Goal: Task Accomplishment & Management: Use online tool/utility

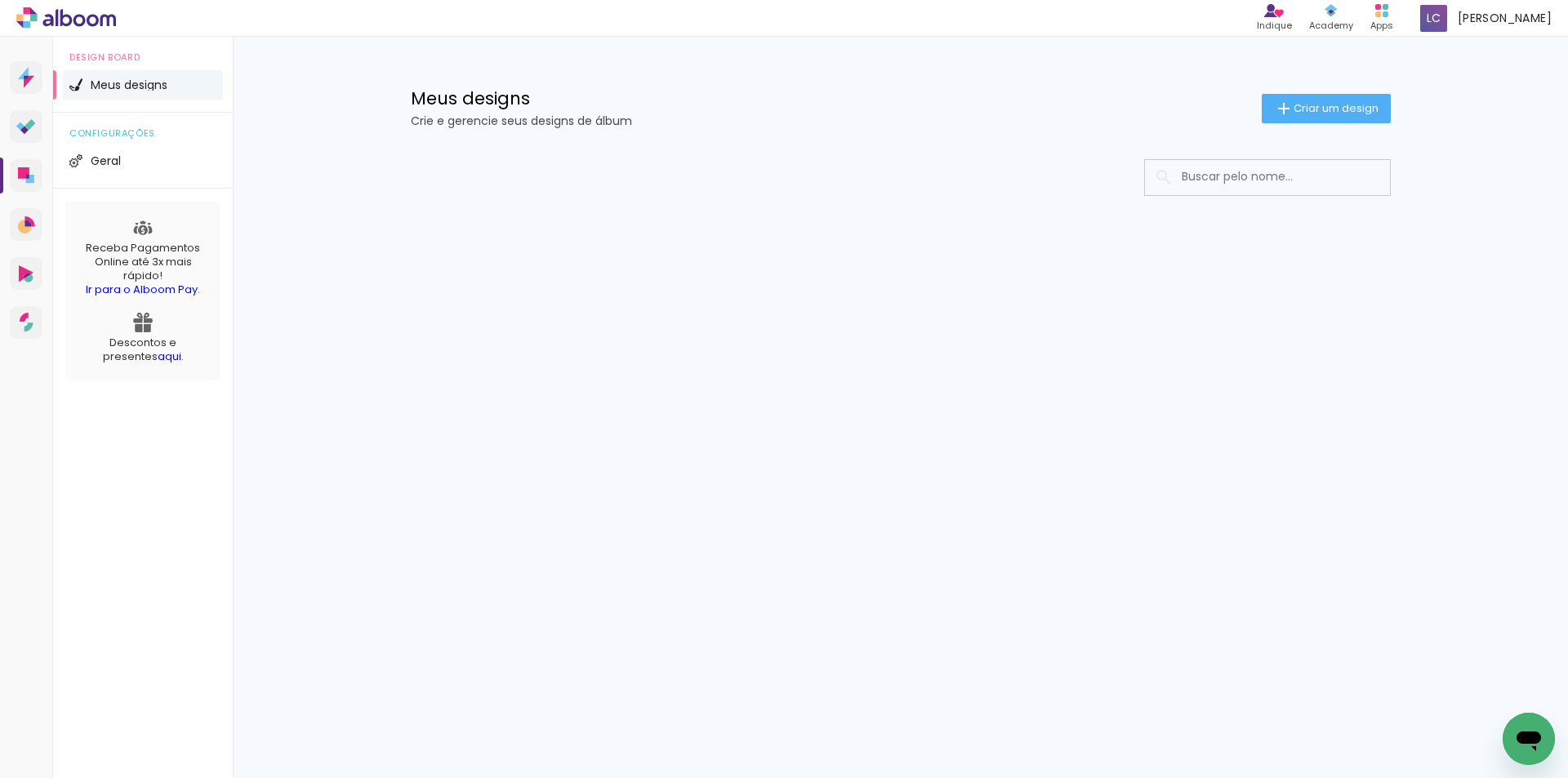
click at [1251, 159] on paper-input at bounding box center [1266, 177] width 246 height 37
click at [1214, 185] on input at bounding box center [1289, 176] width 233 height 33
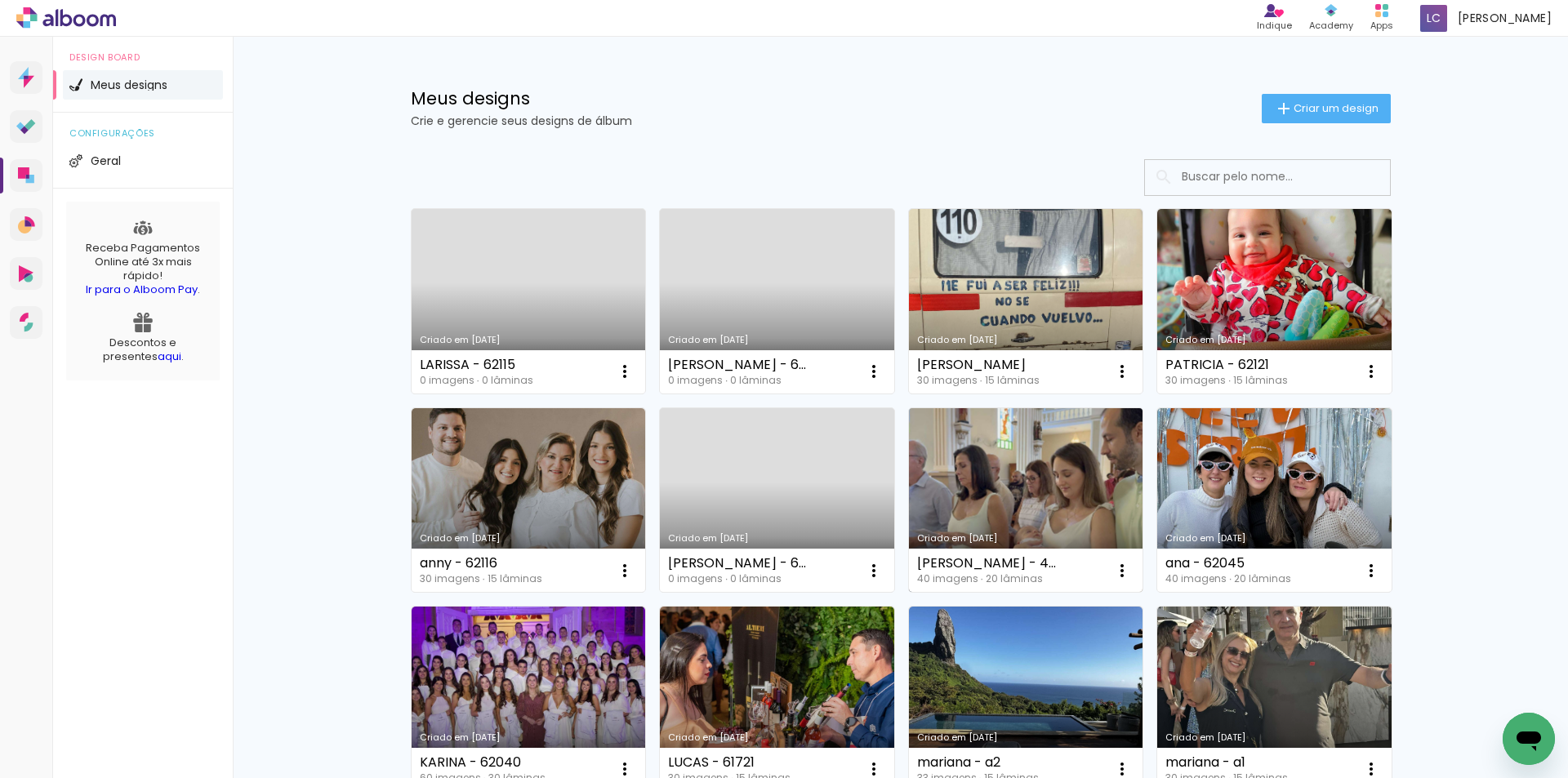
click at [1057, 456] on link "Criado em [DATE]" at bounding box center [1026, 500] width 234 height 185
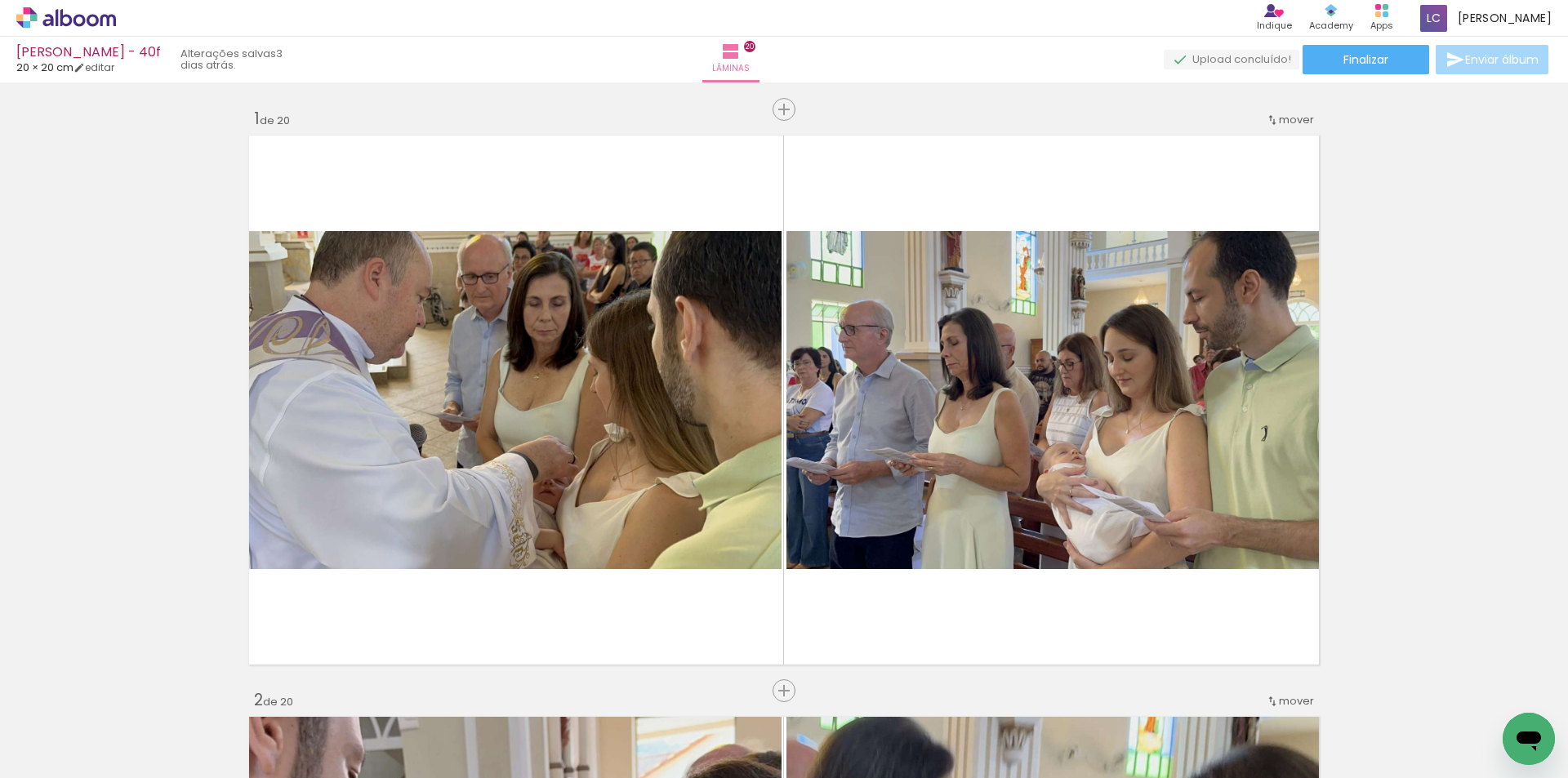
click at [1337, 66] on paper-button "Finalizar" at bounding box center [1365, 59] width 127 height 29
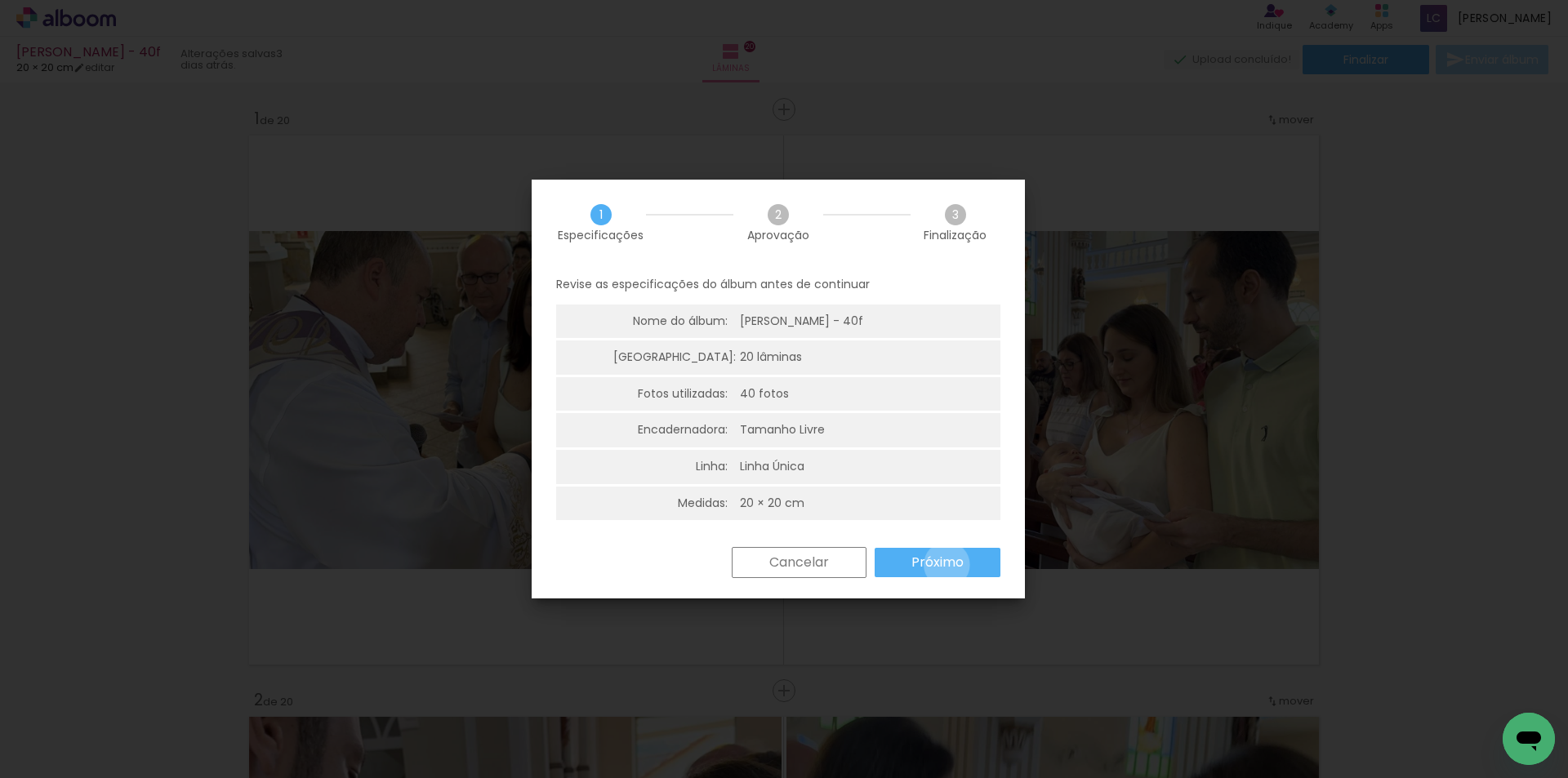
click at [0, 0] on slot "Próximo" at bounding box center [0, 0] width 0 height 0
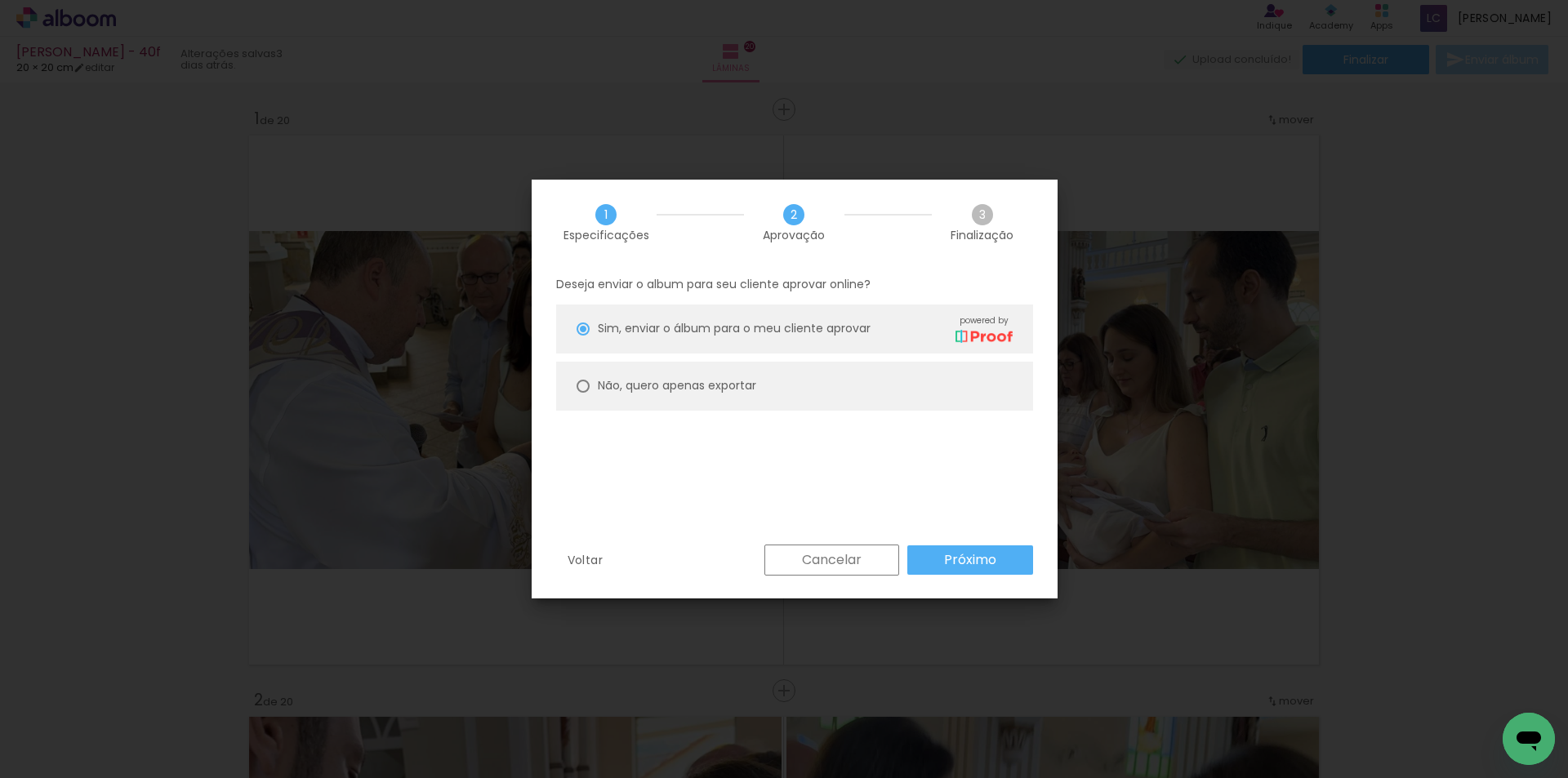
click at [711, 357] on paper-radio-group "Sim, enviar o álbum para o meu cliente aprovar powered by Não, quero apenas exp…" at bounding box center [794, 361] width 477 height 114
click at [0, 0] on slot "Não, quero apenas exportar" at bounding box center [0, 0] width 0 height 0
type paper-radio-button "on"
click at [0, 0] on slot "Próximo" at bounding box center [0, 0] width 0 height 0
type input "Alta, 300 DPI"
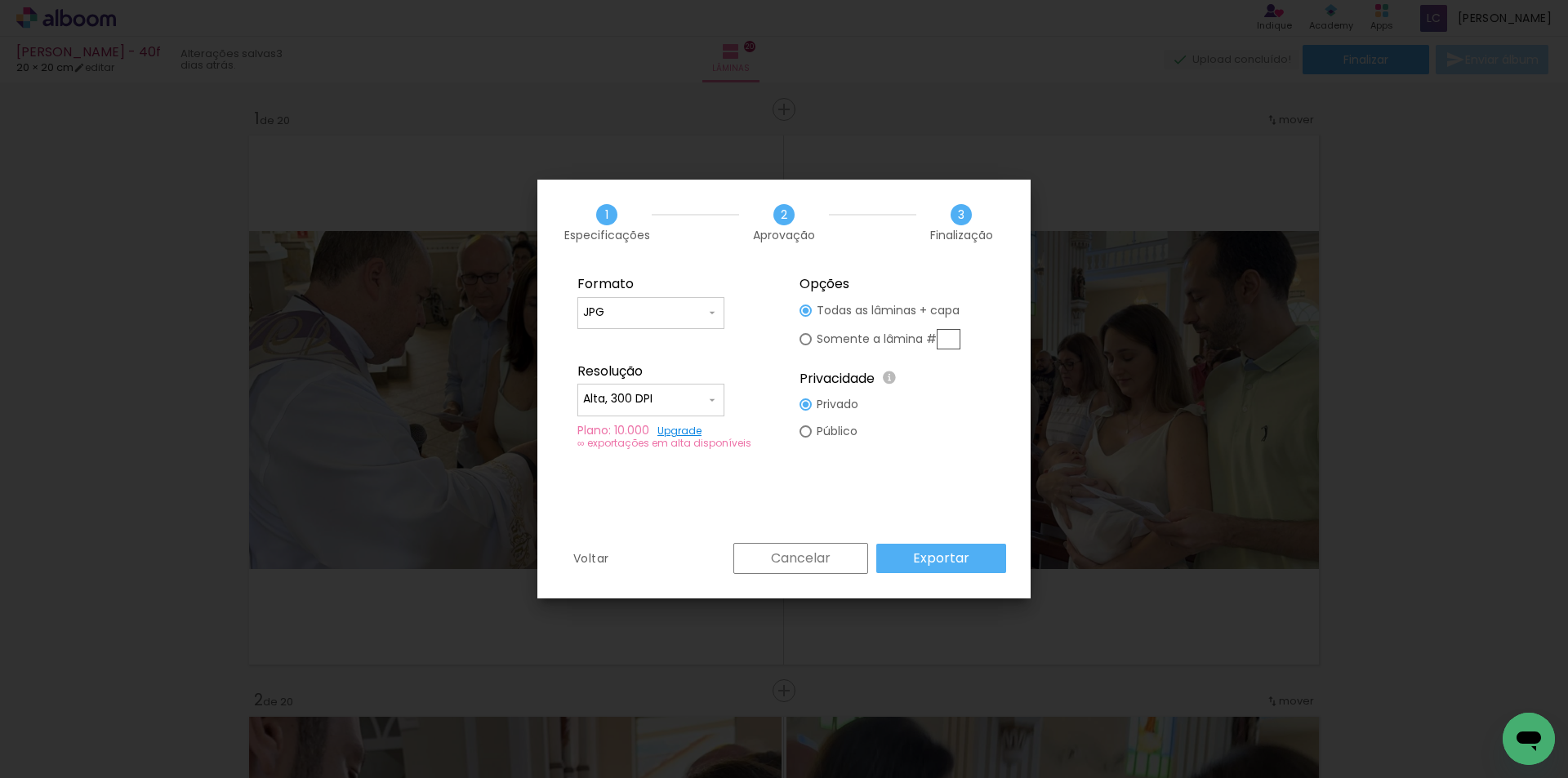
click at [988, 566] on paper-button "Exportar" at bounding box center [941, 558] width 129 height 29
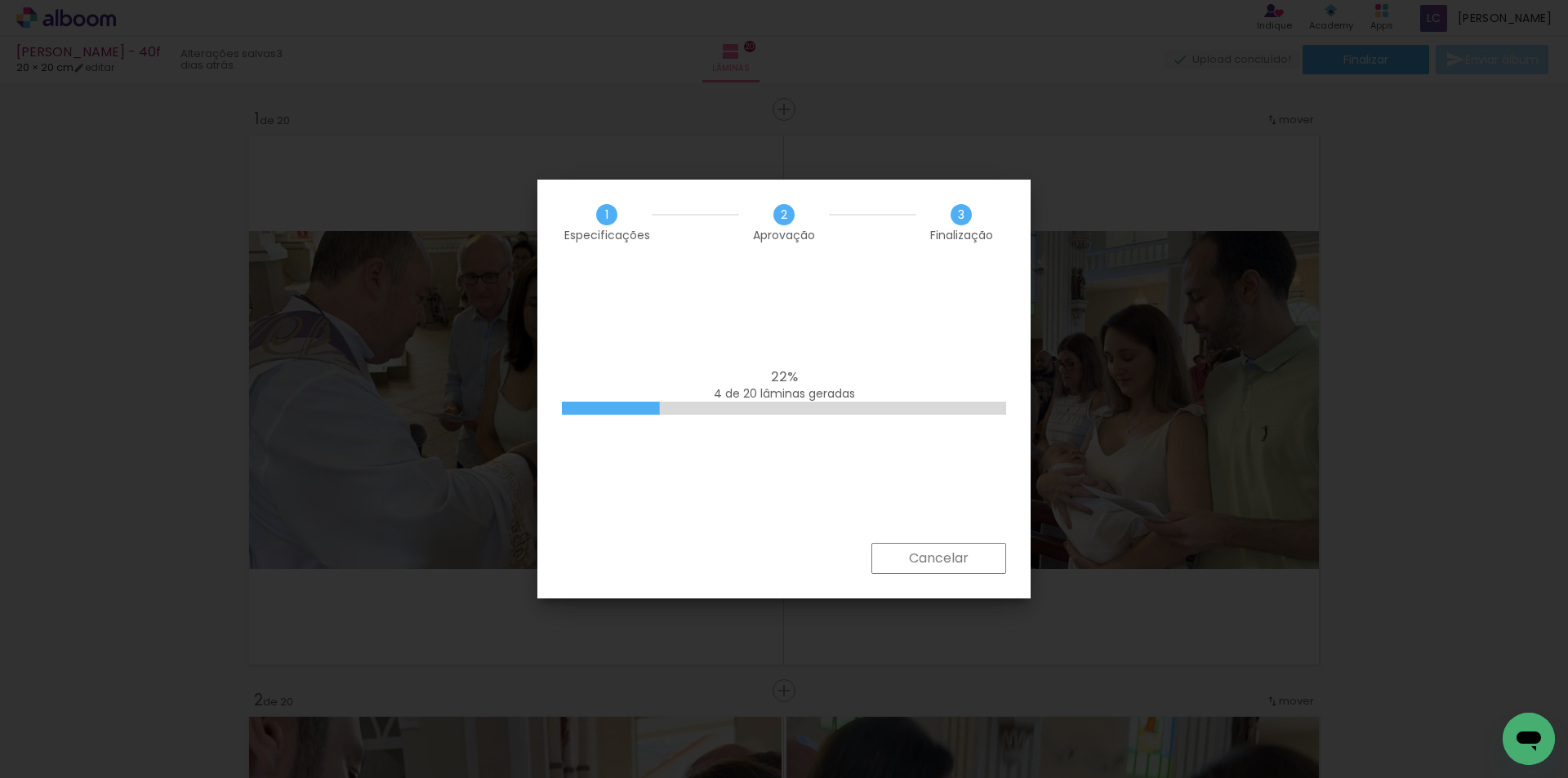
click at [1331, 204] on iron-overlay-backdrop at bounding box center [784, 389] width 1568 height 778
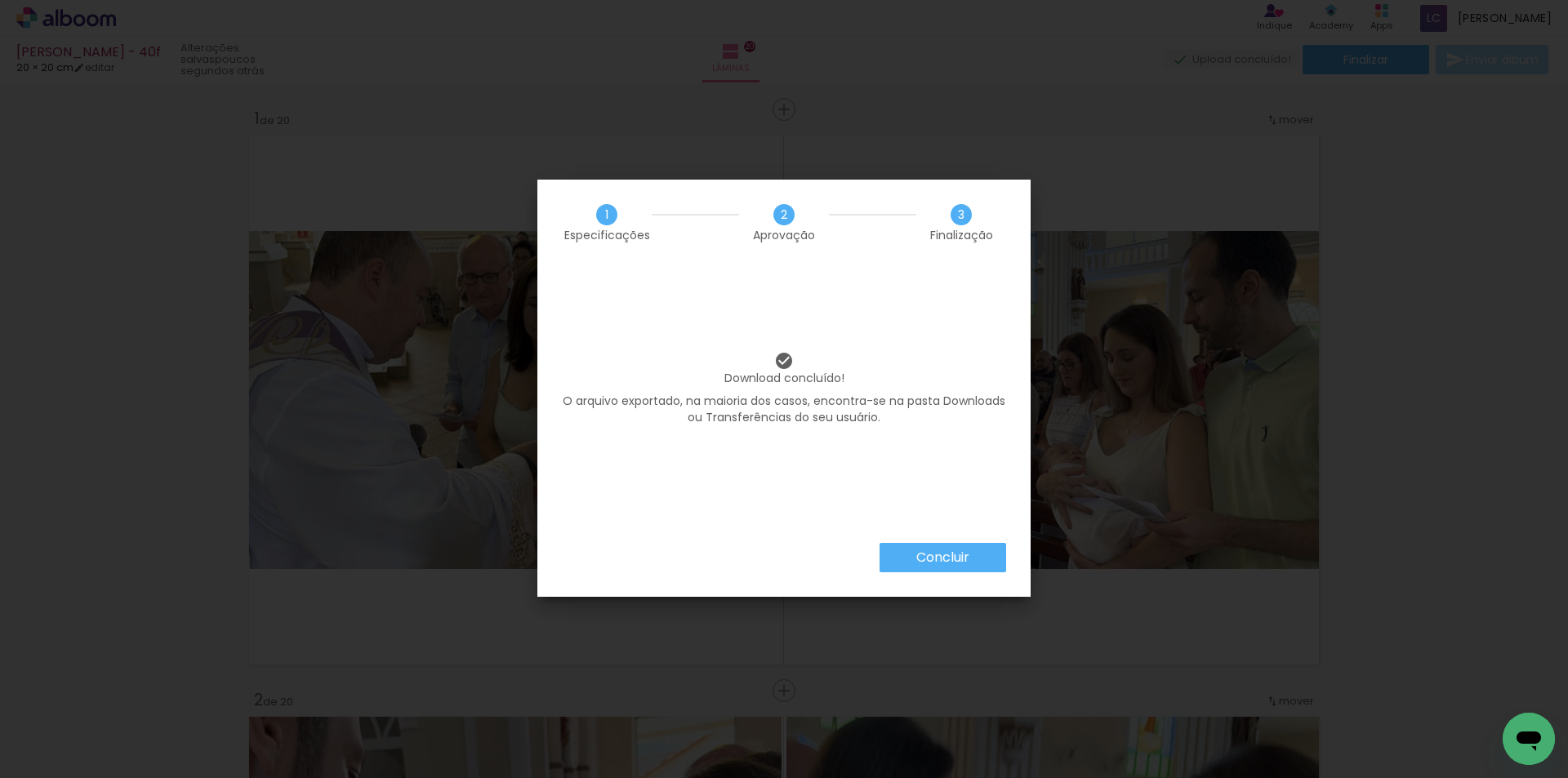
click at [1297, 309] on iron-overlay-backdrop at bounding box center [784, 389] width 1568 height 778
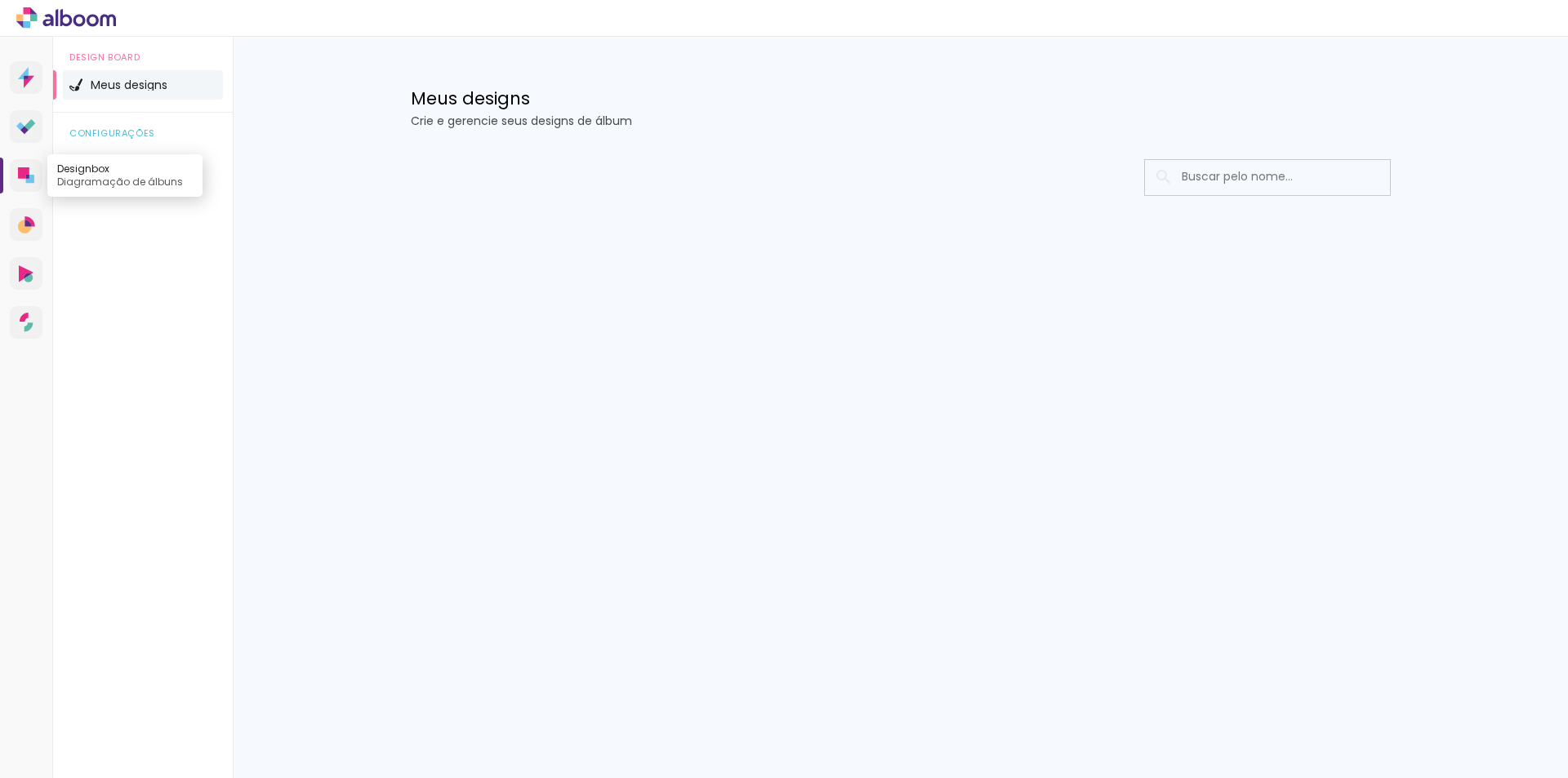
click at [24, 170] on icon at bounding box center [24, 173] width 11 height 11
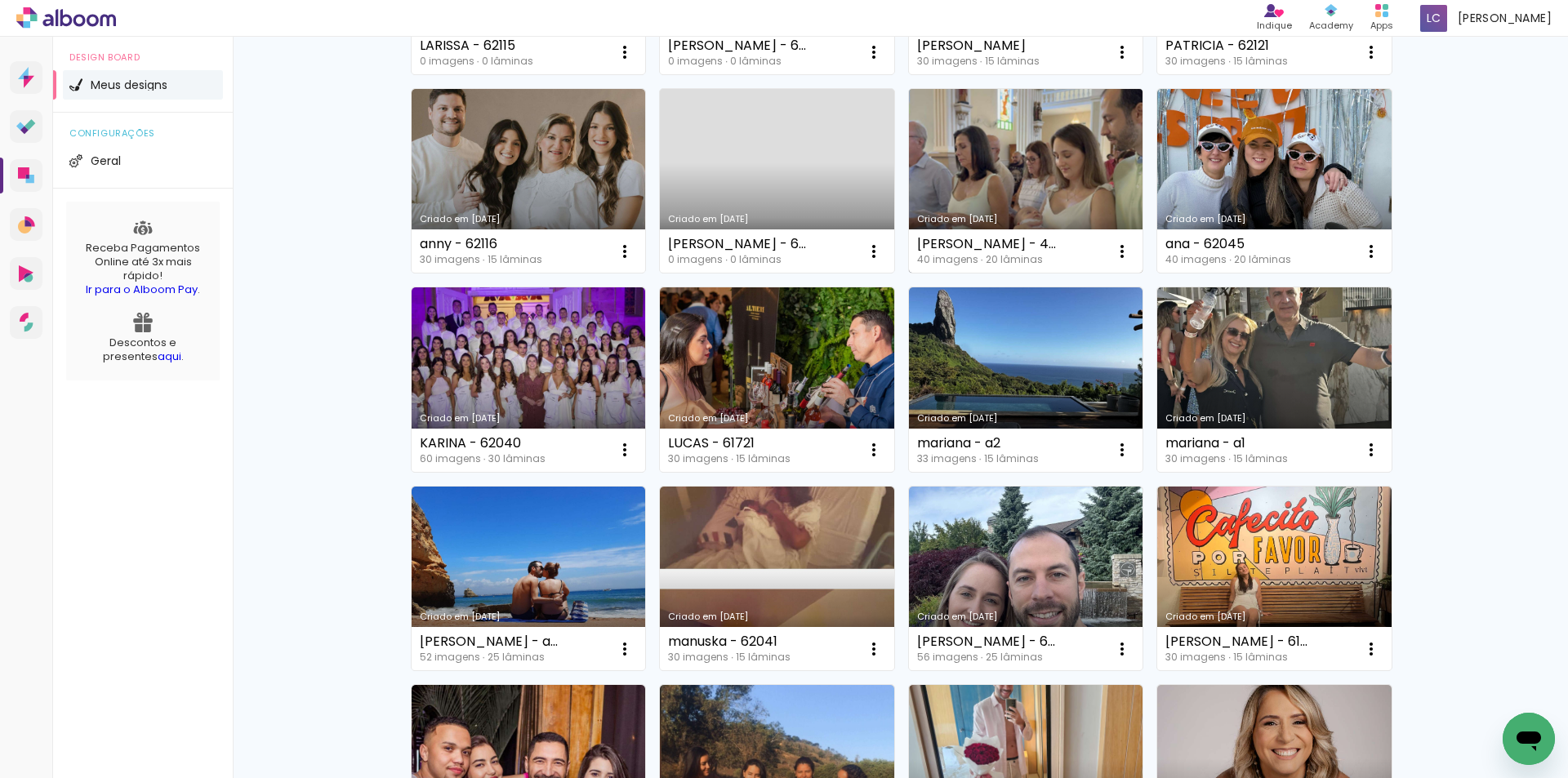
scroll to position [326, 0]
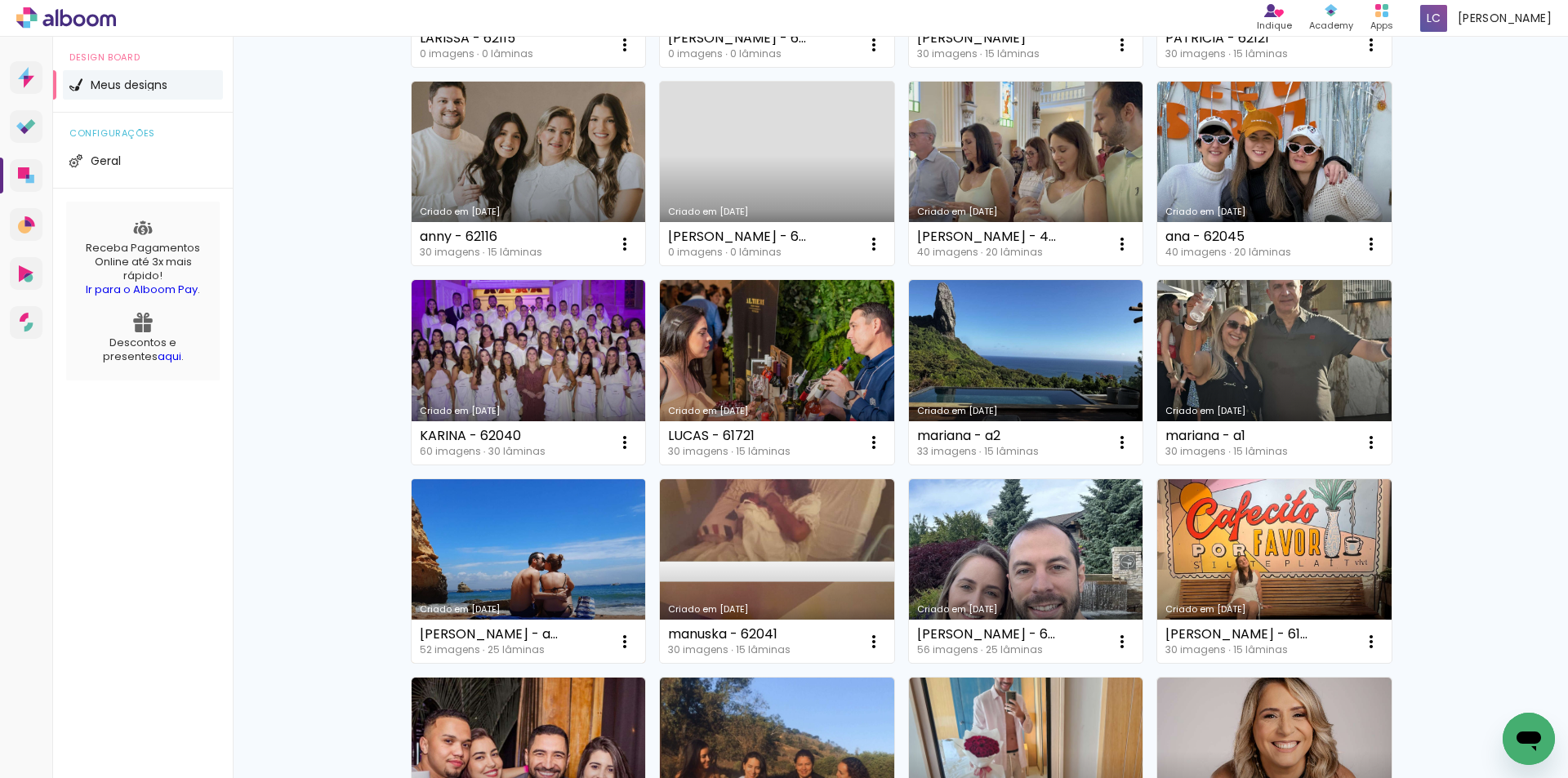
click at [445, 583] on link "Criado em [DATE]" at bounding box center [529, 572] width 234 height 185
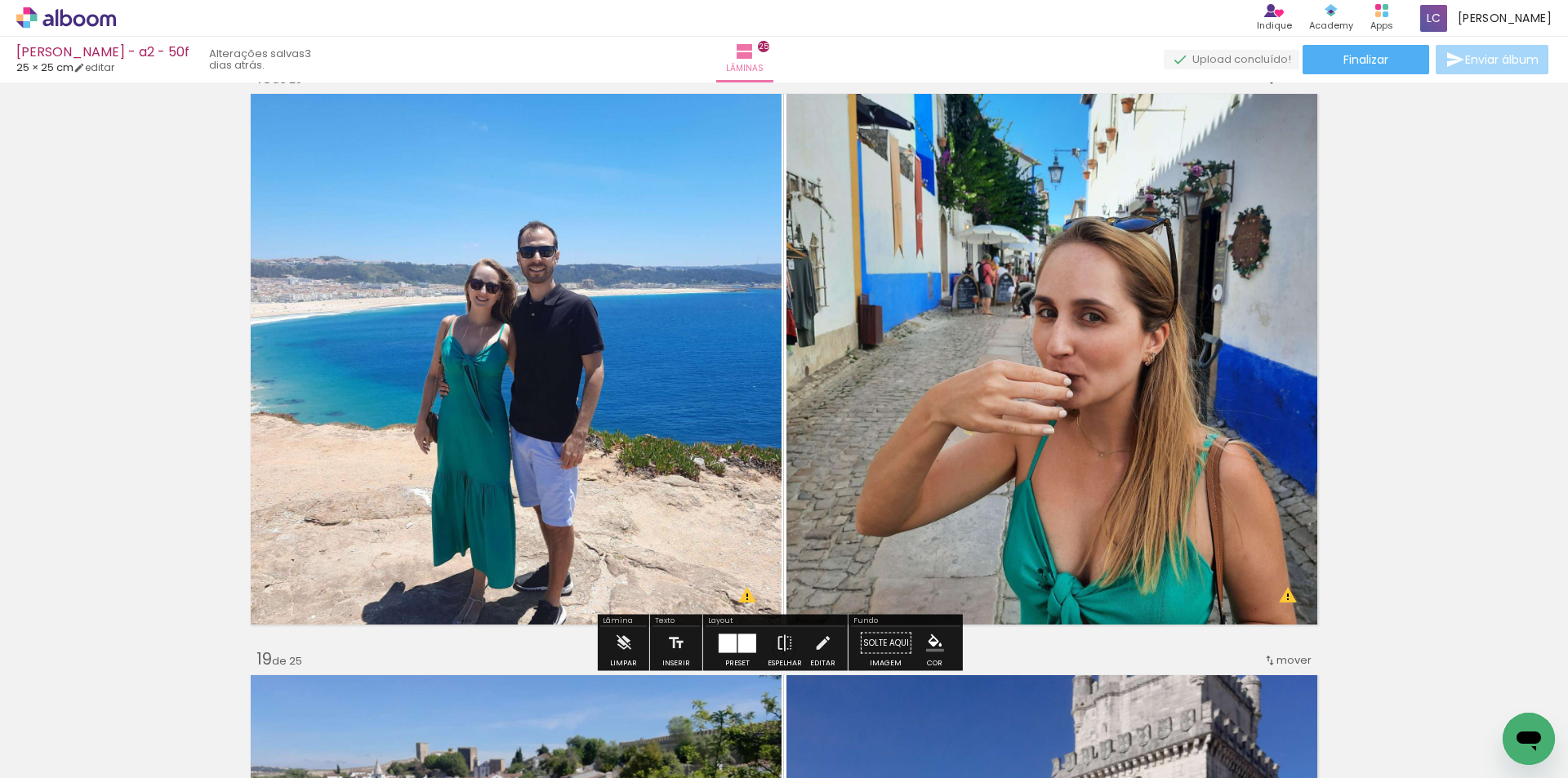
scroll to position [10156, 0]
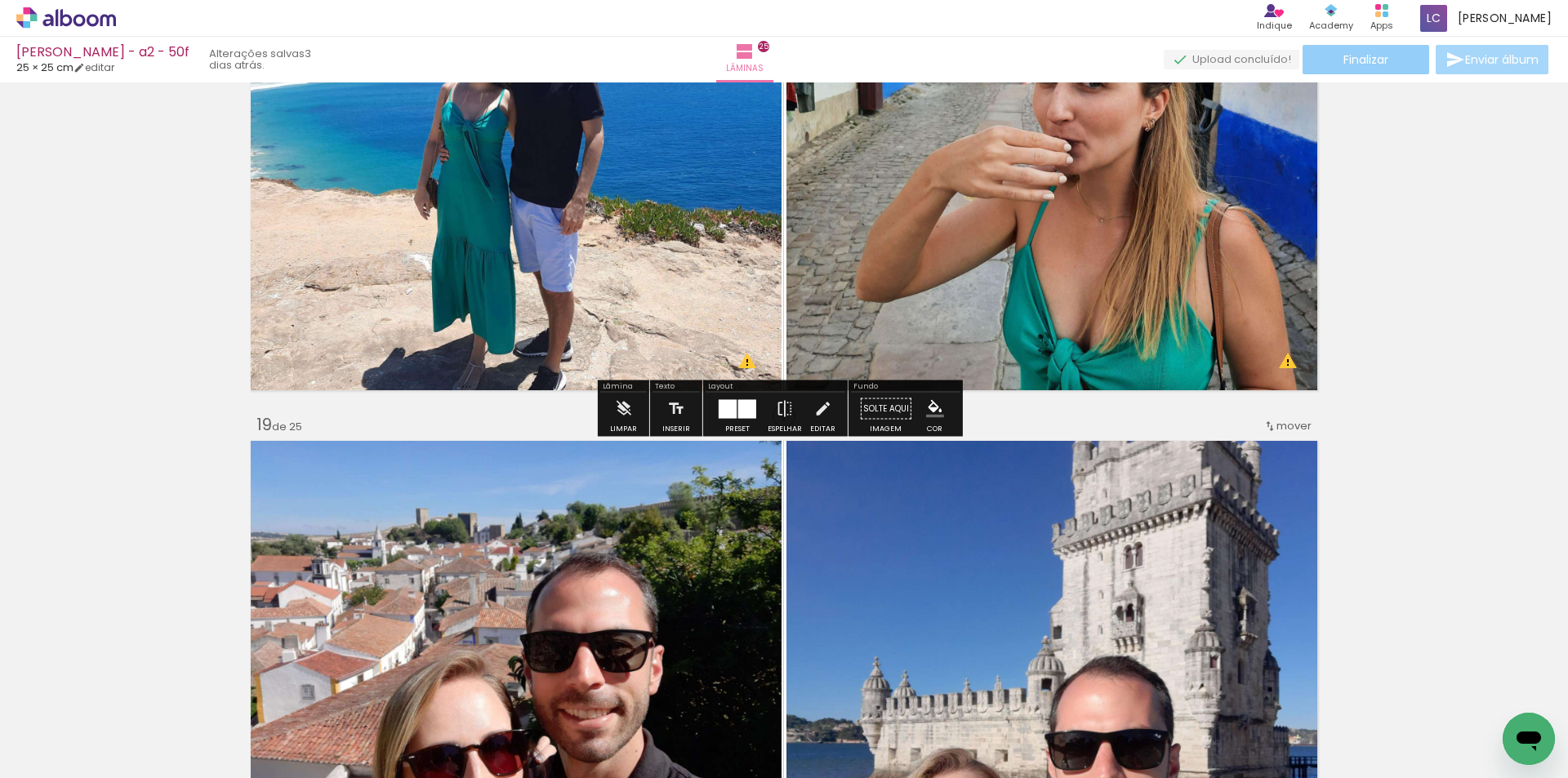
click at [1336, 66] on paper-button "Finalizar" at bounding box center [1365, 59] width 127 height 29
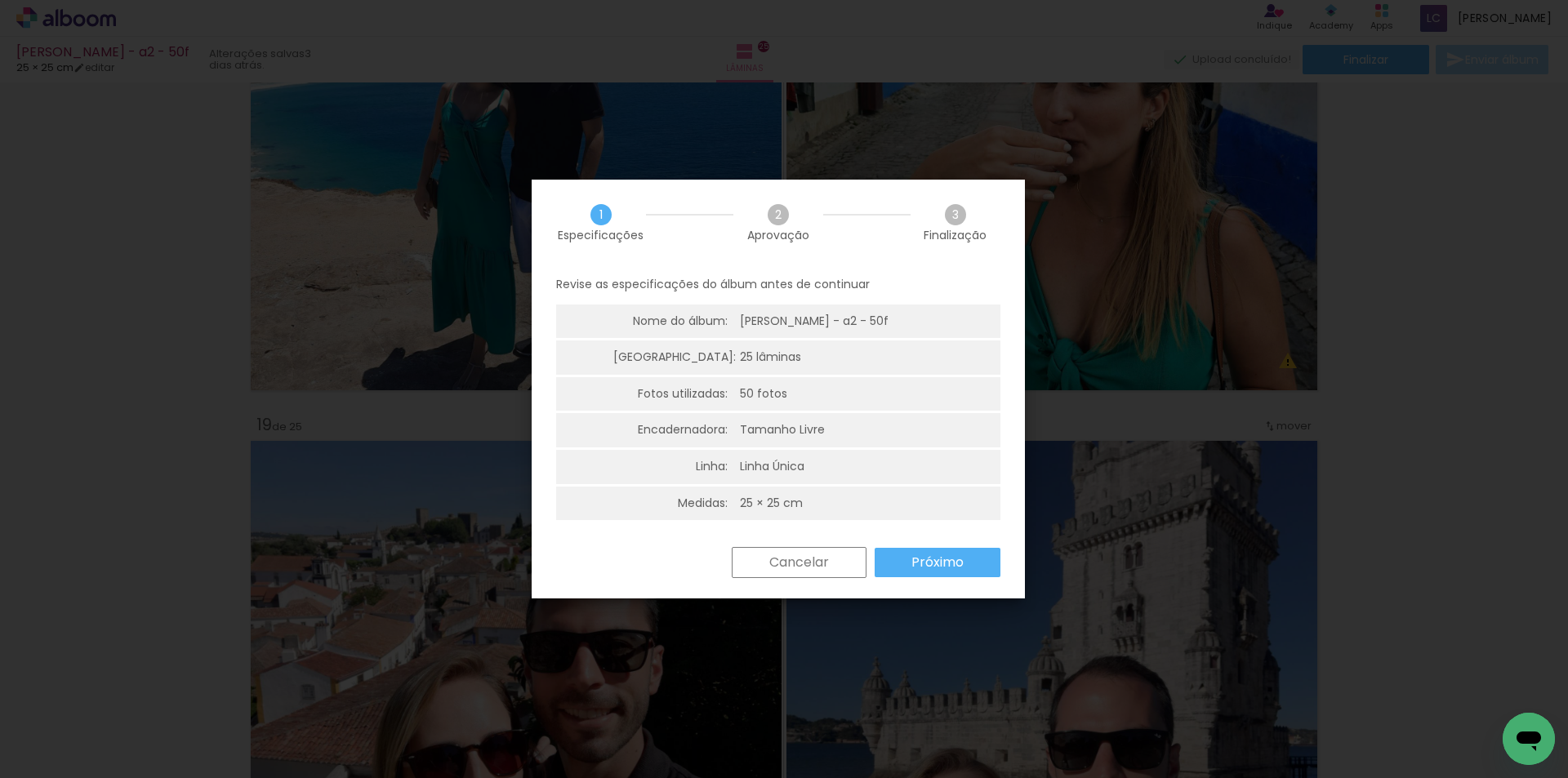
click at [954, 548] on paper-button "Próximo" at bounding box center [937, 562] width 126 height 29
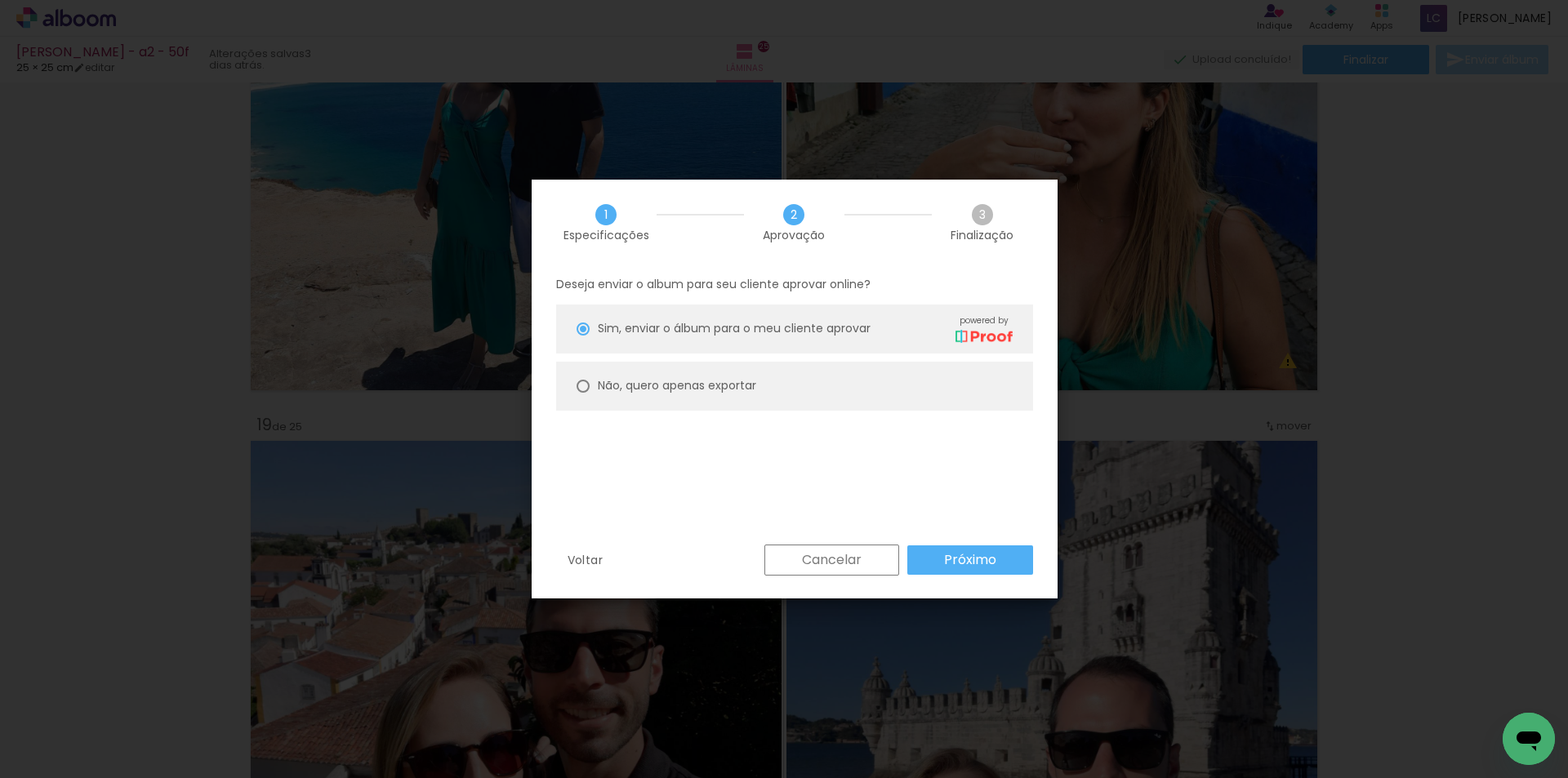
click at [755, 364] on paper-radio-button "Não, quero apenas exportar" at bounding box center [794, 385] width 477 height 49
type paper-radio-button "on"
click at [937, 550] on paper-button "Próximo" at bounding box center [970, 559] width 126 height 29
type input "Alta, 300 DPI"
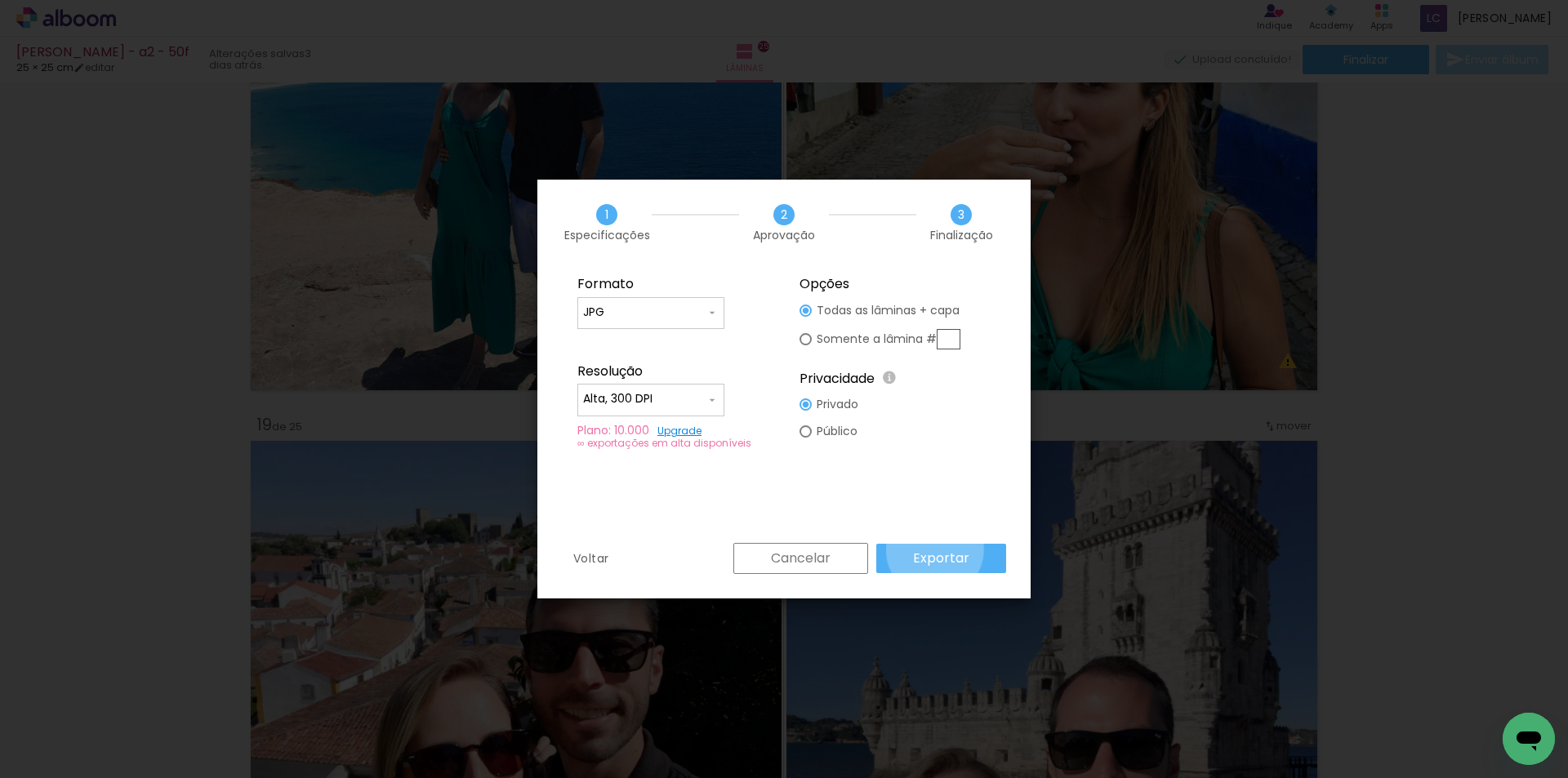
click at [0, 0] on slot "Exportar" at bounding box center [0, 0] width 0 height 0
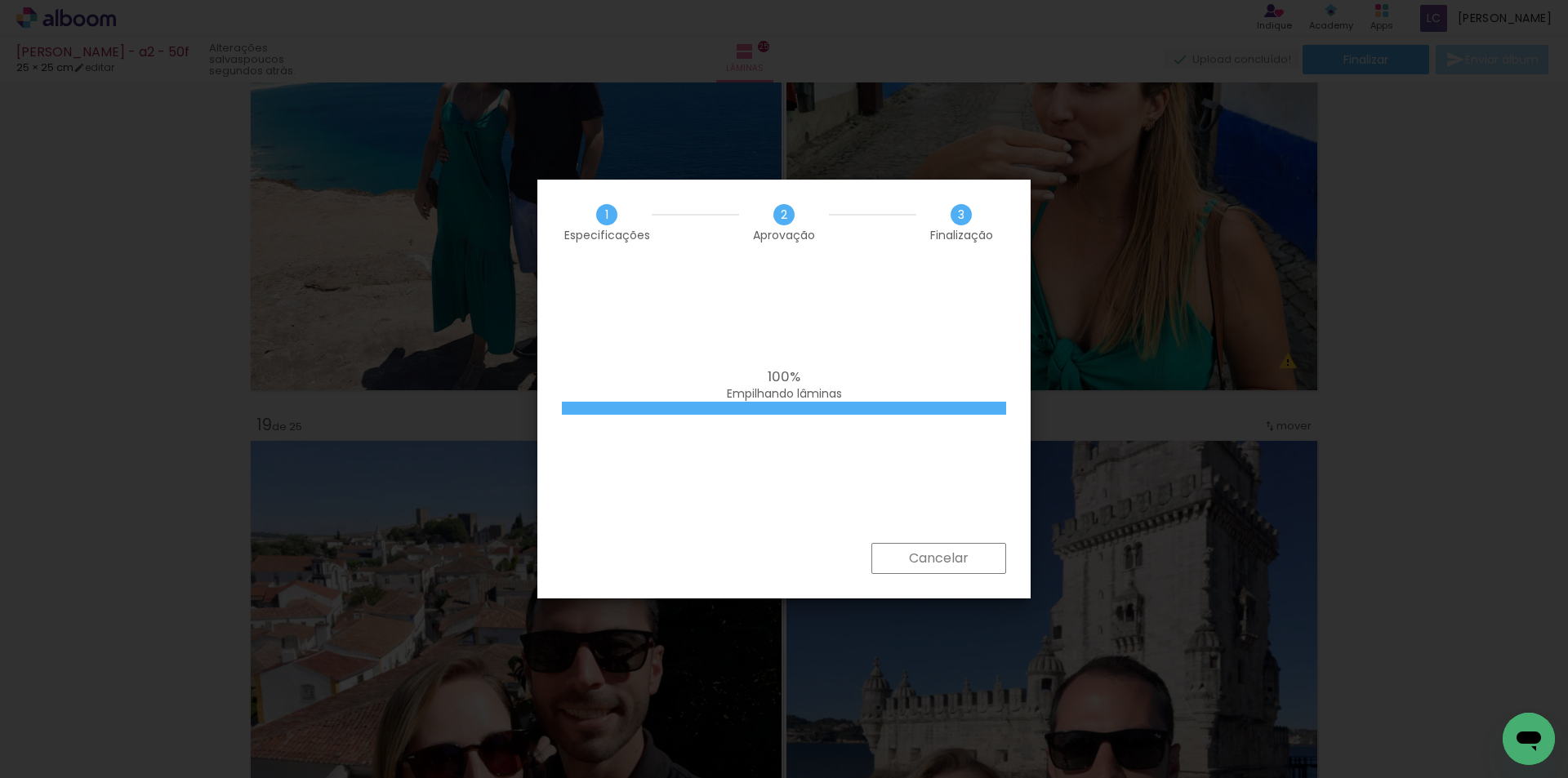
click at [1312, 204] on iron-overlay-backdrop at bounding box center [784, 389] width 1568 height 778
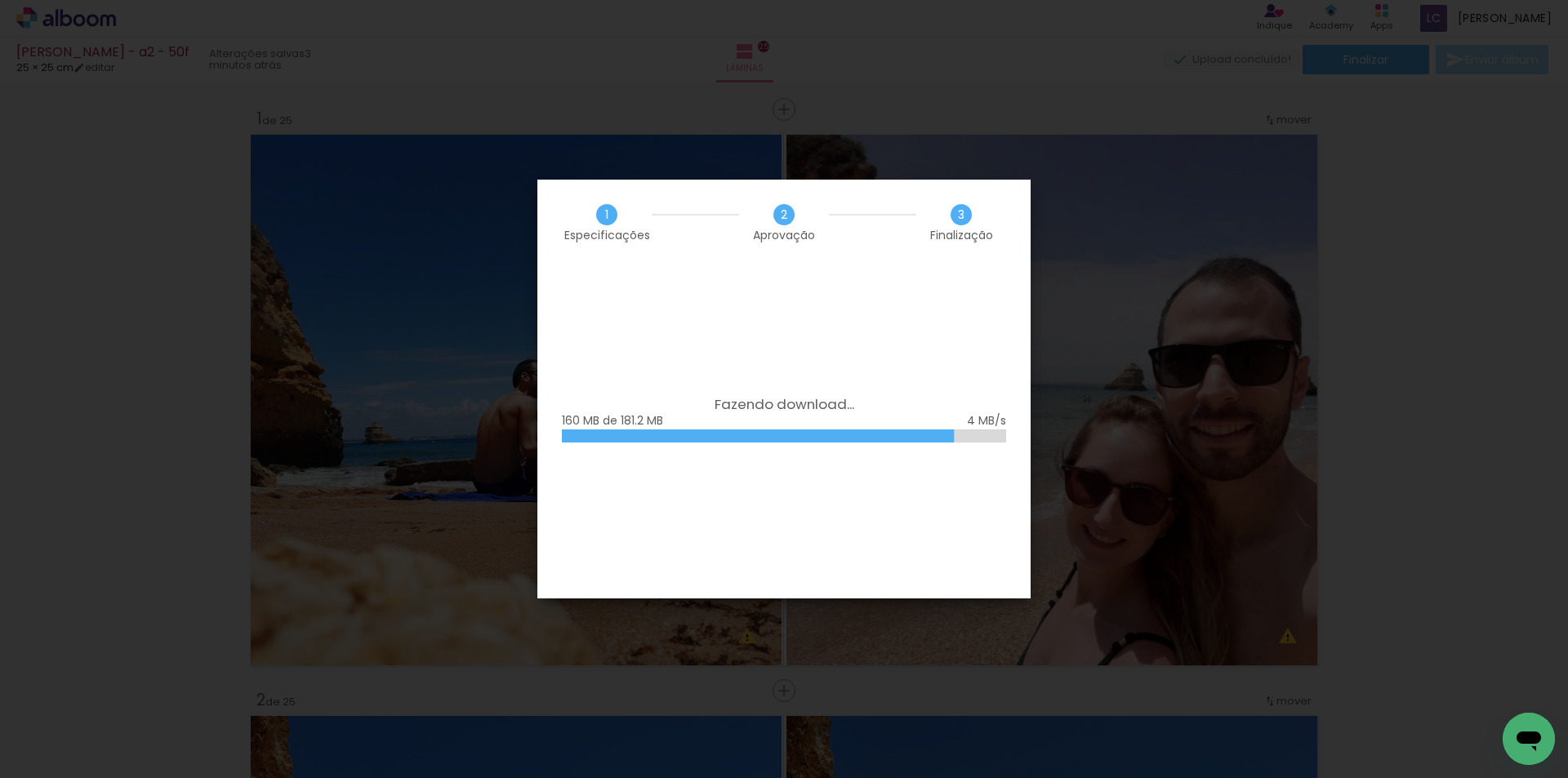
scroll to position [10156, 0]
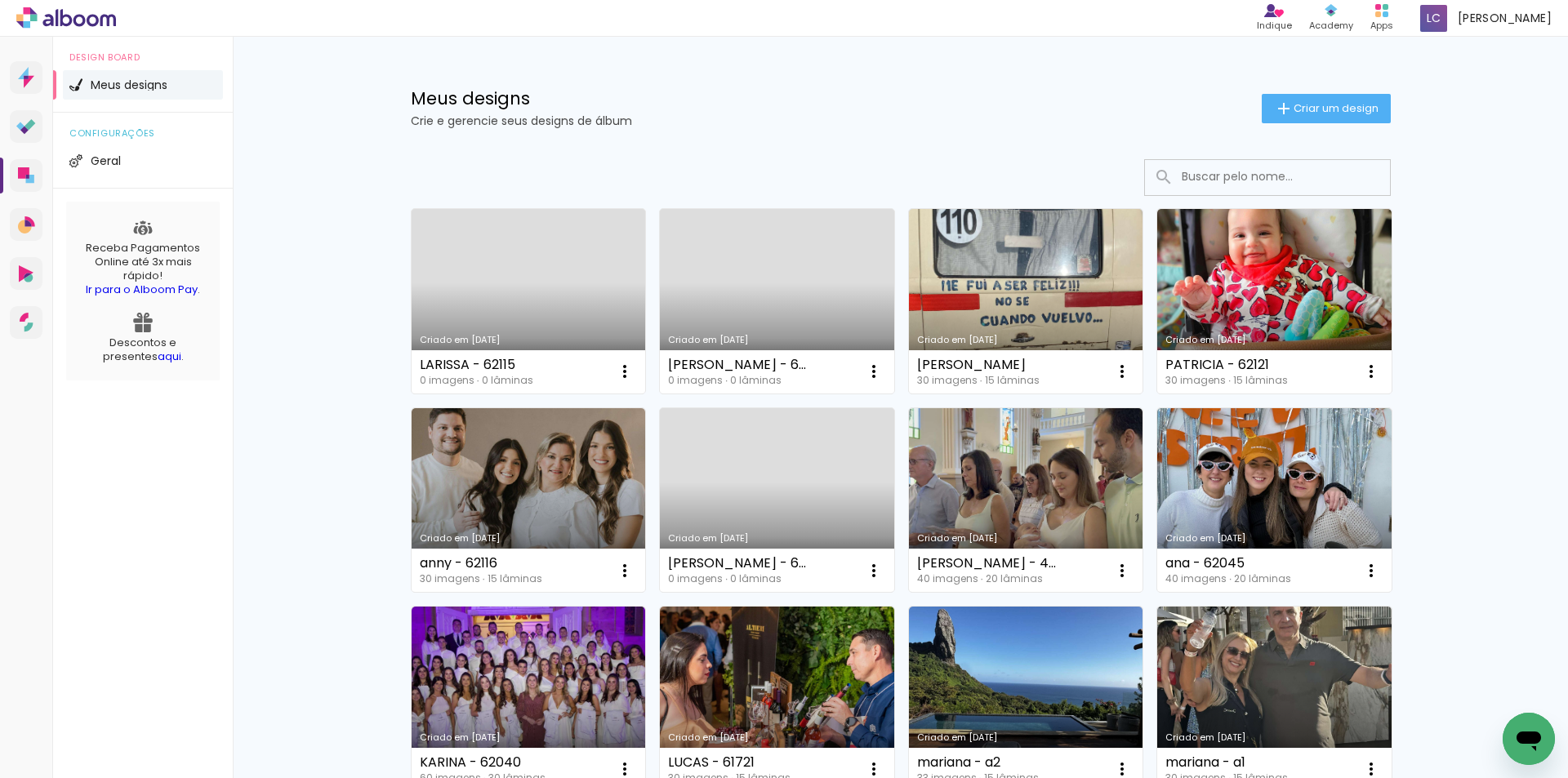
click at [1276, 107] on iron-icon at bounding box center [1284, 108] width 20 height 20
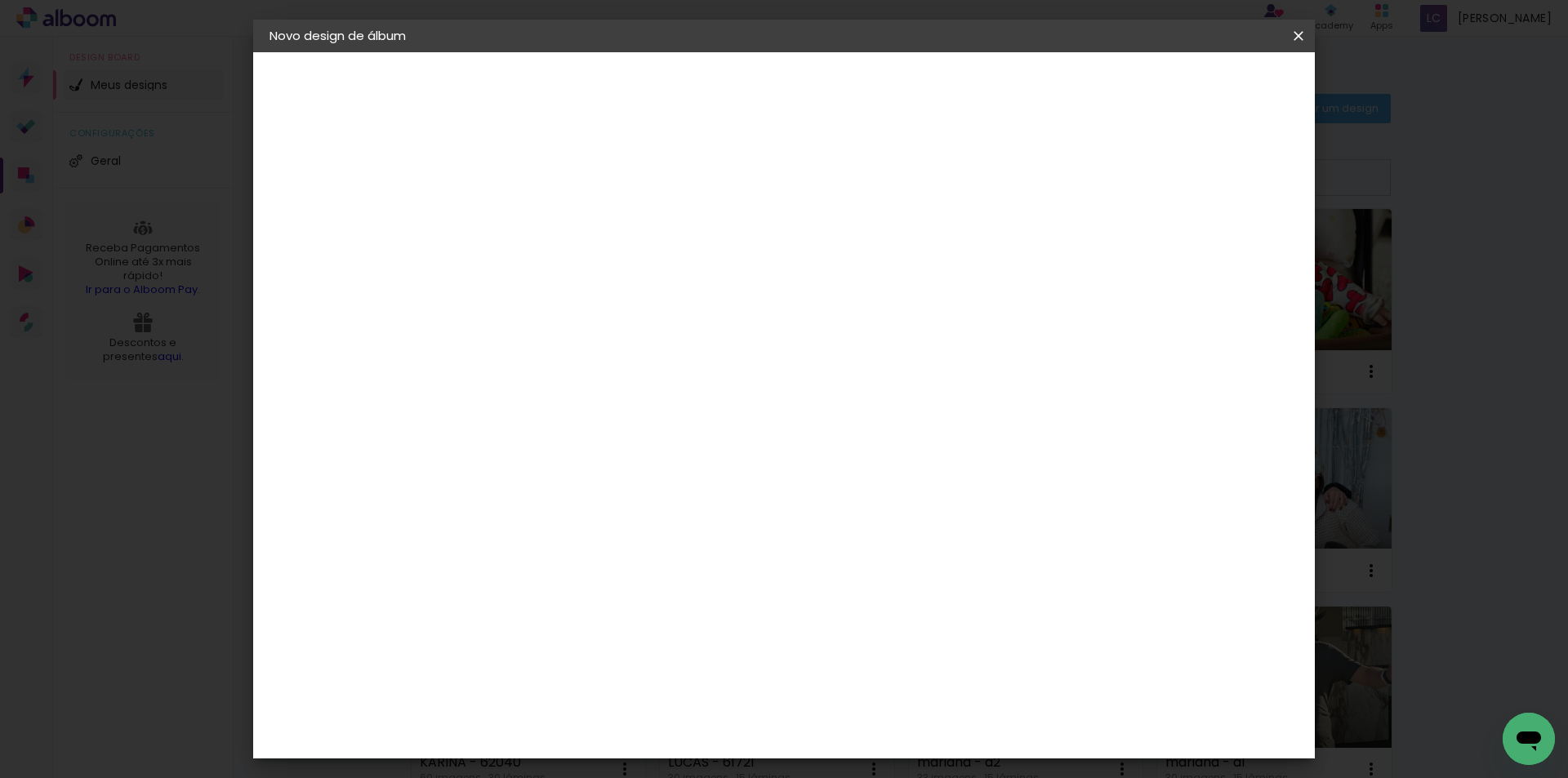
click at [537, 222] on input at bounding box center [537, 219] width 0 height 26
type input "[PERSON_NAME]- 40f"
type paper-input "[PERSON_NAME]- 40f"
click at [0, 0] on slot "Avançar" at bounding box center [0, 0] width 0 height 0
click at [843, 230] on paper-item "Tamanho Livre" at bounding box center [764, 248] width 157 height 36
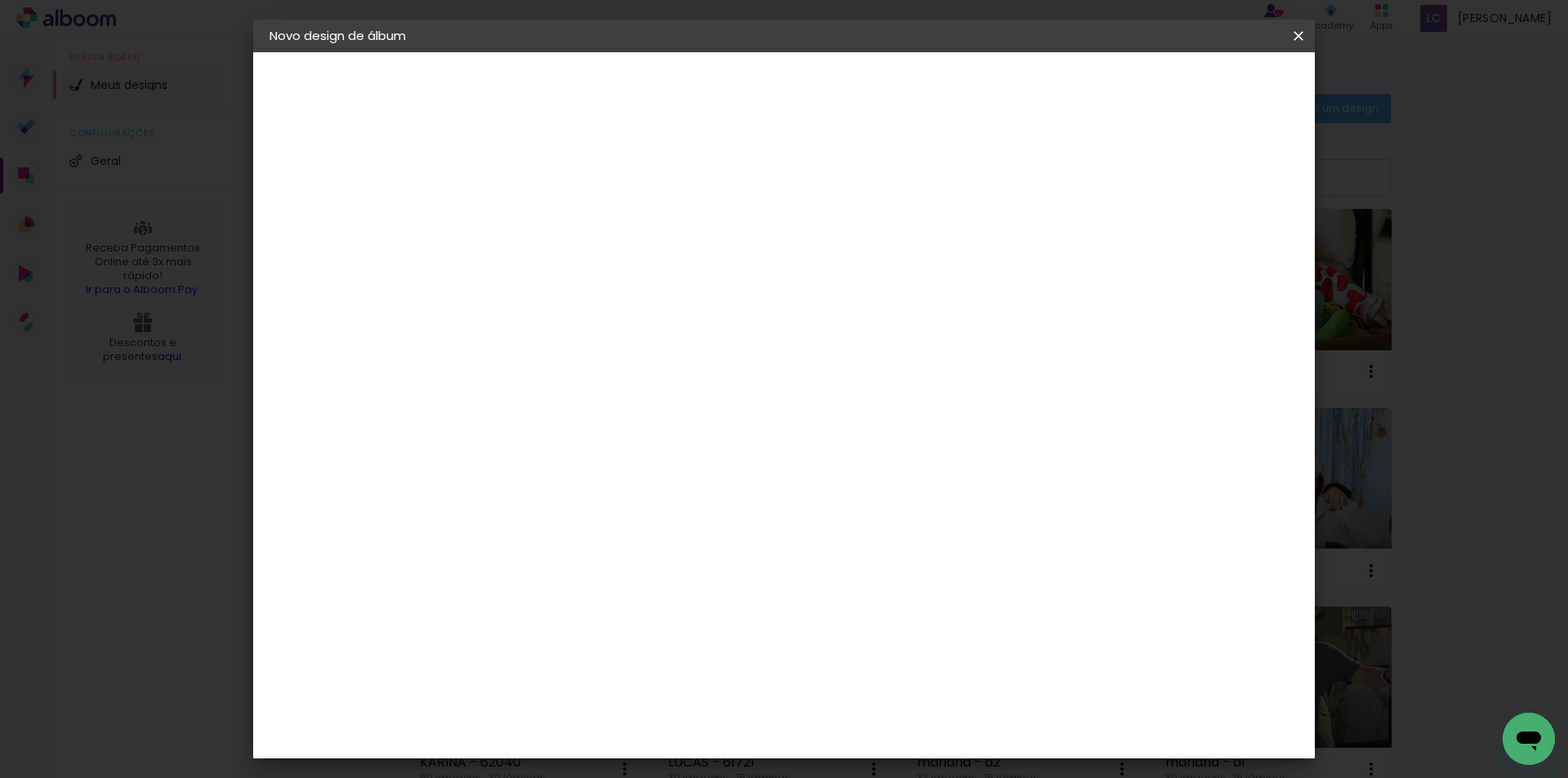
drag, startPoint x: 1238, startPoint y: 91, endPoint x: 1033, endPoint y: 273, distance: 274.1
click at [0, 0] on slot "Avançar" at bounding box center [0, 0] width 0 height 0
click at [885, 681] on input "60" at bounding box center [874, 681] width 43 height 25
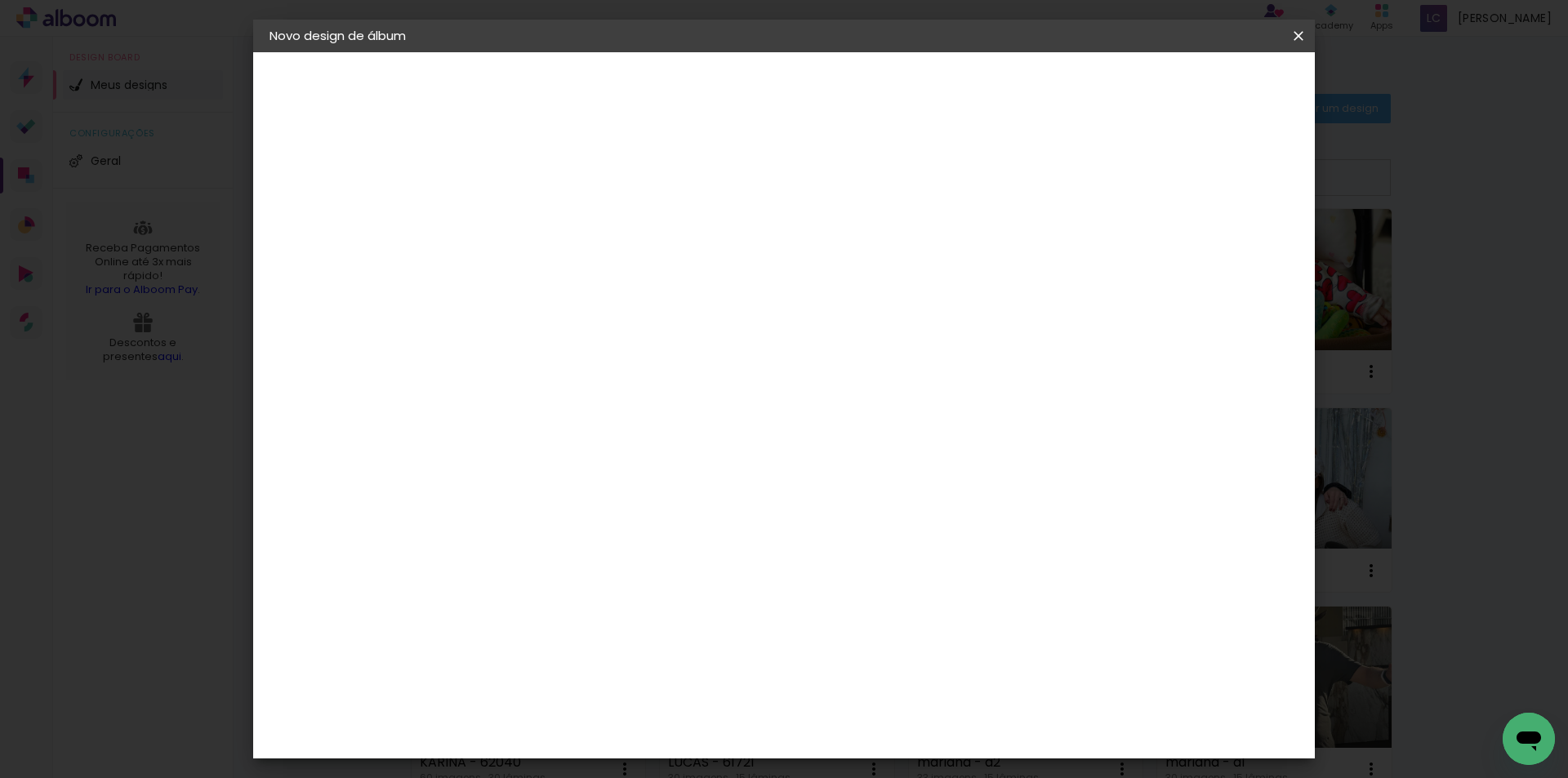
type input "40,6"
type paper-input "40,6"
click at [499, 544] on input "30" at bounding box center [485, 540] width 43 height 25
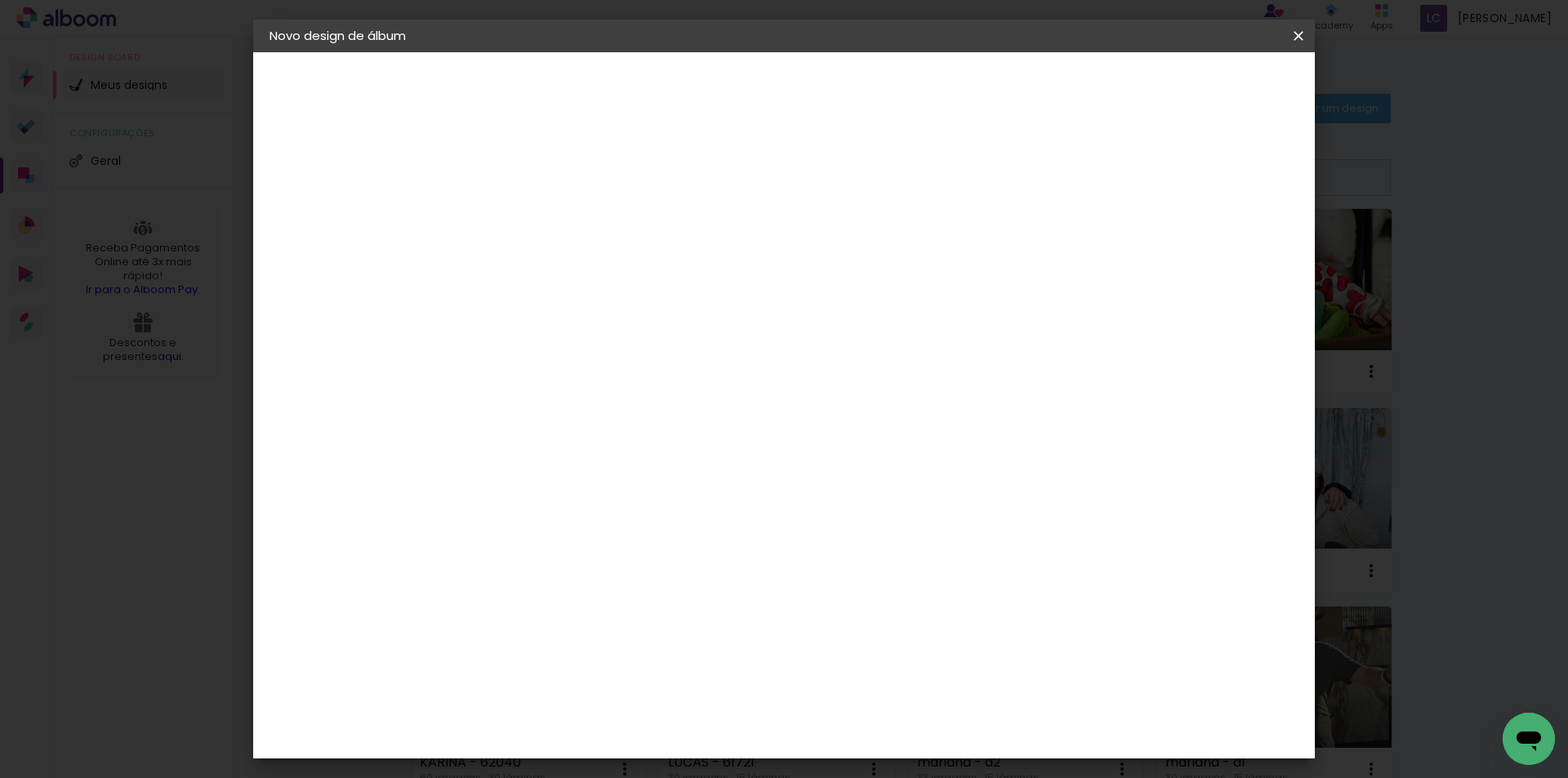
type input "20,3"
type paper-input "20,3"
type input "4"
type paper-input "4"
click at [1219, 254] on input "4" at bounding box center [1209, 246] width 29 height 25
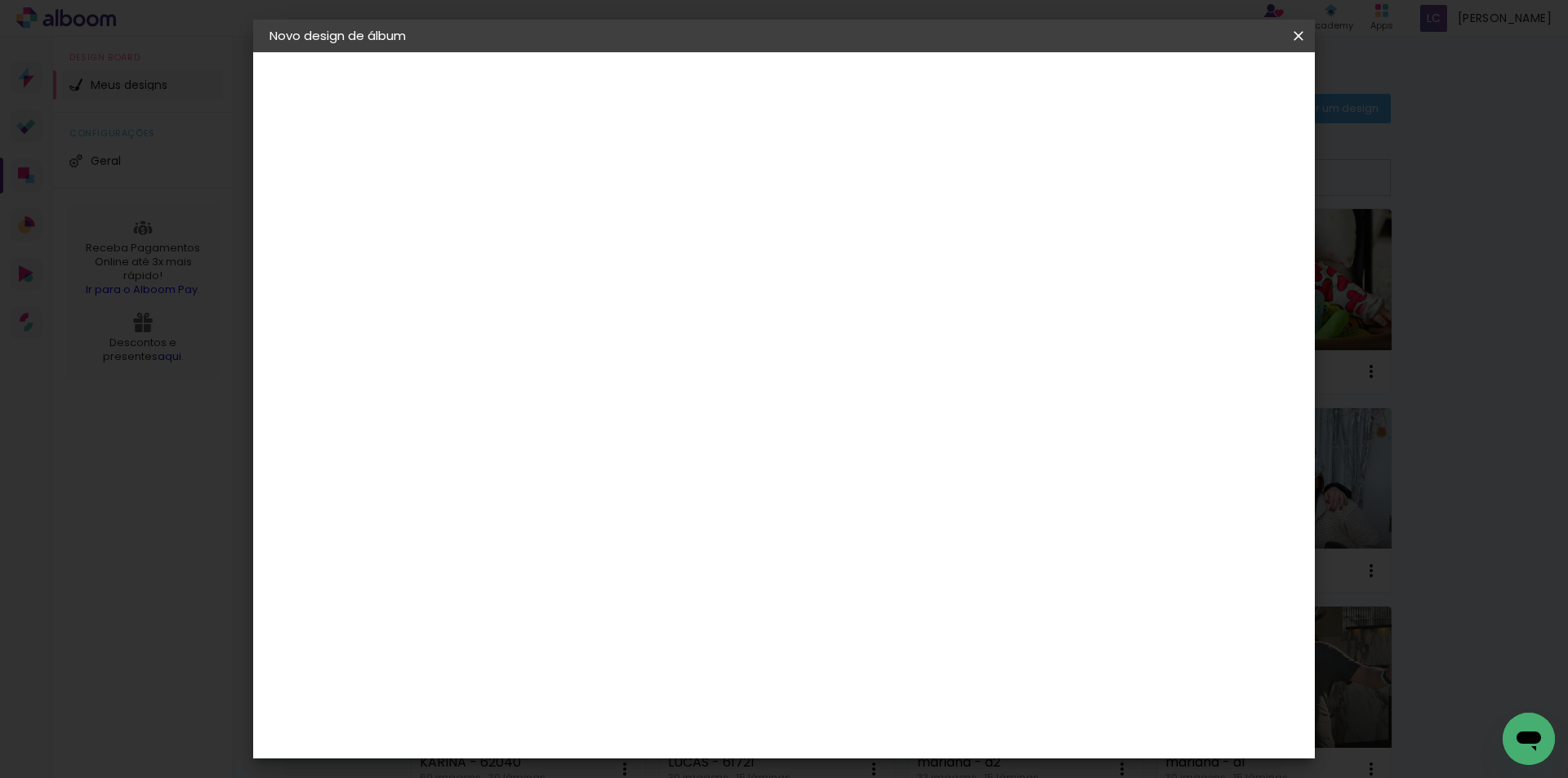
type input "3"
type paper-input "3"
click at [1219, 254] on input "3" at bounding box center [1215, 246] width 29 height 25
type input "2"
type paper-input "2"
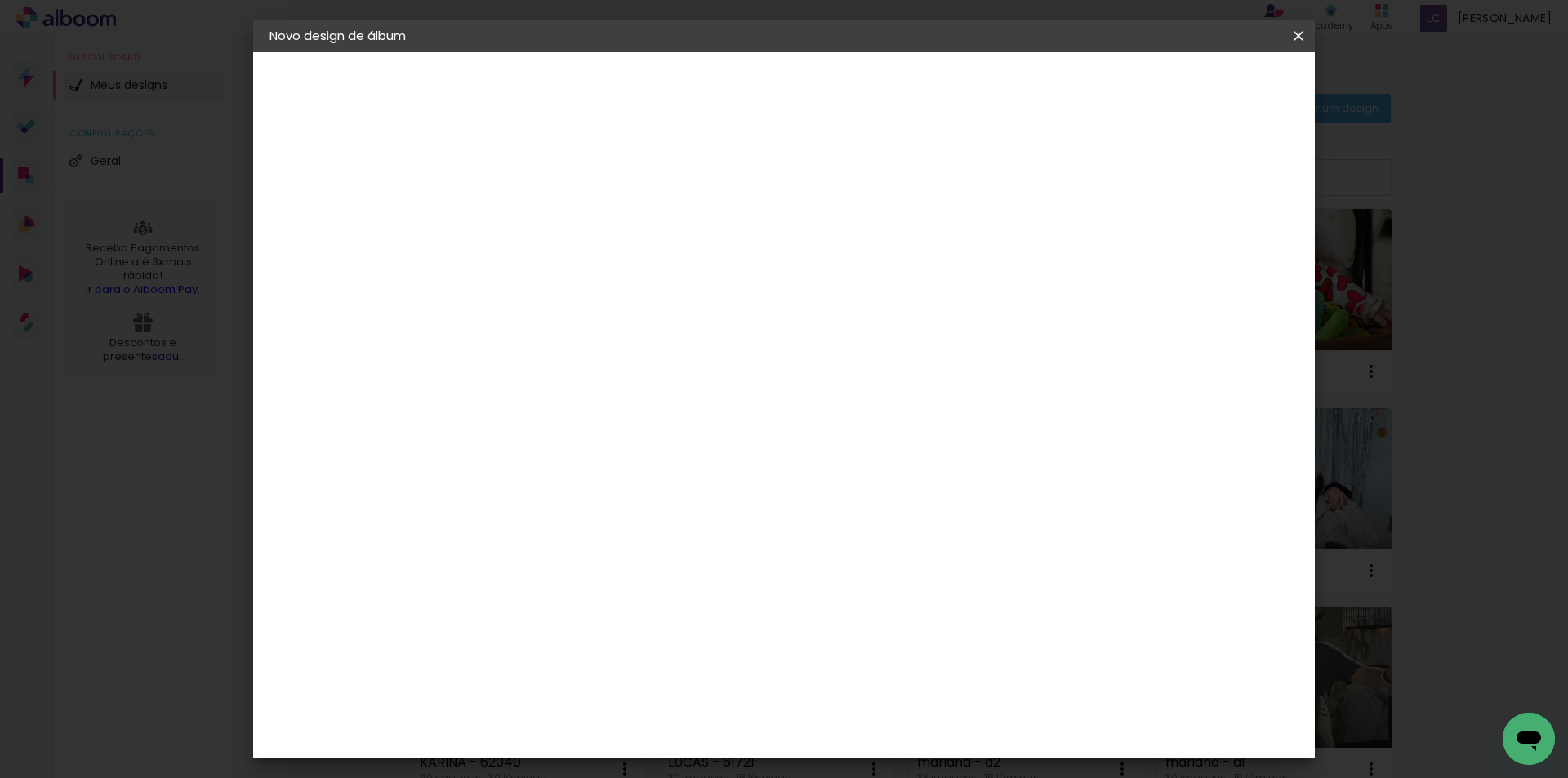
click at [1219, 254] on input "2" at bounding box center [1215, 246] width 29 height 25
click at [1196, 81] on span "Iniciar design" at bounding box center [1159, 87] width 74 height 11
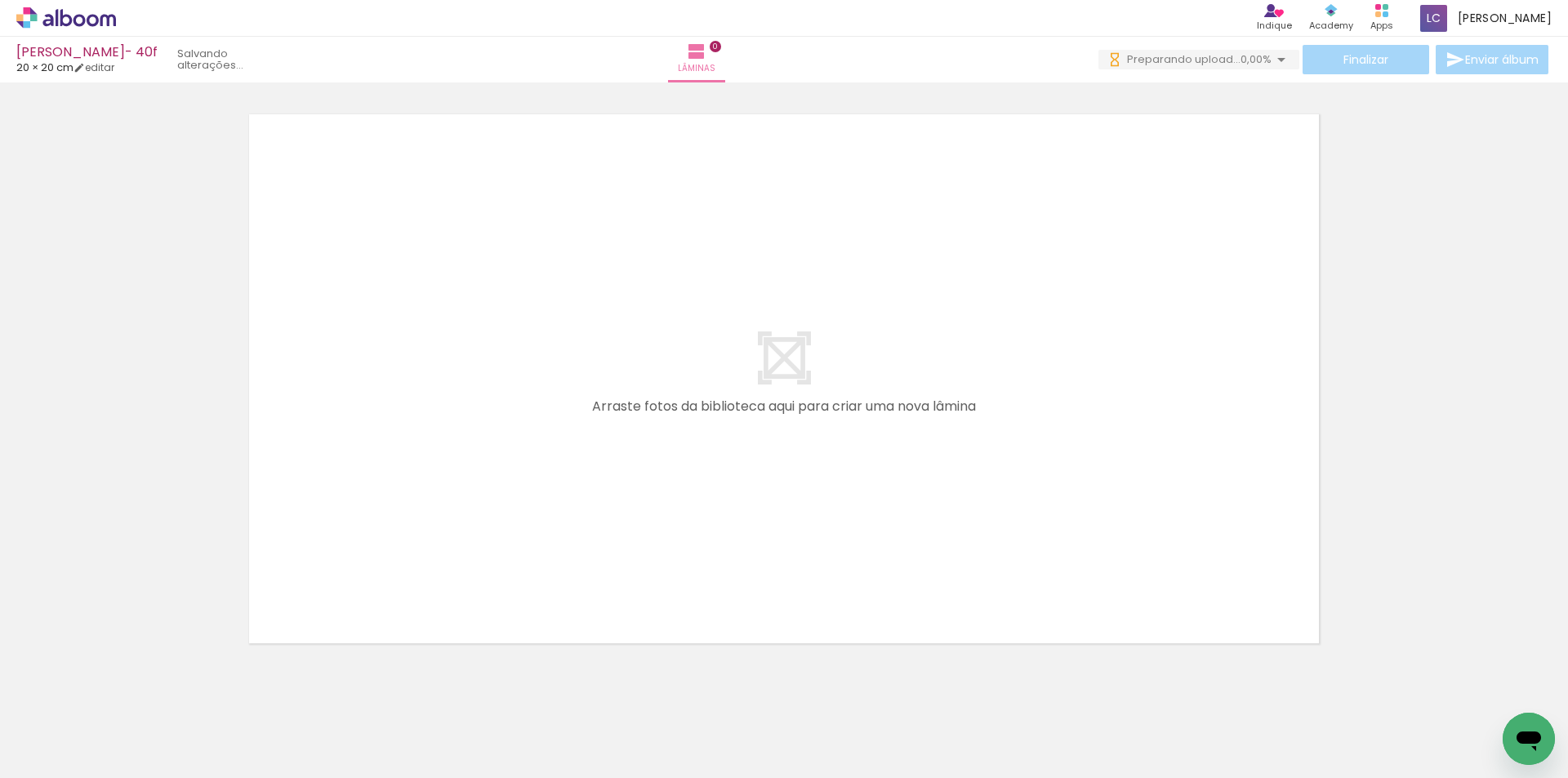
click at [124, 685] on iron-icon at bounding box center [127, 690] width 17 height 17
drag, startPoint x: 148, startPoint y: 746, endPoint x: 340, endPoint y: 676, distance: 204.4
click at [523, 390] on quentale-workspace at bounding box center [784, 389] width 1568 height 778
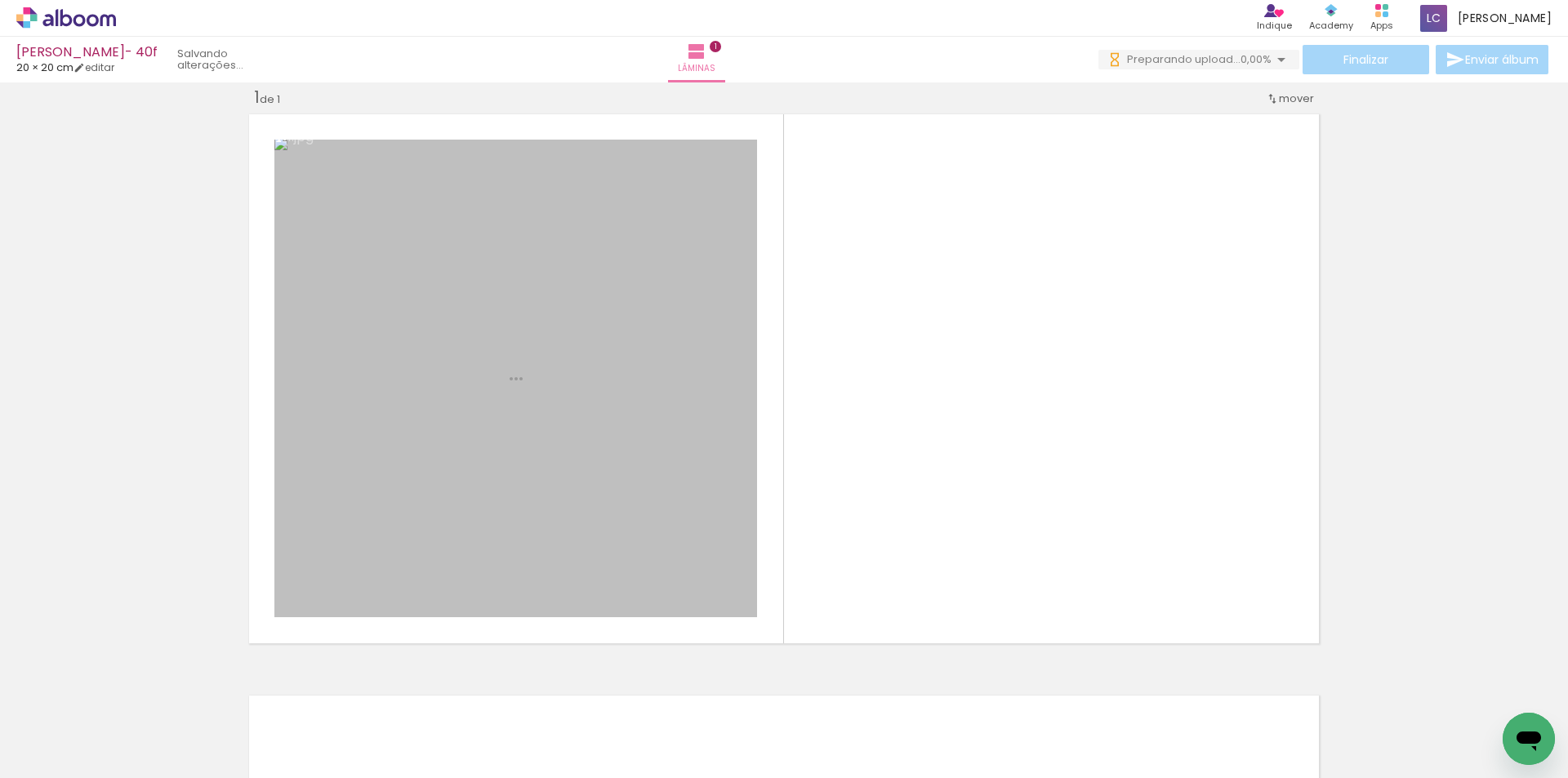
scroll to position [21, 0]
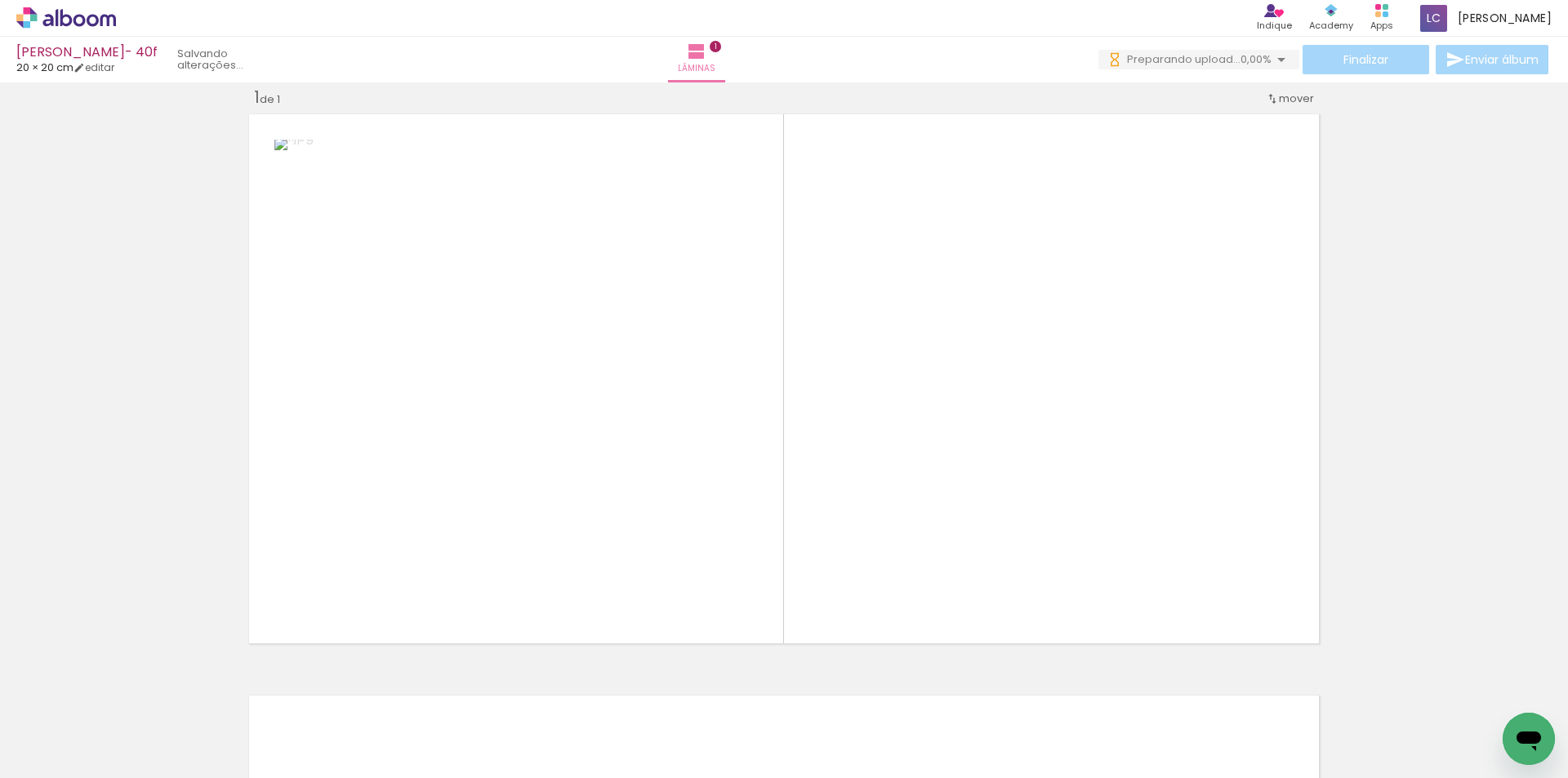
drag, startPoint x: 263, startPoint y: 744, endPoint x: 764, endPoint y: 511, distance: 552.5
click at [764, 511] on quentale-workspace at bounding box center [784, 389] width 1568 height 778
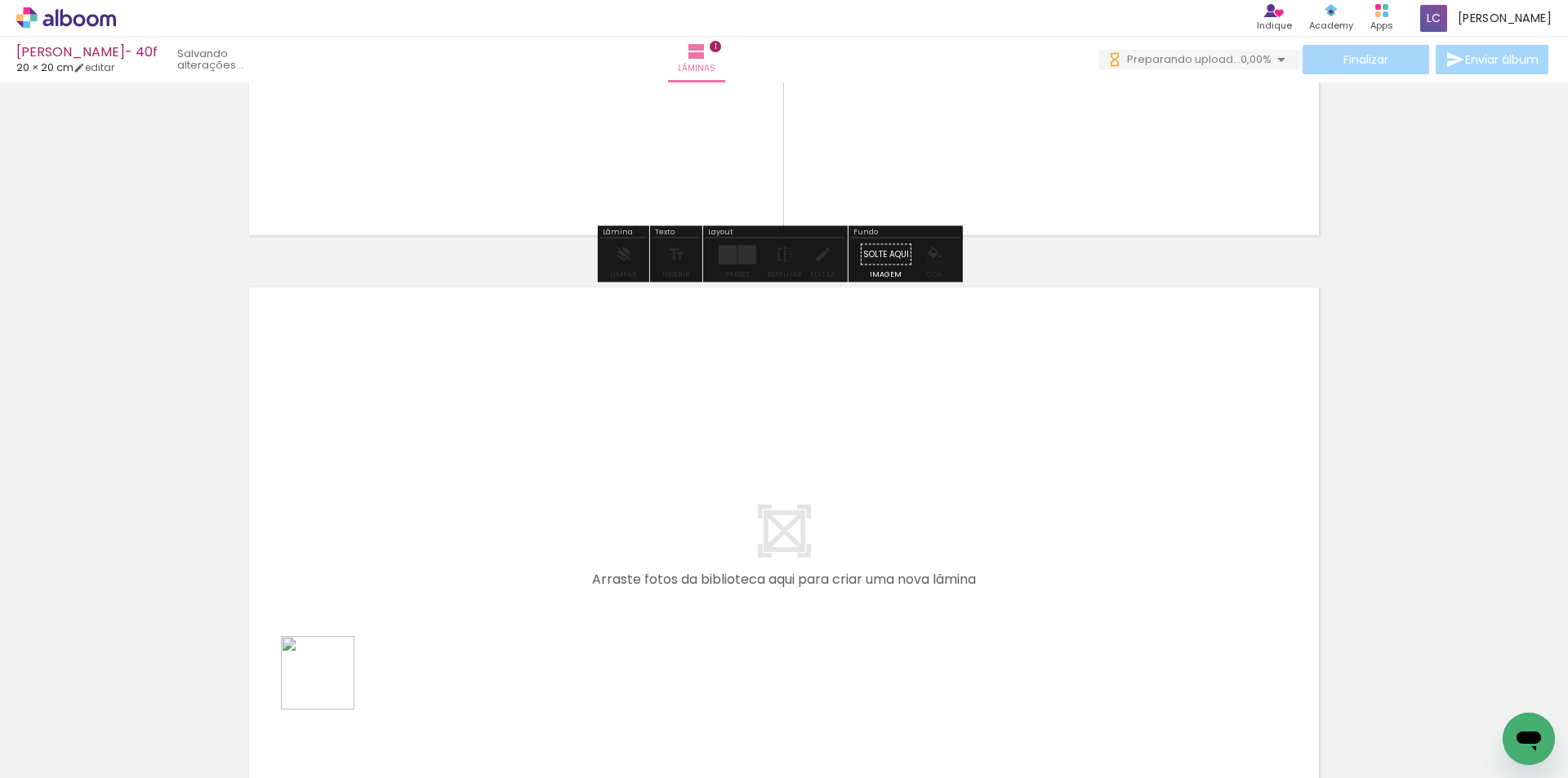
drag, startPoint x: 330, startPoint y: 685, endPoint x: 439, endPoint y: 702, distance: 110.3
click at [412, 597] on quentale-workspace at bounding box center [784, 389] width 1568 height 778
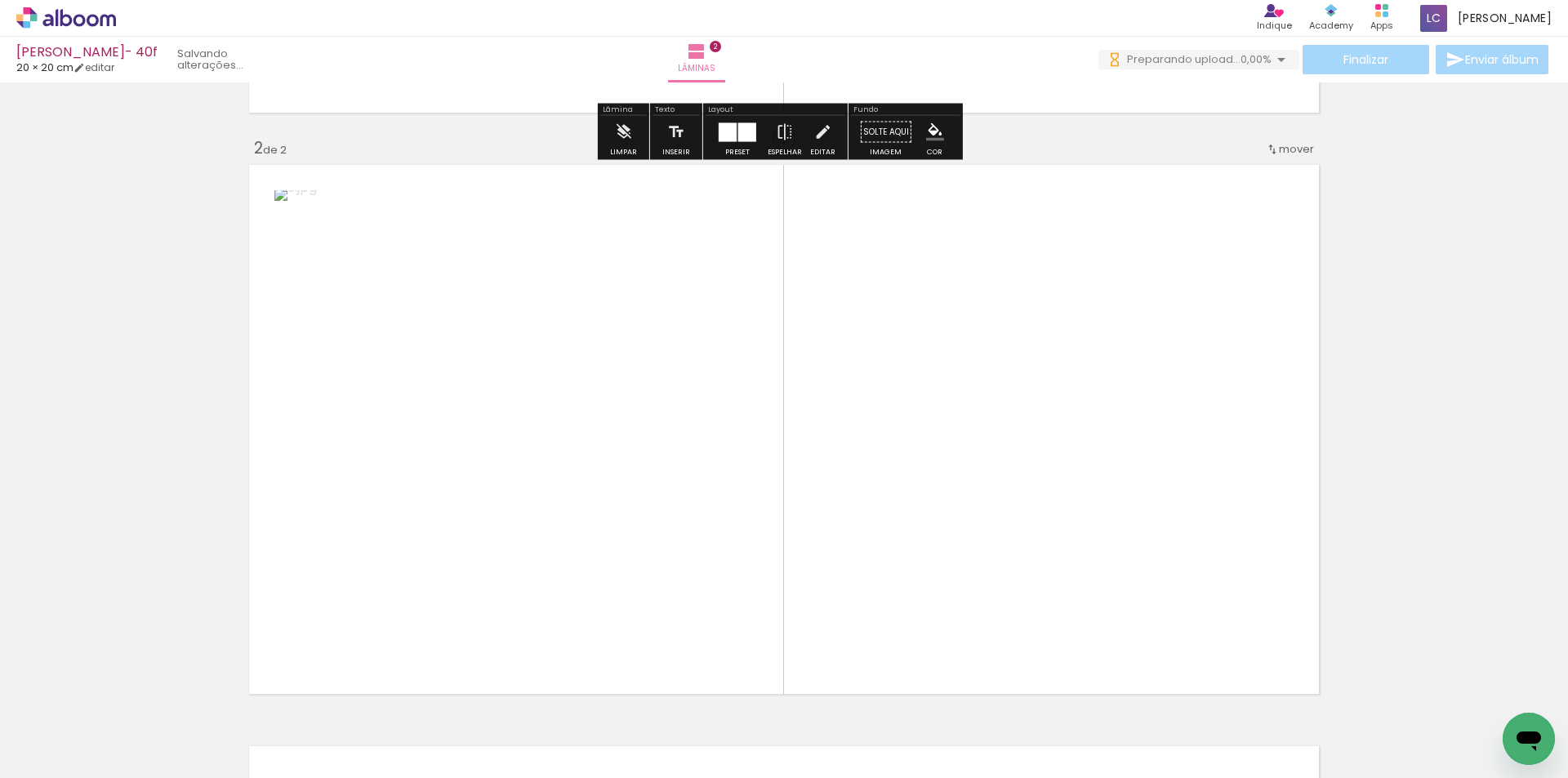
drag, startPoint x: 439, startPoint y: 705, endPoint x: 733, endPoint y: 476, distance: 372.7
click at [667, 487] on quentale-workspace at bounding box center [784, 389] width 1568 height 778
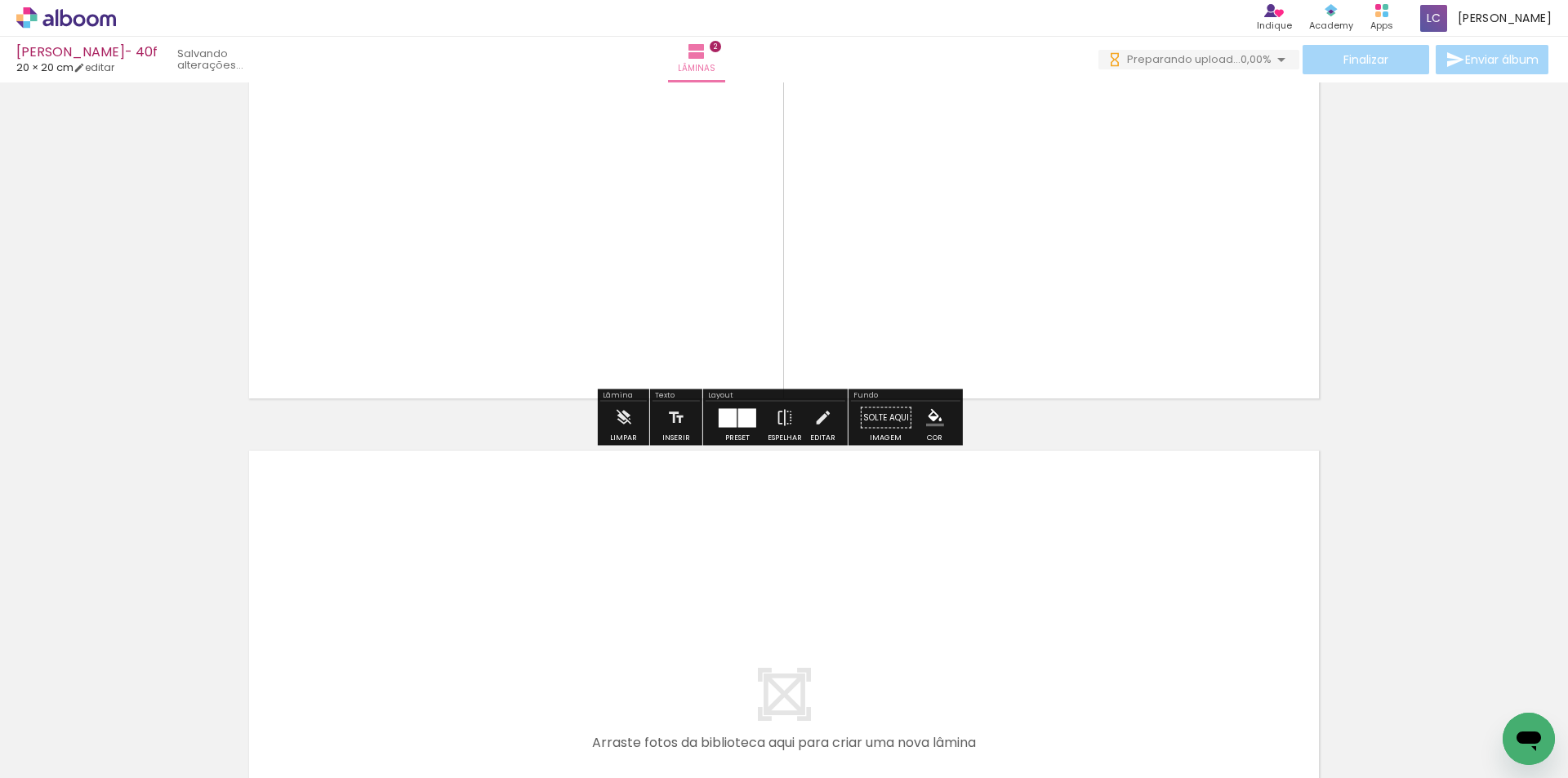
drag, startPoint x: 555, startPoint y: 712, endPoint x: 614, endPoint y: 707, distance: 59.2
click at [598, 619] on quentale-workspace at bounding box center [784, 389] width 1568 height 778
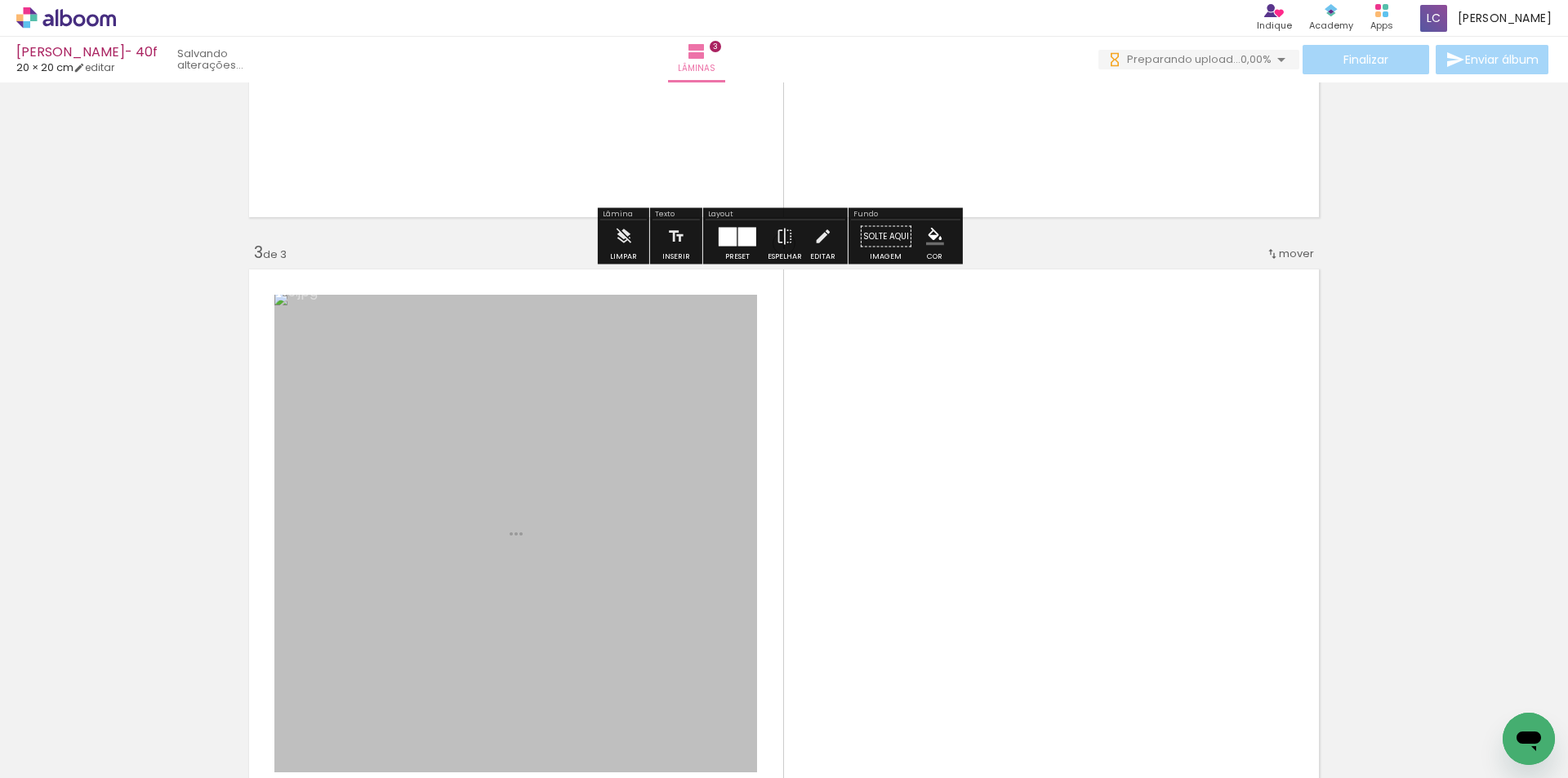
drag, startPoint x: 708, startPoint y: 571, endPoint x: 764, endPoint y: 535, distance: 66.6
click at [744, 529] on quentale-workspace at bounding box center [784, 389] width 1568 height 778
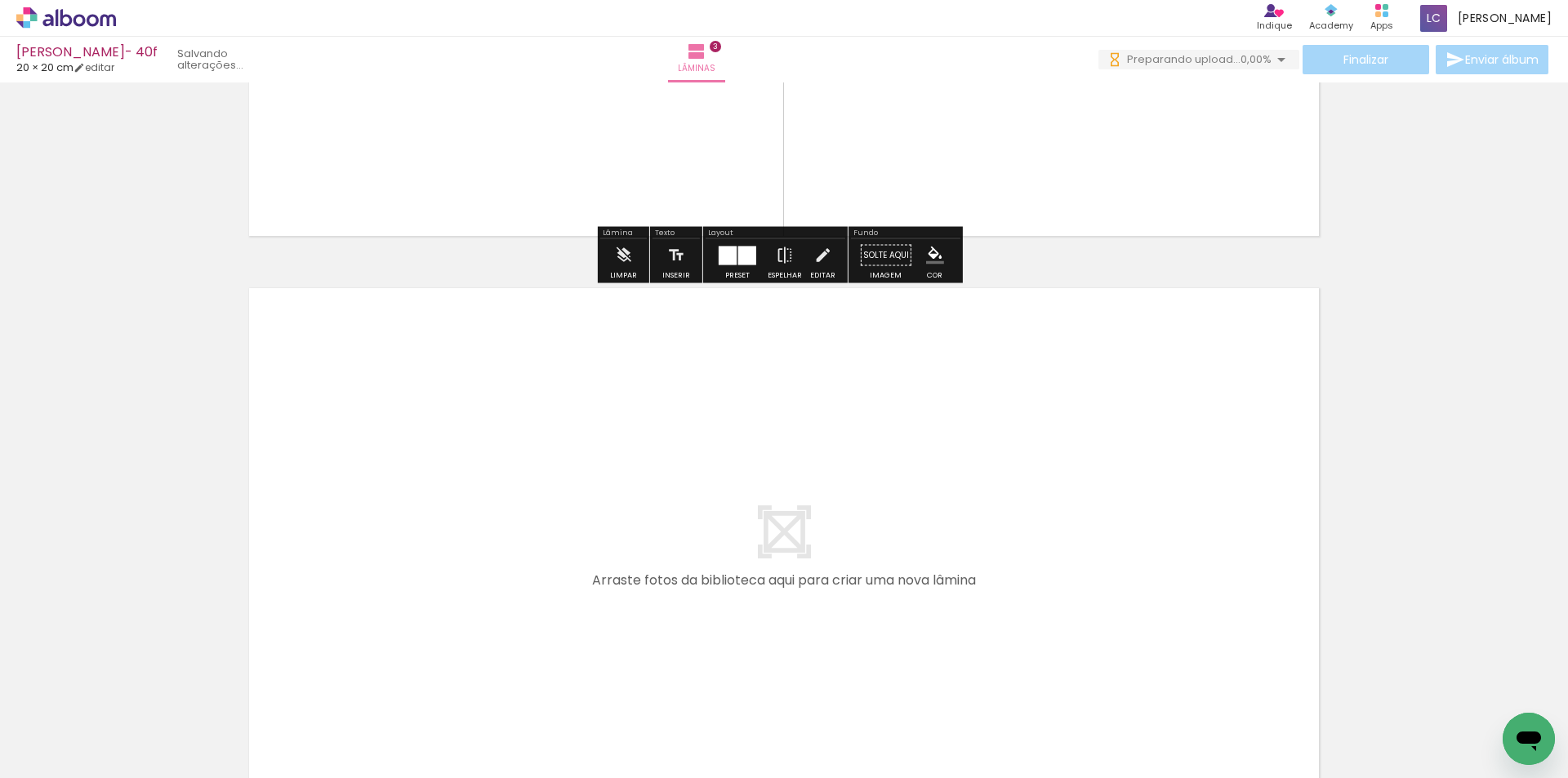
drag, startPoint x: 715, startPoint y: 699, endPoint x: 796, endPoint y: 710, distance: 81.7
click at [775, 603] on quentale-workspace at bounding box center [784, 389] width 1568 height 778
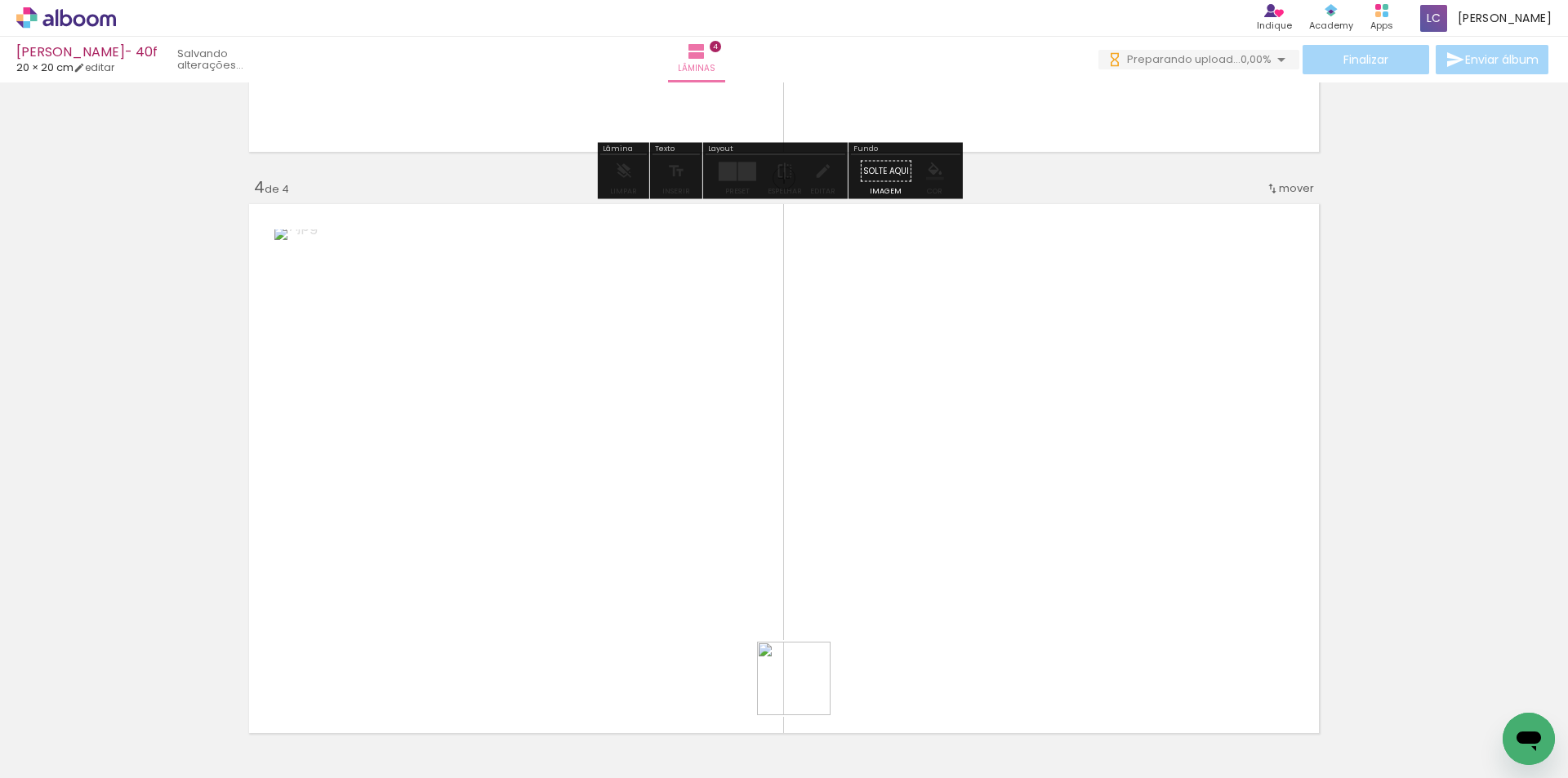
drag, startPoint x: 806, startPoint y: 690, endPoint x: 885, endPoint y: 491, distance: 214.1
click at [885, 491] on quentale-workspace at bounding box center [784, 389] width 1568 height 778
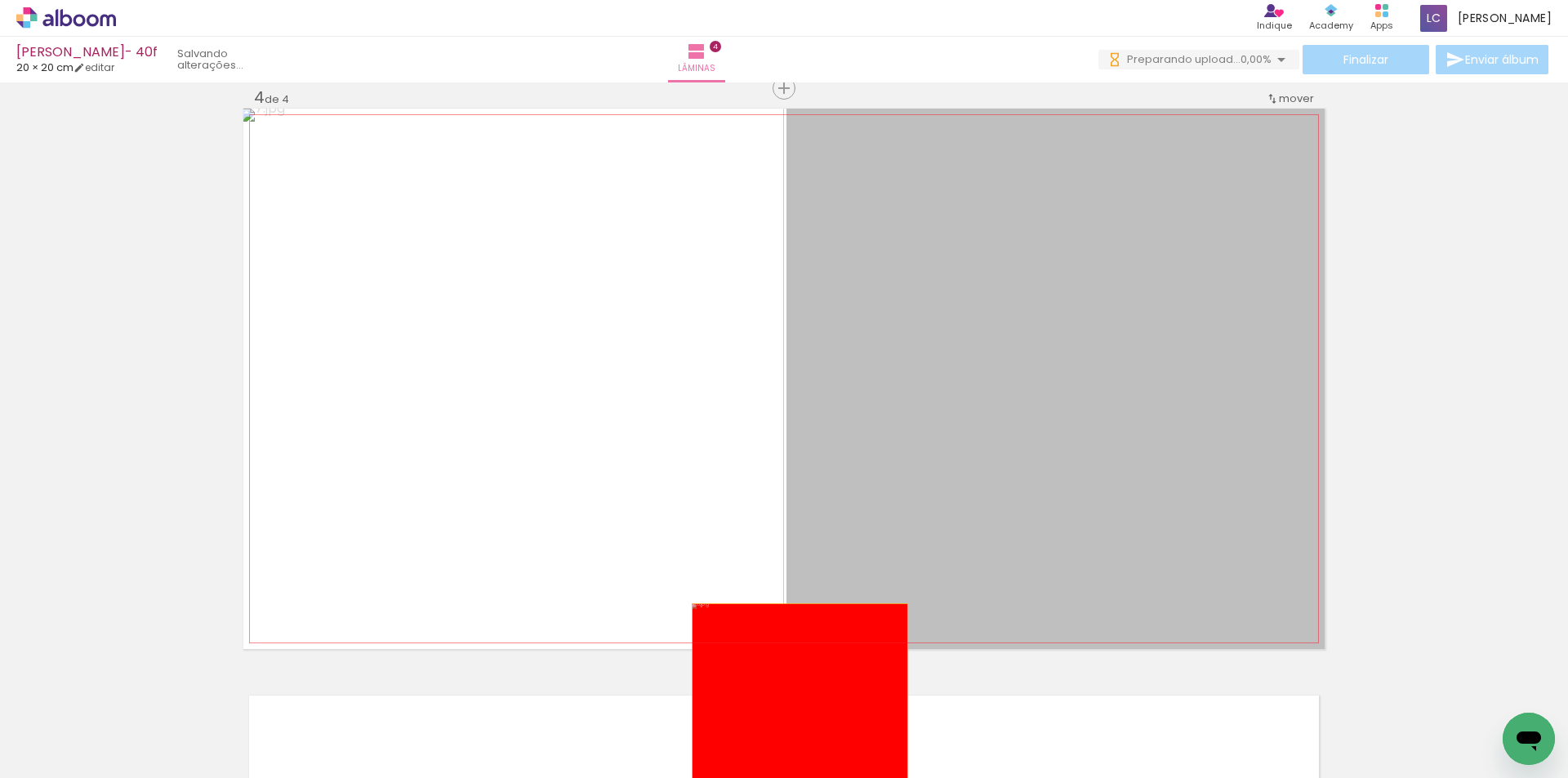
drag, startPoint x: 1069, startPoint y: 372, endPoint x: 794, endPoint y: 711, distance: 436.5
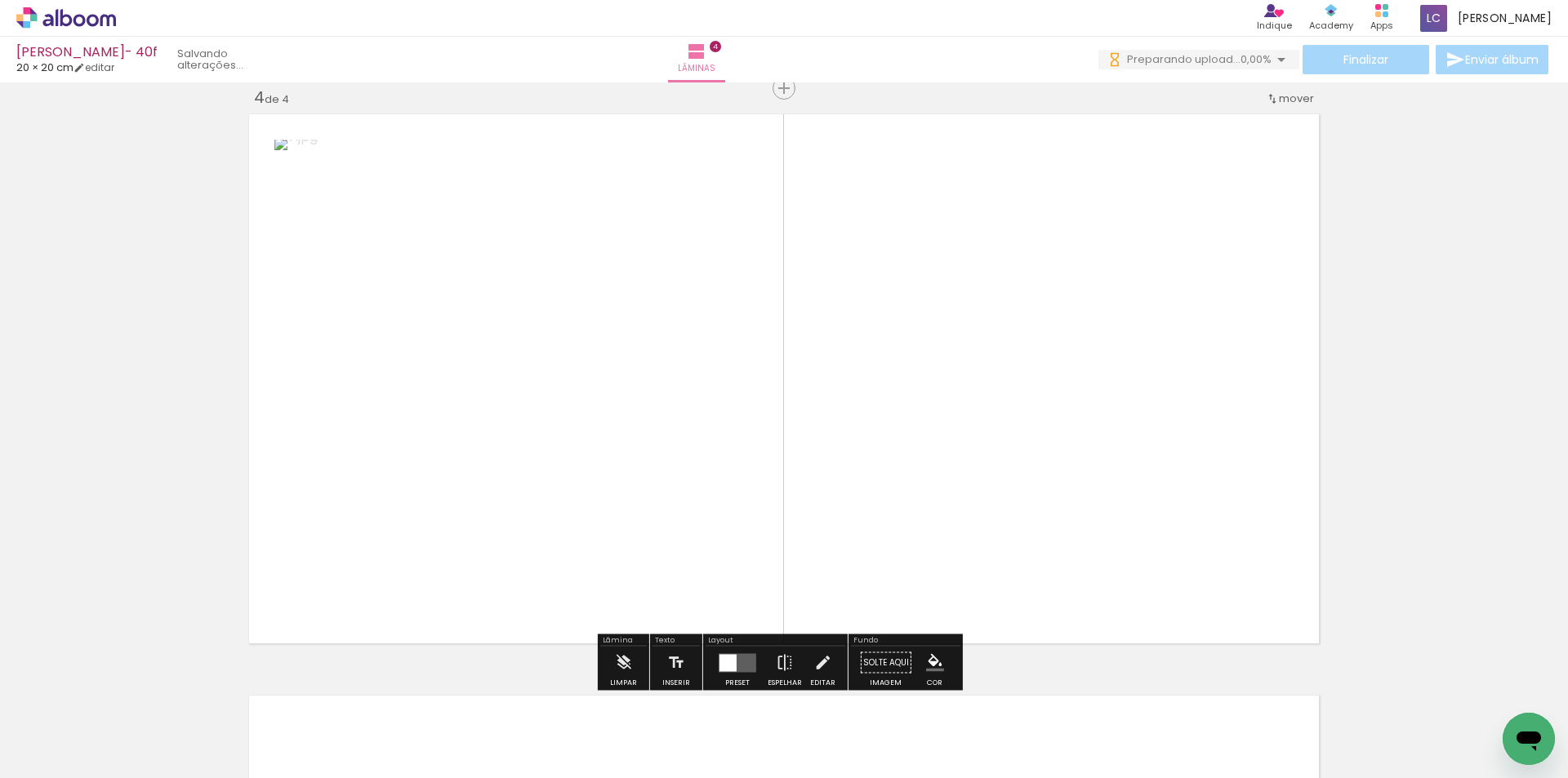
click at [136, 688] on iron-icon at bounding box center [127, 690] width 17 height 17
drag, startPoint x: 817, startPoint y: 710, endPoint x: 908, endPoint y: 574, distance: 163.6
click at [908, 574] on quentale-workspace at bounding box center [784, 389] width 1568 height 778
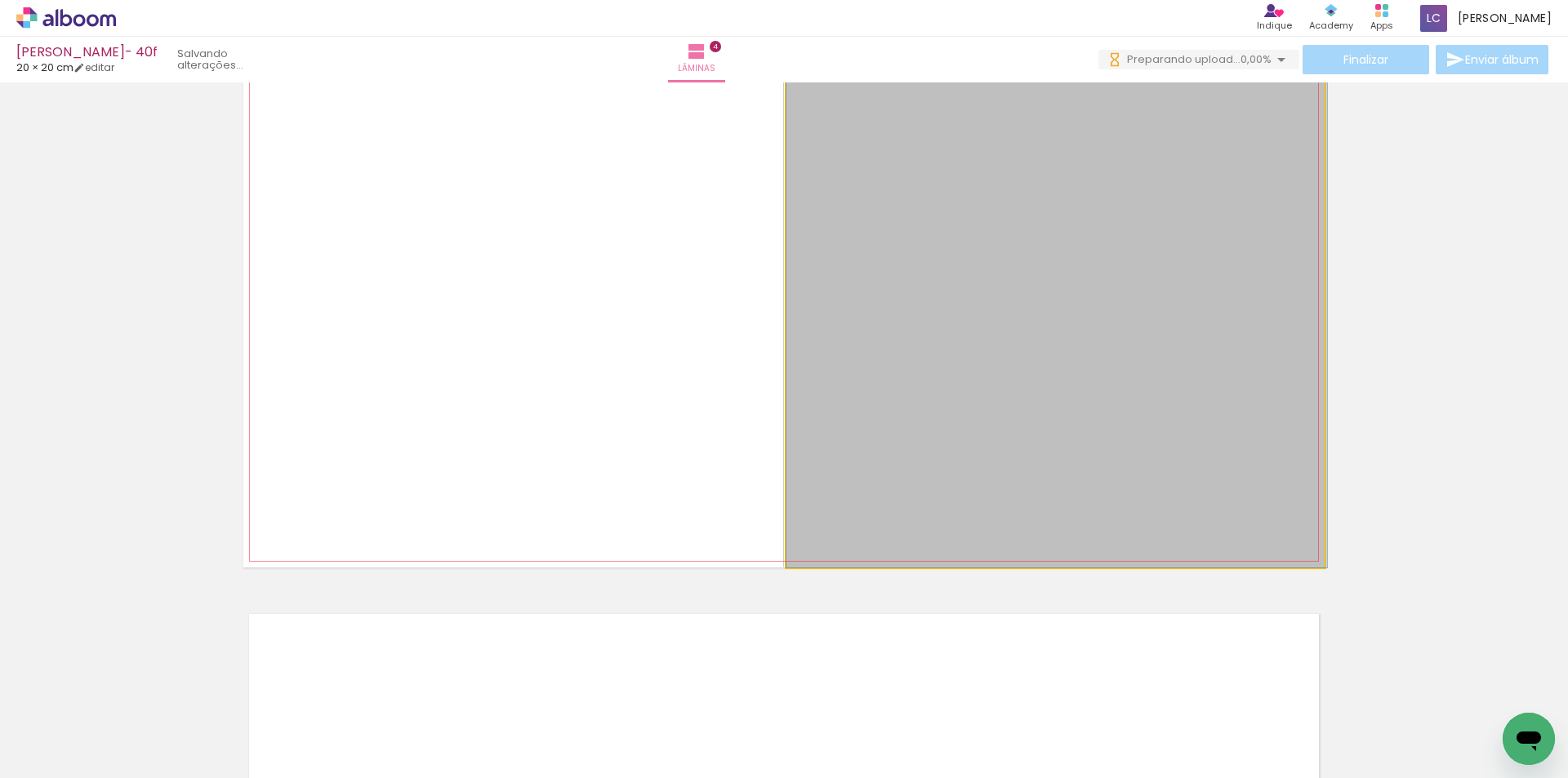
drag, startPoint x: 1062, startPoint y: 389, endPoint x: 1063, endPoint y: 457, distance: 68.0
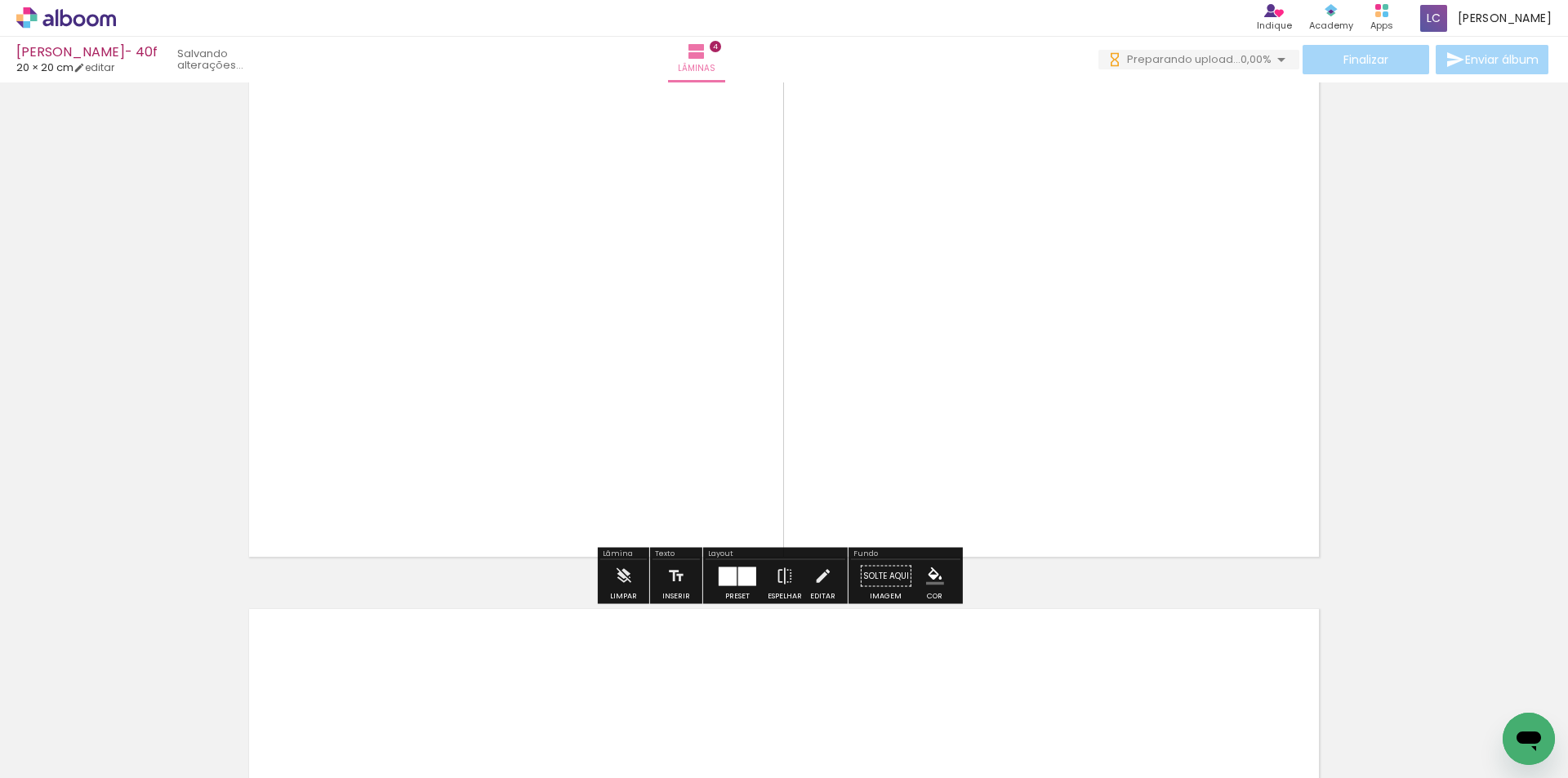
scroll to position [1846, 0]
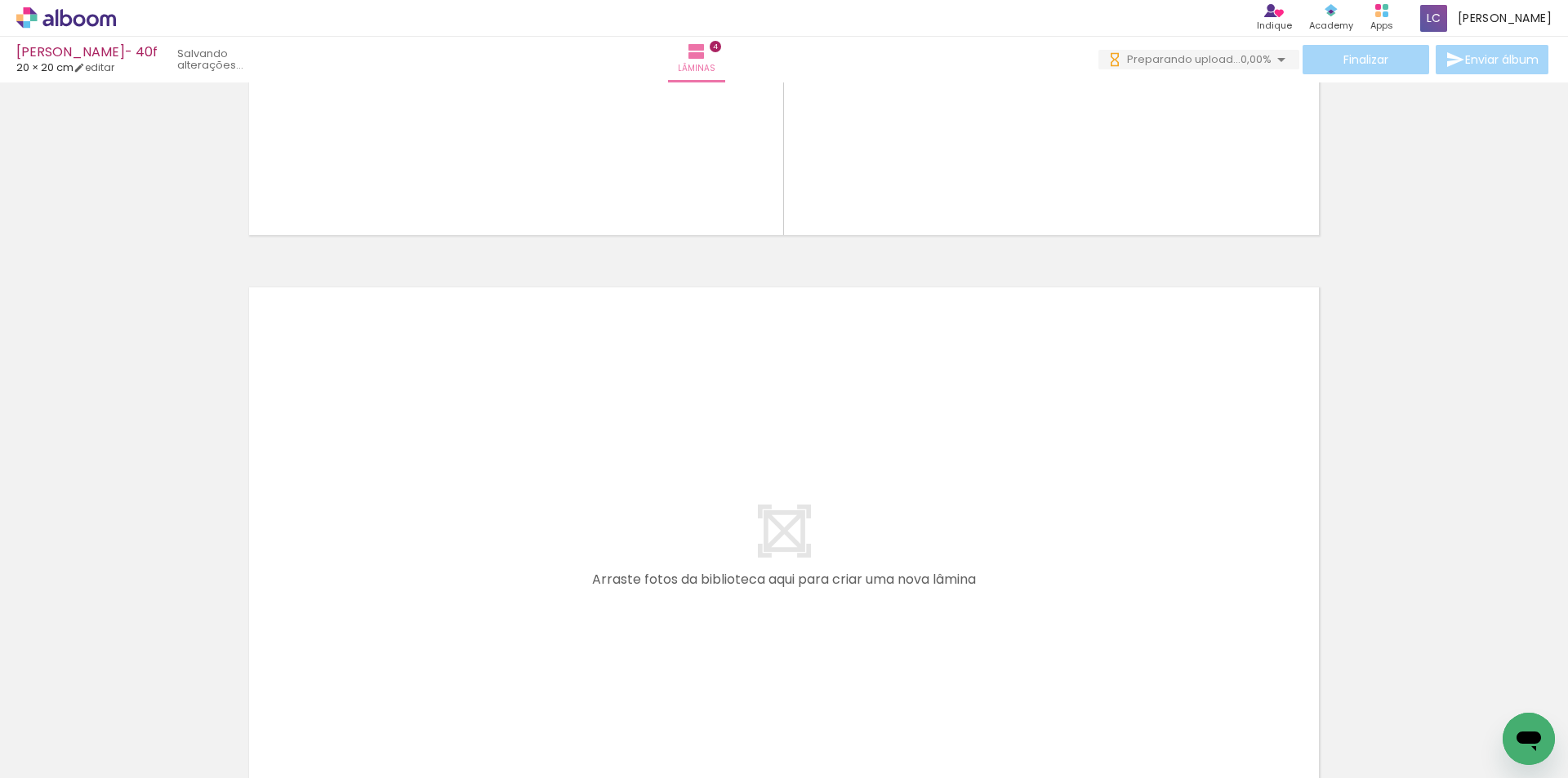
drag, startPoint x: 916, startPoint y: 720, endPoint x: 948, endPoint y: 687, distance: 46.0
click at [925, 632] on quentale-workspace at bounding box center [784, 389] width 1568 height 778
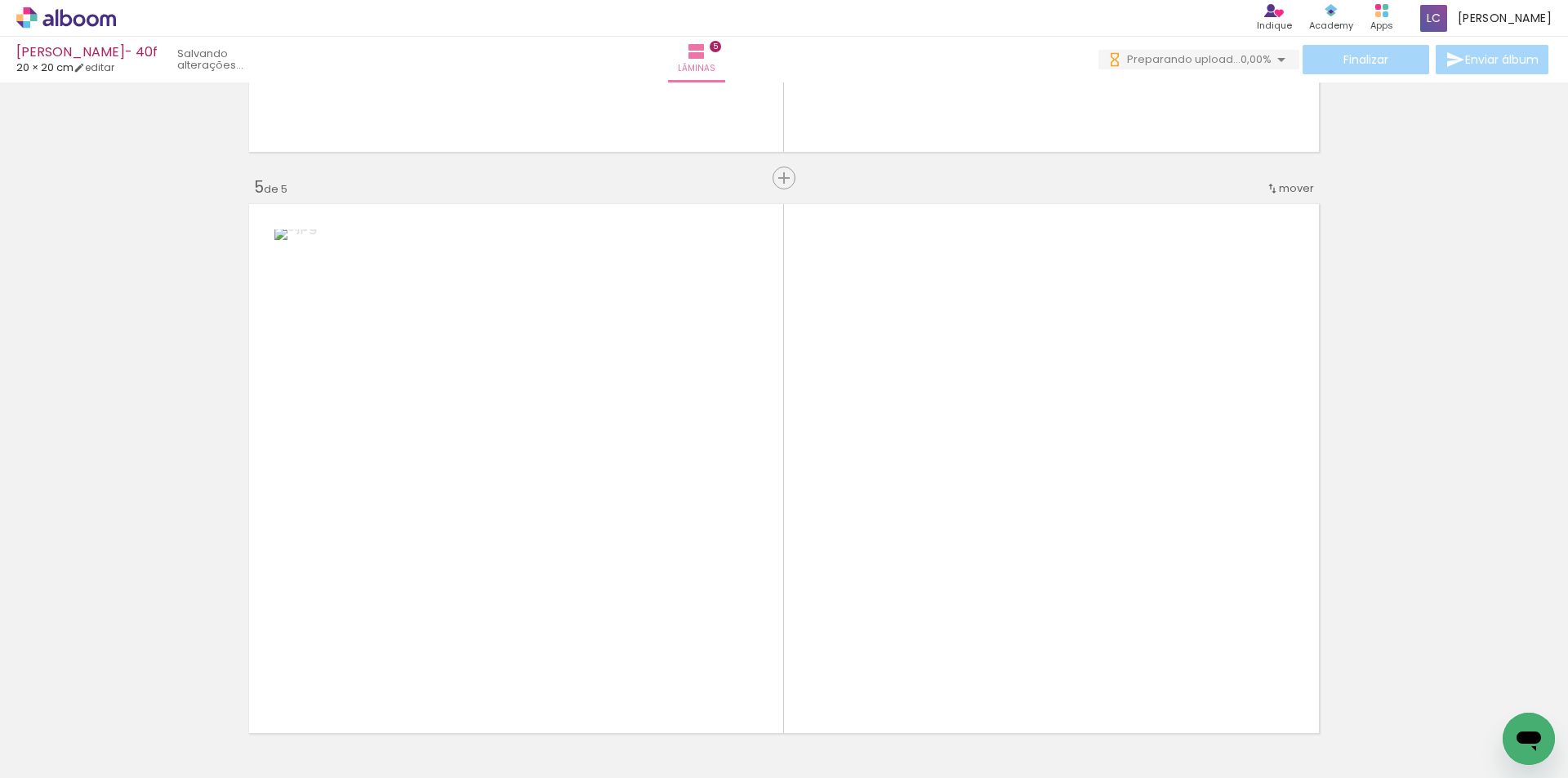
scroll to position [2346, 0]
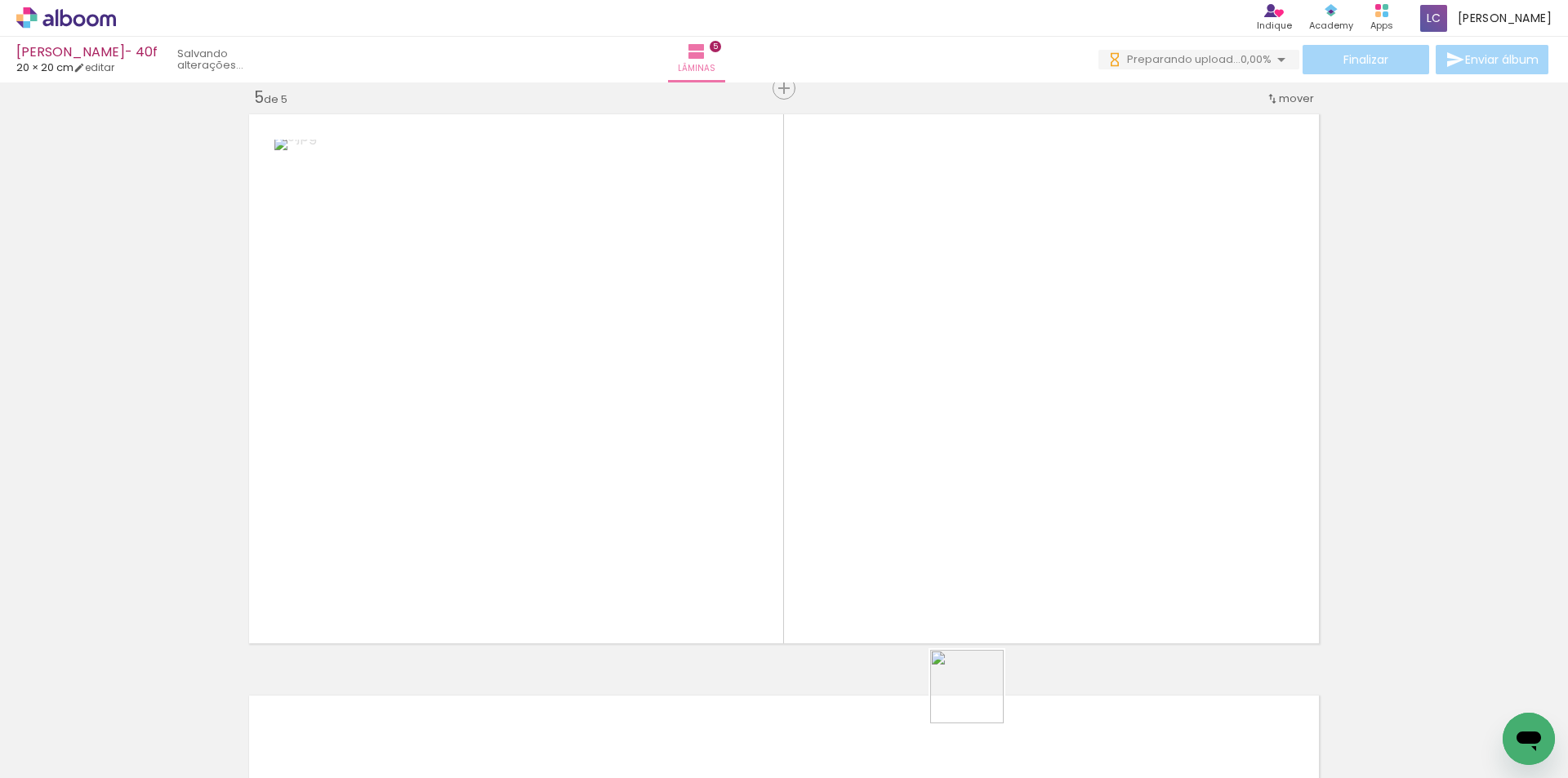
drag, startPoint x: 979, startPoint y: 722, endPoint x: 970, endPoint y: 606, distance: 116.3
click at [970, 606] on quentale-workspace at bounding box center [784, 389] width 1568 height 778
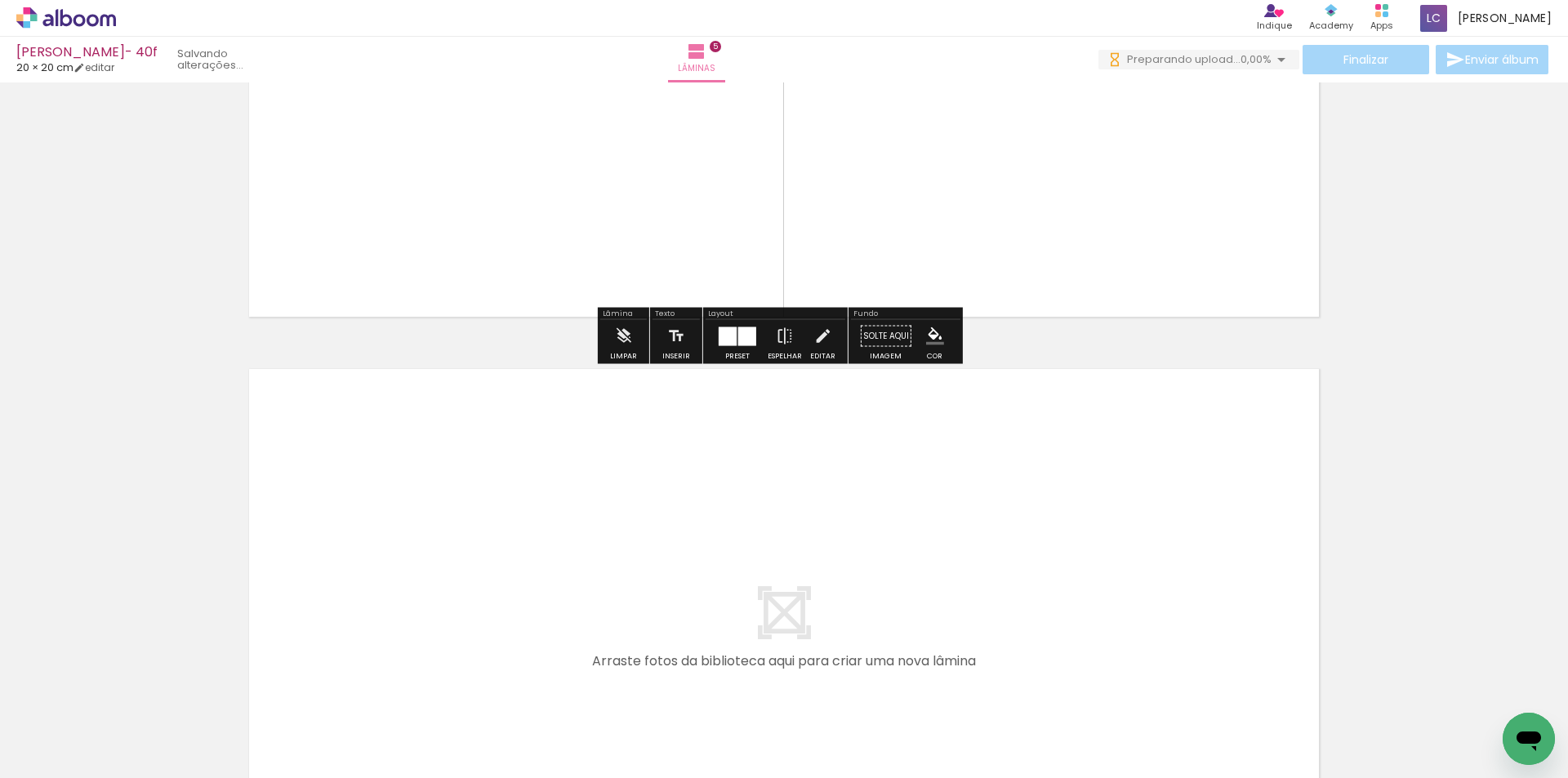
drag, startPoint x: 1088, startPoint y: 647, endPoint x: 1123, endPoint y: 696, distance: 60.2
click at [1085, 629] on quentale-workspace at bounding box center [784, 389] width 1568 height 778
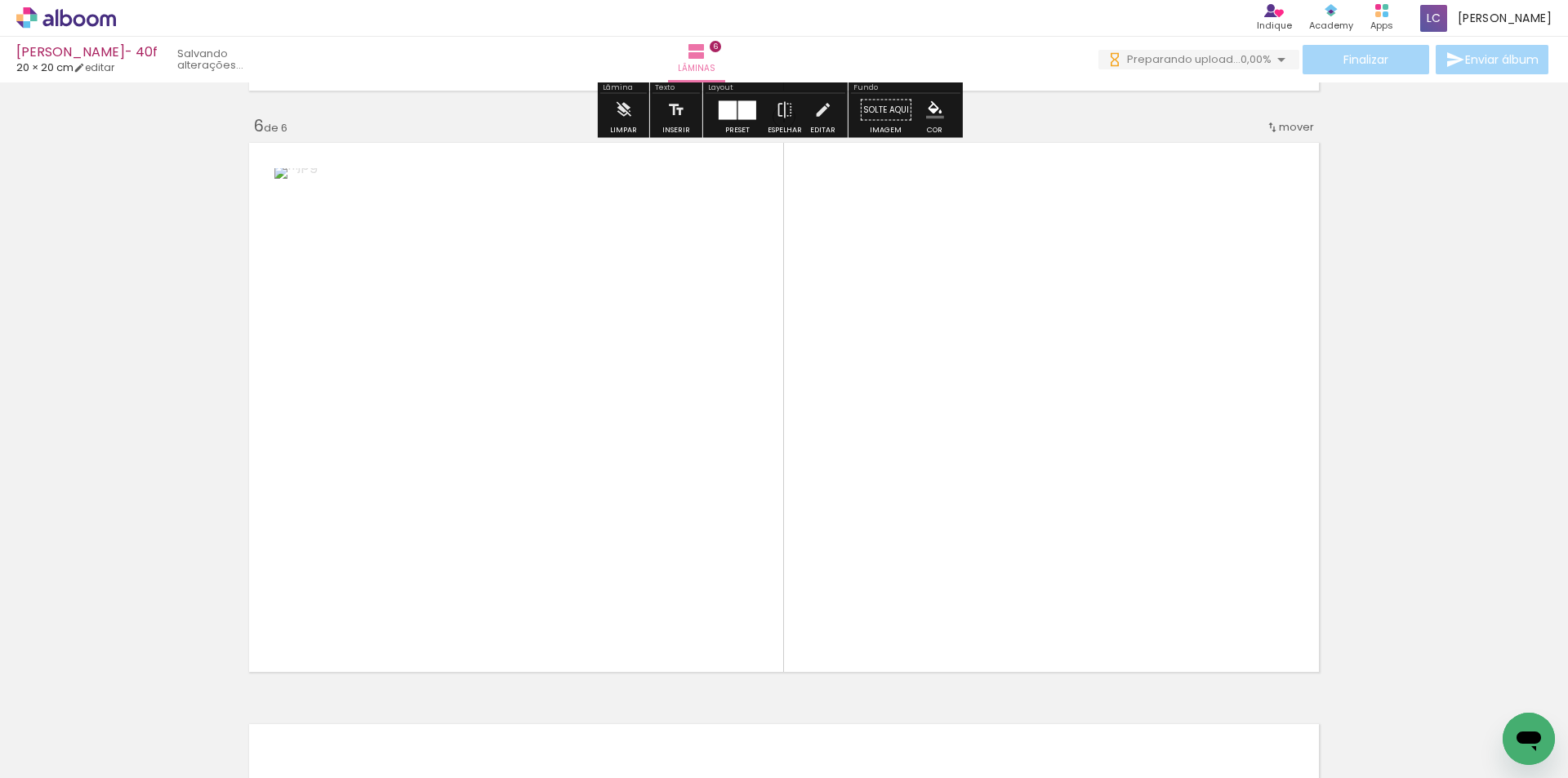
scroll to position [2927, 0]
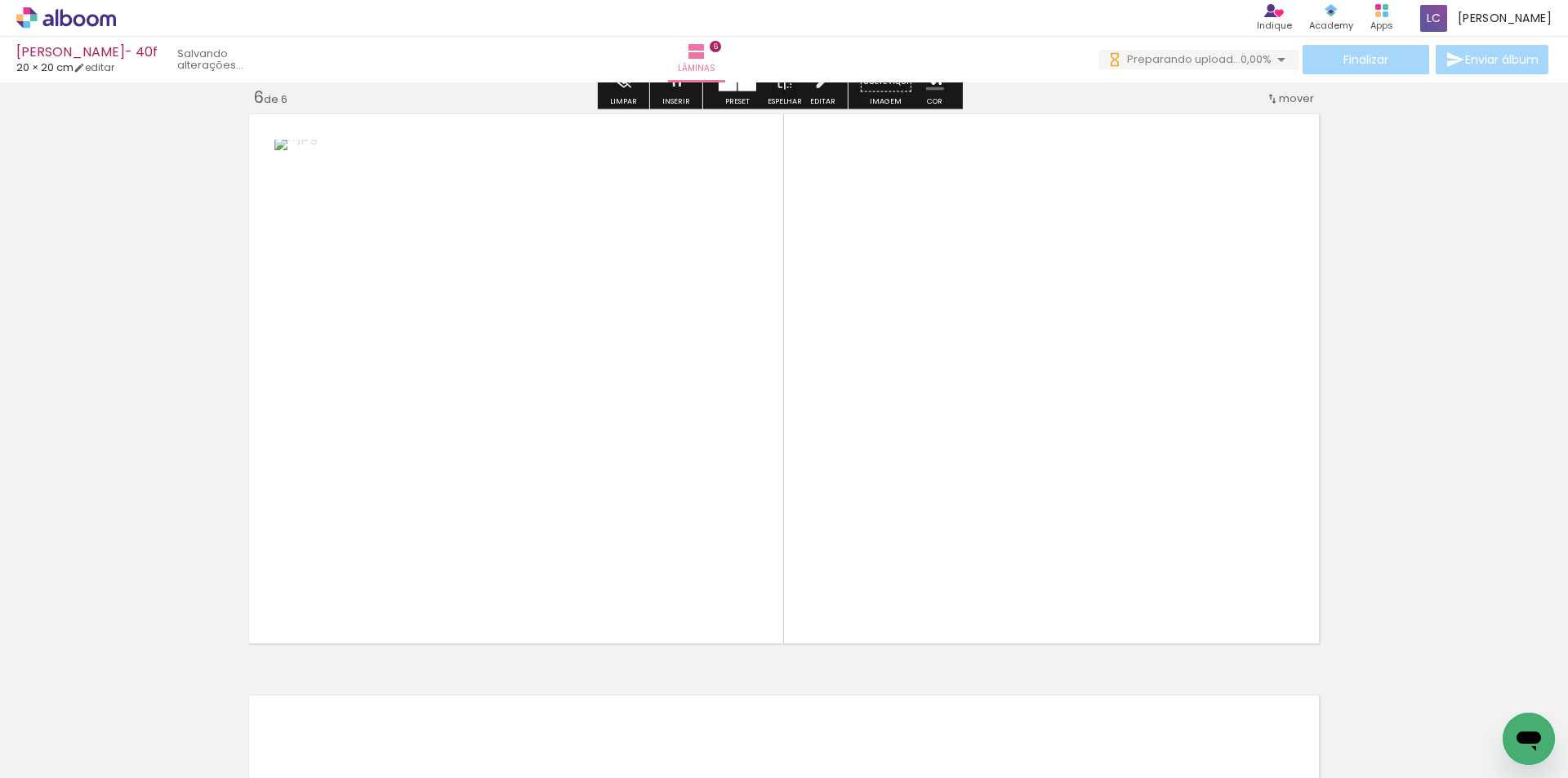
drag, startPoint x: 1156, startPoint y: 717, endPoint x: 1047, endPoint y: 587, distance: 169.6
click at [1047, 587] on quentale-workspace at bounding box center [784, 389] width 1568 height 778
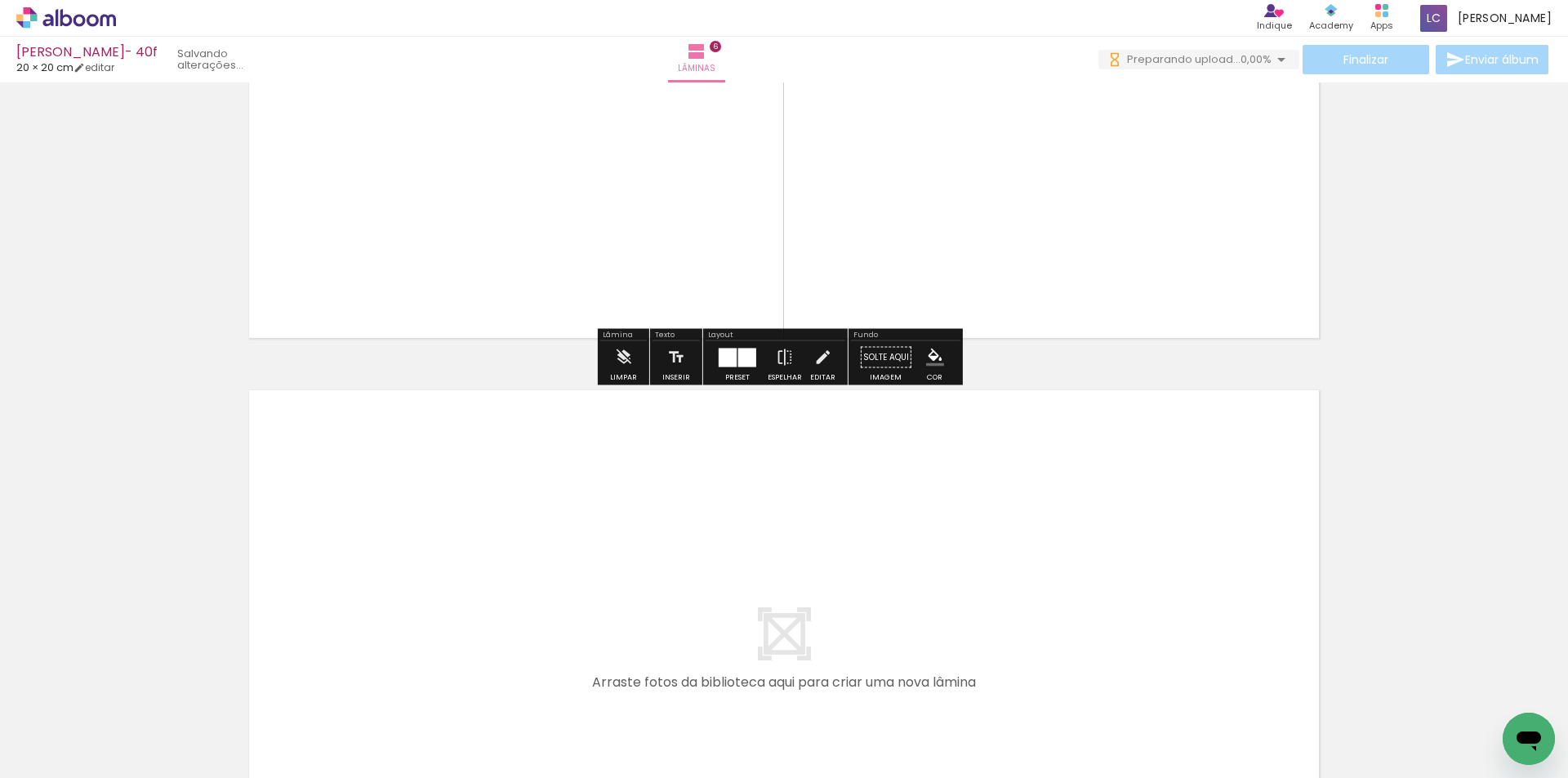
scroll to position [3254, 0]
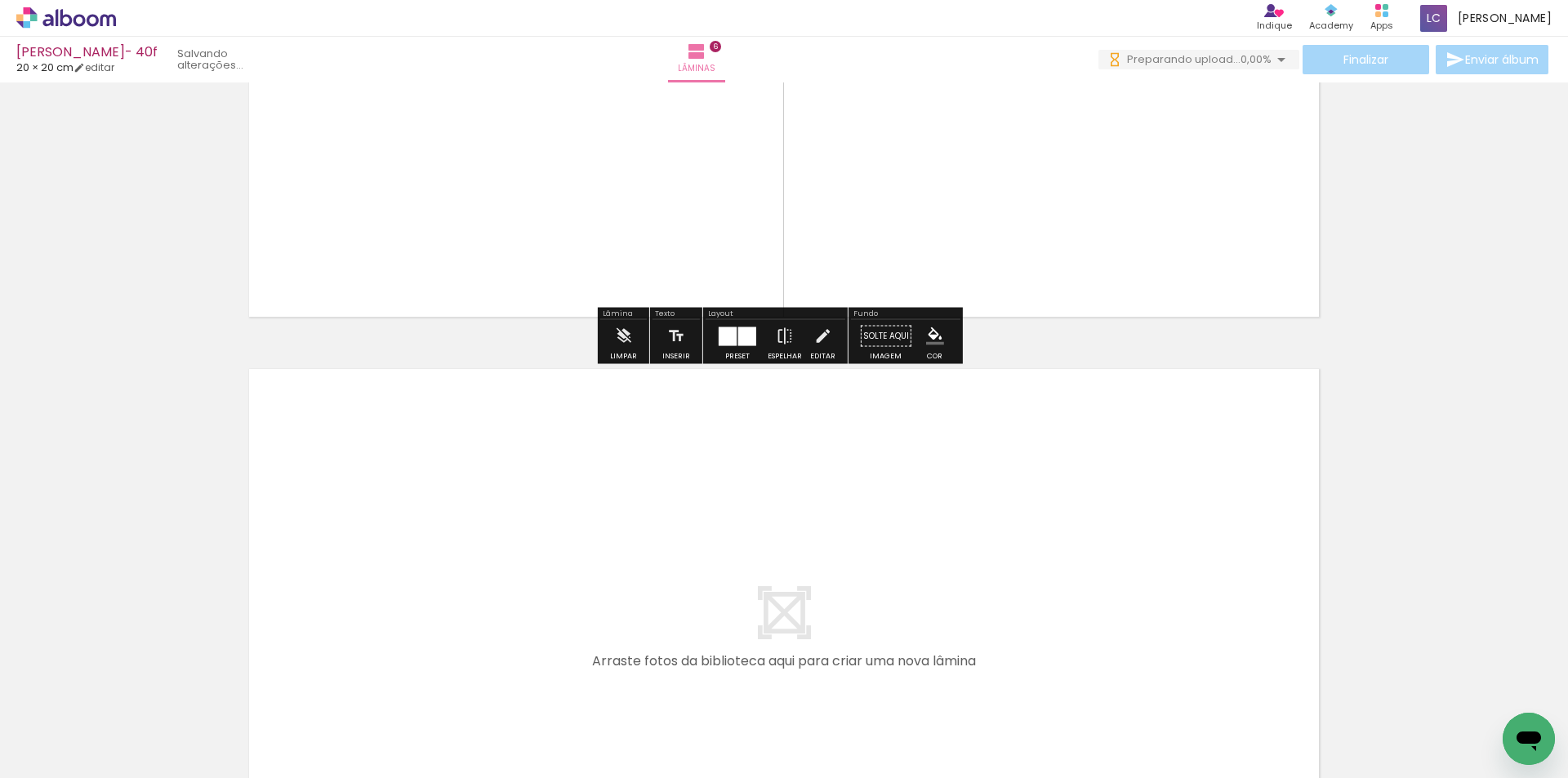
drag, startPoint x: 1288, startPoint y: 739, endPoint x: 1311, endPoint y: 708, distance: 38.6
click at [1082, 545] on quentale-workspace at bounding box center [784, 389] width 1568 height 778
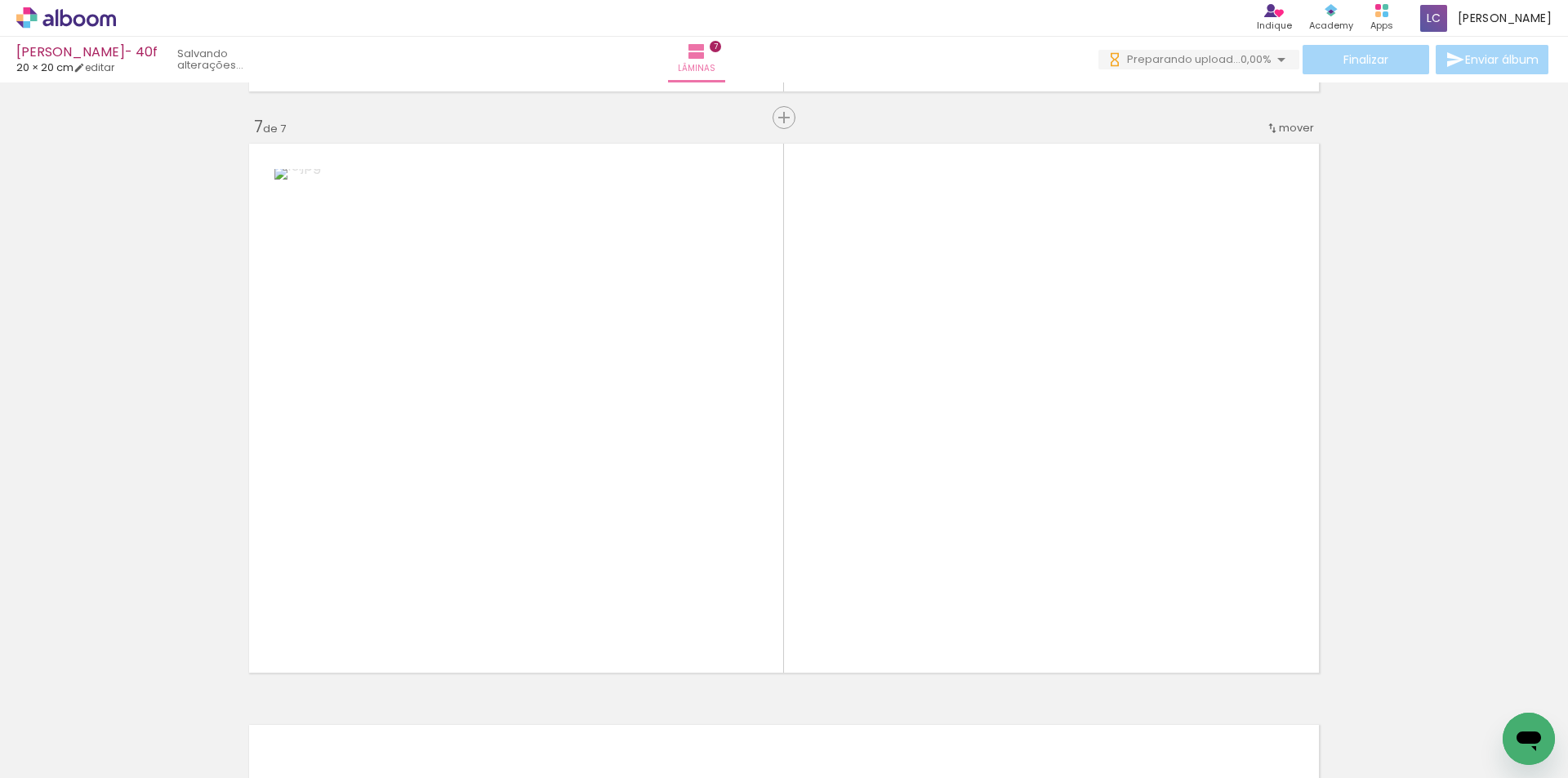
scroll to position [3509, 0]
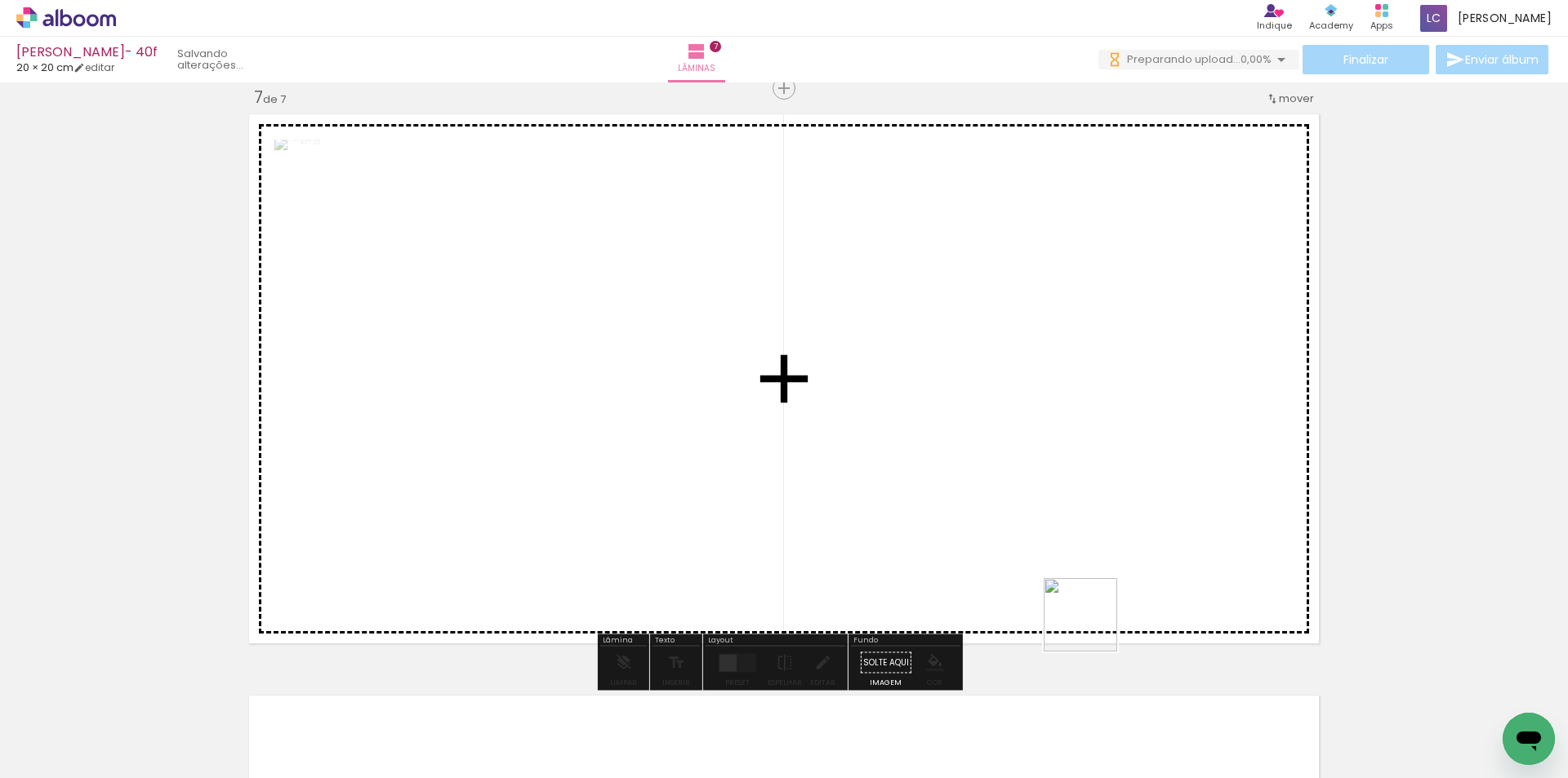
drag, startPoint x: 1350, startPoint y: 727, endPoint x: 1023, endPoint y: 601, distance: 350.4
click at [1023, 601] on quentale-workspace at bounding box center [784, 389] width 1568 height 778
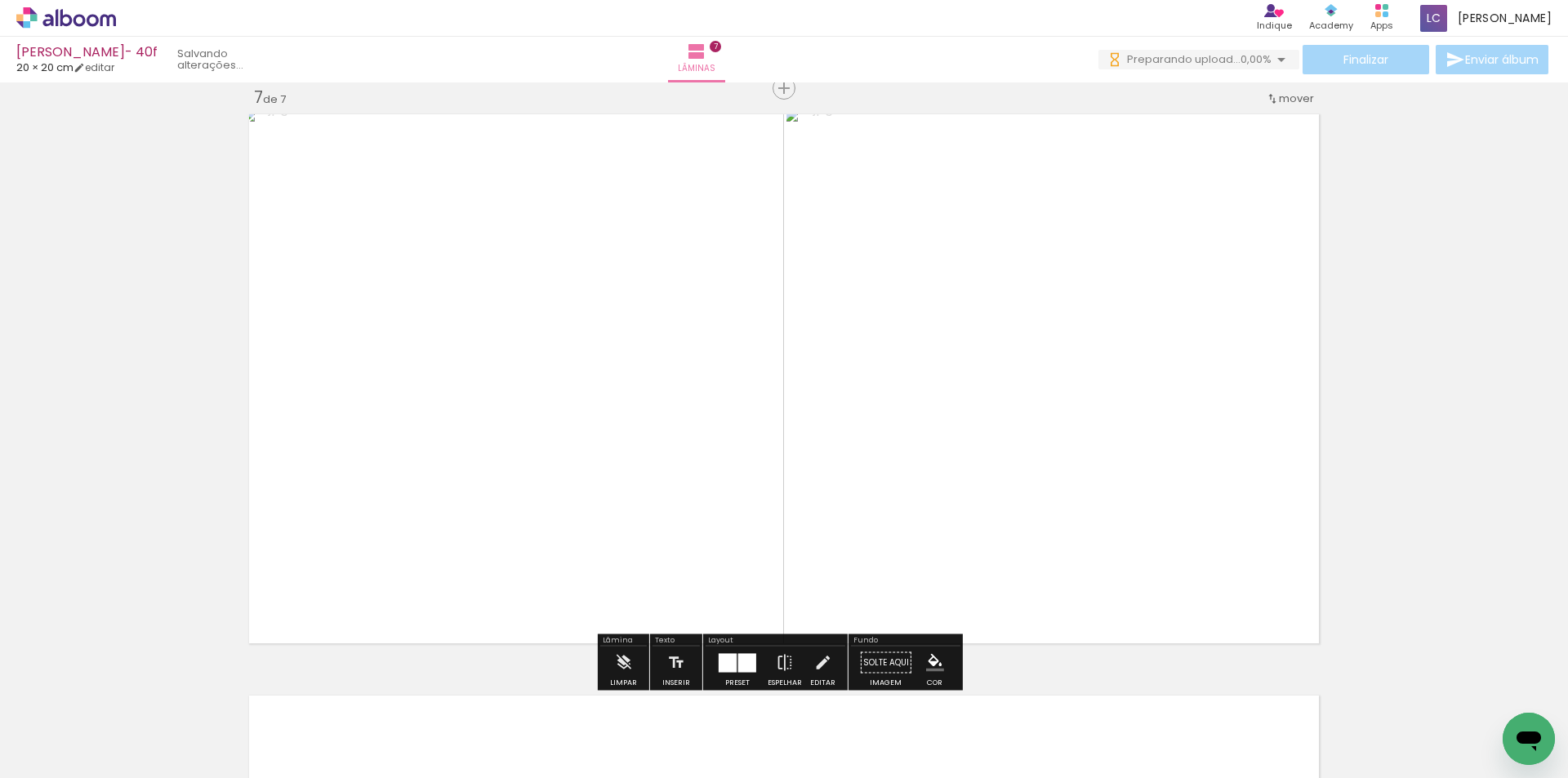
scroll to position [0, 853]
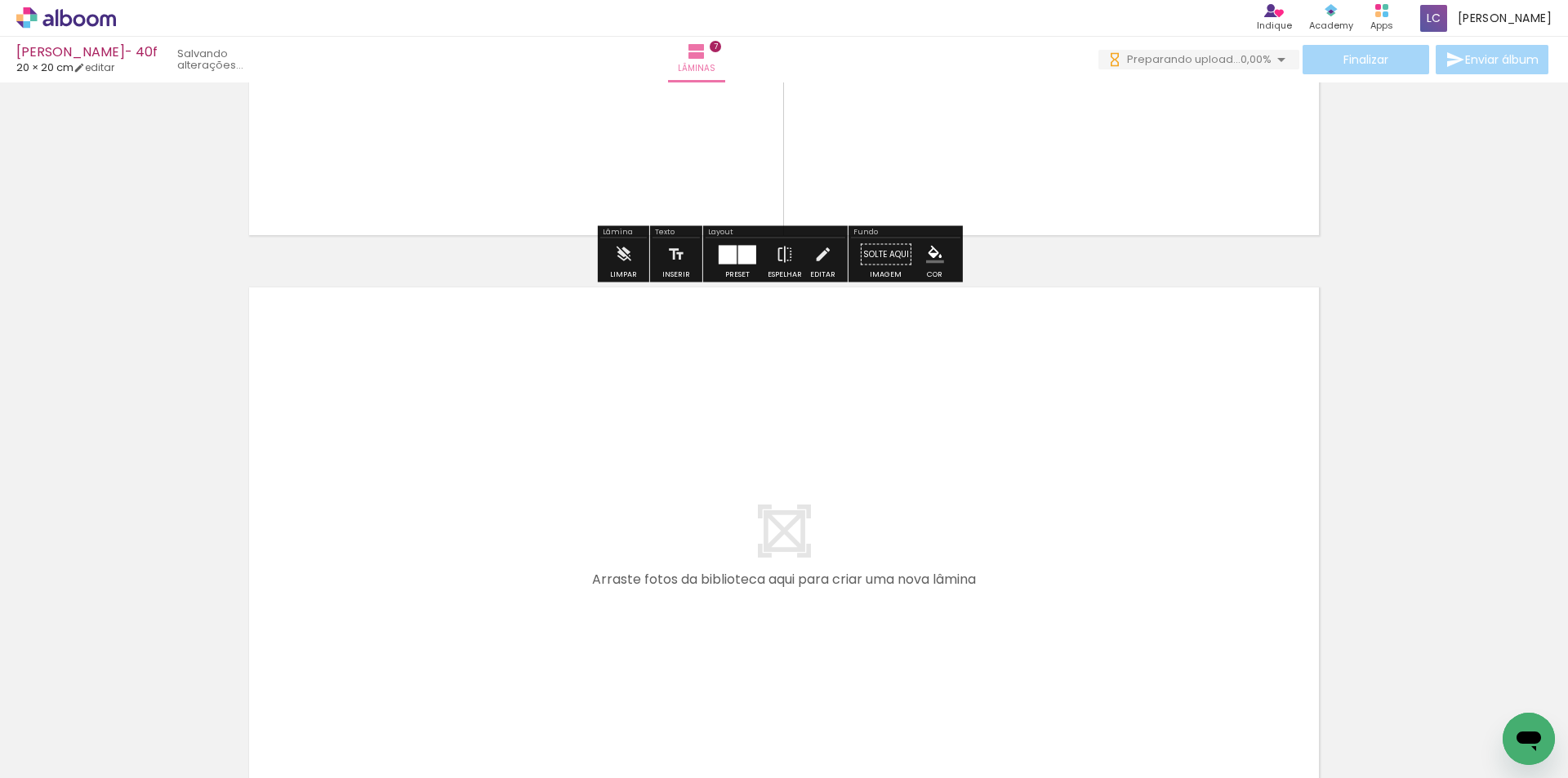
drag, startPoint x: 611, startPoint y: 685, endPoint x: 835, endPoint y: 730, distance: 228.5
click at [773, 556] on quentale-workspace at bounding box center [784, 389] width 1568 height 778
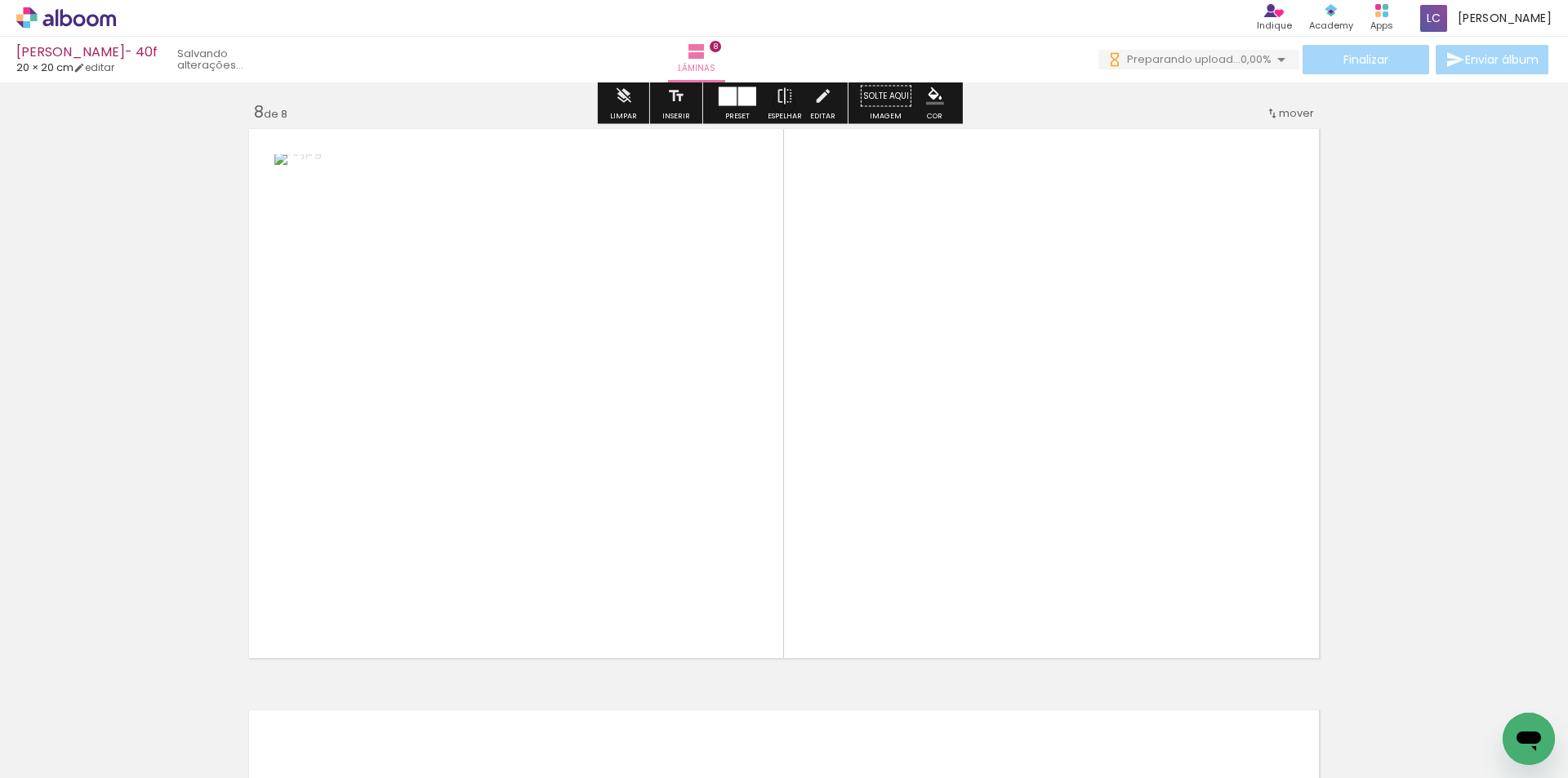
scroll to position [4090, 0]
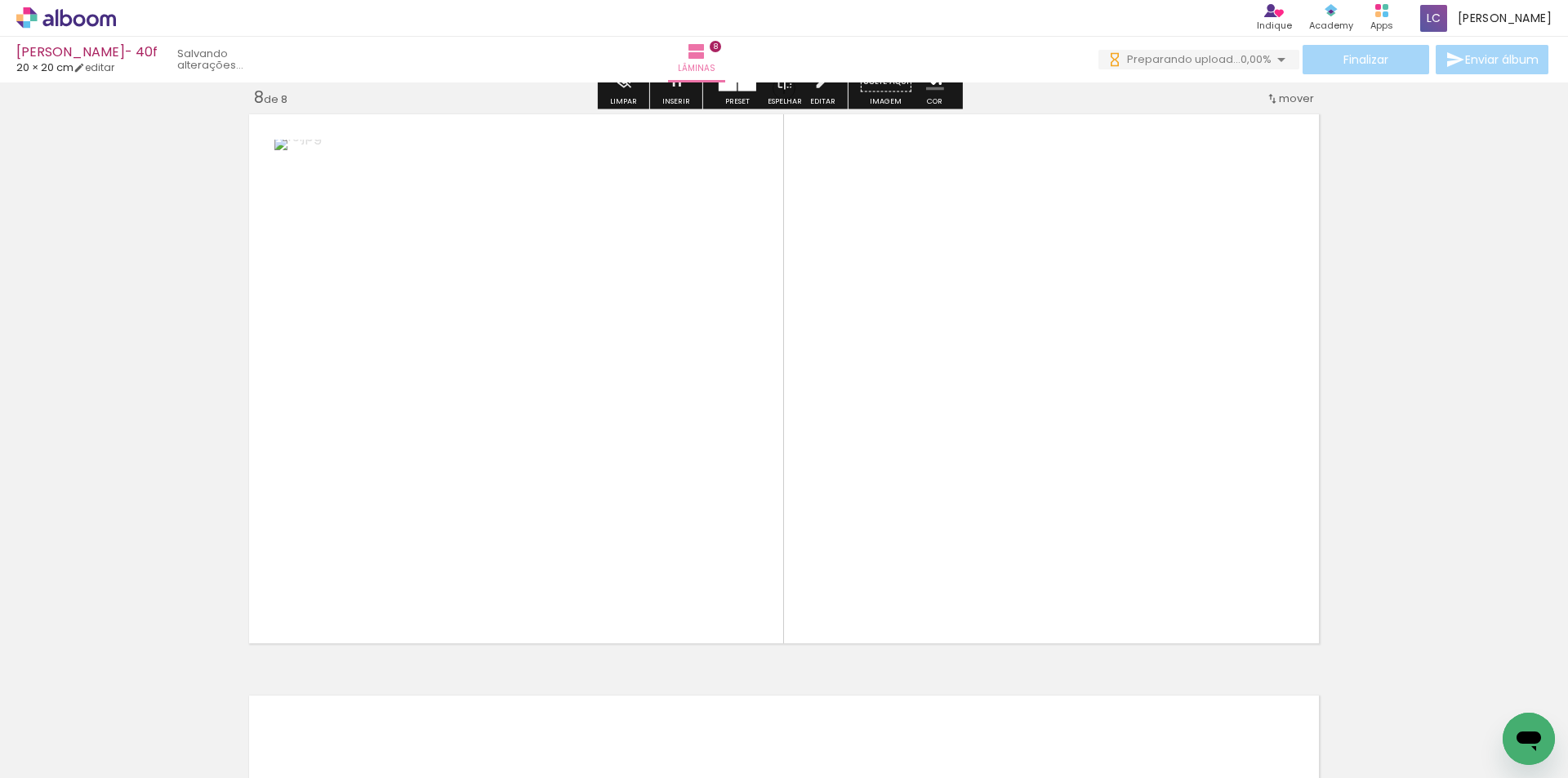
drag, startPoint x: 686, startPoint y: 711, endPoint x: 932, endPoint y: 476, distance: 340.2
click at [932, 476] on quentale-workspace at bounding box center [784, 389] width 1568 height 778
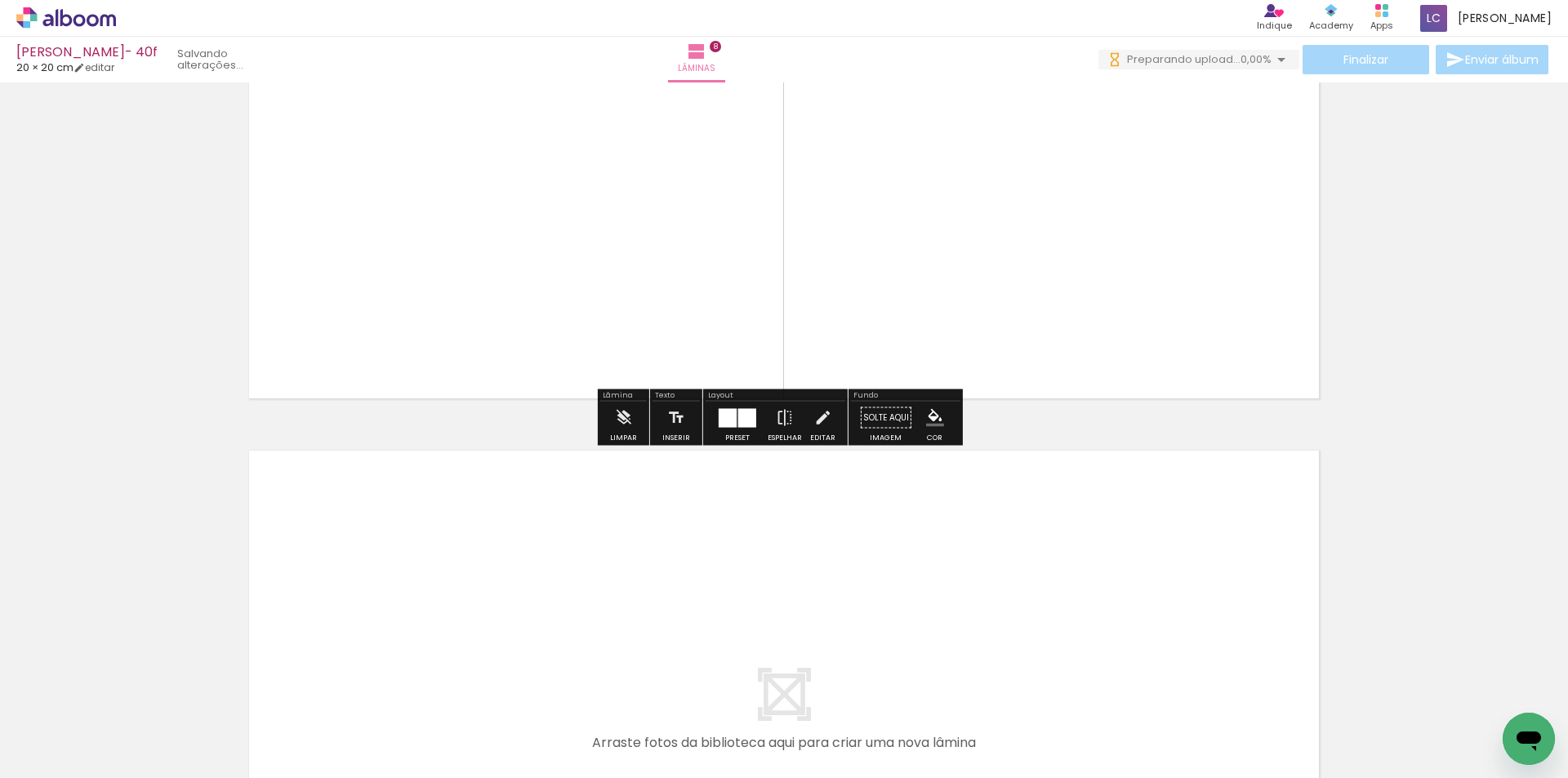
drag, startPoint x: 786, startPoint y: 724, endPoint x: 847, endPoint y: 700, distance: 65.6
click at [815, 674] on quentale-workspace at bounding box center [784, 389] width 1568 height 778
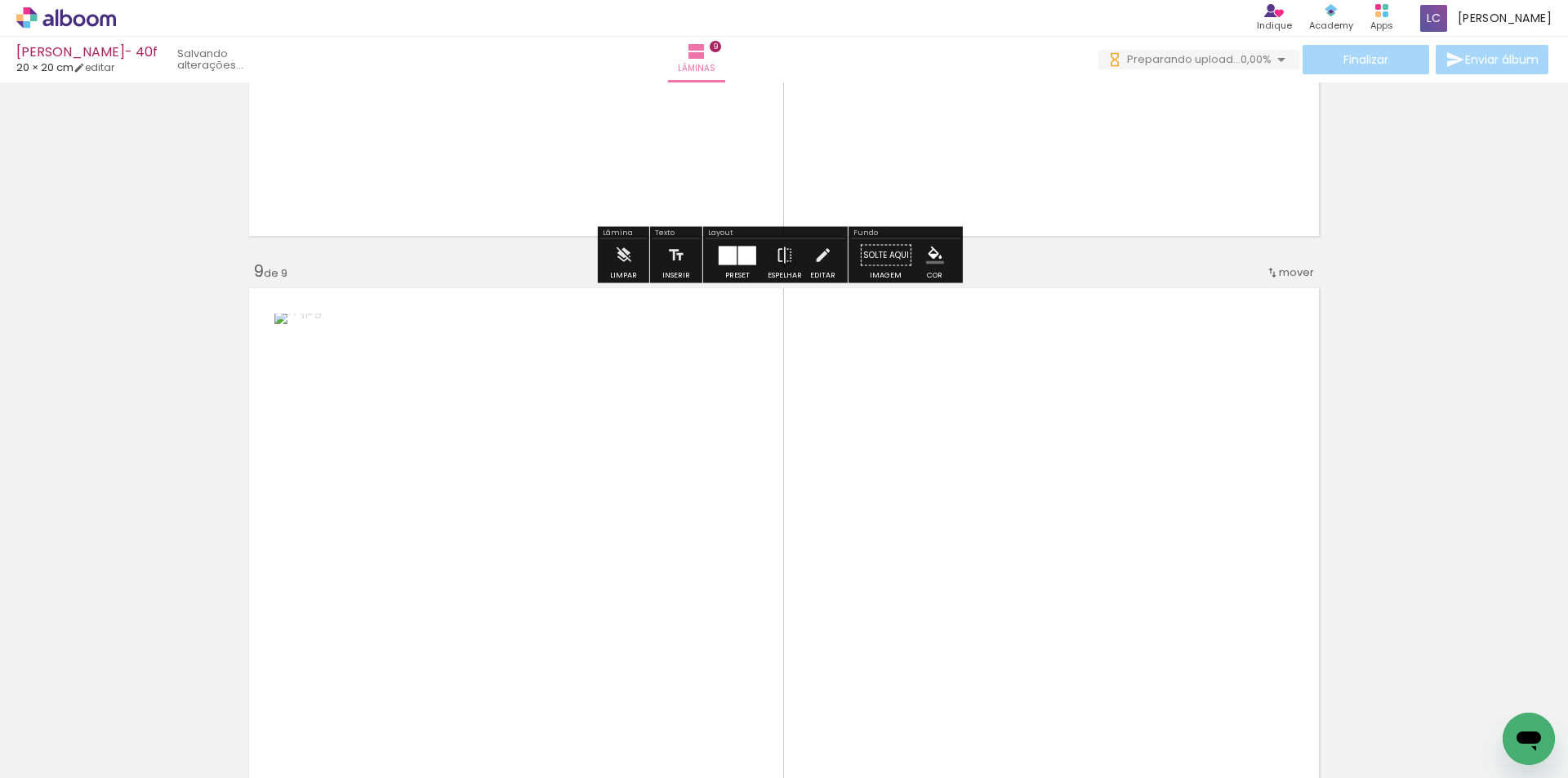
scroll to position [4671, 0]
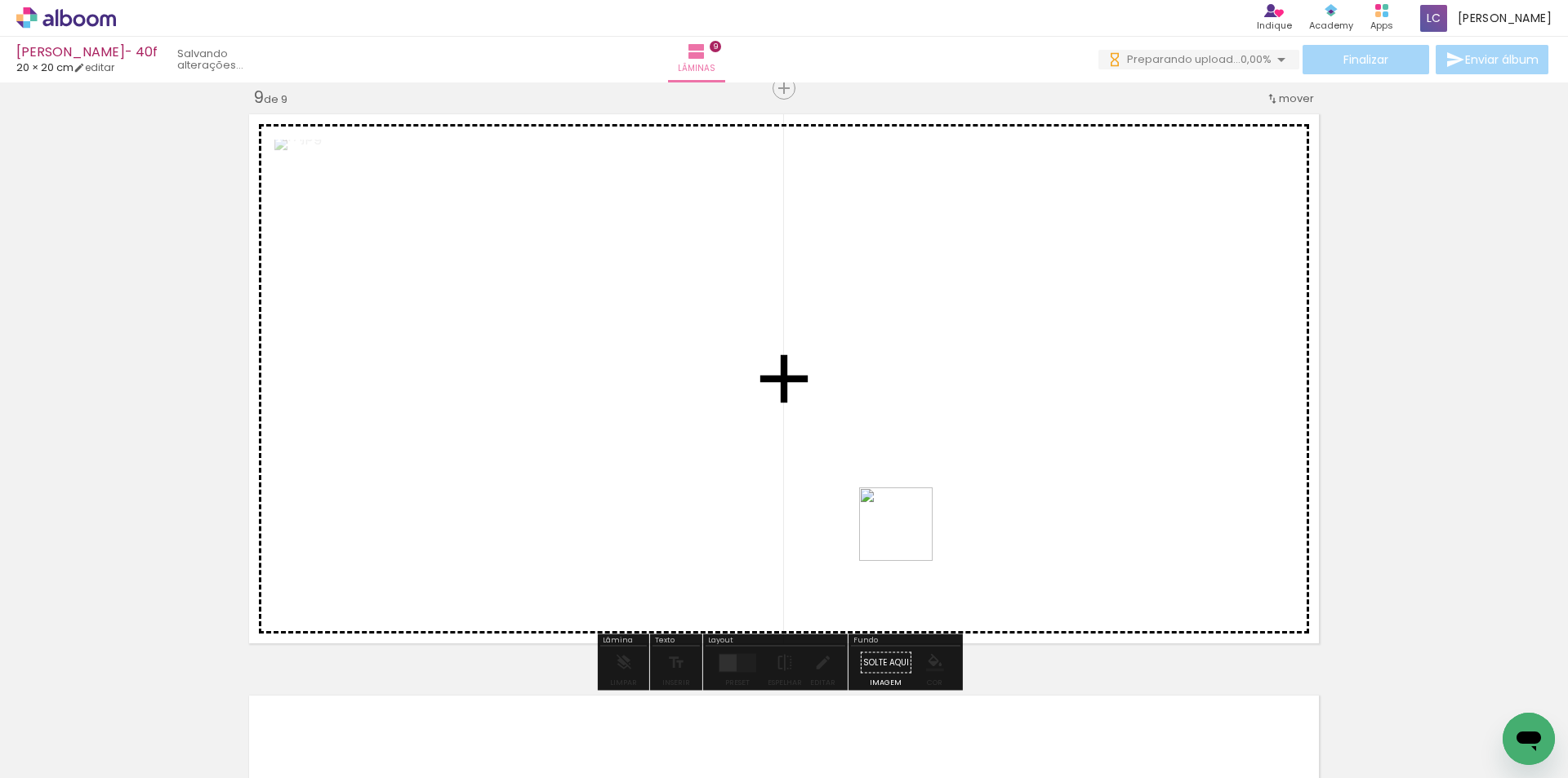
drag, startPoint x: 865, startPoint y: 719, endPoint x: 931, endPoint y: 475, distance: 252.8
click at [931, 475] on quentale-workspace at bounding box center [784, 389] width 1568 height 778
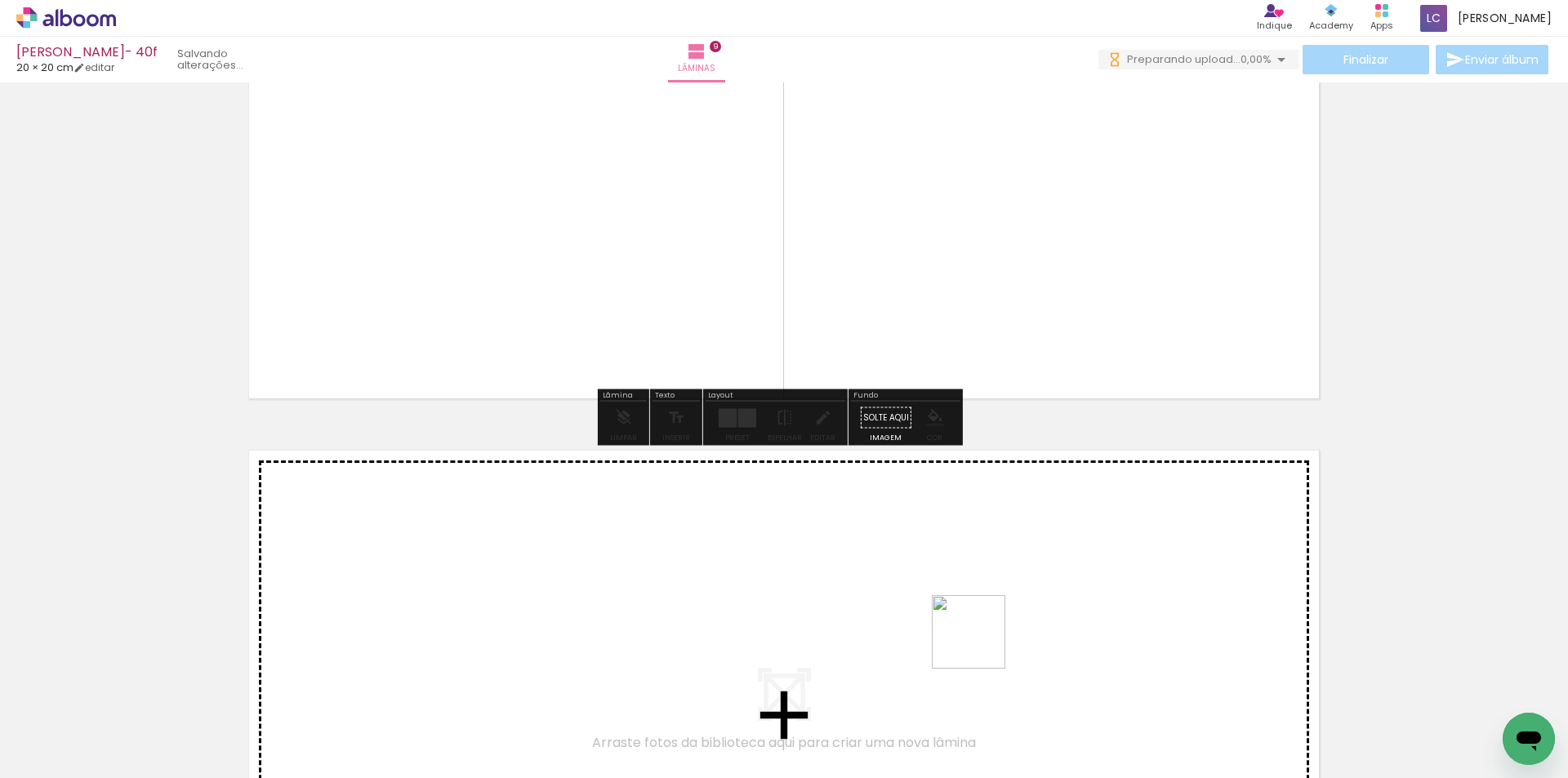
drag, startPoint x: 982, startPoint y: 702, endPoint x: 1030, endPoint y: 710, distance: 48.7
click at [989, 635] on quentale-workspace at bounding box center [784, 389] width 1568 height 778
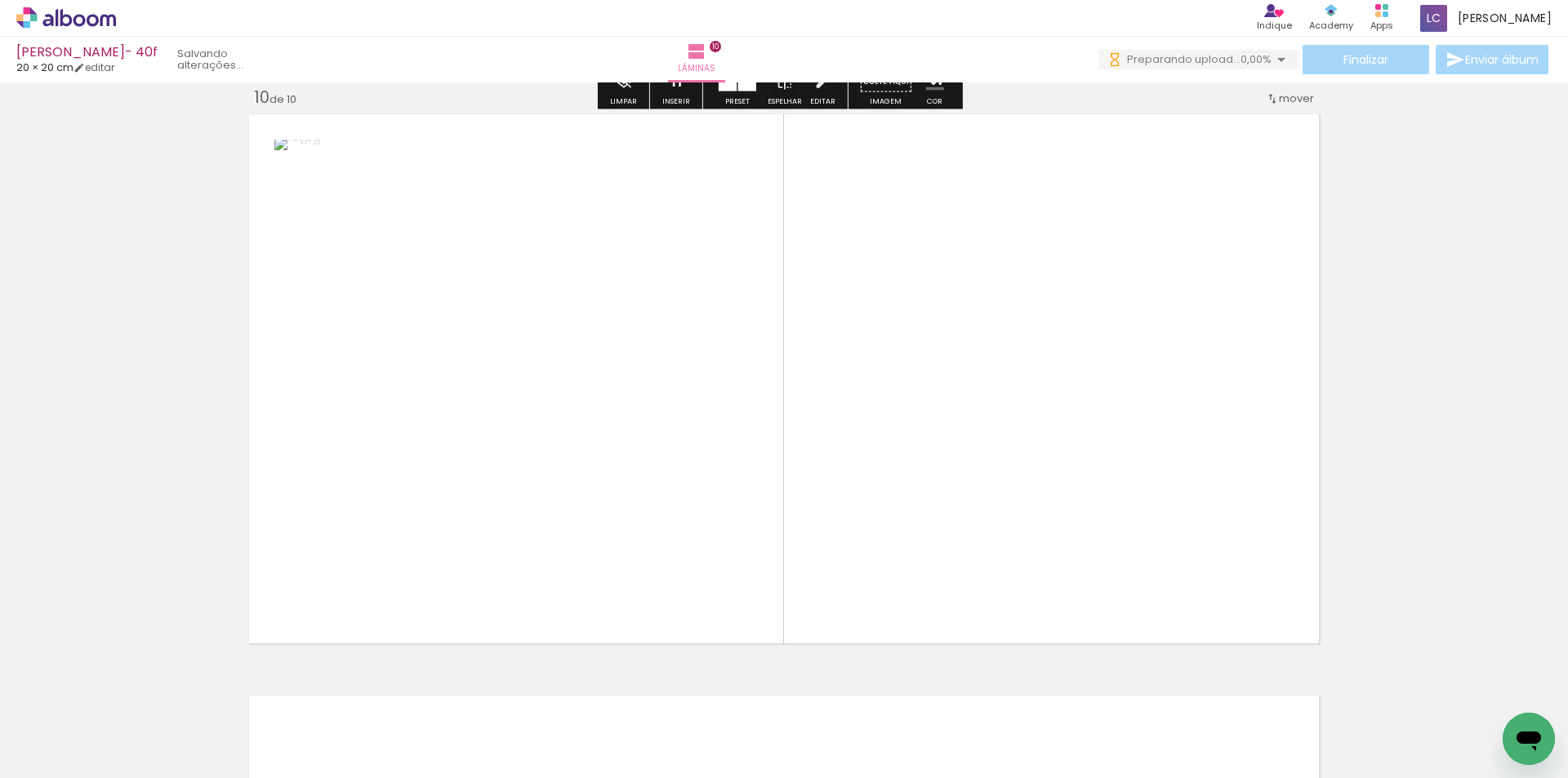
drag, startPoint x: 1031, startPoint y: 712, endPoint x: 970, endPoint y: 519, distance: 202.4
click at [970, 519] on quentale-workspace at bounding box center [784, 389] width 1568 height 778
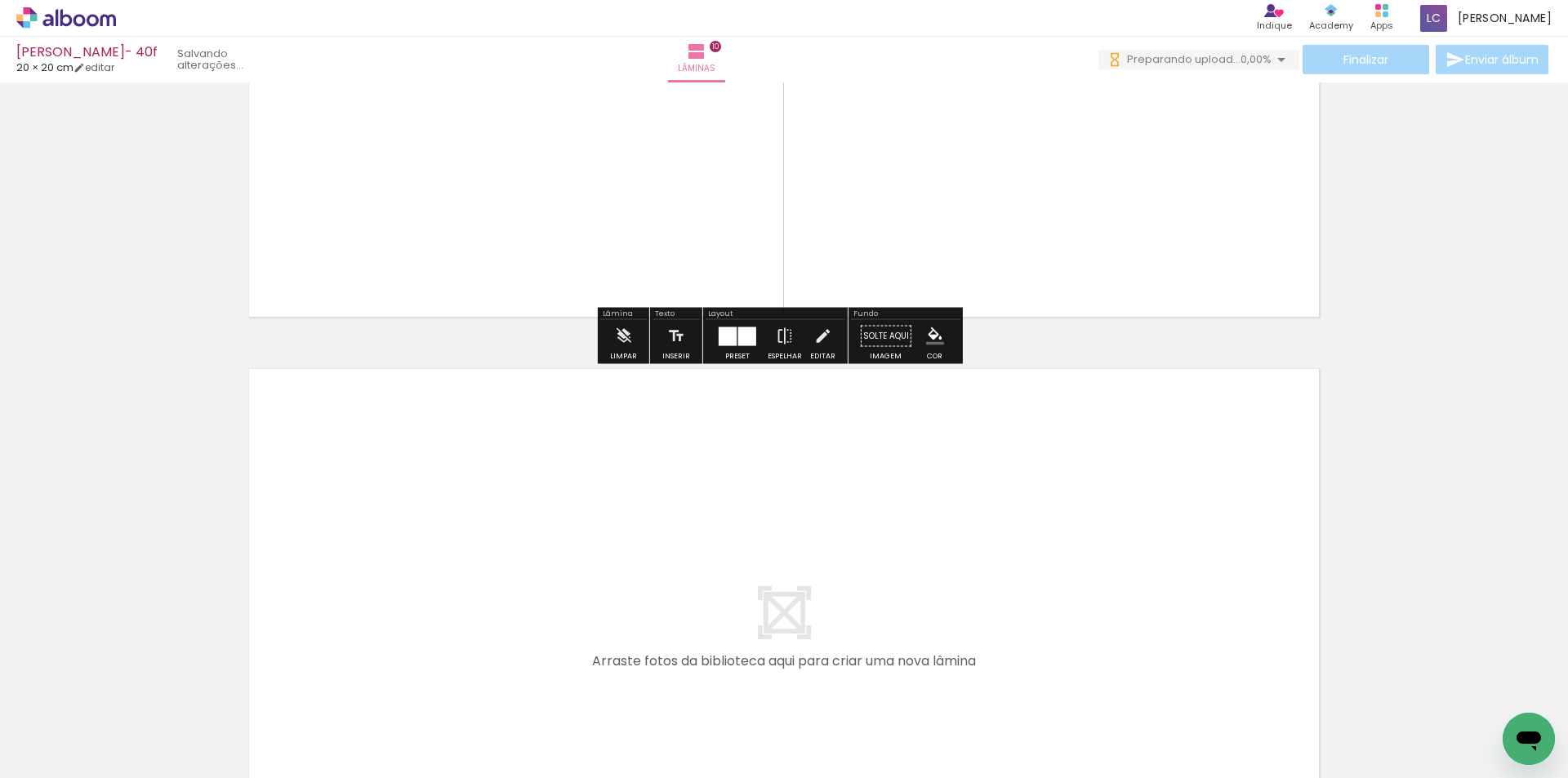
drag, startPoint x: 1147, startPoint y: 675, endPoint x: 1200, endPoint y: 739, distance: 83.1
click at [1122, 619] on quentale-workspace at bounding box center [784, 389] width 1568 height 778
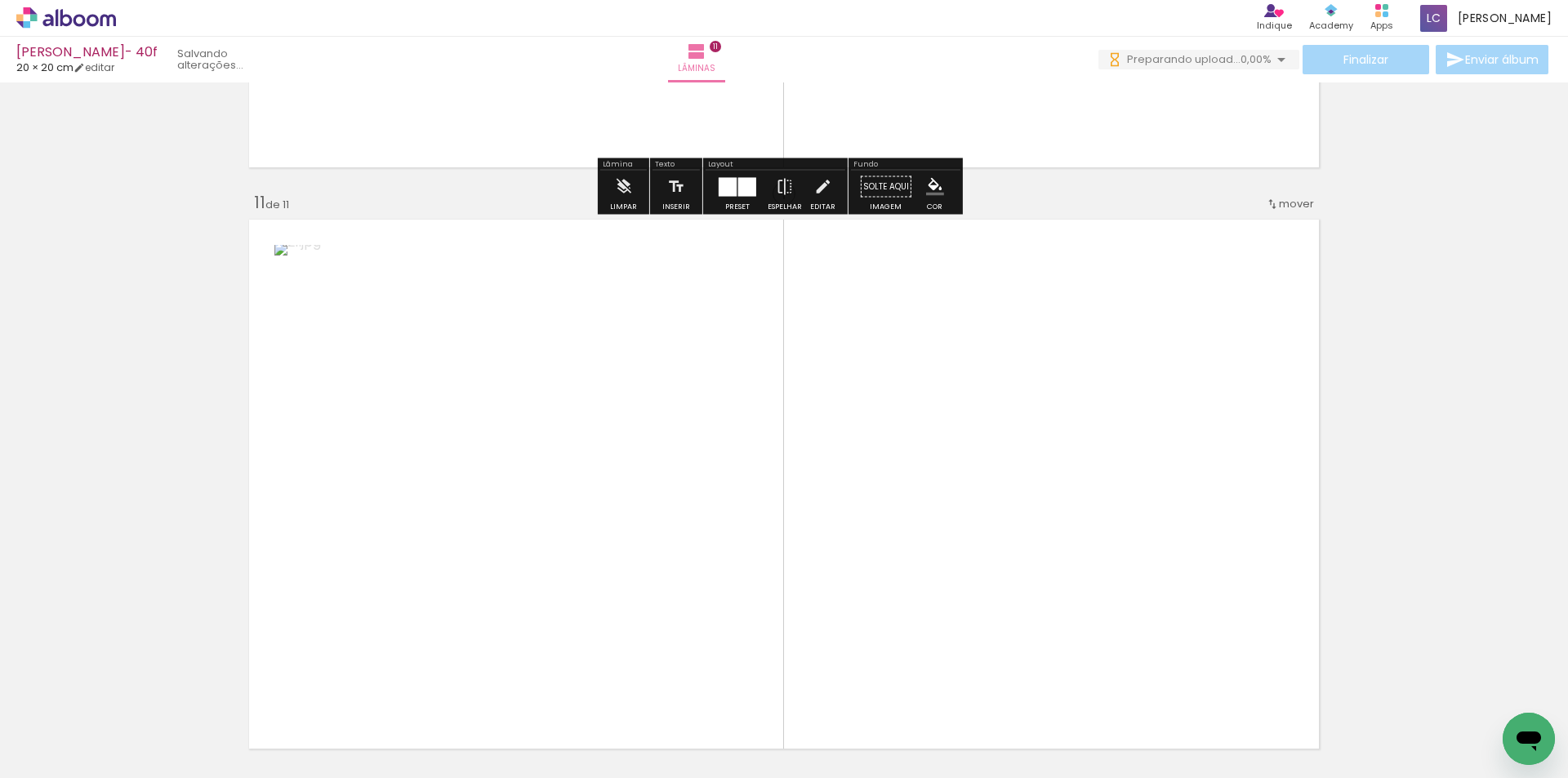
drag, startPoint x: 1210, startPoint y: 740, endPoint x: 1038, endPoint y: 465, distance: 324.4
click at [1038, 465] on quentale-workspace at bounding box center [784, 389] width 1568 height 778
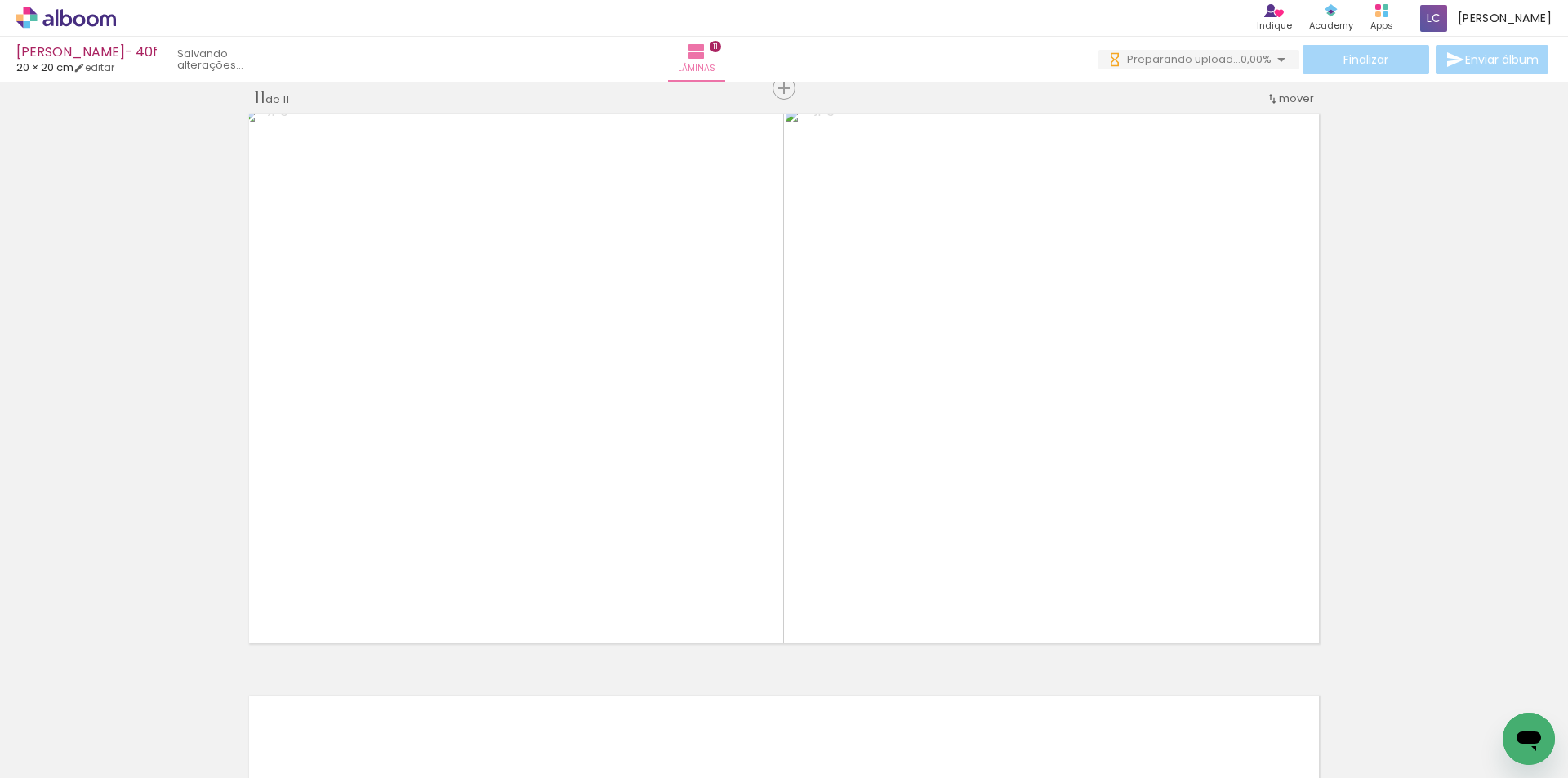
scroll to position [0, 1863]
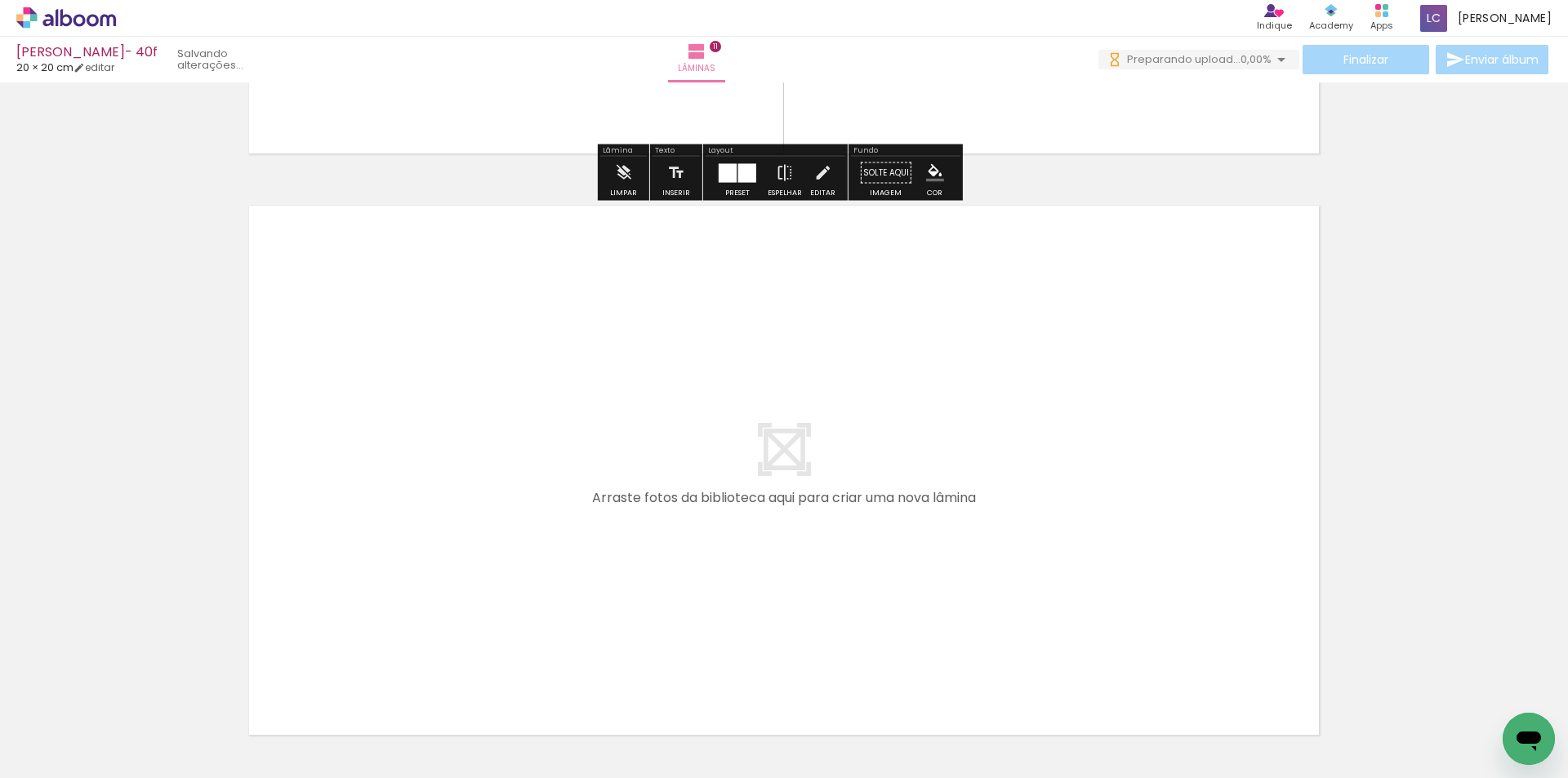
drag, startPoint x: 402, startPoint y: 612, endPoint x: 418, endPoint y: 694, distance: 83.5
click at [420, 602] on quentale-workspace at bounding box center [784, 389] width 1568 height 778
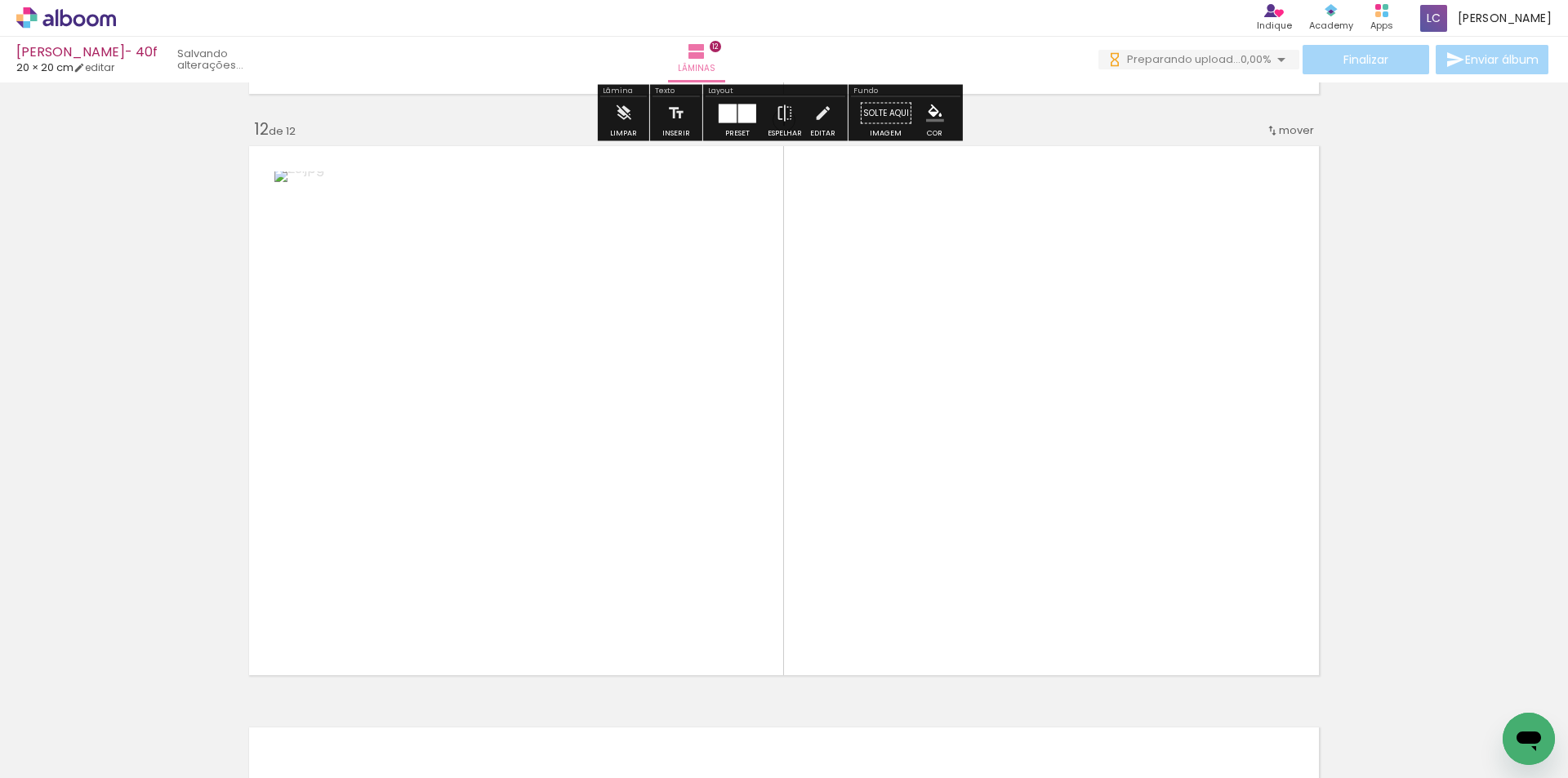
drag, startPoint x: 486, startPoint y: 635, endPoint x: 712, endPoint y: 519, distance: 254.0
click at [580, 584] on quentale-workspace at bounding box center [784, 389] width 1568 height 778
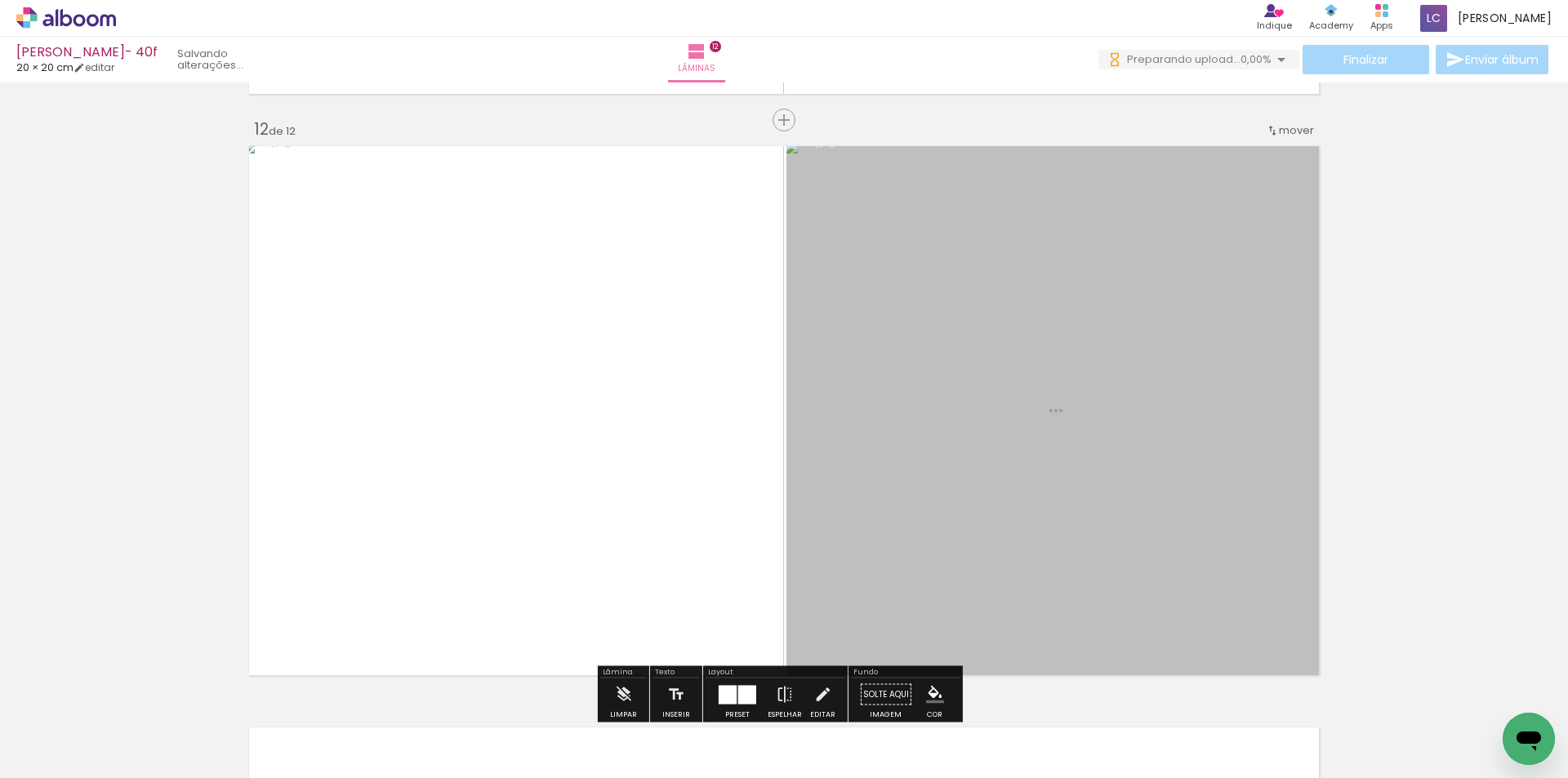
scroll to position [6414, 0]
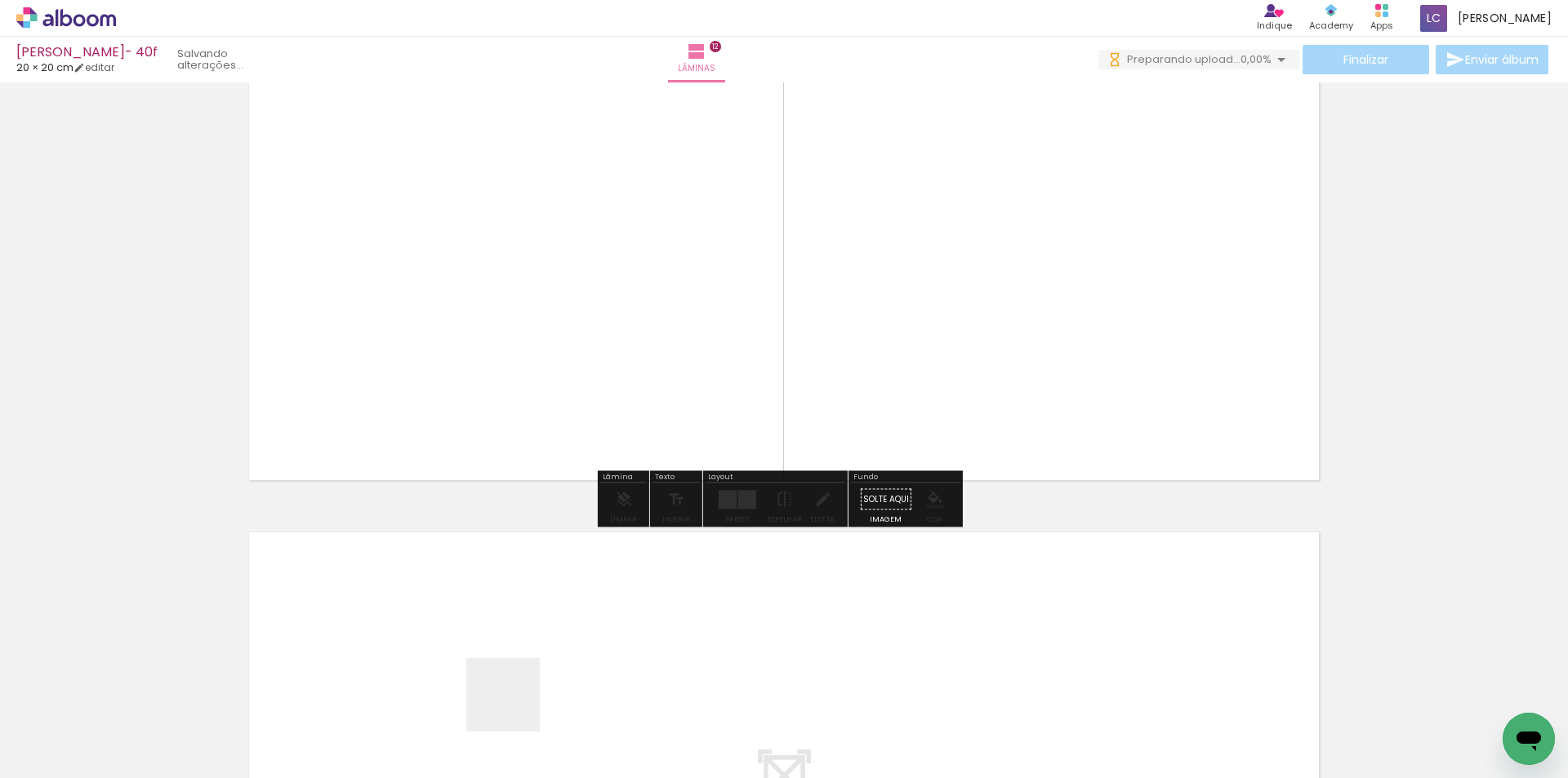
drag, startPoint x: 516, startPoint y: 707, endPoint x: 585, endPoint y: 681, distance: 73.7
click at [563, 652] on quentale-workspace at bounding box center [784, 389] width 1568 height 778
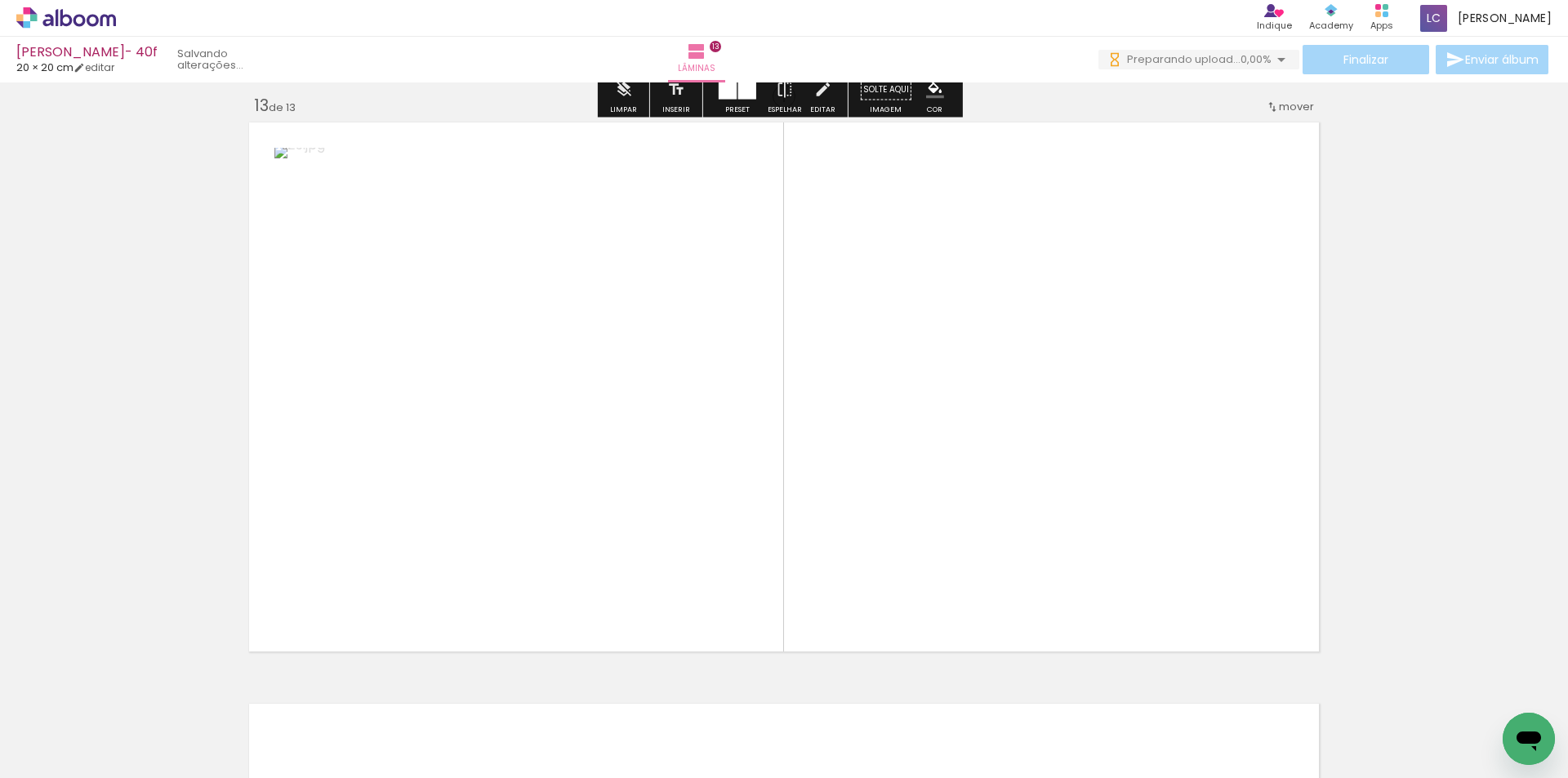
drag, startPoint x: 596, startPoint y: 700, endPoint x: 791, endPoint y: 524, distance: 262.7
click at [791, 524] on quentale-workspace at bounding box center [784, 389] width 1568 height 778
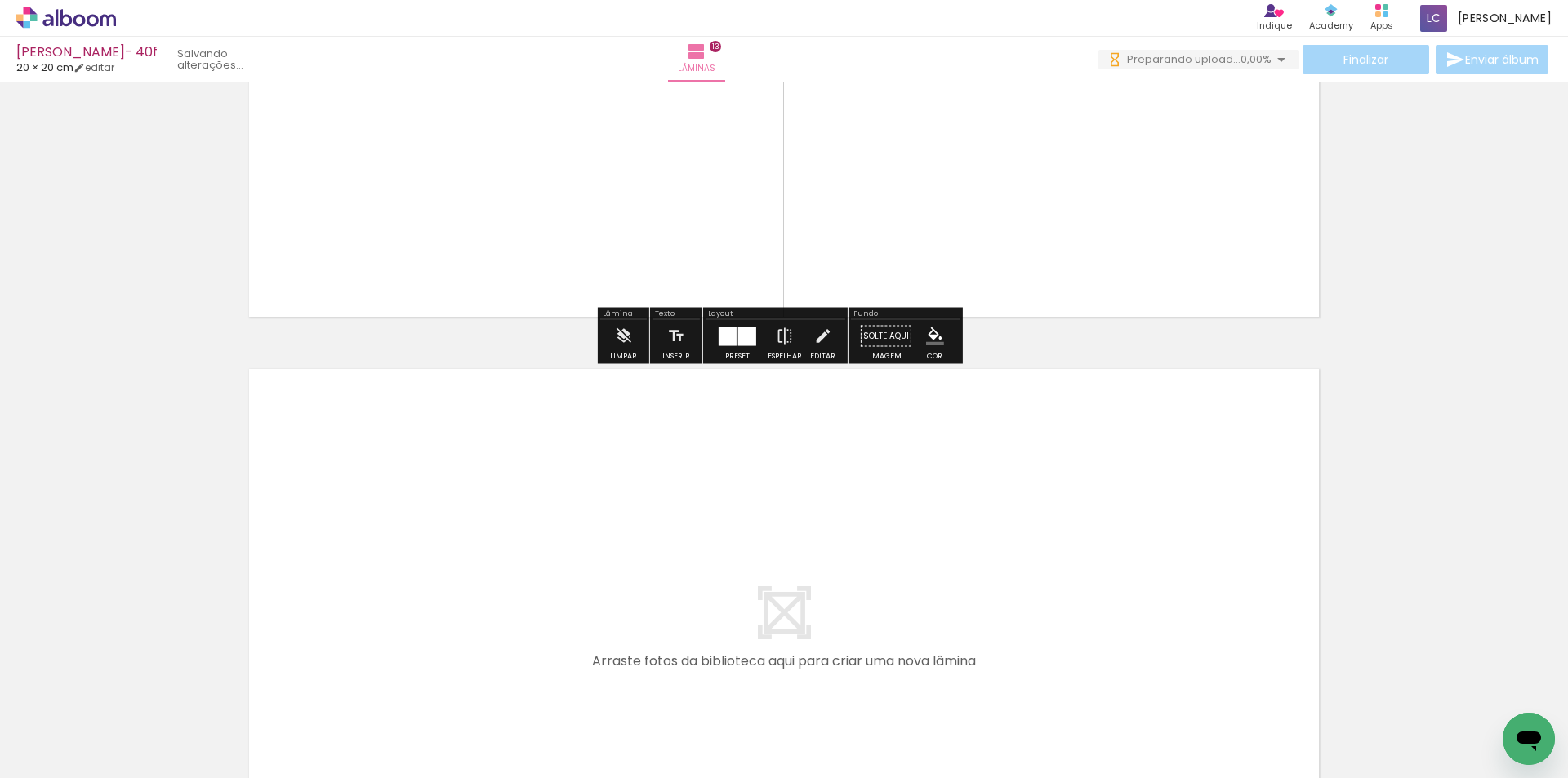
drag, startPoint x: 698, startPoint y: 712, endPoint x: 764, endPoint y: 709, distance: 66.1
click at [720, 663] on quentale-workspace at bounding box center [784, 389] width 1568 height 778
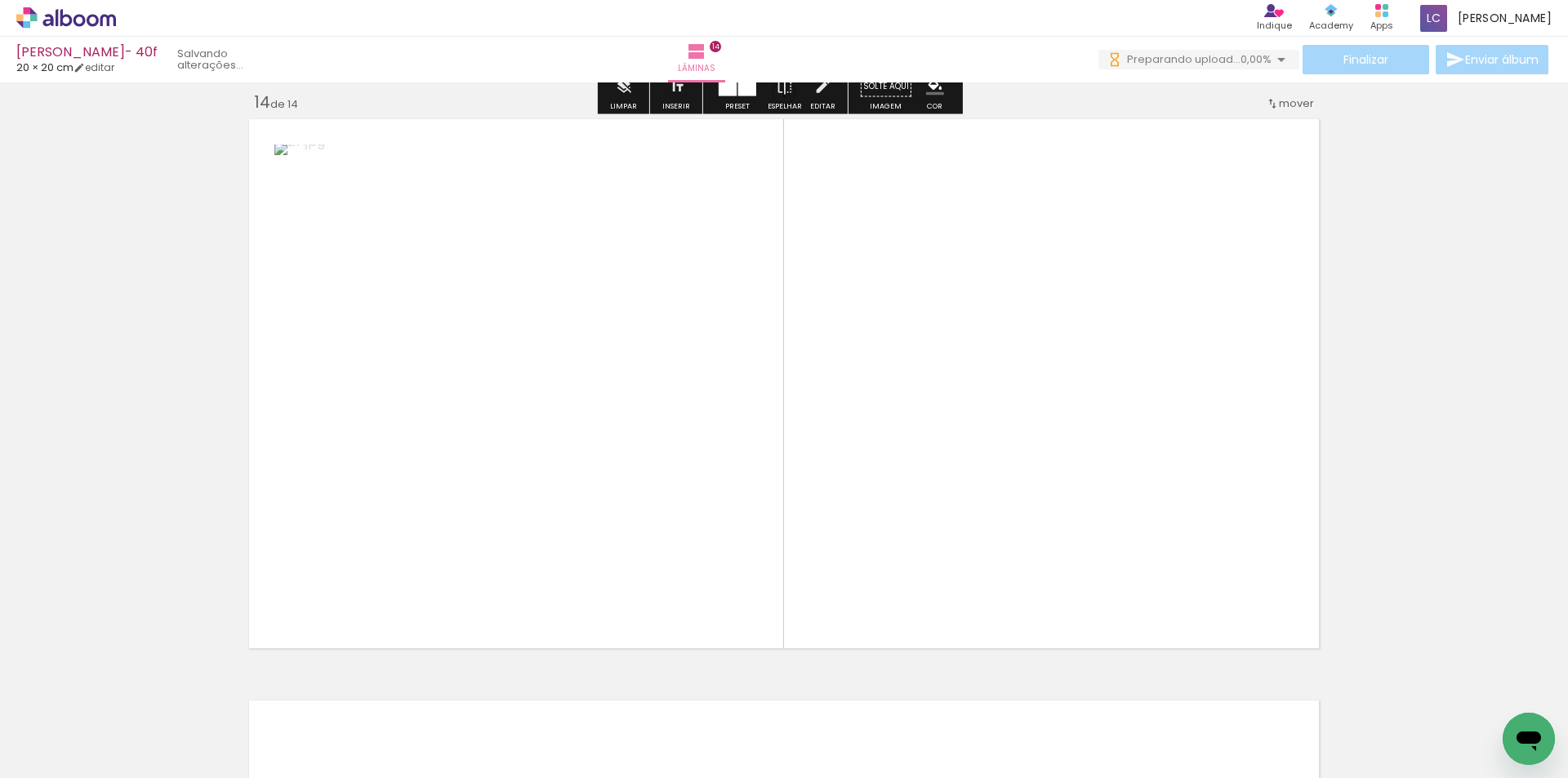
scroll to position [7577, 0]
drag, startPoint x: 775, startPoint y: 718, endPoint x: 856, endPoint y: 572, distance: 167.0
click at [856, 572] on quentale-workspace at bounding box center [784, 389] width 1568 height 778
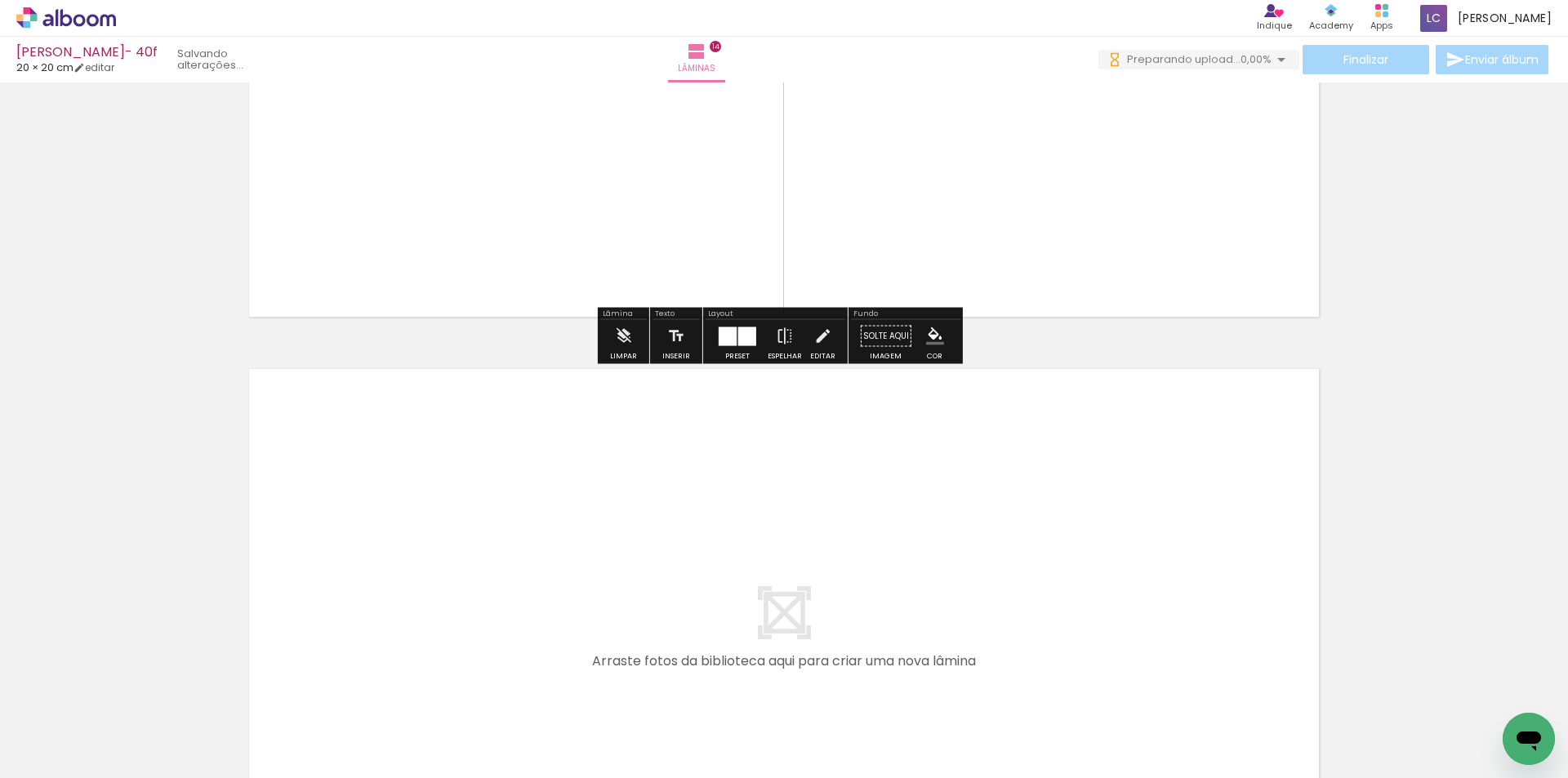
click at [872, 668] on quentale-workspace at bounding box center [784, 389] width 1568 height 778
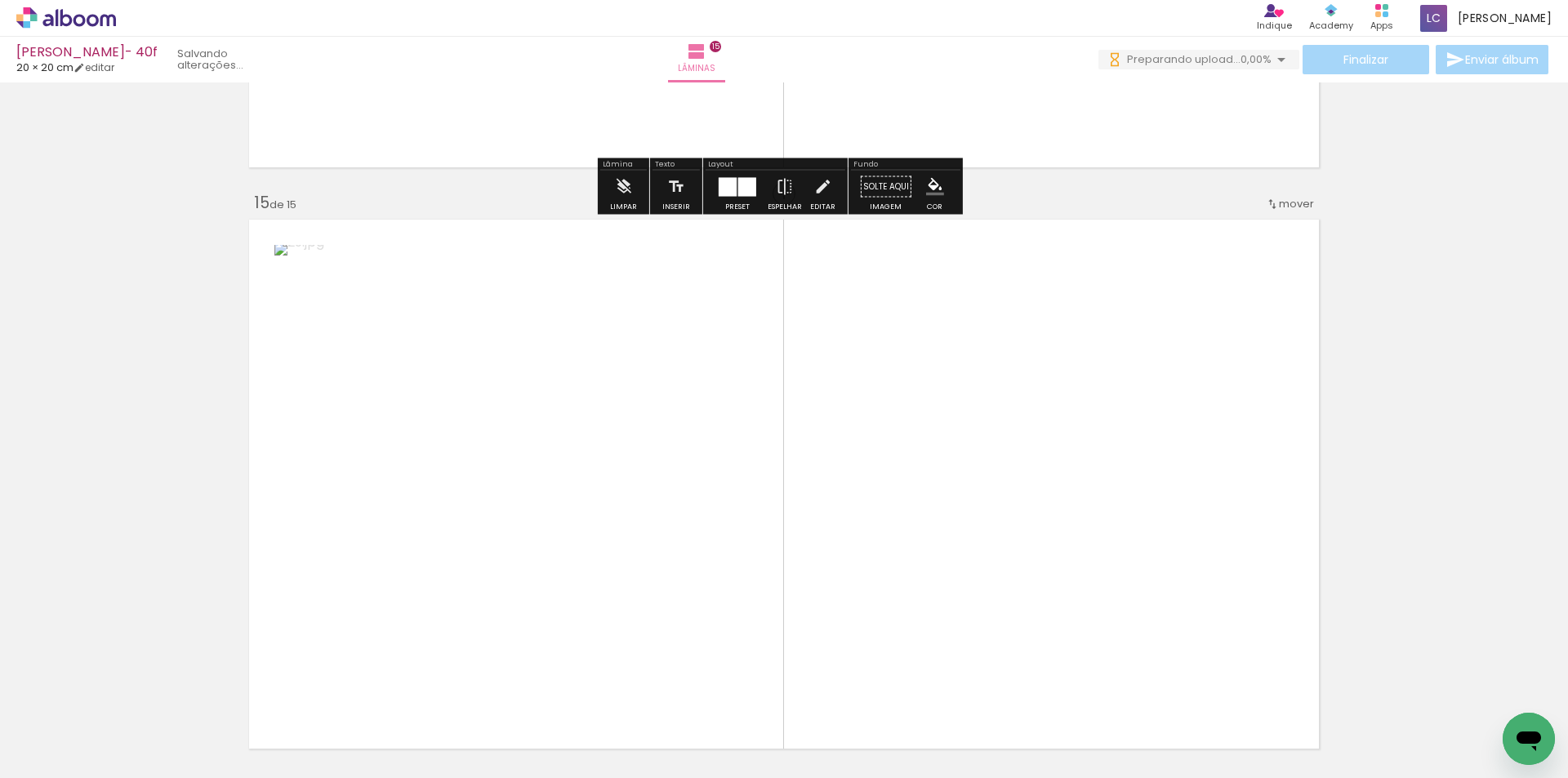
scroll to position [8159, 0]
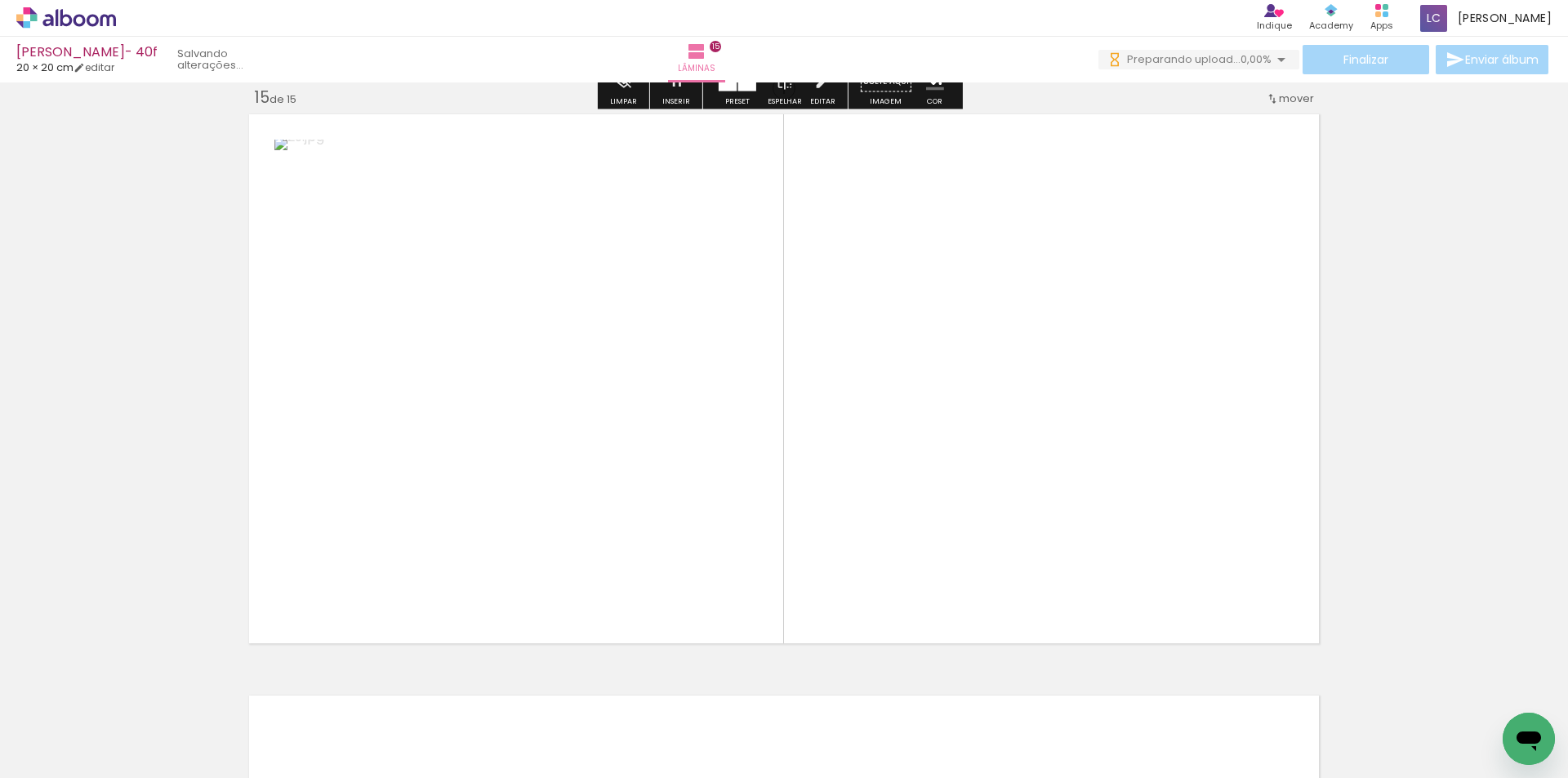
drag, startPoint x: 961, startPoint y: 732, endPoint x: 937, endPoint y: 457, distance: 276.0
click at [937, 457] on quentale-workspace at bounding box center [784, 389] width 1568 height 778
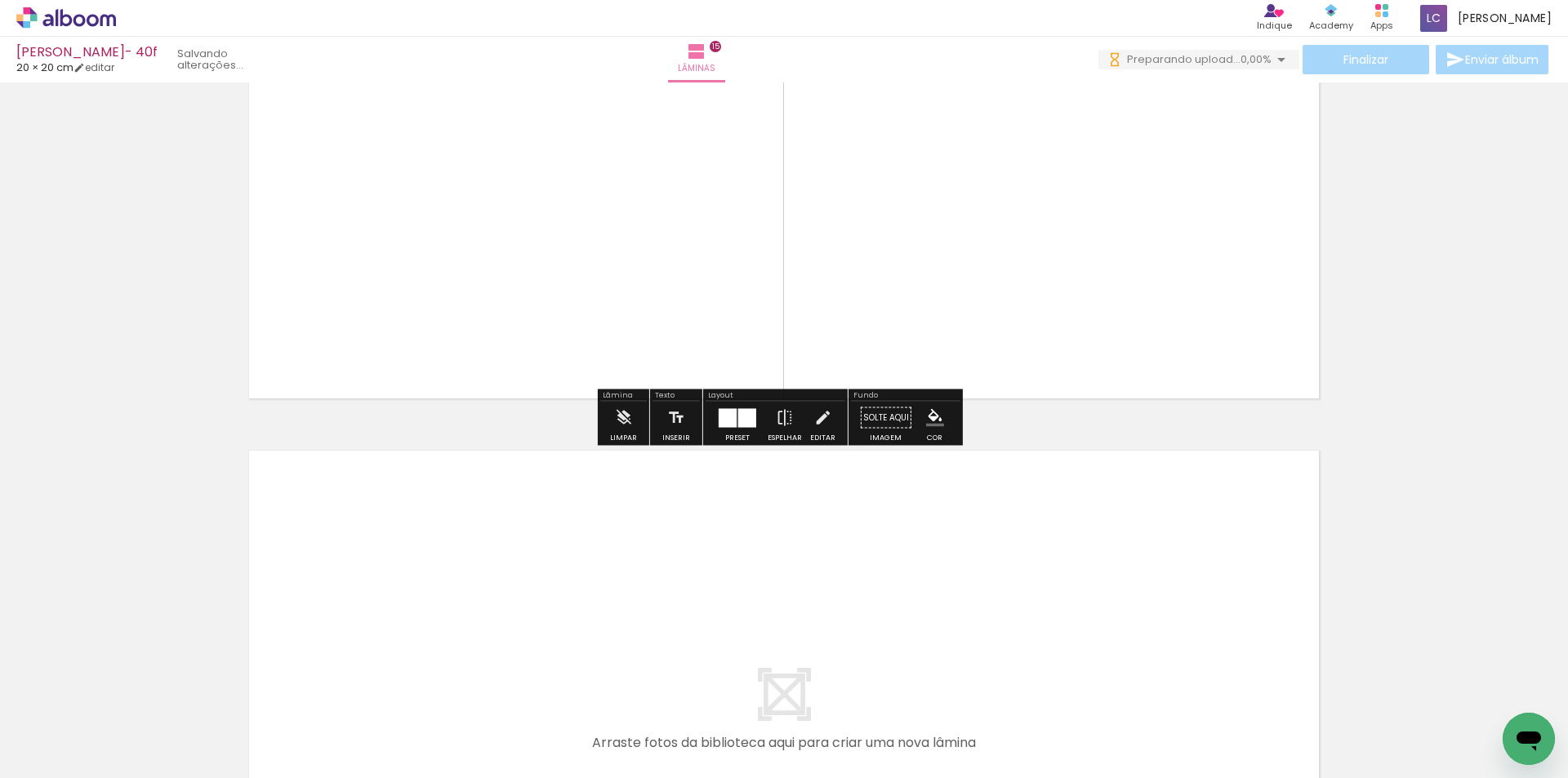
drag, startPoint x: 1057, startPoint y: 724, endPoint x: 1138, endPoint y: 729, distance: 81.2
click at [1057, 648] on quentale-workspace at bounding box center [784, 389] width 1568 height 778
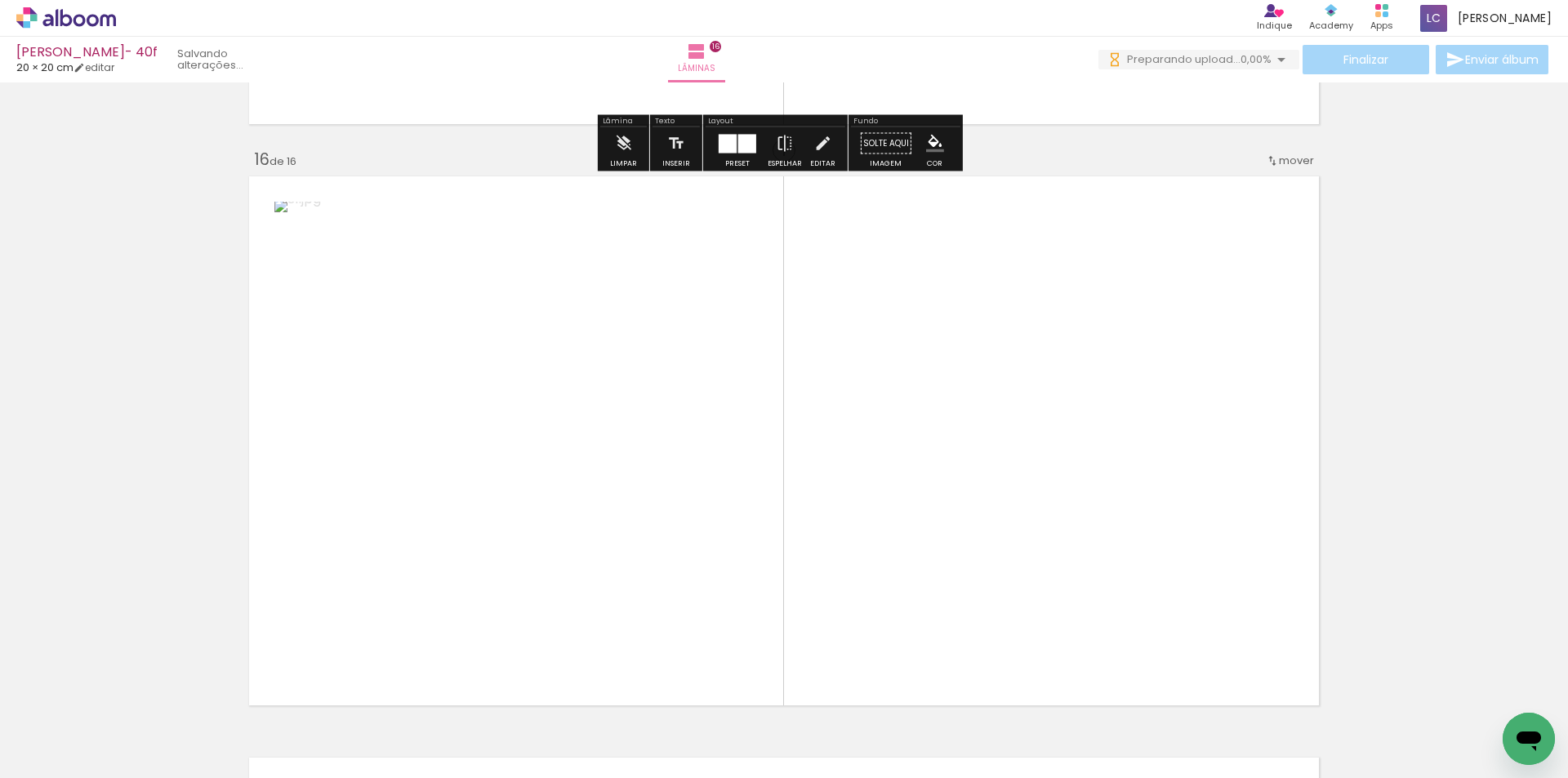
scroll to position [8740, 0]
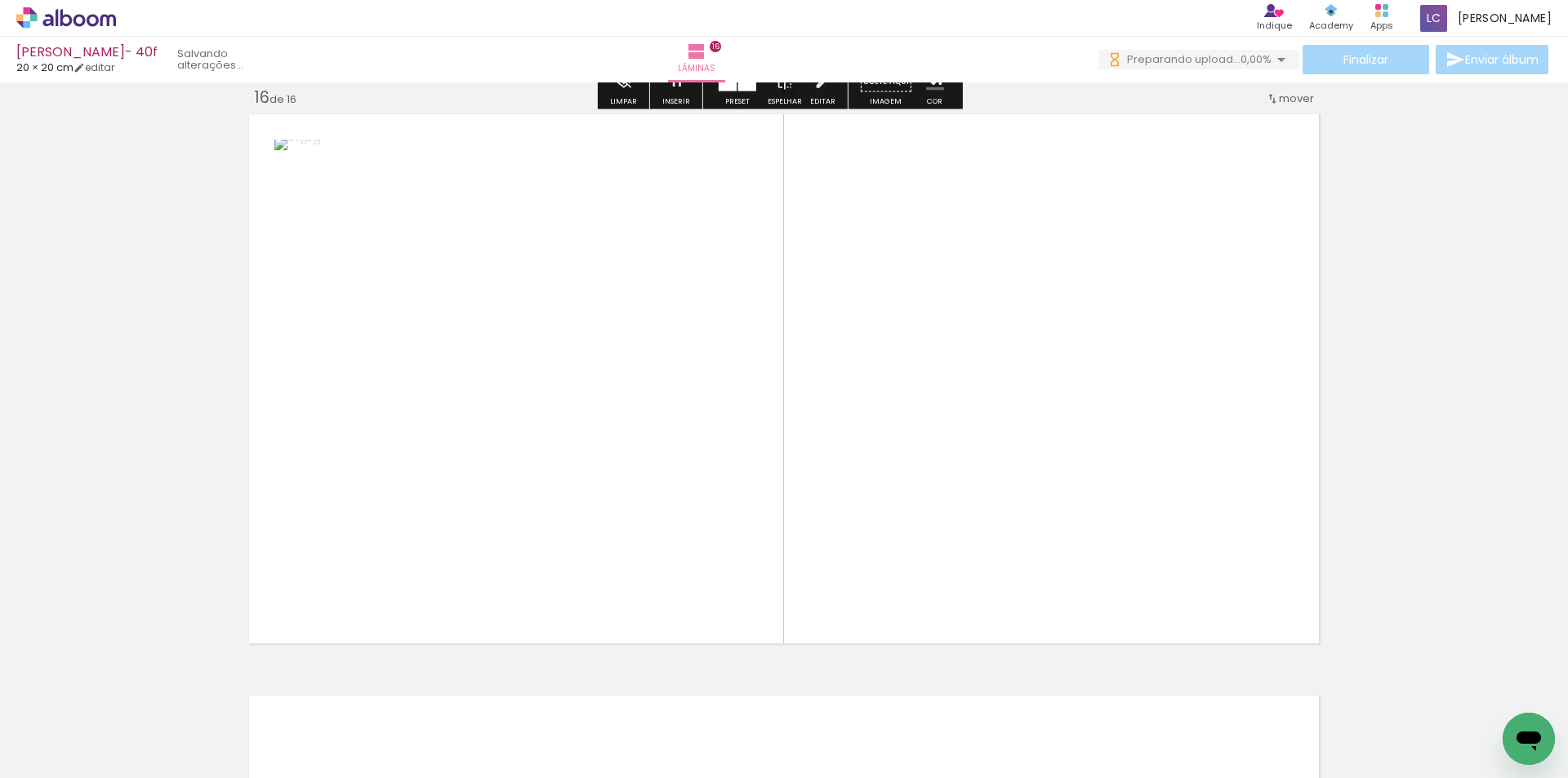
drag, startPoint x: 1146, startPoint y: 735, endPoint x: 1105, endPoint y: 636, distance: 107.2
click at [1105, 636] on quentale-workspace at bounding box center [784, 389] width 1568 height 778
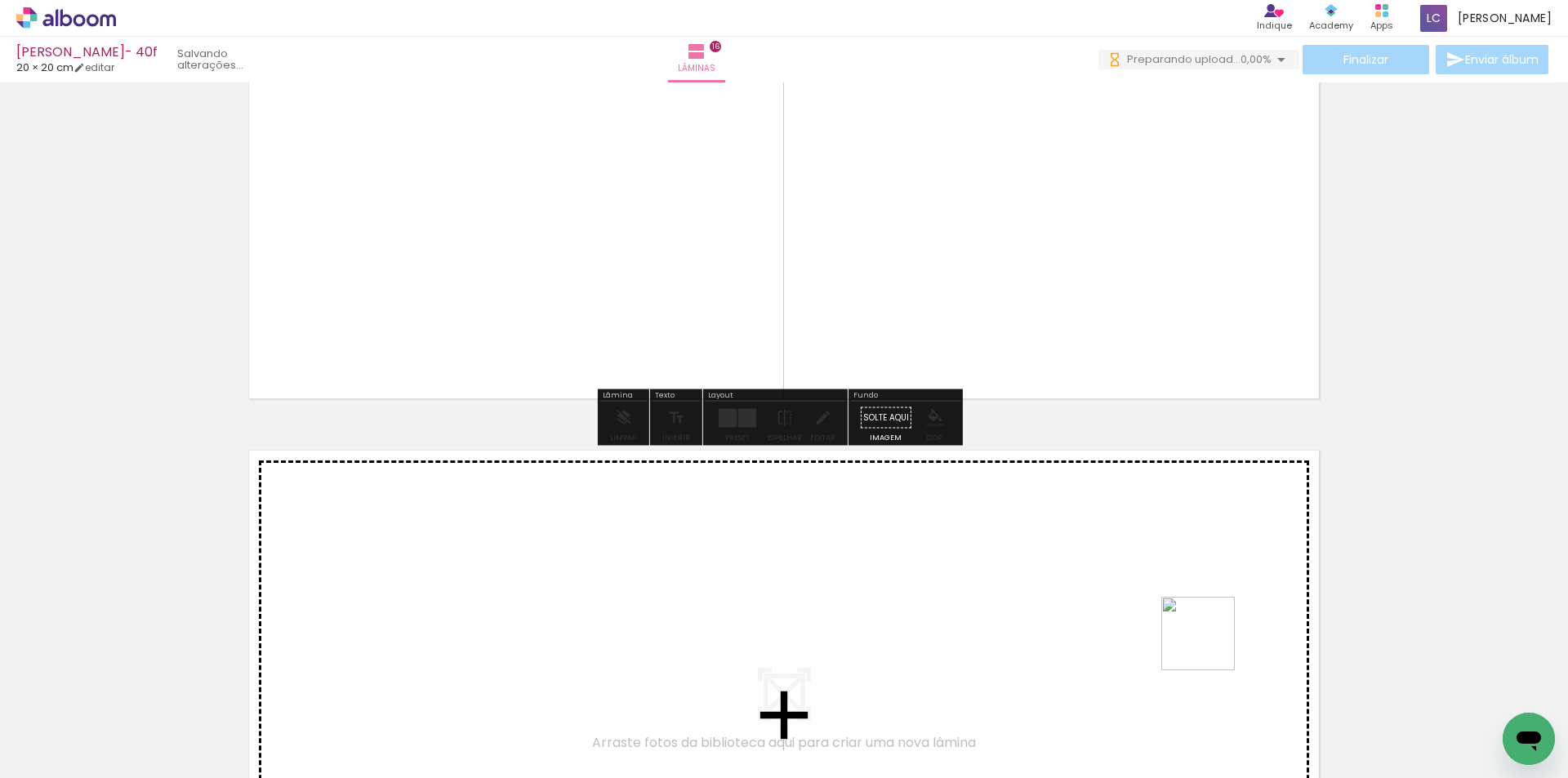
drag, startPoint x: 1267, startPoint y: 722, endPoint x: 1289, endPoint y: 700, distance: 31.1
click at [1164, 604] on quentale-workspace at bounding box center [784, 389] width 1568 height 778
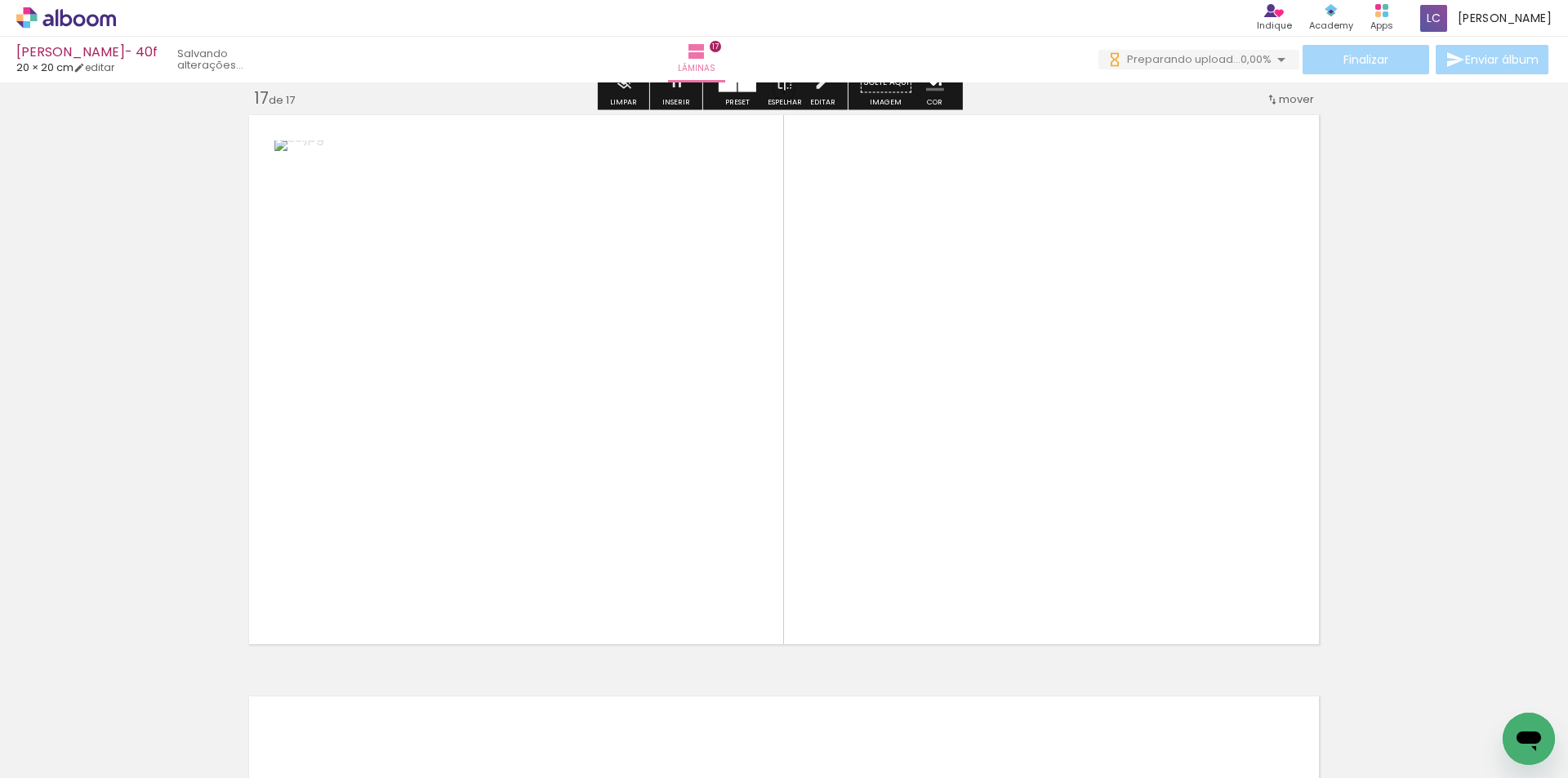
scroll to position [9321, 0]
drag, startPoint x: 1320, startPoint y: 711, endPoint x: 1016, endPoint y: 499, distance: 370.6
click at [1016, 499] on quentale-workspace at bounding box center [784, 389] width 1568 height 778
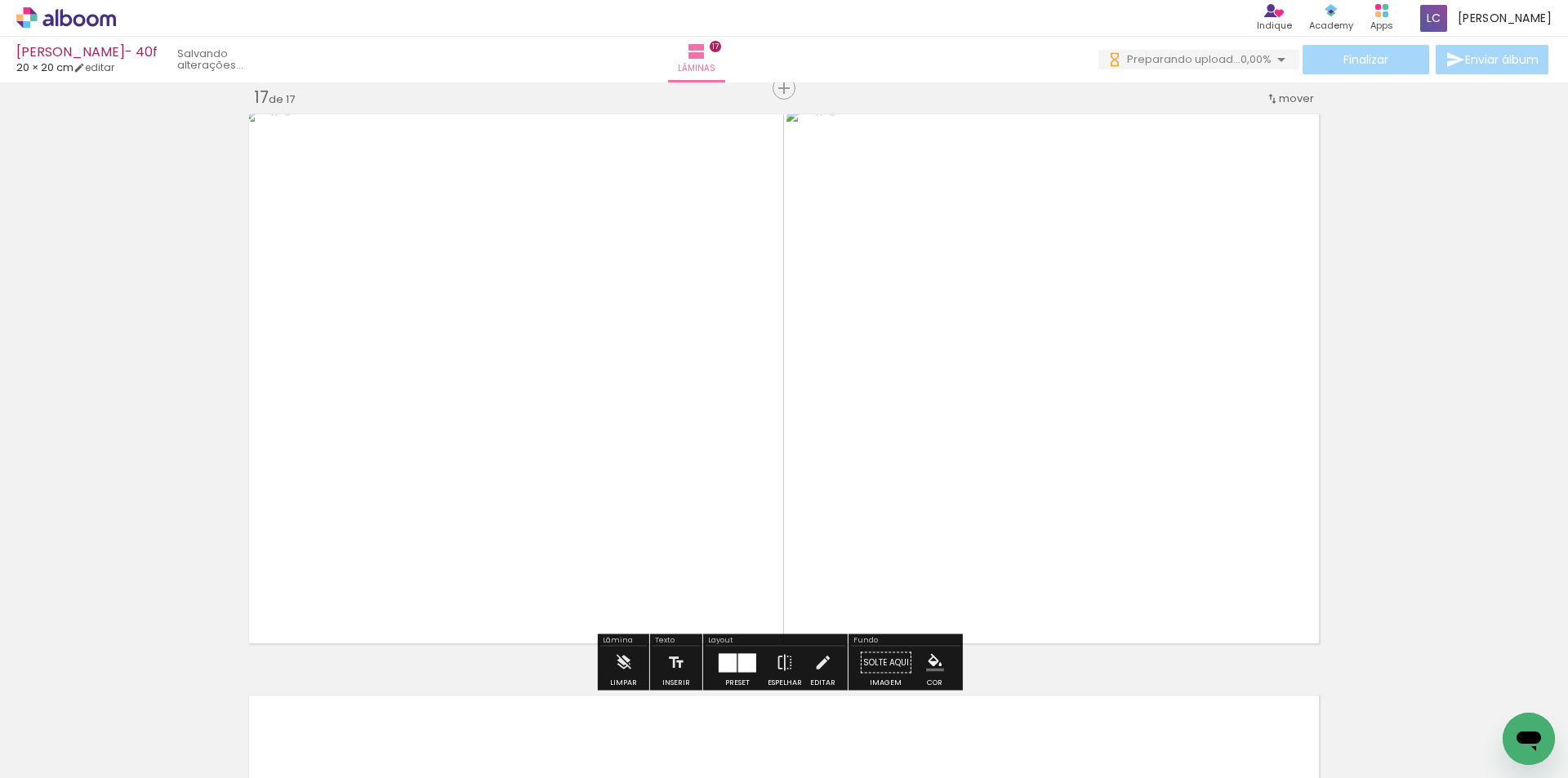
scroll to position [0, 2229]
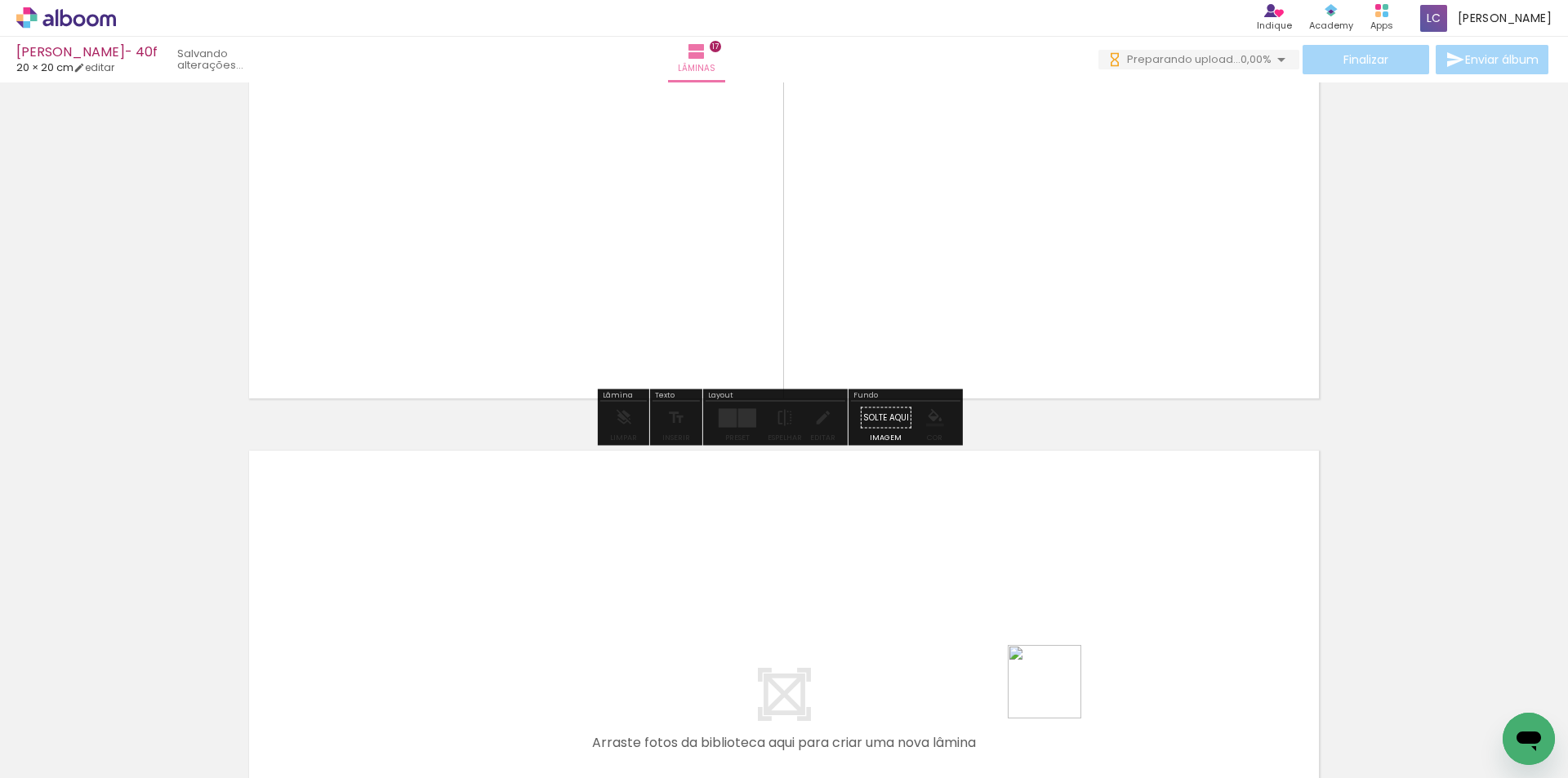
drag, startPoint x: 1057, startPoint y: 694, endPoint x: 1158, endPoint y: 682, distance: 101.7
click at [1047, 591] on quentale-workspace at bounding box center [784, 389] width 1568 height 778
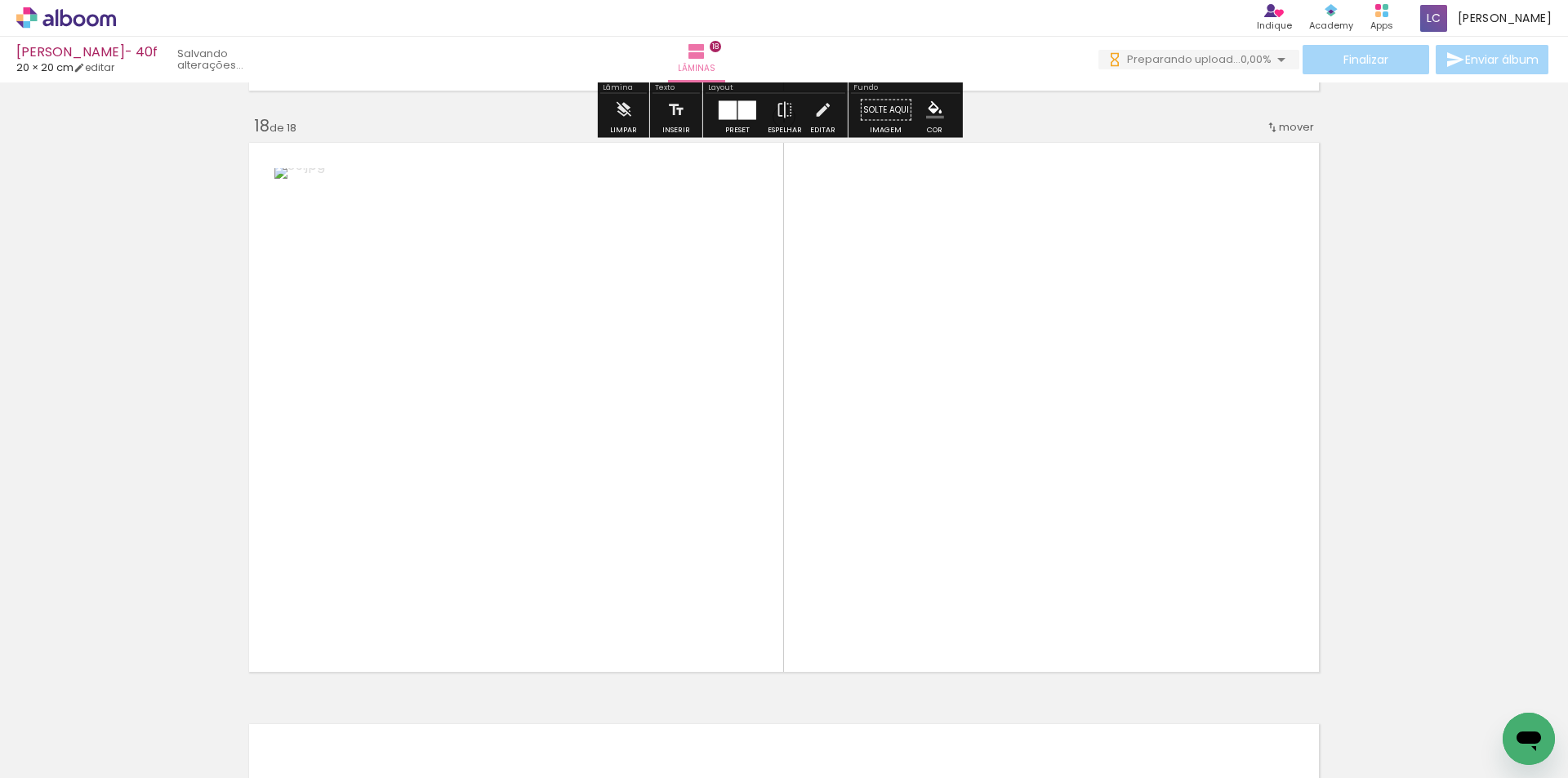
scroll to position [9902, 0]
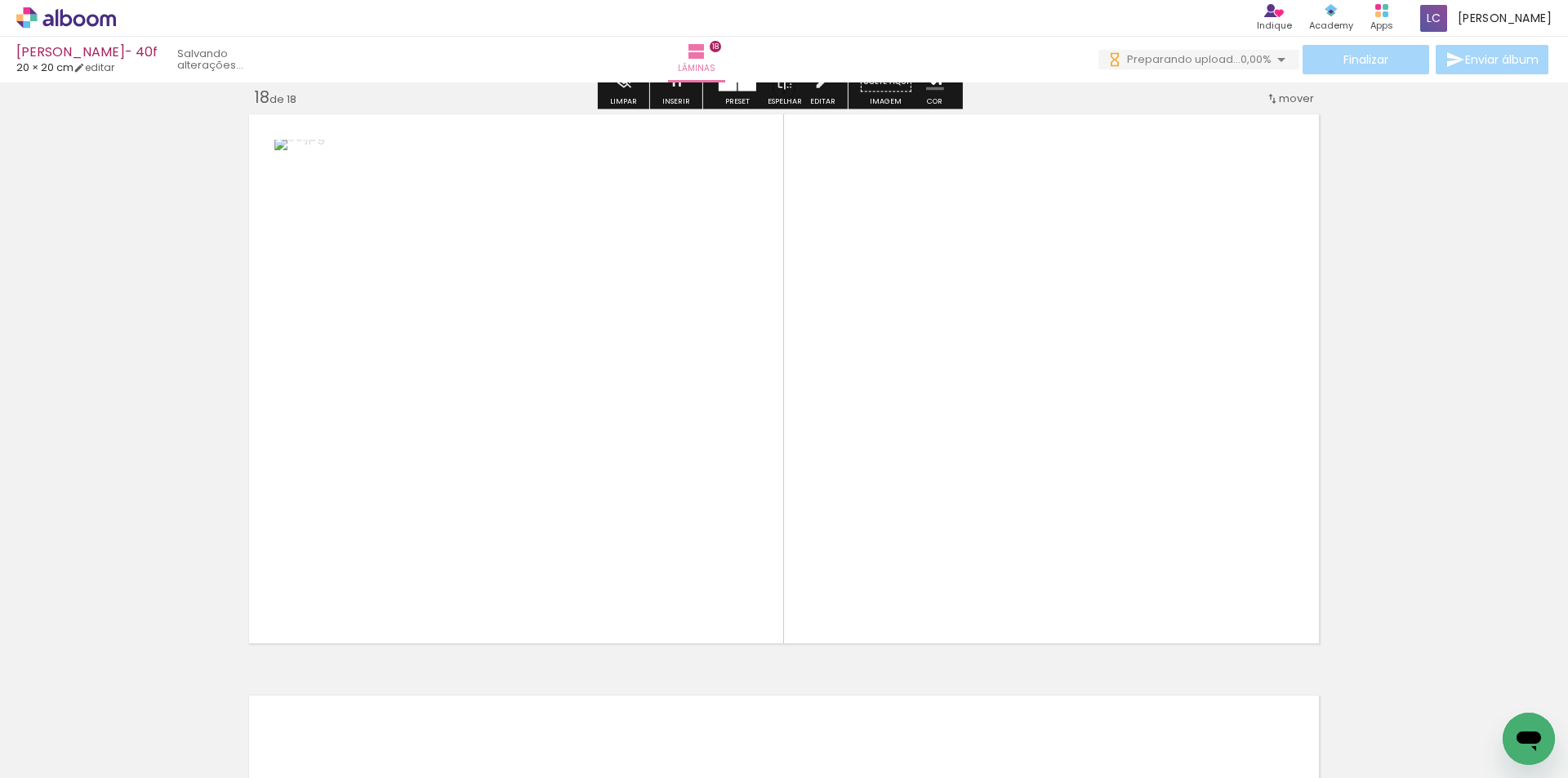
drag, startPoint x: 1148, startPoint y: 700, endPoint x: 1034, endPoint y: 553, distance: 186.0
click at [1034, 553] on quentale-workspace at bounding box center [784, 389] width 1568 height 778
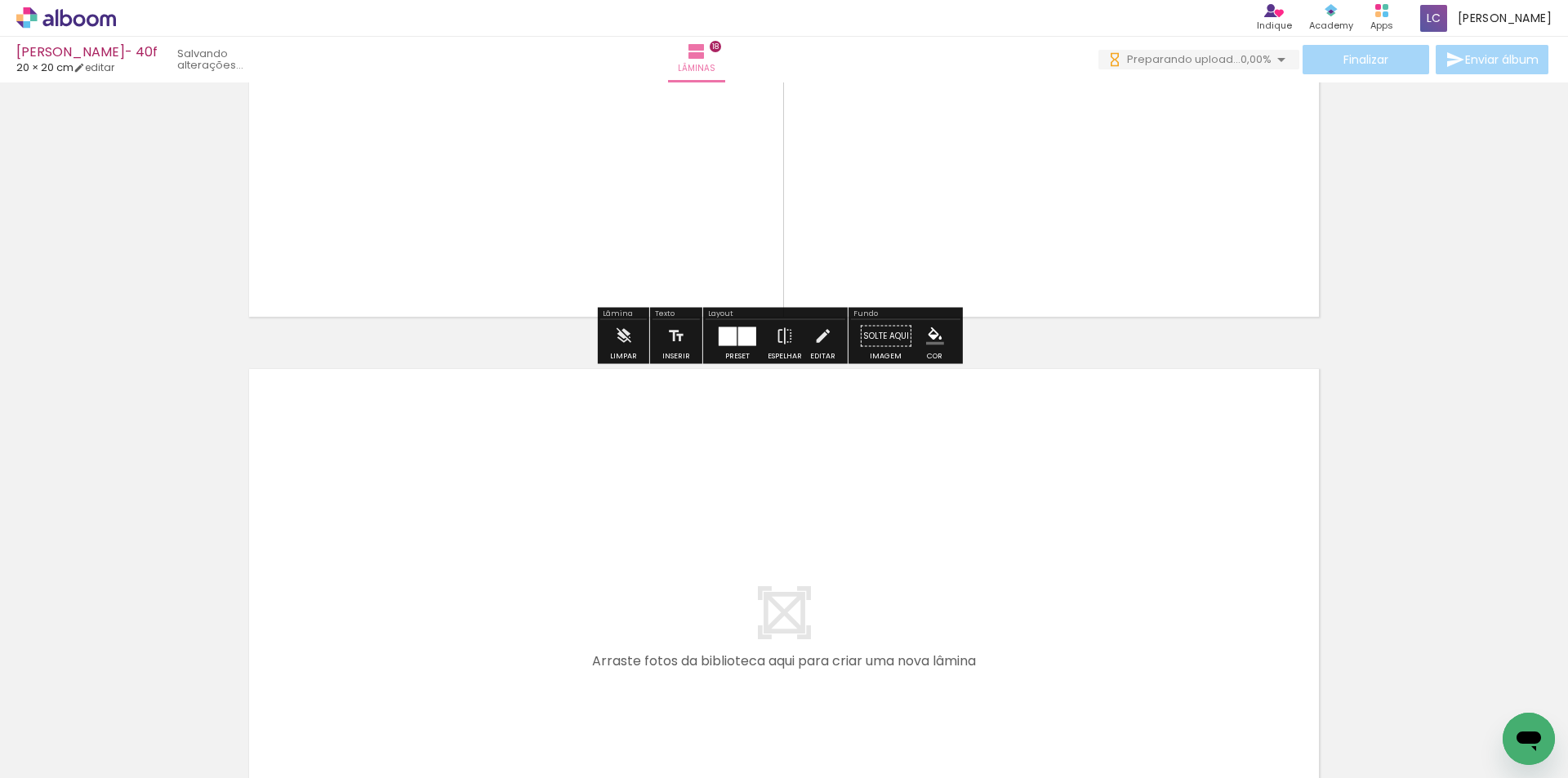
drag, startPoint x: 1186, startPoint y: 599, endPoint x: 1330, endPoint y: 692, distance: 171.4
click at [1177, 588] on quentale-workspace at bounding box center [784, 389] width 1568 height 778
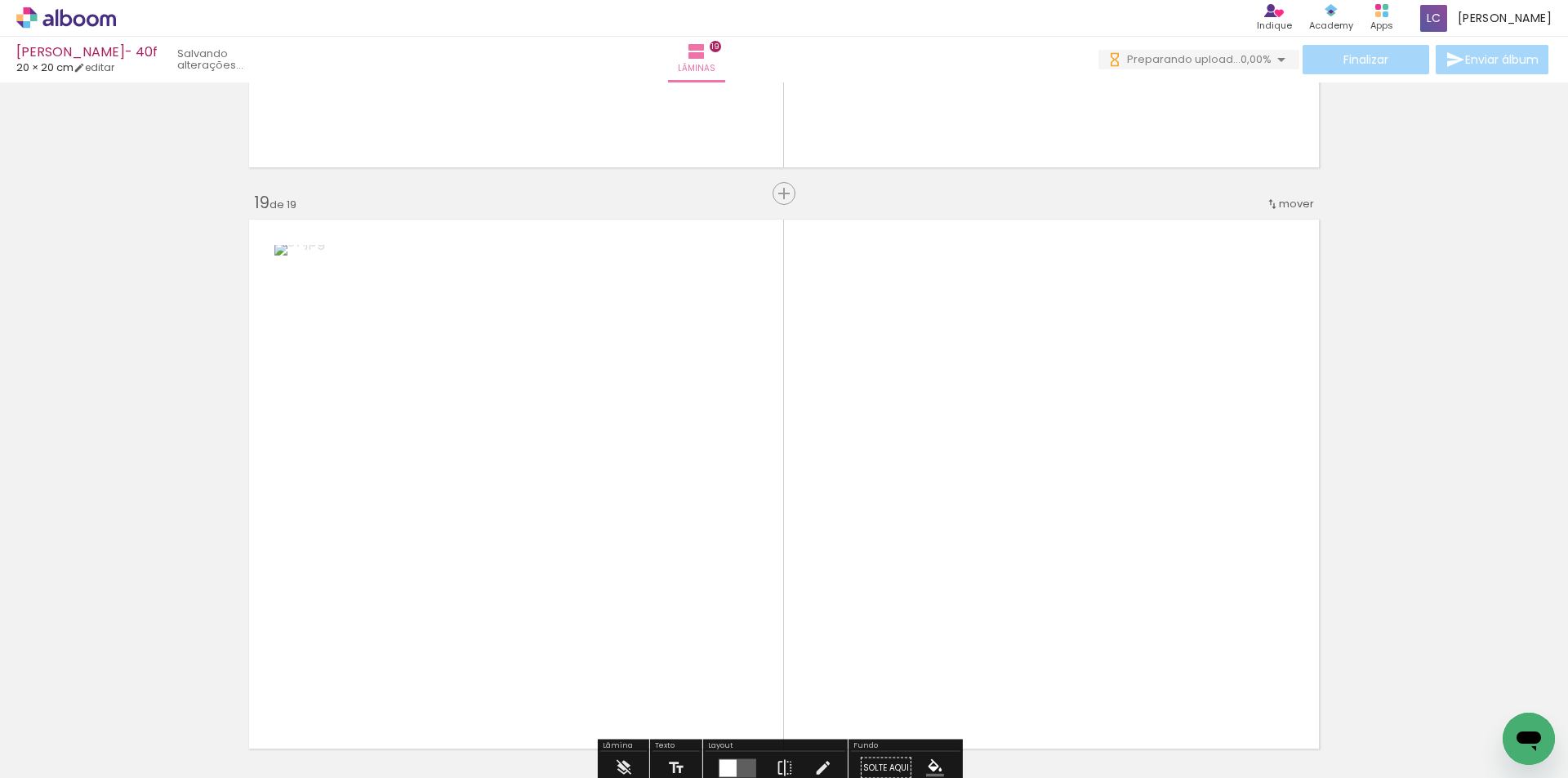
scroll to position [10483, 0]
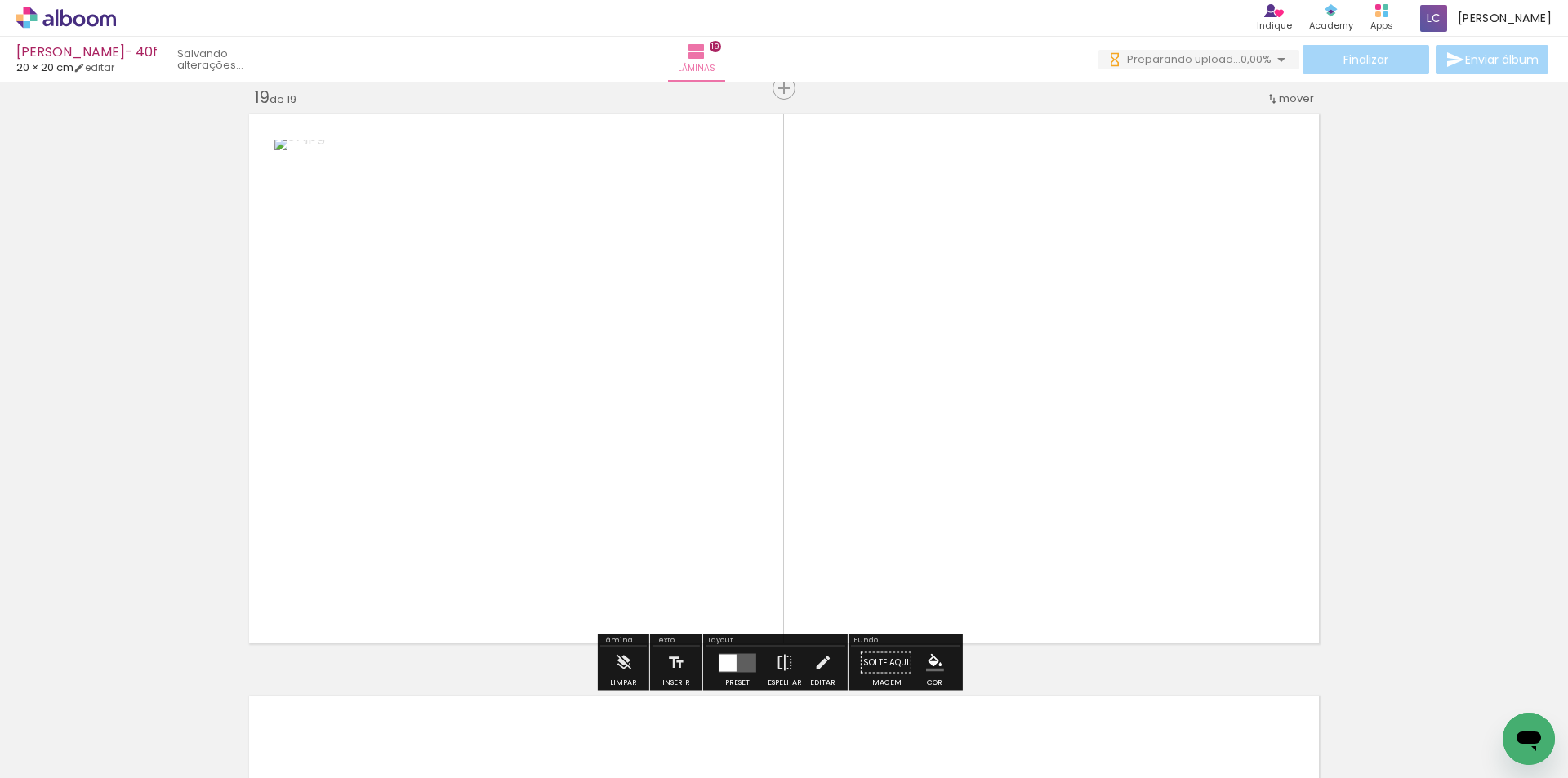
drag, startPoint x: 1320, startPoint y: 726, endPoint x: 983, endPoint y: 500, distance: 405.8
click at [983, 500] on quentale-workspace at bounding box center [784, 389] width 1568 height 778
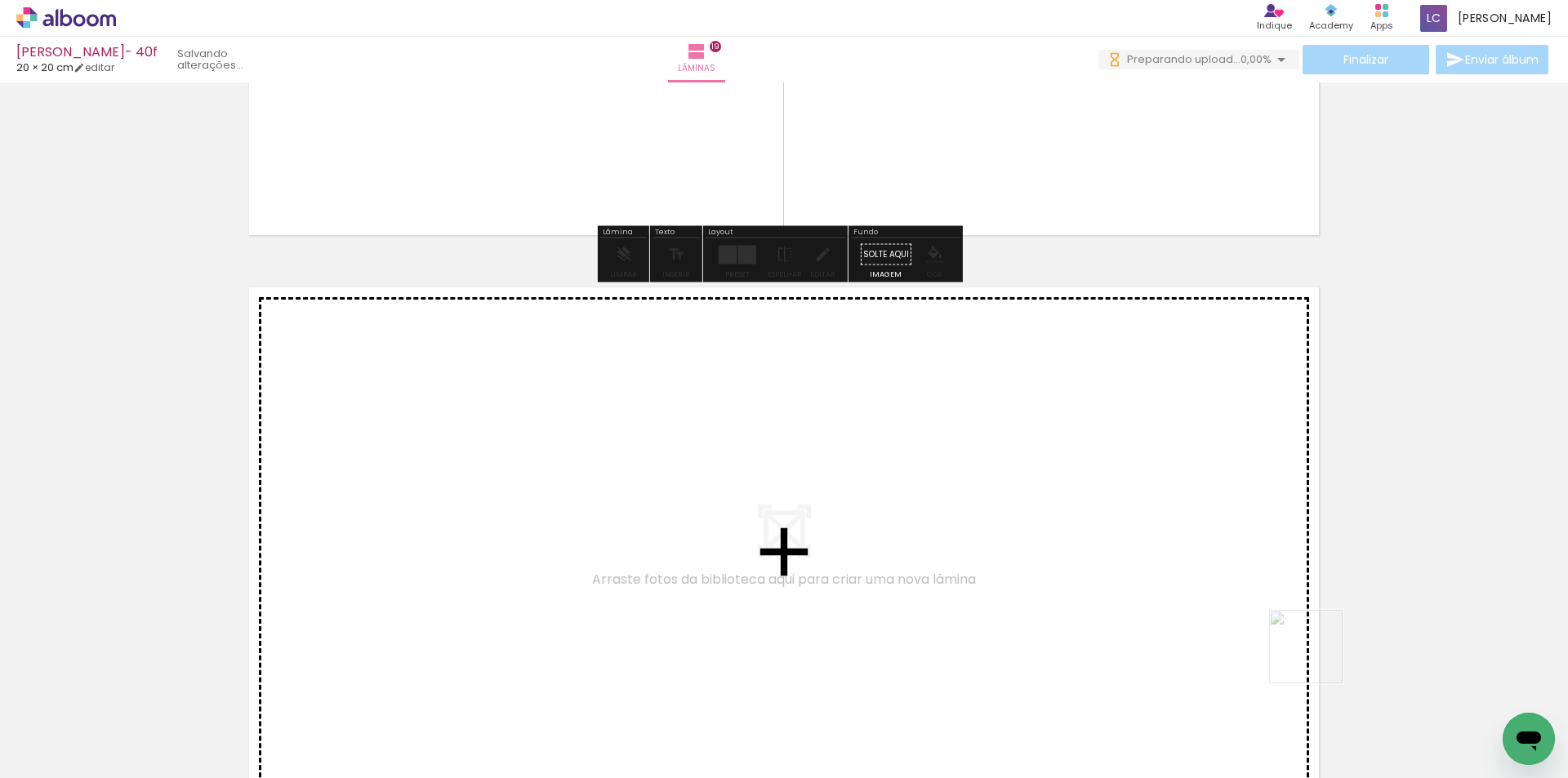
drag, startPoint x: 1355, startPoint y: 691, endPoint x: 1326, endPoint y: 645, distance: 54.4
click at [1254, 632] on quentale-workspace at bounding box center [784, 389] width 1568 height 778
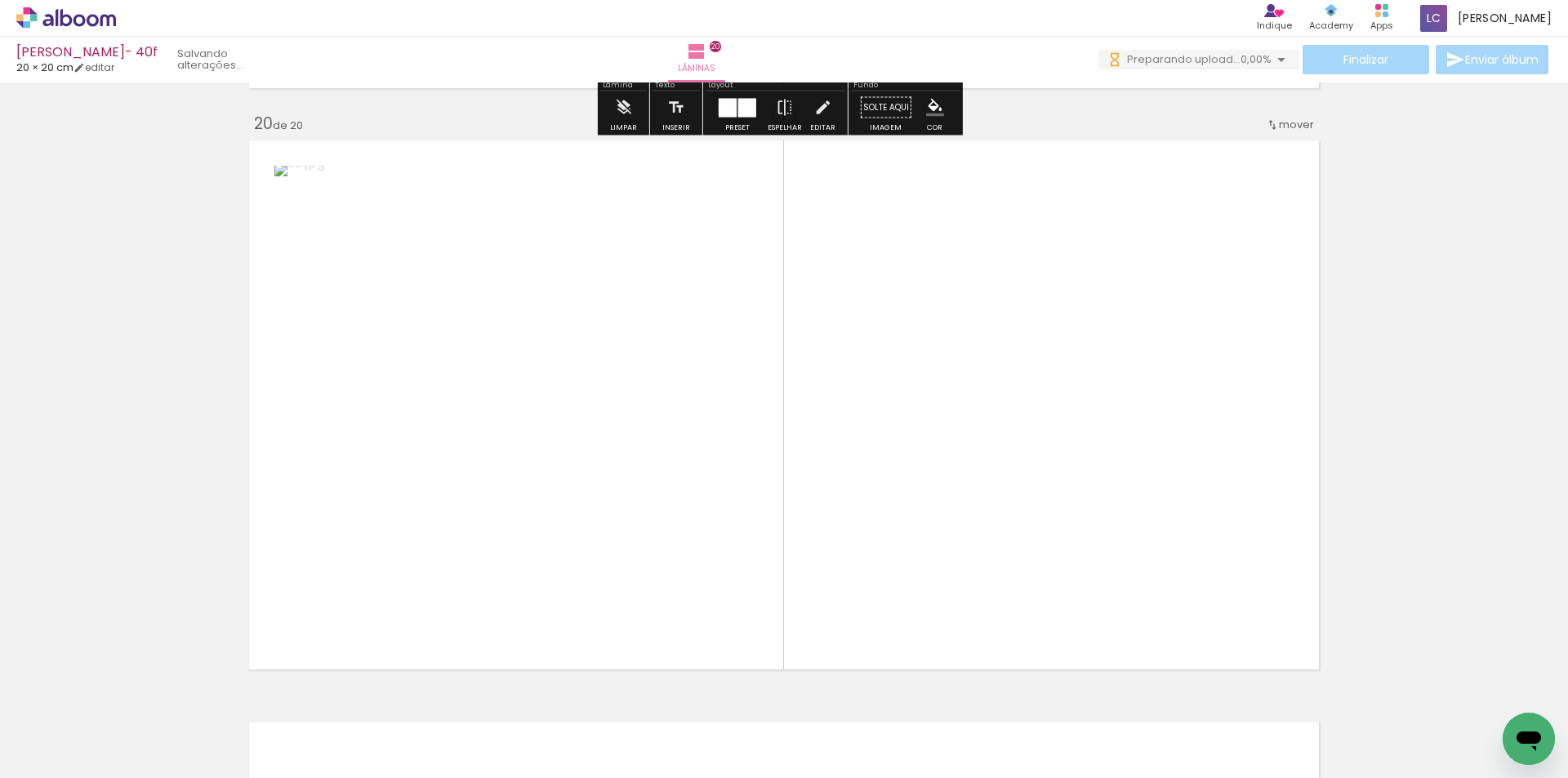
scroll to position [11064, 0]
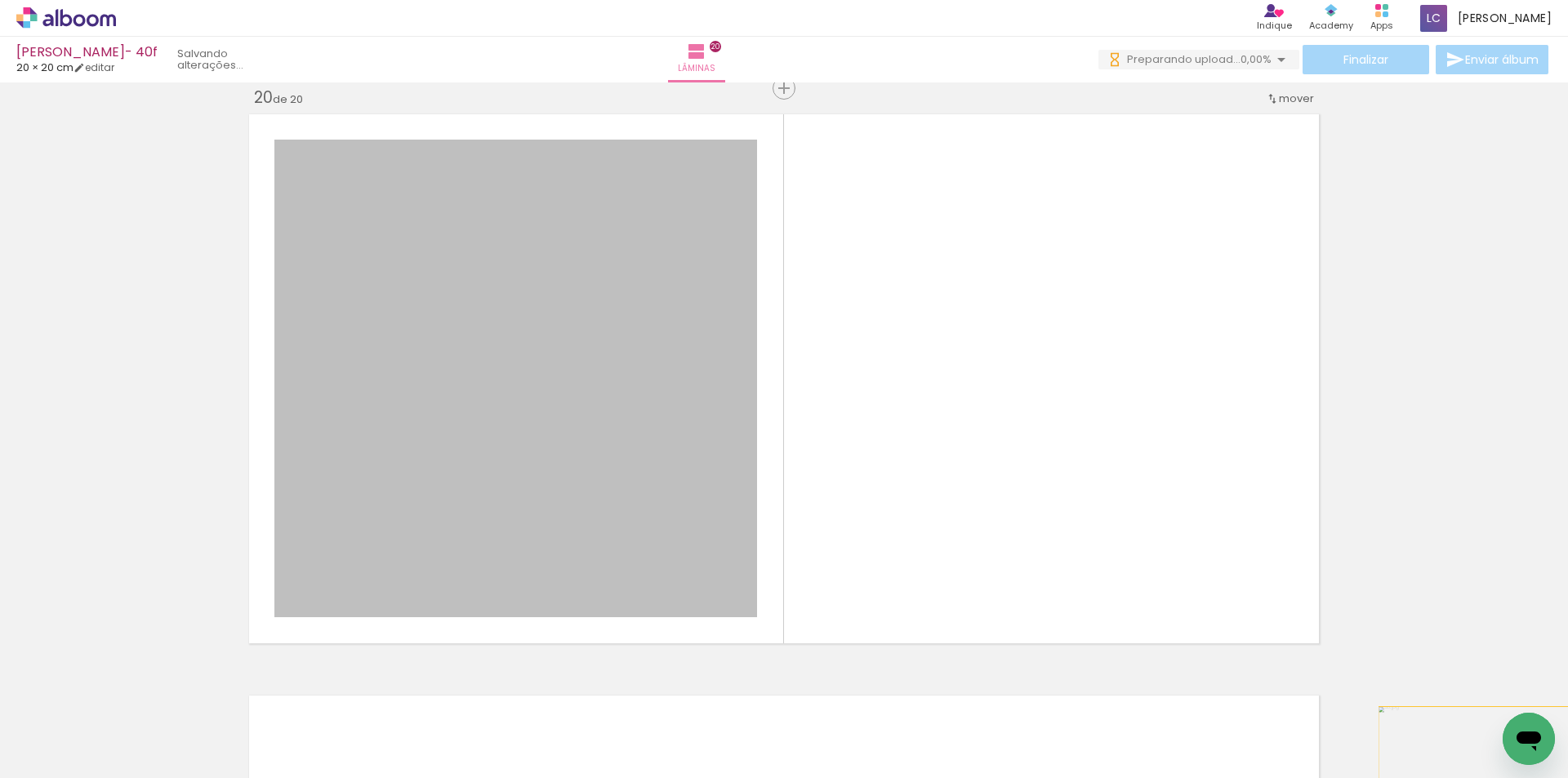
drag, startPoint x: 679, startPoint y: 527, endPoint x: 1386, endPoint y: 752, distance: 741.9
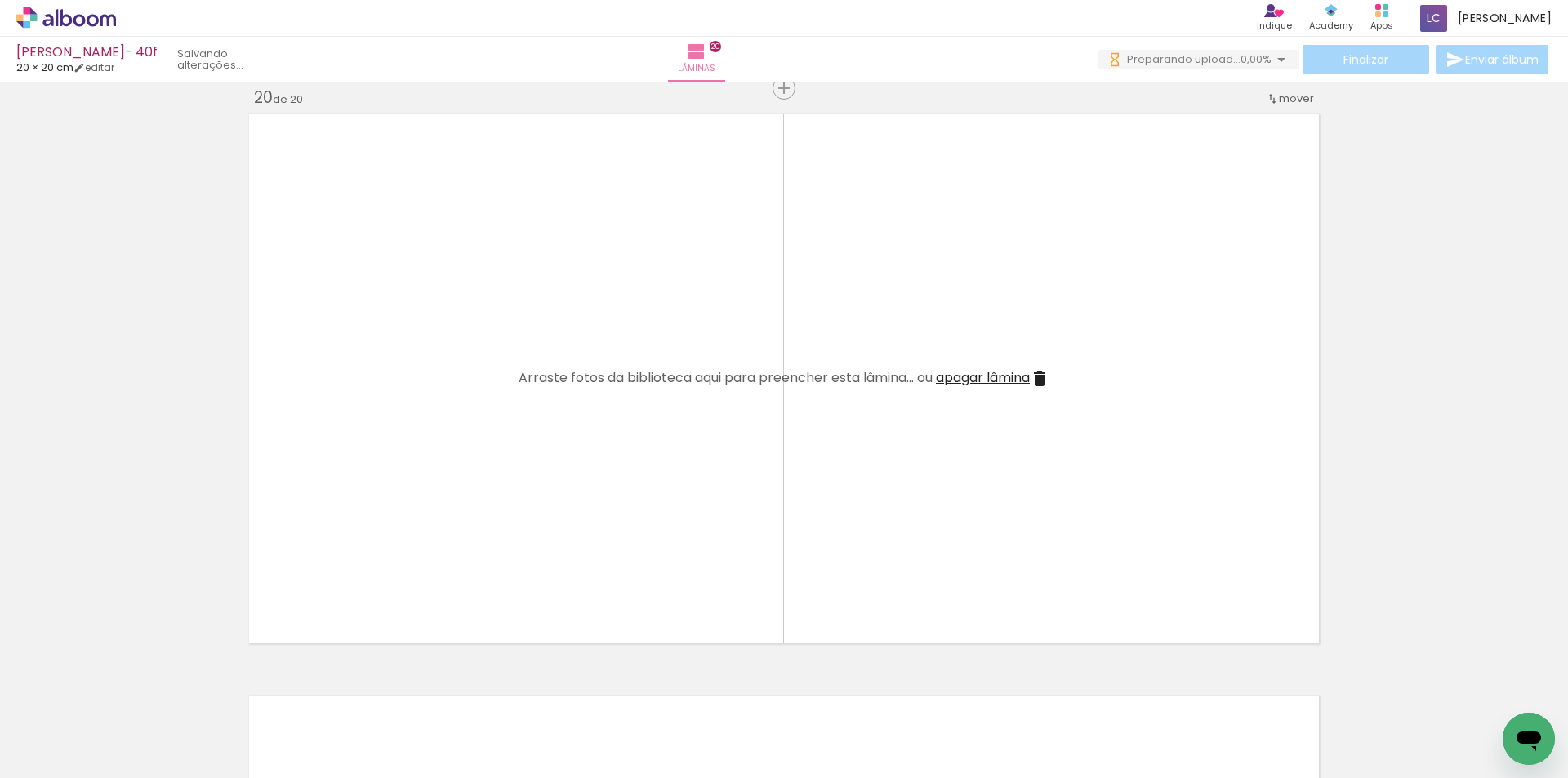
click at [1075, 622] on quentale-workspace at bounding box center [784, 389] width 1568 height 778
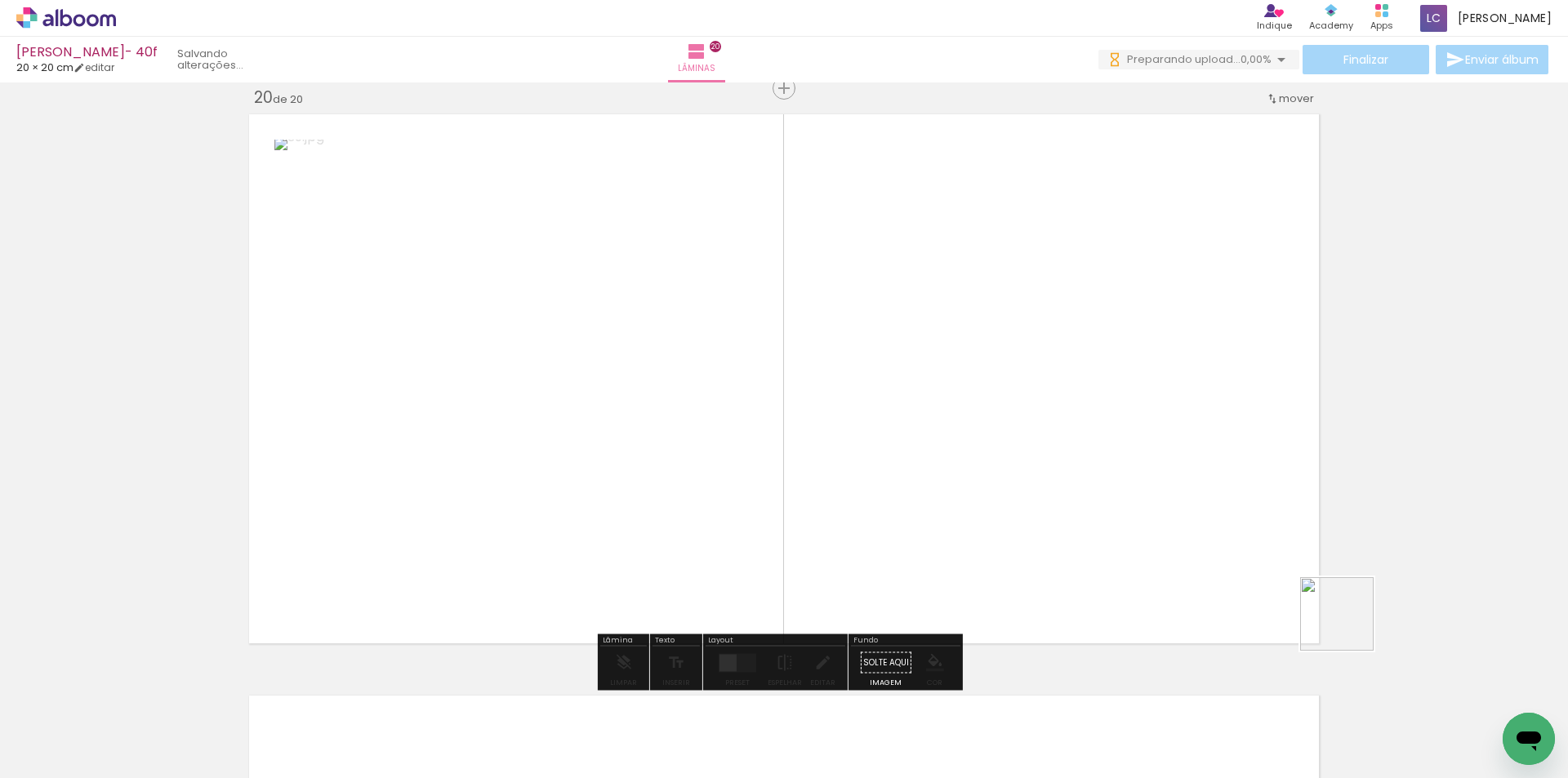
drag, startPoint x: 1515, startPoint y: 703, endPoint x: 1101, endPoint y: 554, distance: 440.0
click at [1101, 554] on quentale-workspace at bounding box center [784, 389] width 1568 height 778
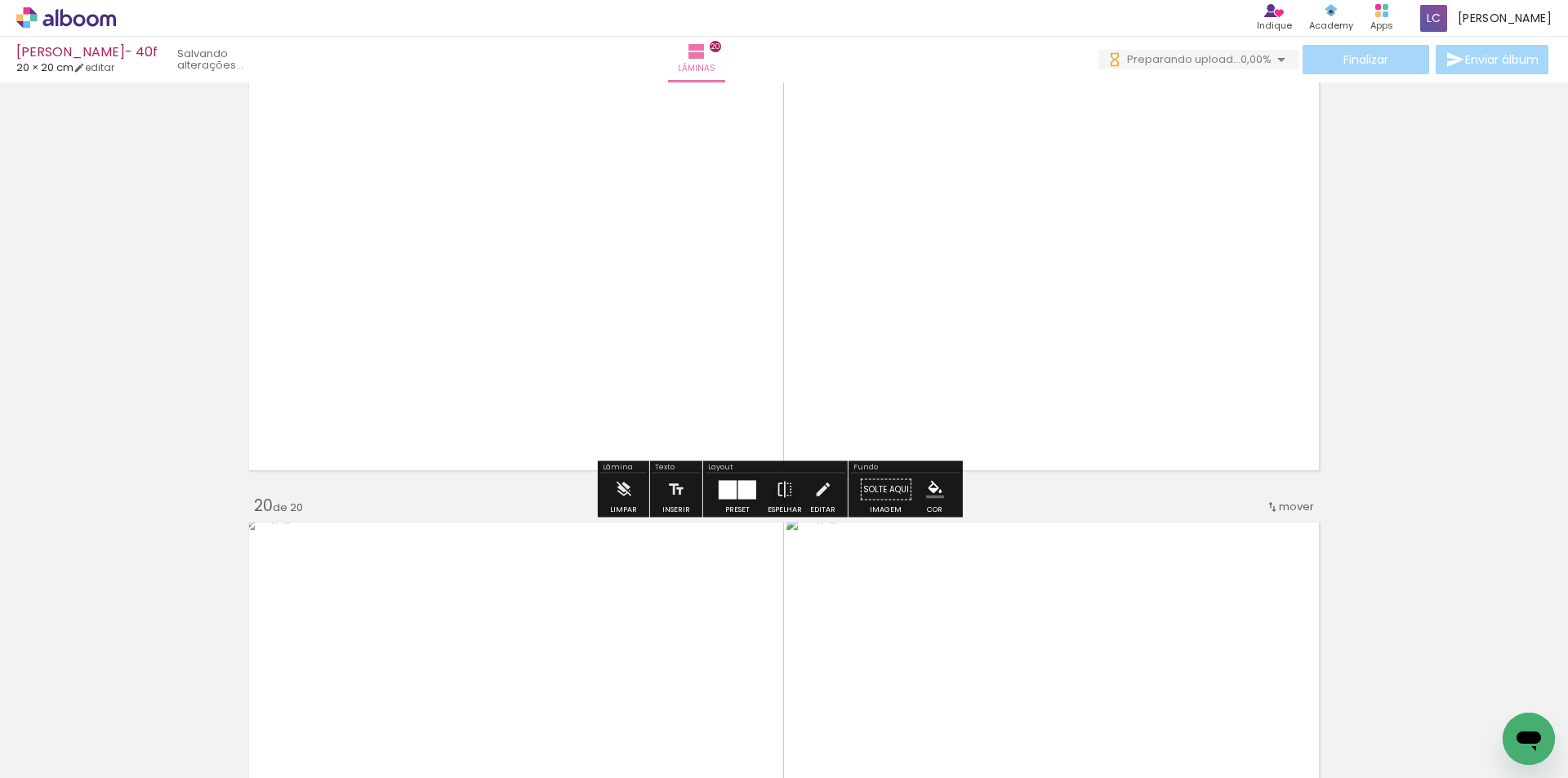
scroll to position [10493, 0]
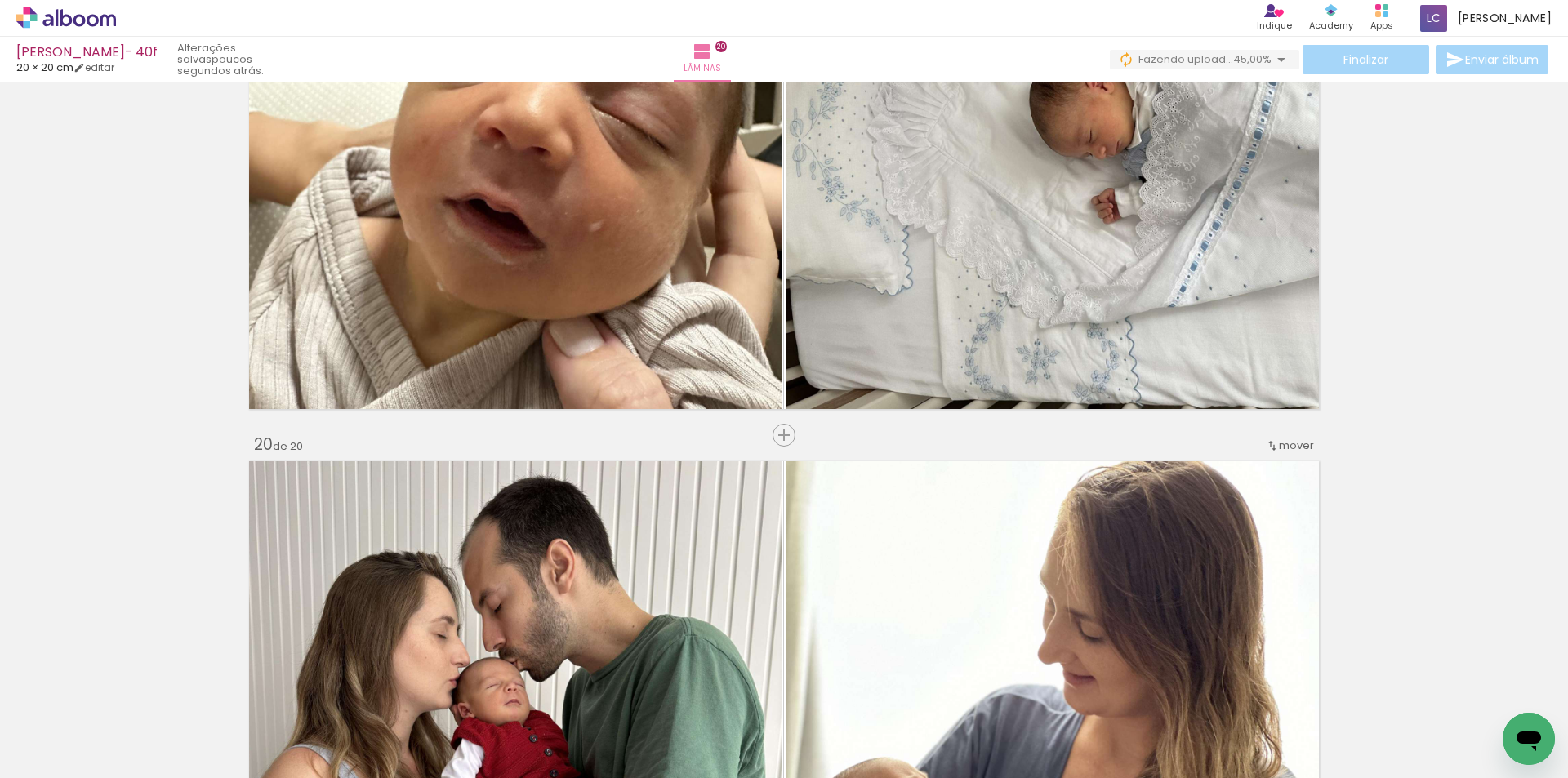
scroll to position [10738, 0]
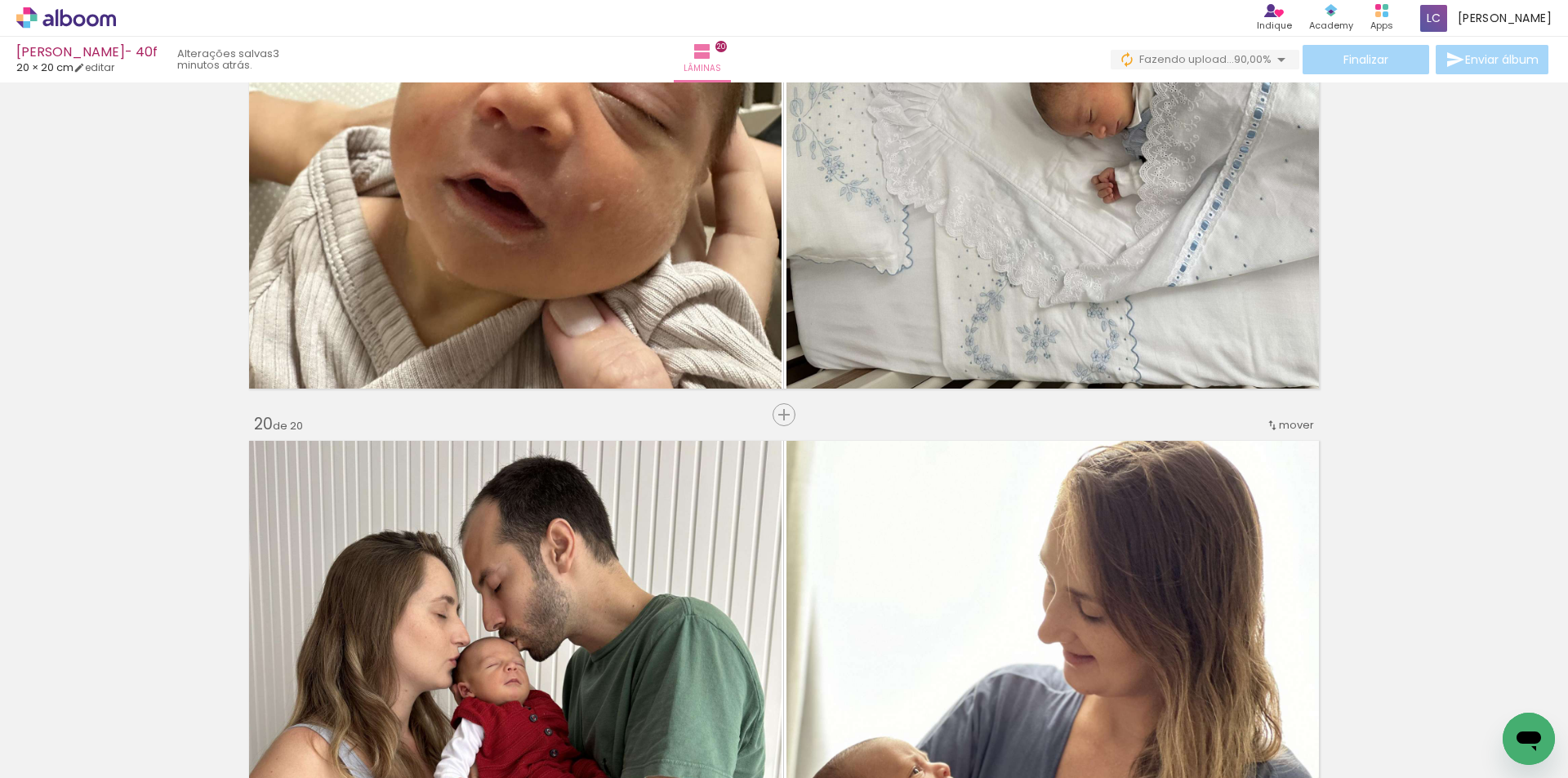
scroll to position [0, 2229]
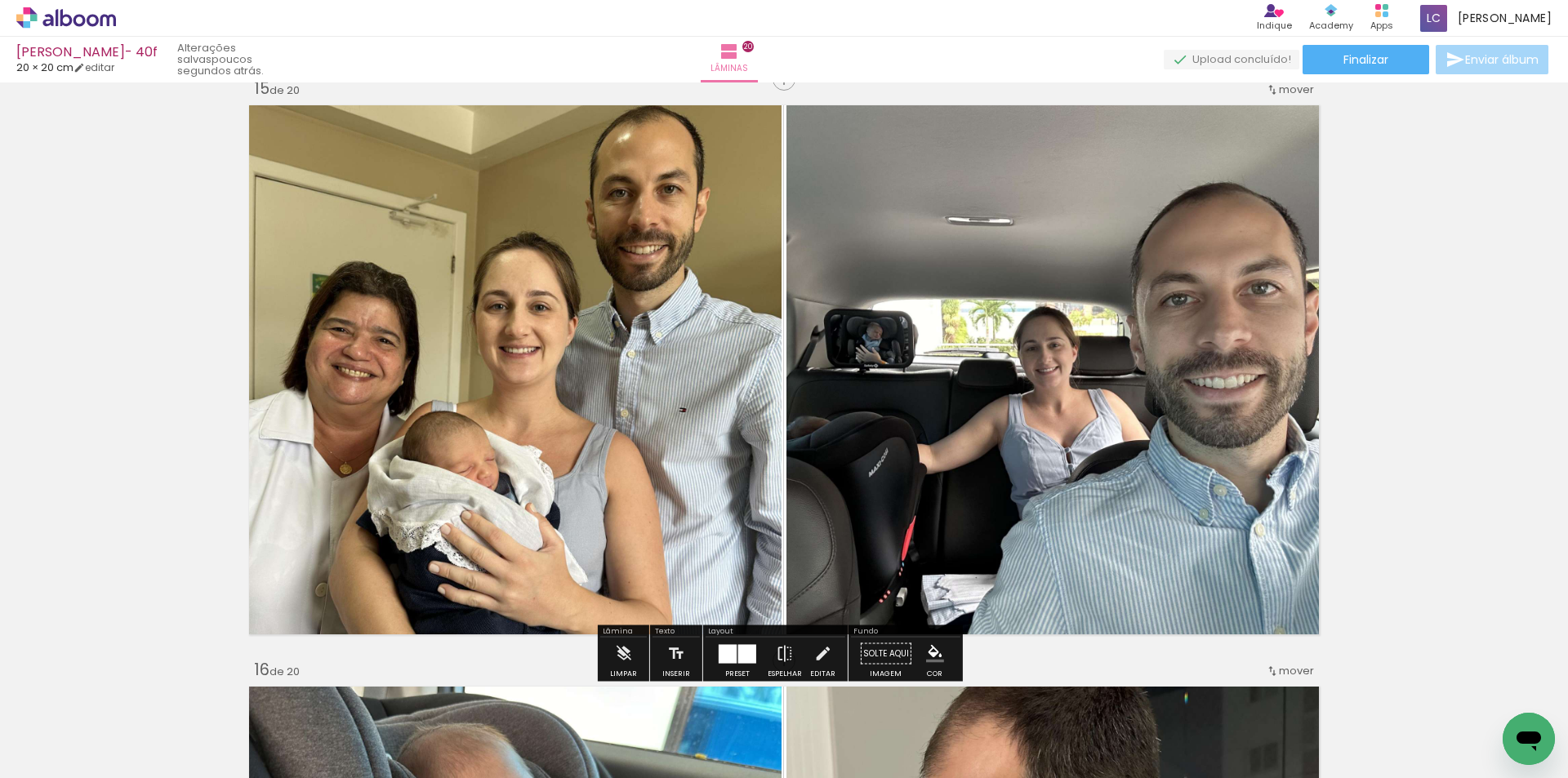
scroll to position [8125, 0]
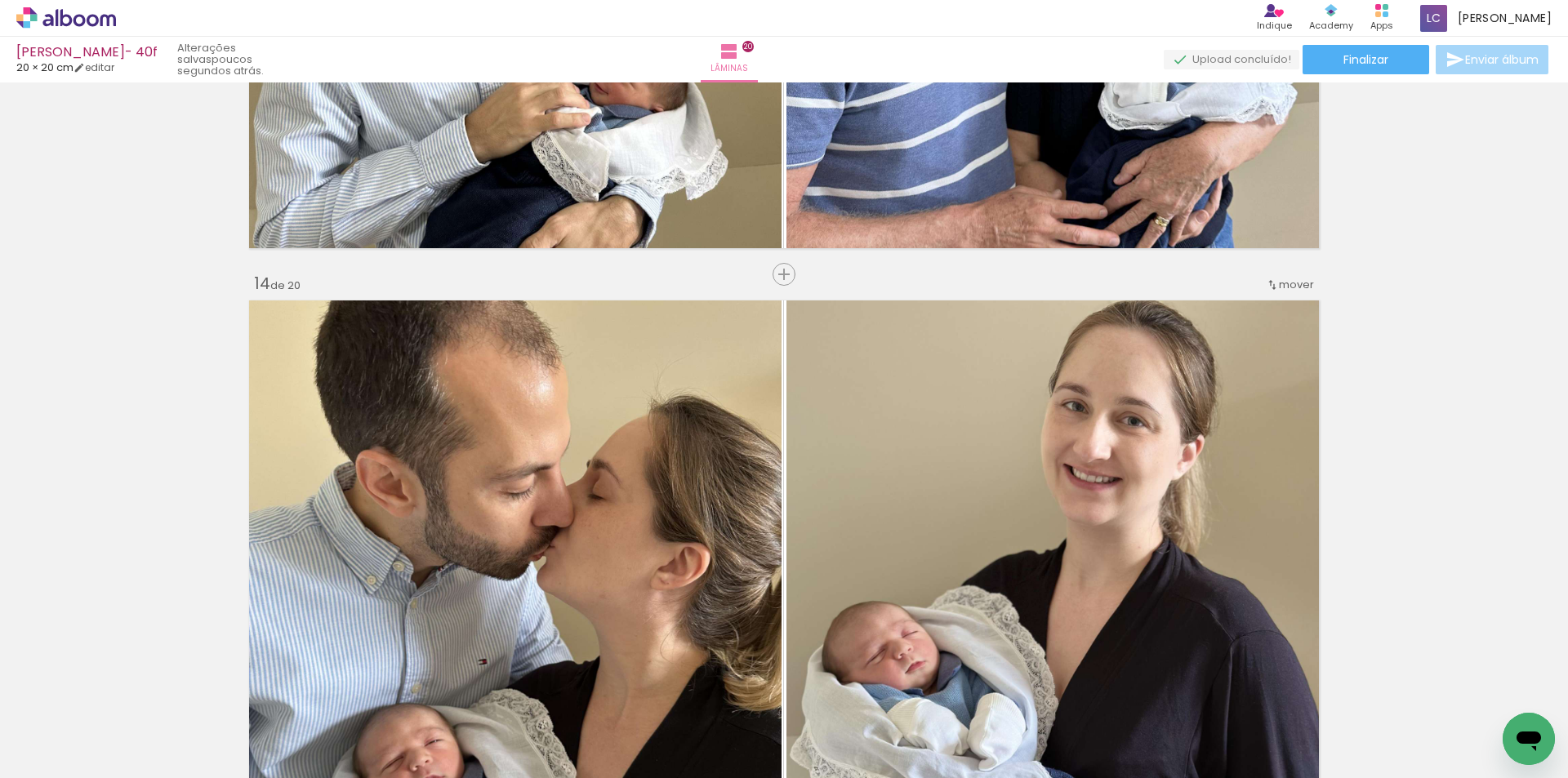
scroll to position [0, 2229]
click at [1388, 62] on paper-button "Finalizar" at bounding box center [1365, 59] width 127 height 29
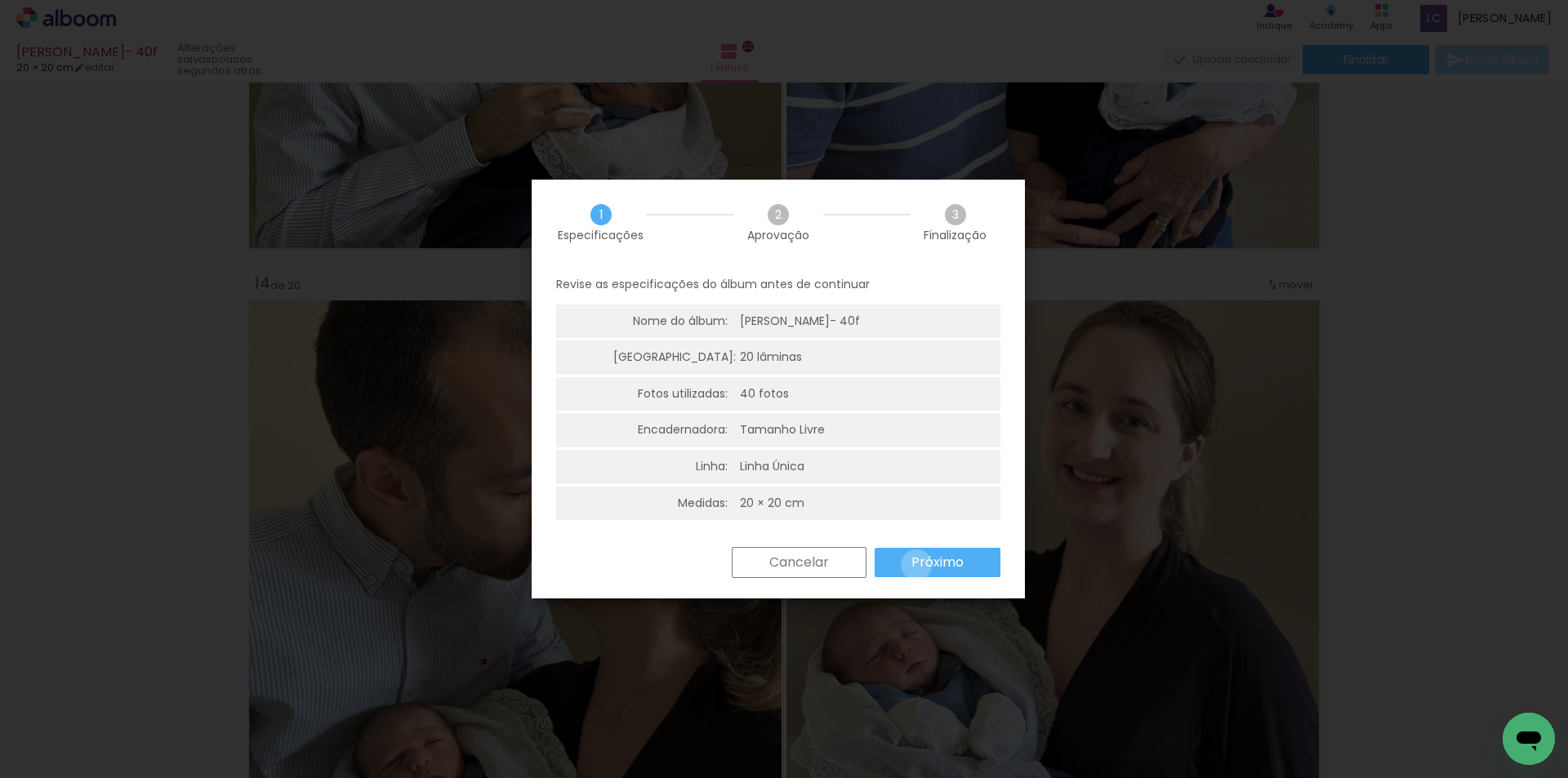
click at [0, 0] on slot "Próximo" at bounding box center [0, 0] width 0 height 0
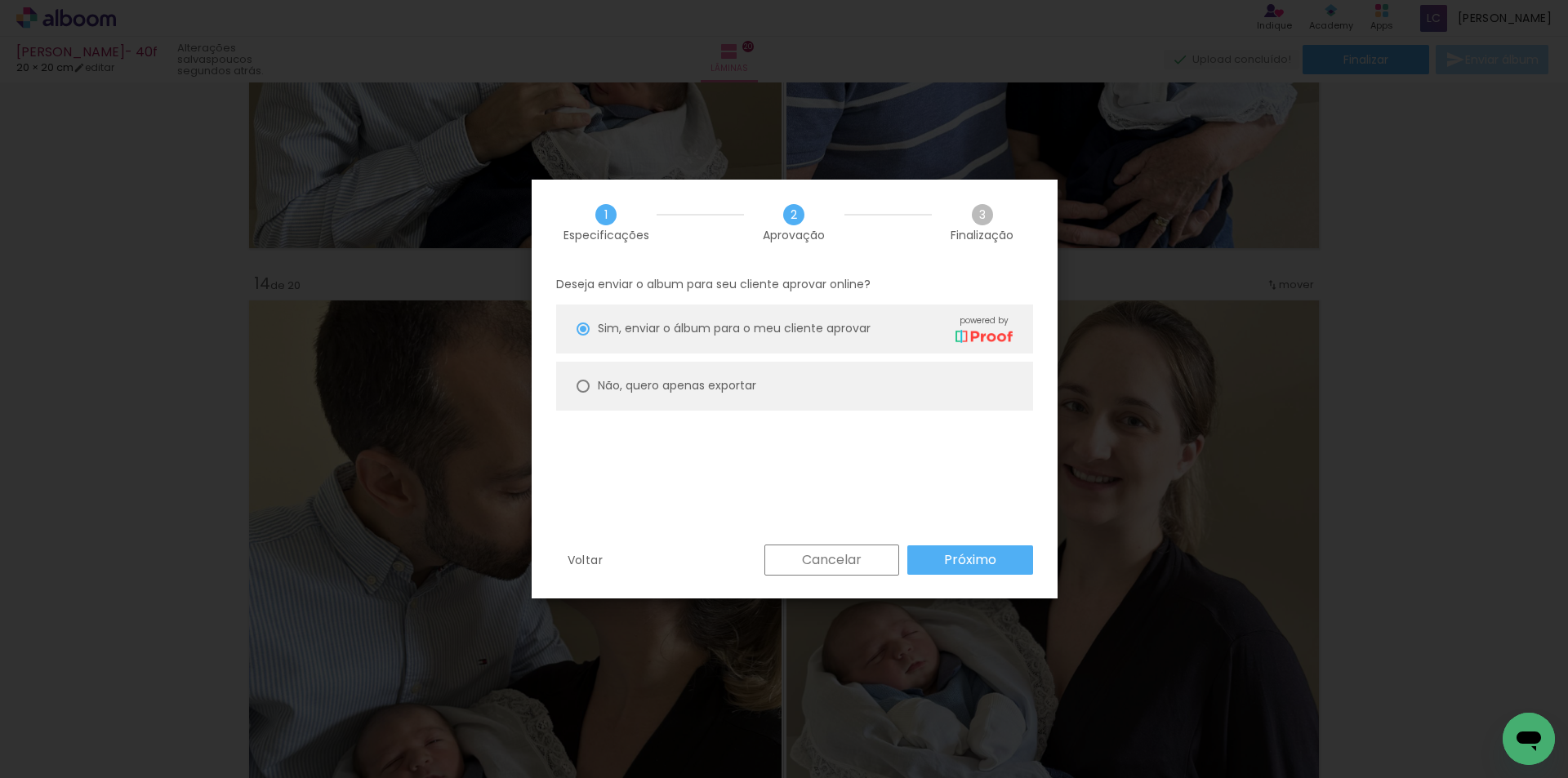
click at [0, 0] on slot "Não, quero apenas exportar" at bounding box center [0, 0] width 0 height 0
type paper-radio-button "on"
click at [0, 0] on slot "Próximo" at bounding box center [0, 0] width 0 height 0
type input "Alta, 300 DPI"
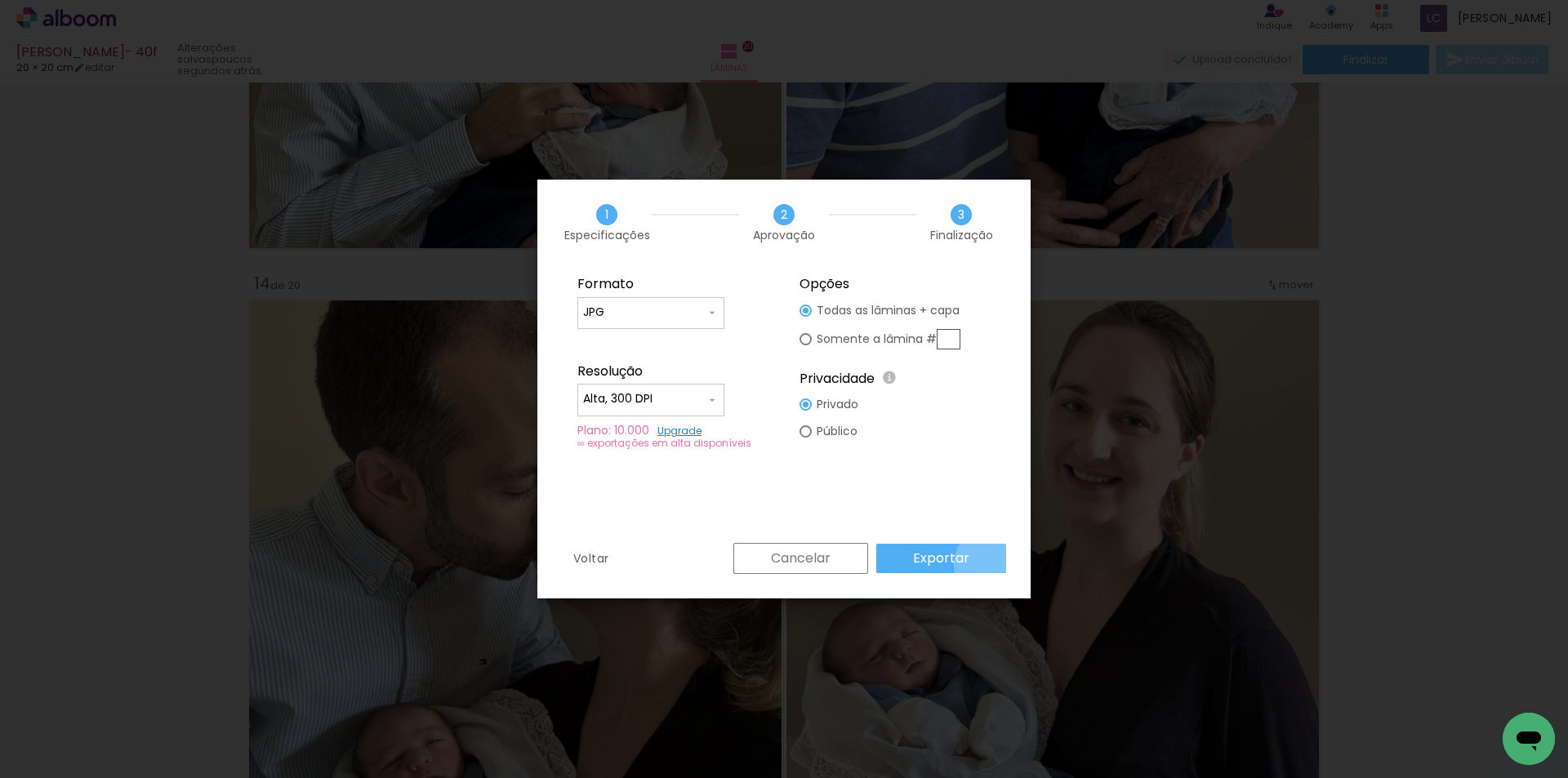
click at [995, 565] on paper-button "Exportar" at bounding box center [941, 558] width 129 height 29
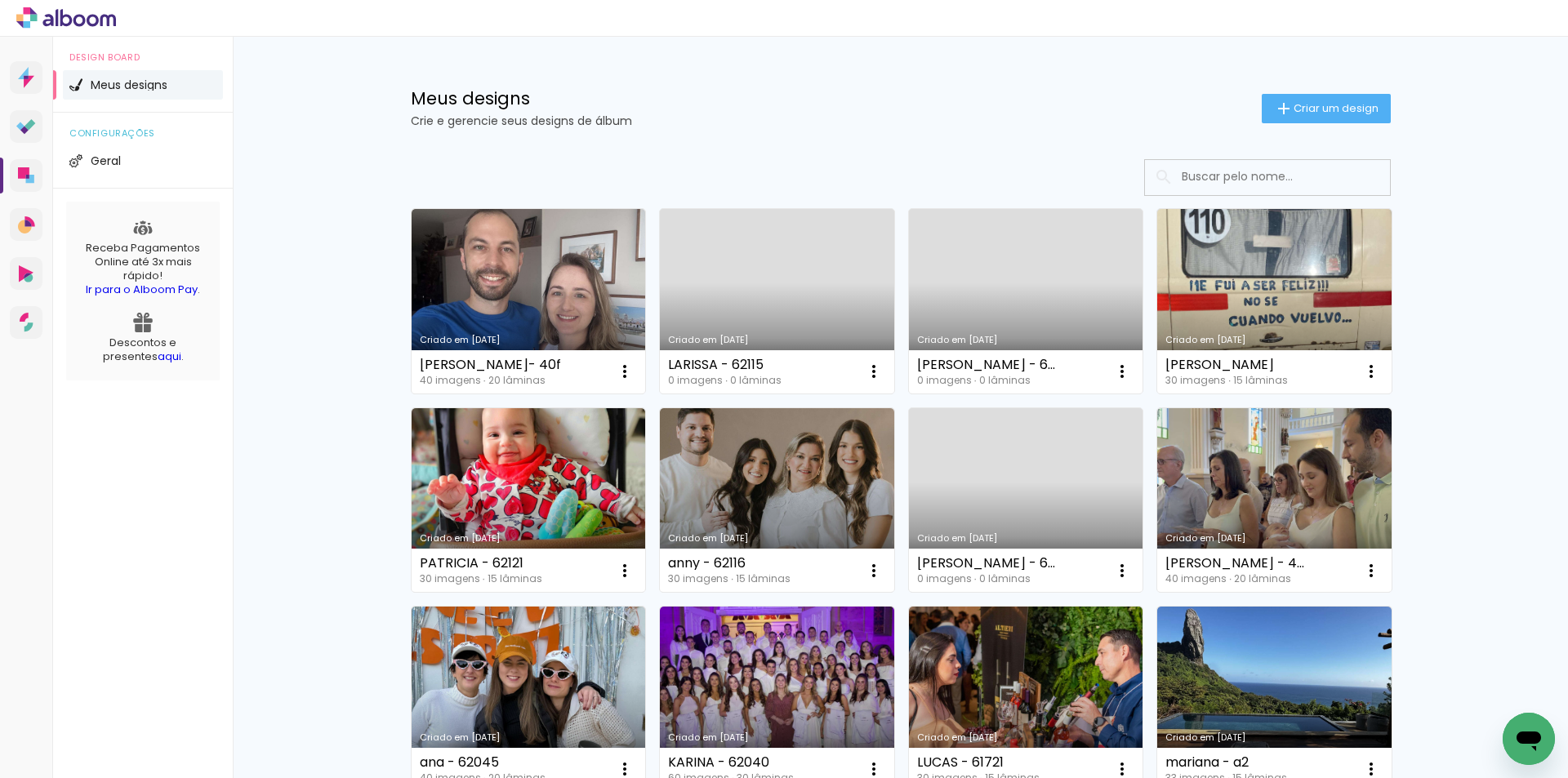
click at [1068, 341] on div "Criado em [DATE]" at bounding box center [1026, 340] width 218 height 9
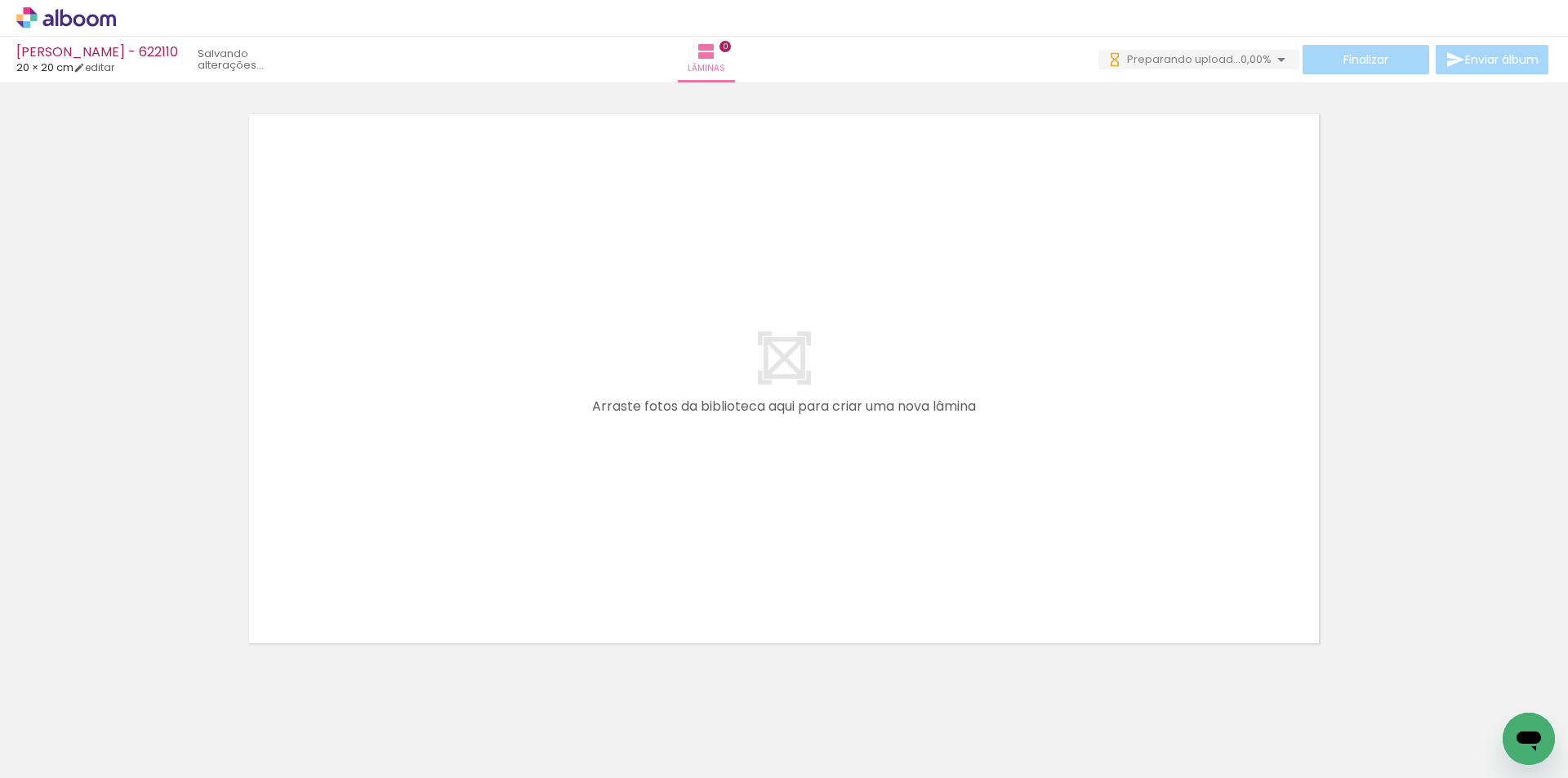
drag, startPoint x: 156, startPoint y: 732, endPoint x: 340, endPoint y: 707, distance: 185.7
click at [392, 573] on quentale-workspace at bounding box center [784, 389] width 1568 height 778
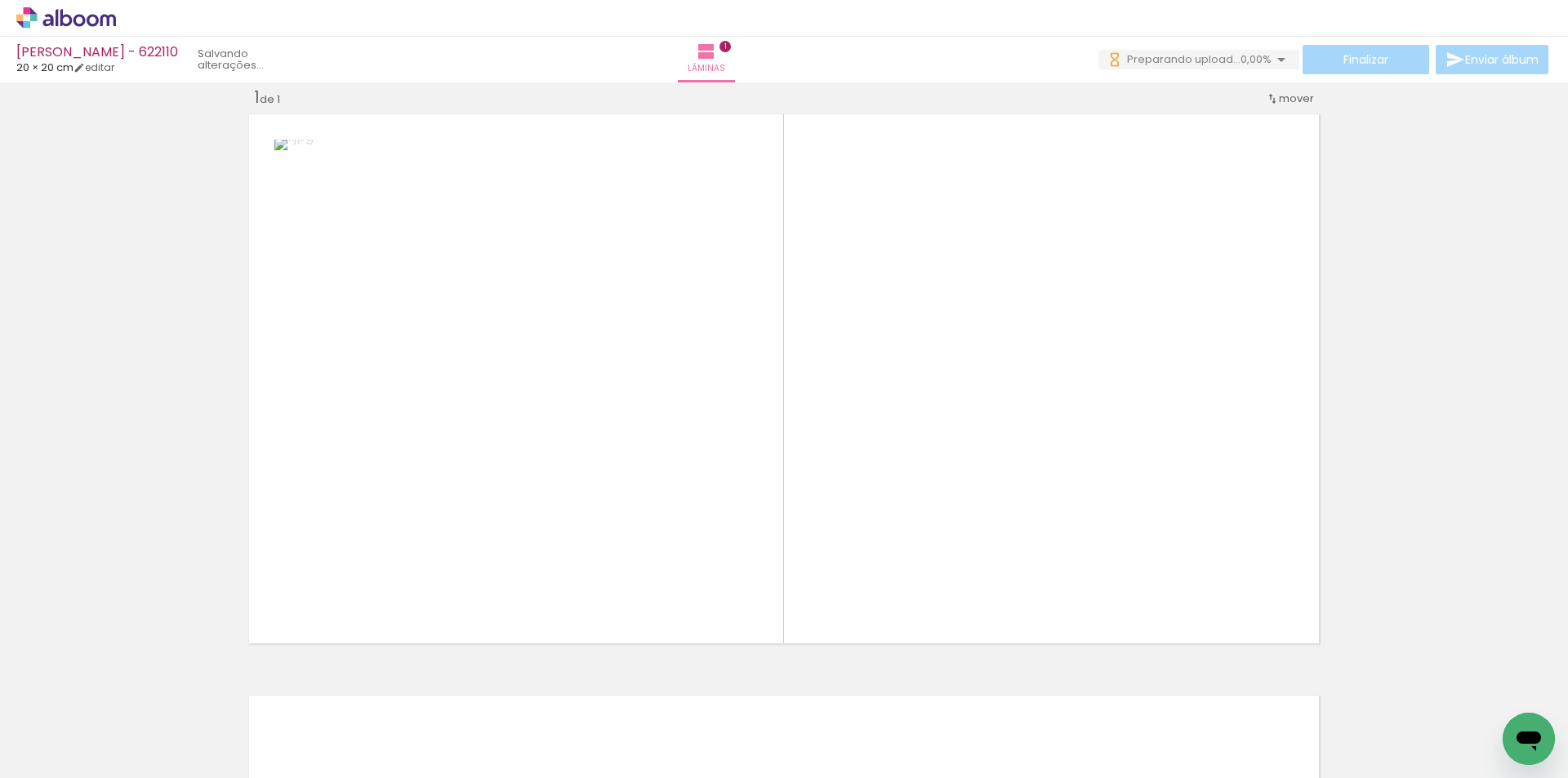
drag, startPoint x: 269, startPoint y: 720, endPoint x: 895, endPoint y: 515, distance: 658.7
click at [895, 515] on quentale-workspace at bounding box center [784, 389] width 1568 height 778
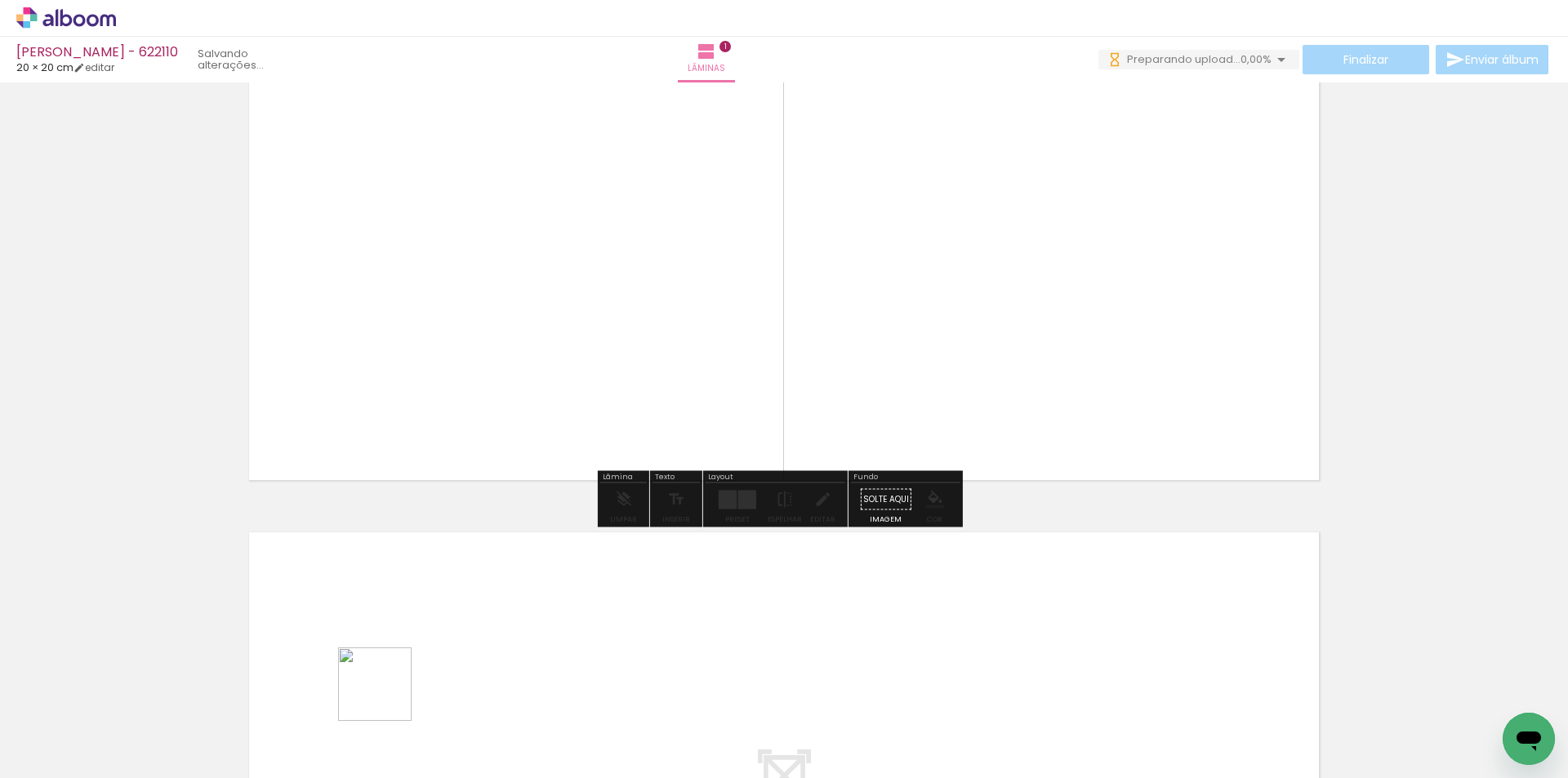
drag, startPoint x: 387, startPoint y: 696, endPoint x: 441, endPoint y: 705, distance: 54.7
click at [414, 665] on quentale-workspace at bounding box center [784, 389] width 1568 height 778
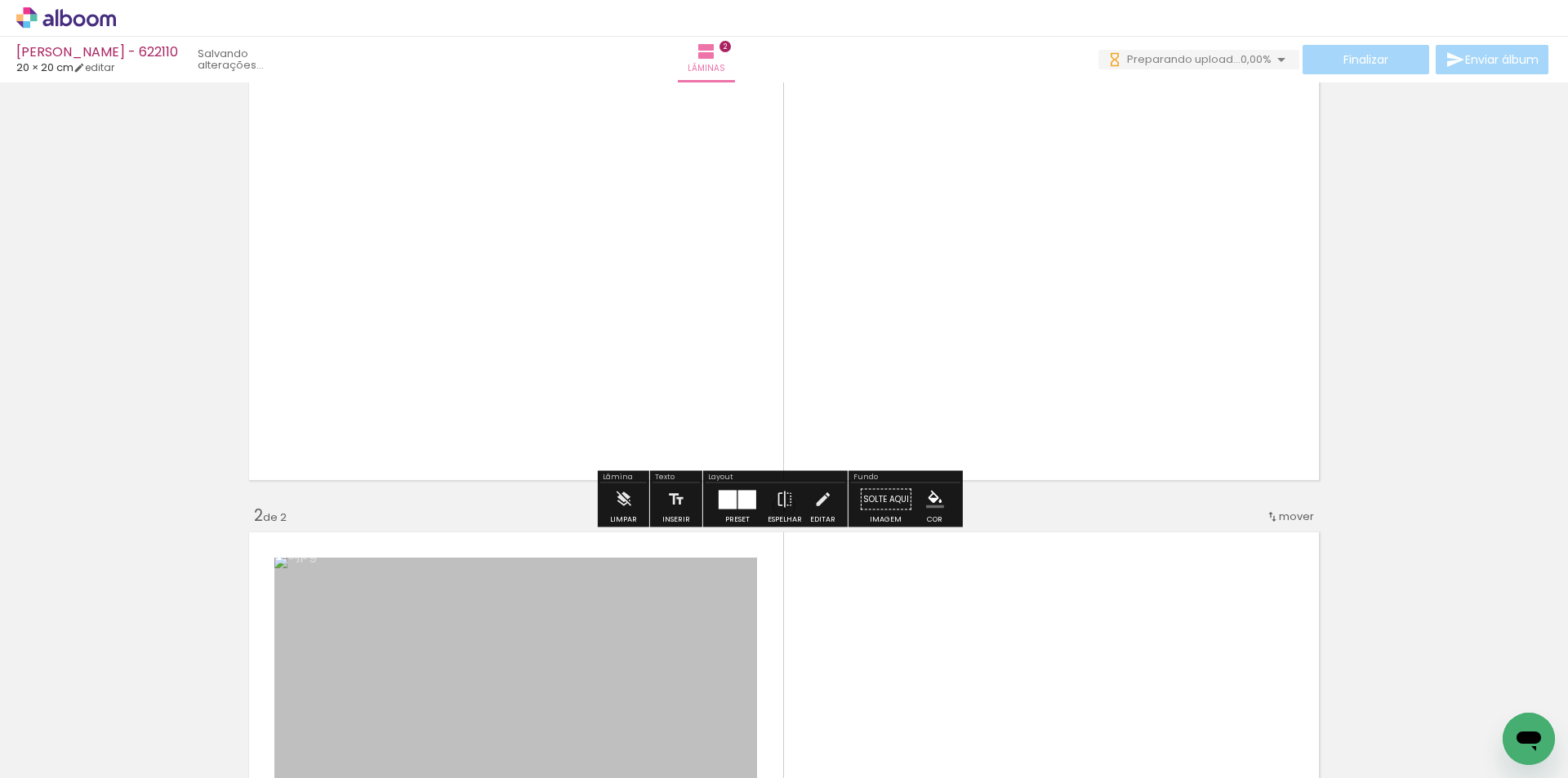
click at [591, 555] on quentale-workspace at bounding box center [784, 389] width 1568 height 778
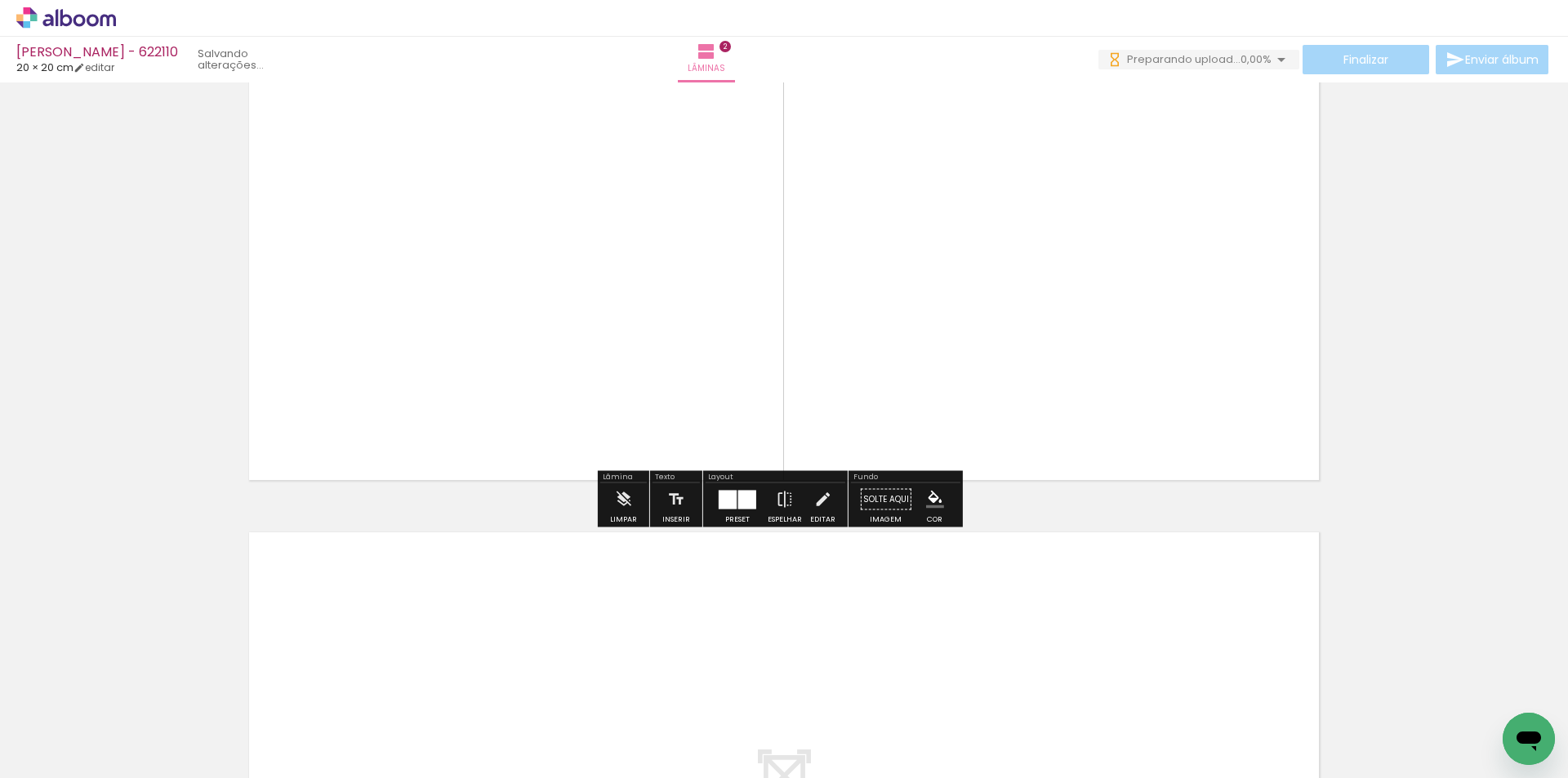
click at [606, 633] on quentale-workspace at bounding box center [784, 389] width 1568 height 778
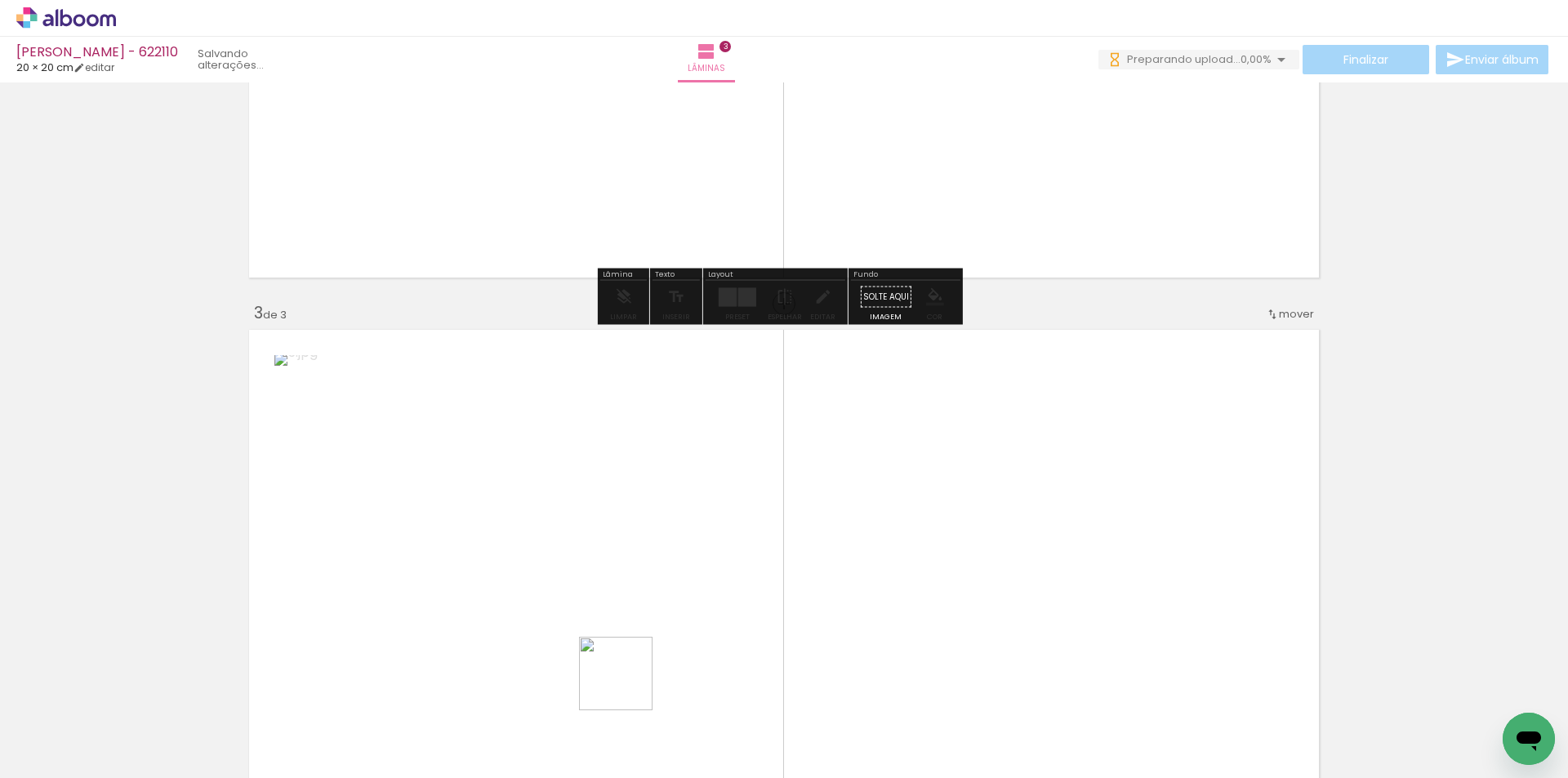
drag, startPoint x: 610, startPoint y: 713, endPoint x: 740, endPoint y: 590, distance: 179.0
click at [722, 596] on quentale-workspace at bounding box center [784, 389] width 1568 height 778
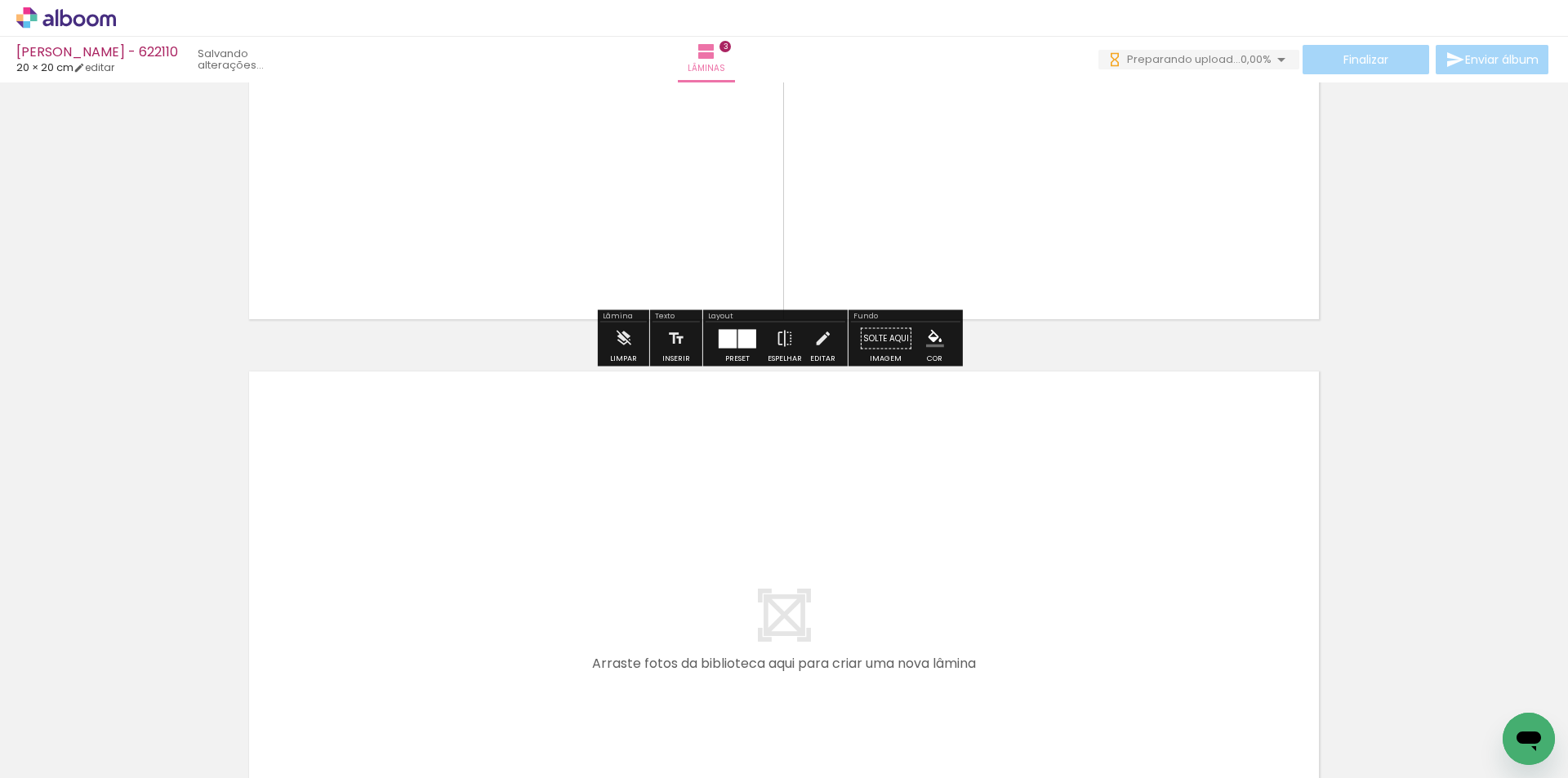
drag, startPoint x: 704, startPoint y: 725, endPoint x: 813, endPoint y: 717, distance: 109.3
click at [783, 618] on quentale-workspace at bounding box center [784, 389] width 1568 height 778
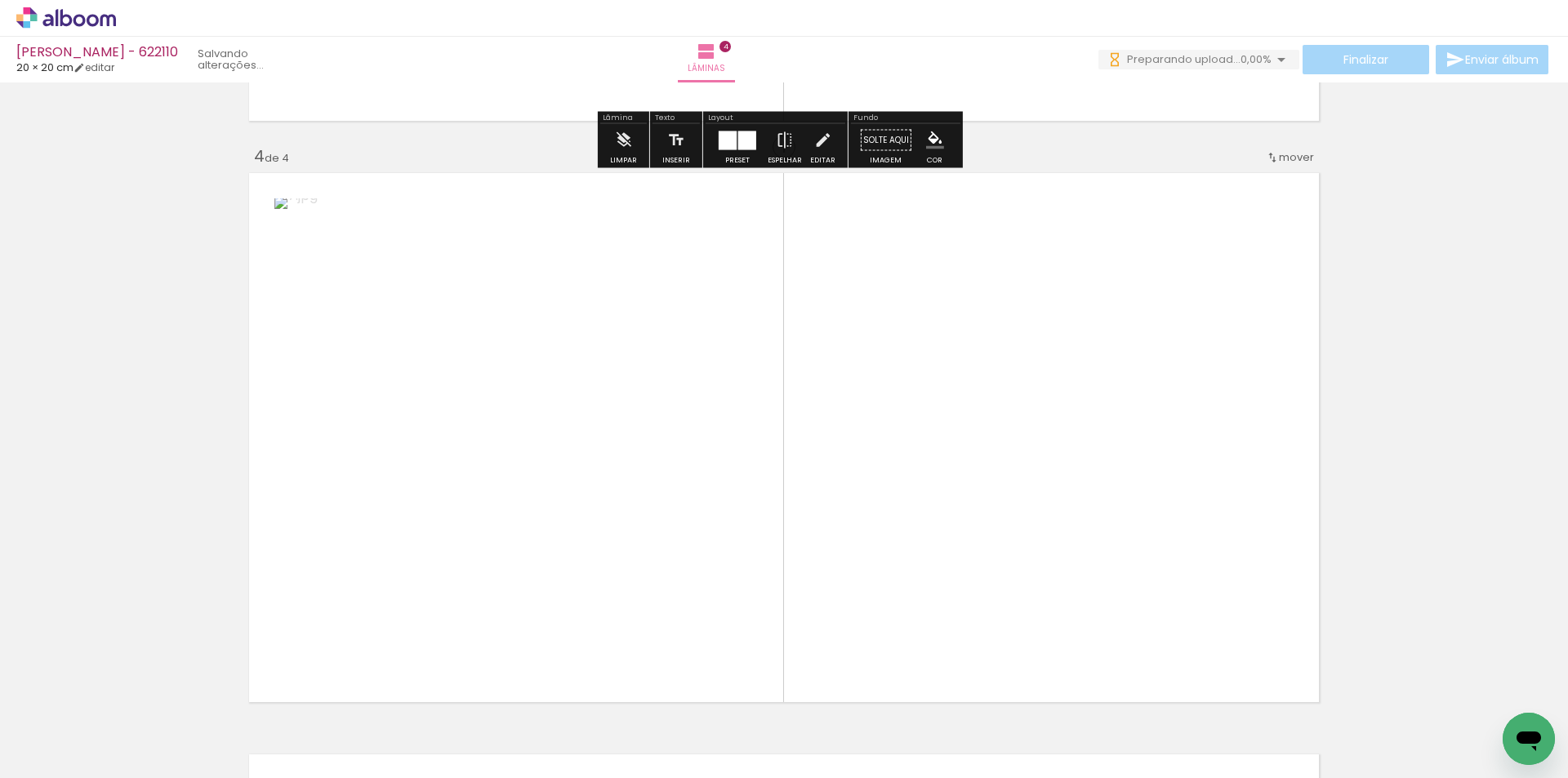
drag, startPoint x: 827, startPoint y: 716, endPoint x: 859, endPoint y: 602, distance: 118.4
click at [863, 531] on quentale-workspace at bounding box center [784, 389] width 1568 height 778
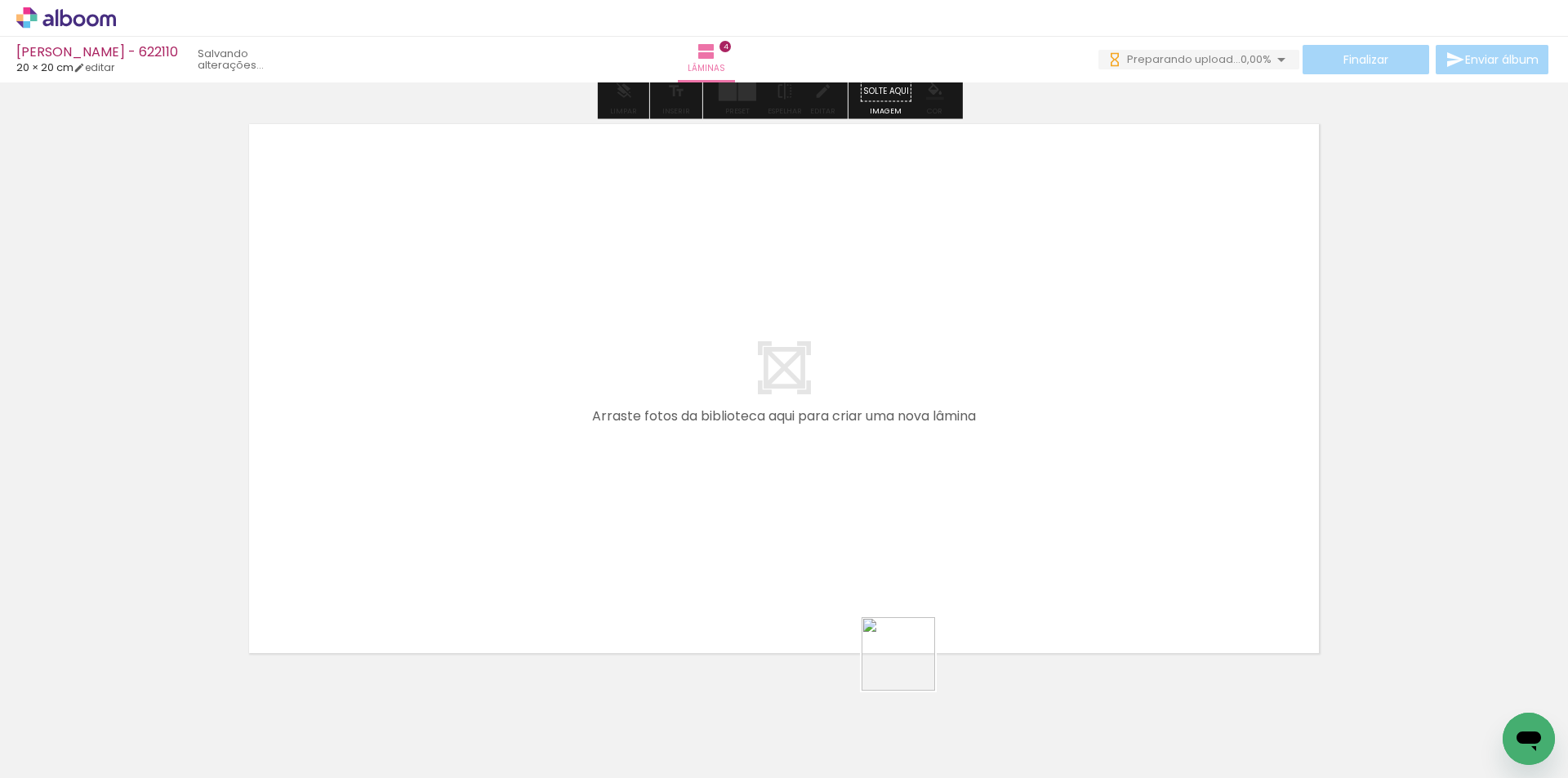
drag, startPoint x: 911, startPoint y: 666, endPoint x: 971, endPoint y: 717, distance: 78.7
click at [922, 645] on quentale-workspace at bounding box center [784, 389] width 1568 height 778
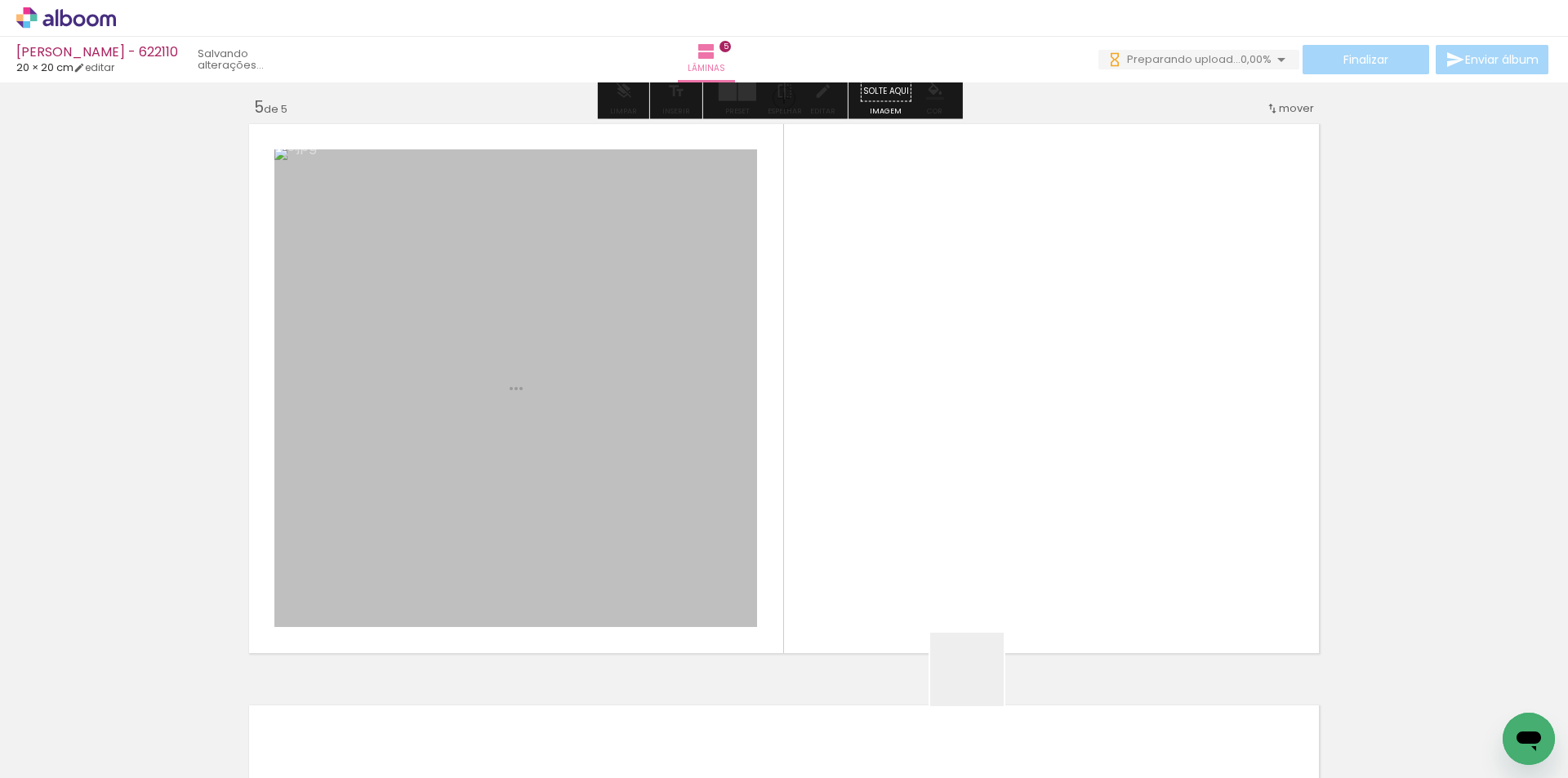
drag, startPoint x: 971, startPoint y: 717, endPoint x: 990, endPoint y: 497, distance: 220.8
click at [990, 497] on quentale-workspace at bounding box center [784, 389] width 1568 height 778
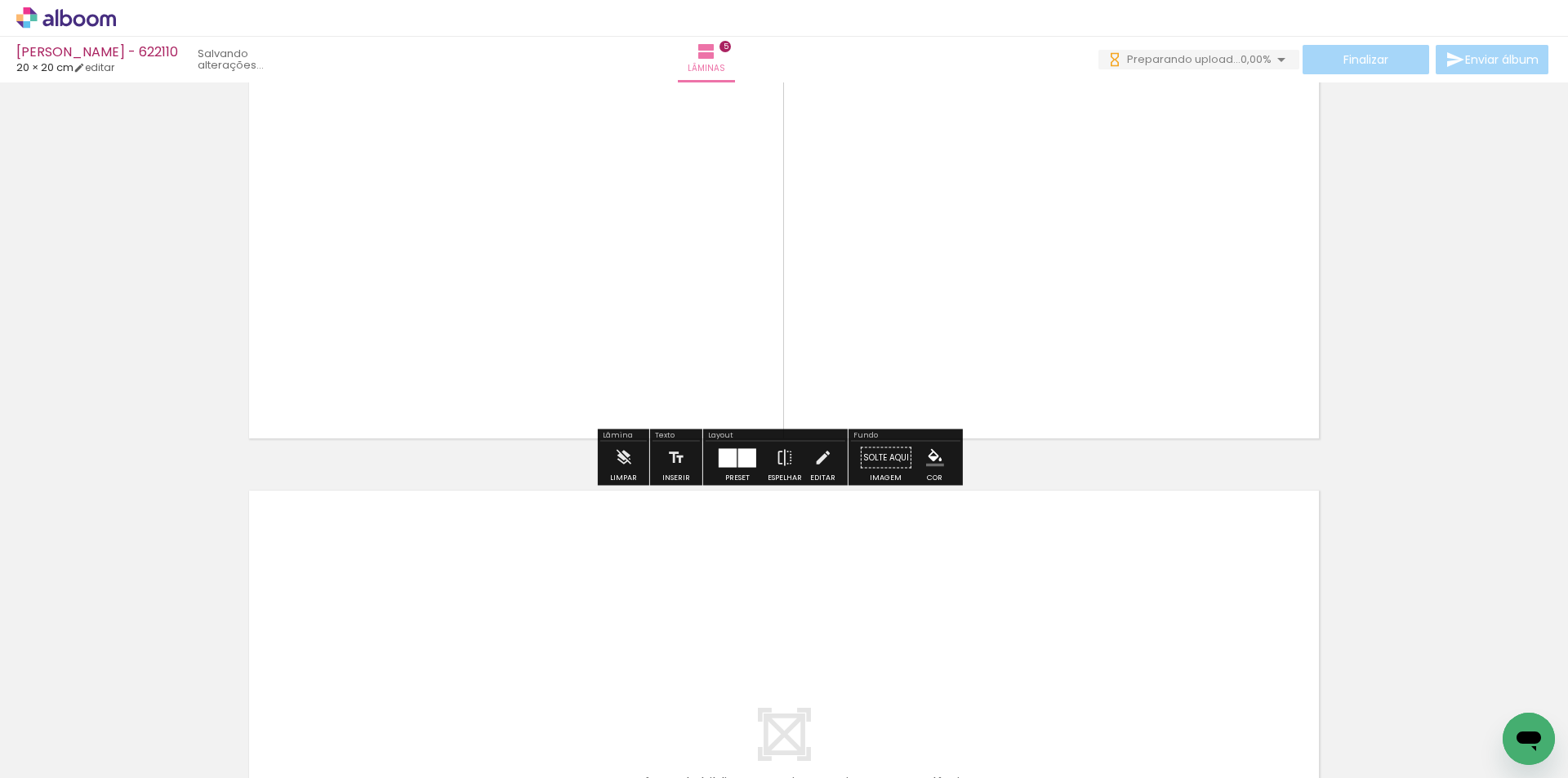
scroll to position [2673, 0]
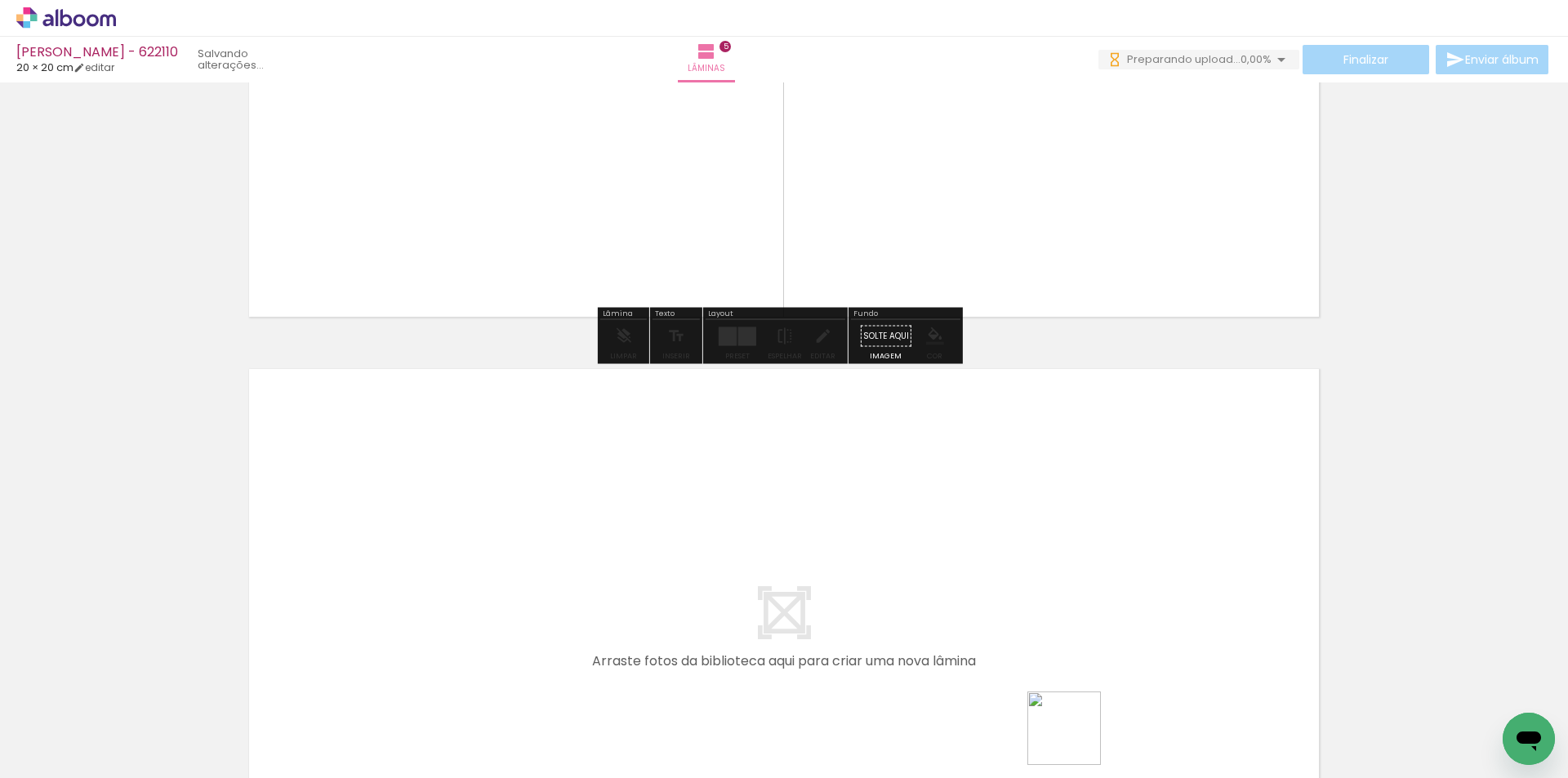
drag, startPoint x: 1076, startPoint y: 740, endPoint x: 1113, endPoint y: 665, distance: 83.6
click at [1092, 694] on iron-image at bounding box center [1078, 723] width 77 height 77
drag, startPoint x: 1098, startPoint y: 683, endPoint x: 1161, endPoint y: 704, distance: 66.4
click at [1092, 596] on quentale-workspace at bounding box center [784, 389] width 1568 height 778
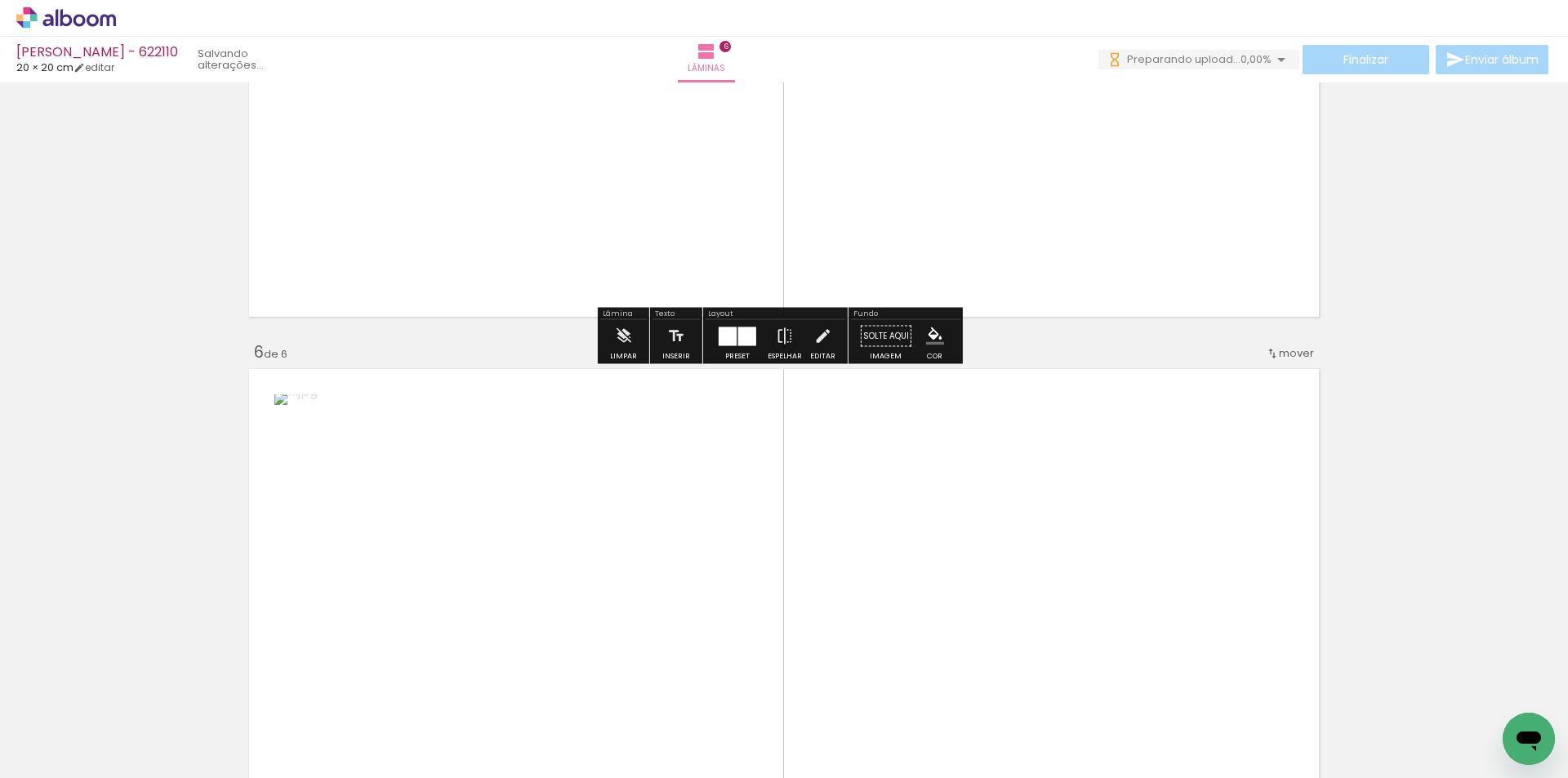
drag, startPoint x: 1161, startPoint y: 704, endPoint x: 1166, endPoint y: 617, distance: 87.1
click at [1166, 617] on quentale-workspace at bounding box center [784, 389] width 1568 height 778
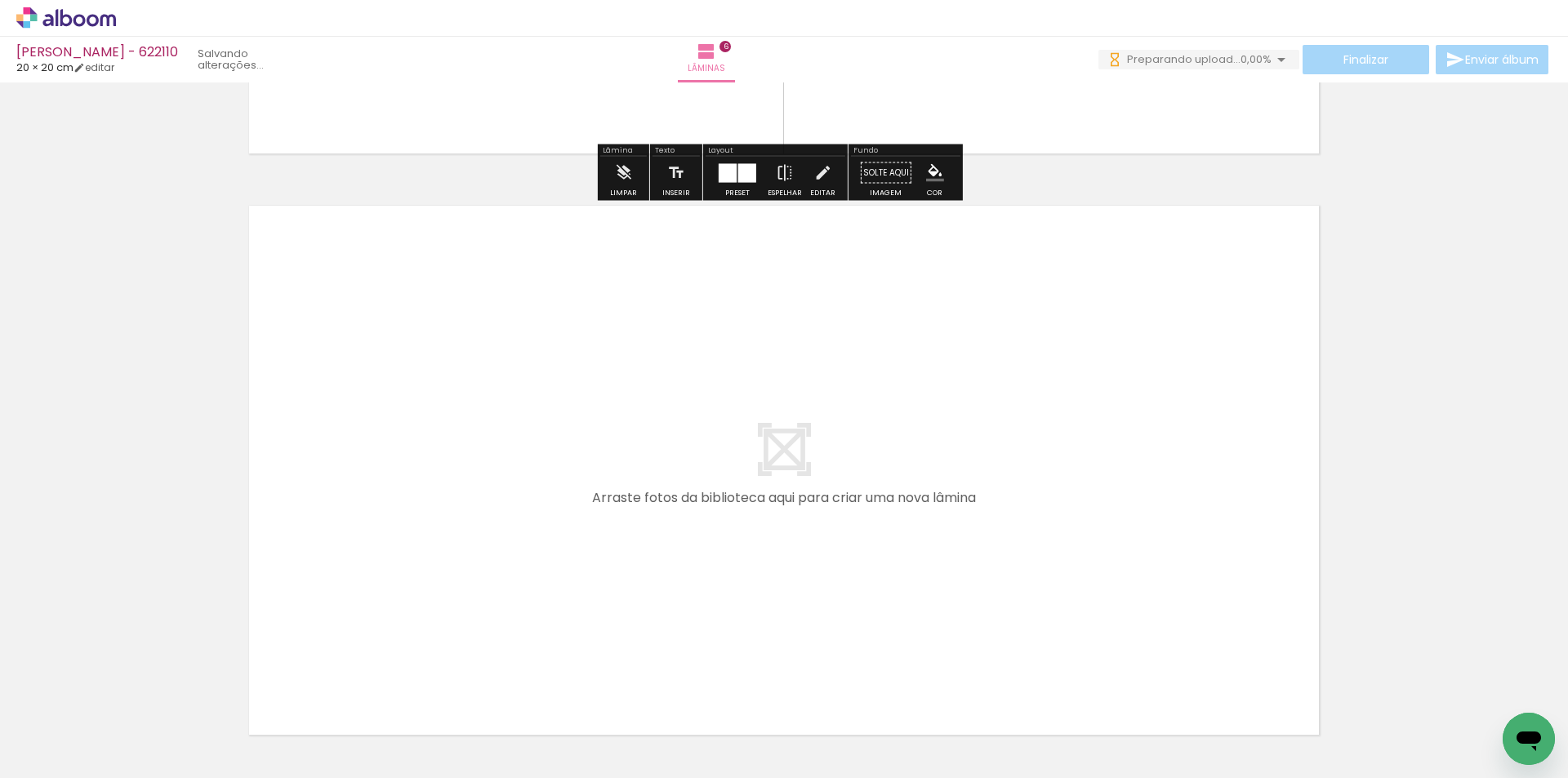
drag, startPoint x: 1280, startPoint y: 702, endPoint x: 1234, endPoint y: 624, distance: 90.6
click at [1234, 624] on quentale-workspace at bounding box center [784, 389] width 1568 height 778
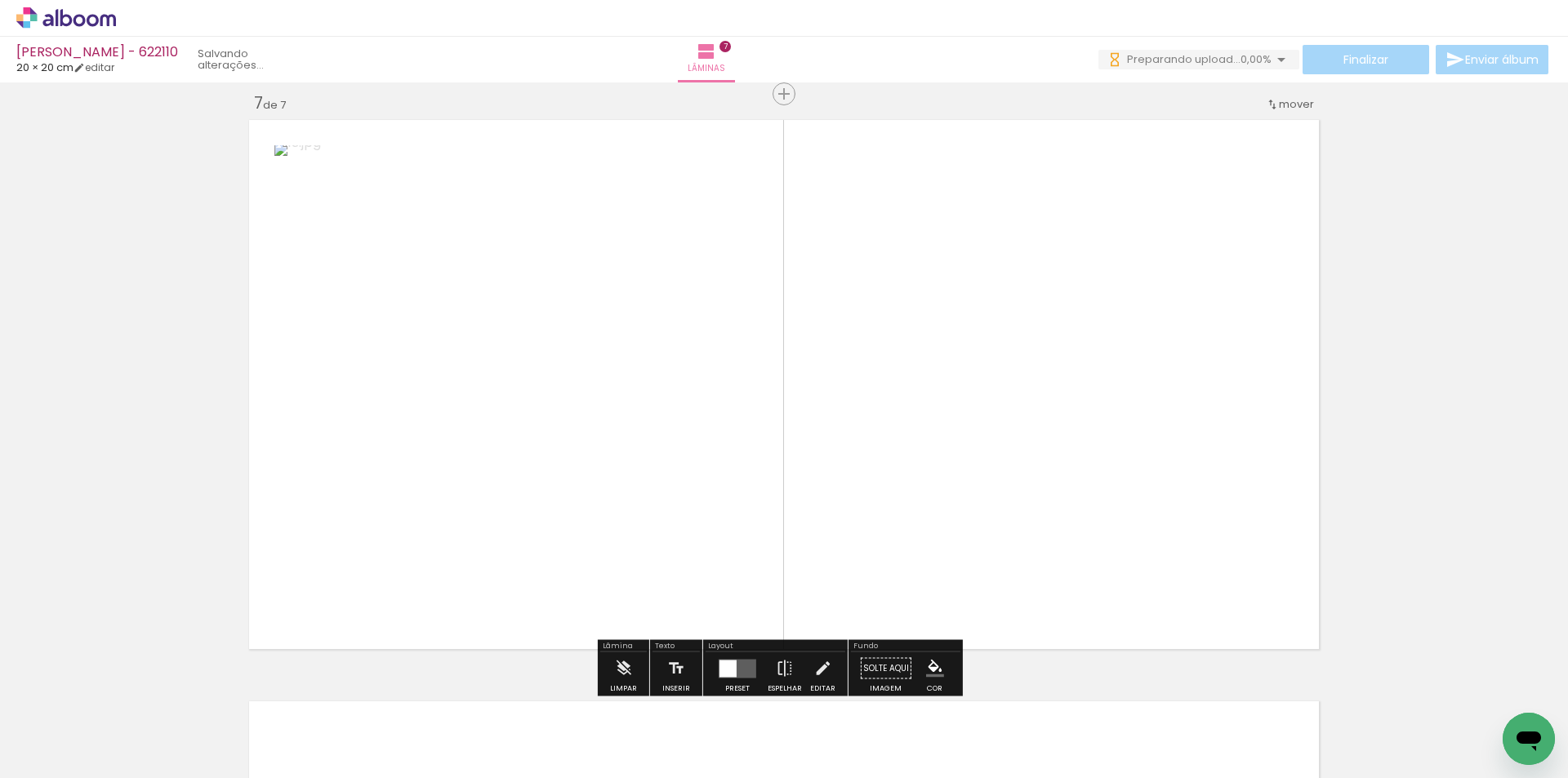
drag, startPoint x: 1368, startPoint y: 714, endPoint x: 1132, endPoint y: 487, distance: 327.5
click at [1132, 487] on quentale-workspace at bounding box center [784, 389] width 1568 height 778
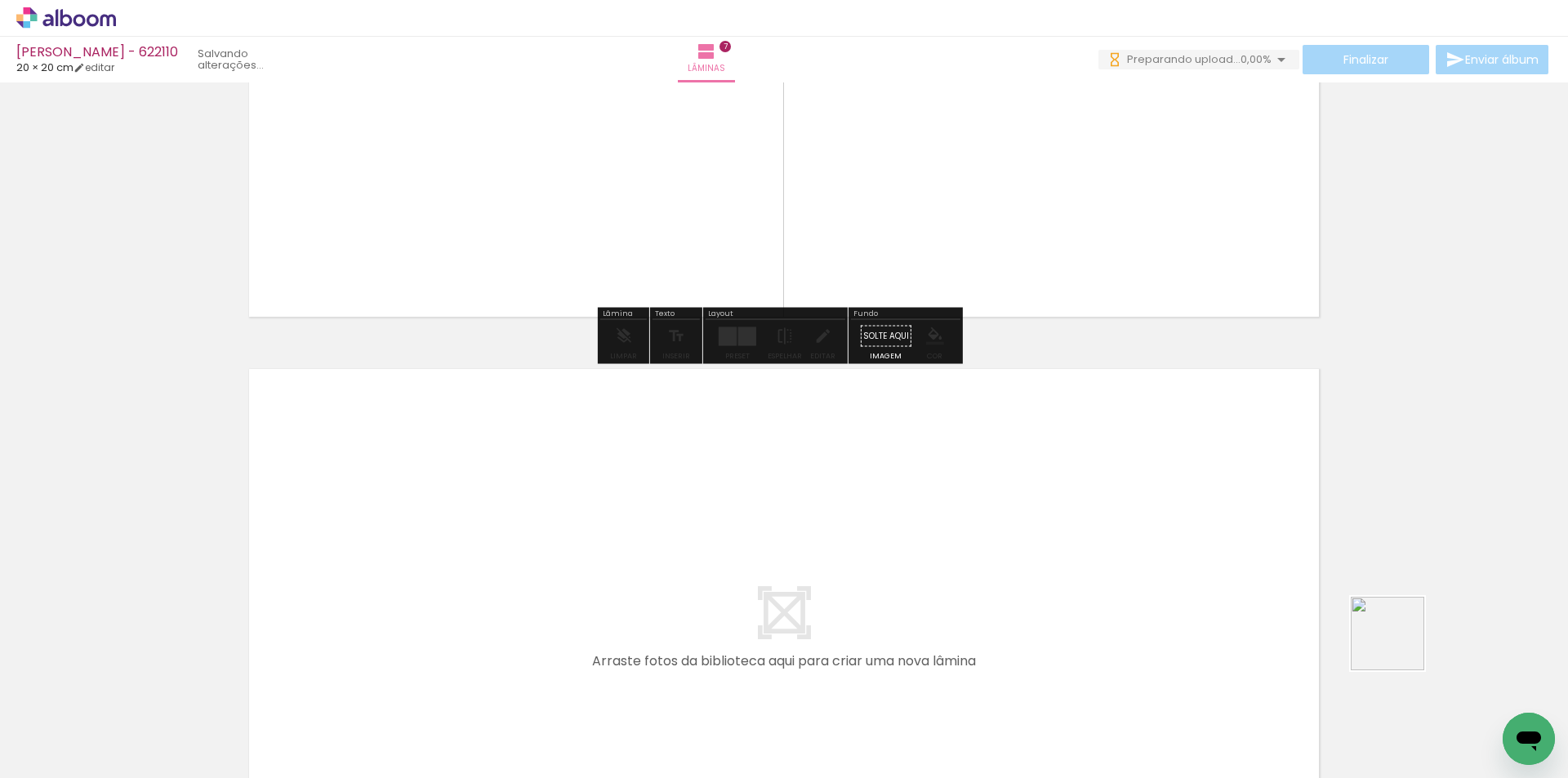
drag, startPoint x: 1400, startPoint y: 646, endPoint x: 1567, endPoint y: 728, distance: 186.0
click at [1196, 500] on quentale-workspace at bounding box center [784, 389] width 1568 height 778
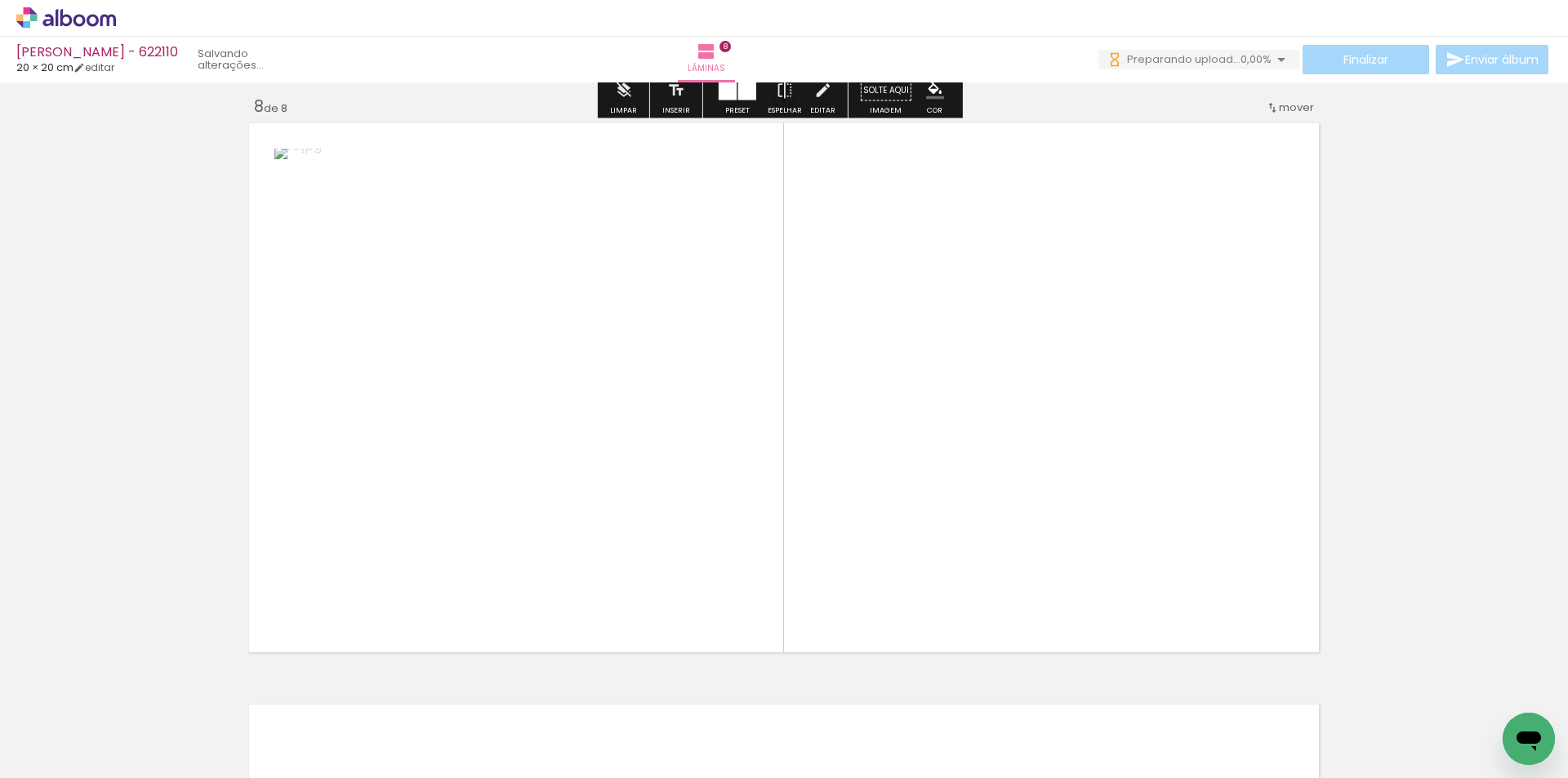
drag, startPoint x: 1172, startPoint y: 486, endPoint x: 774, endPoint y: 367, distance: 415.4
click at [973, 389] on quentale-workspace at bounding box center [784, 389] width 1568 height 778
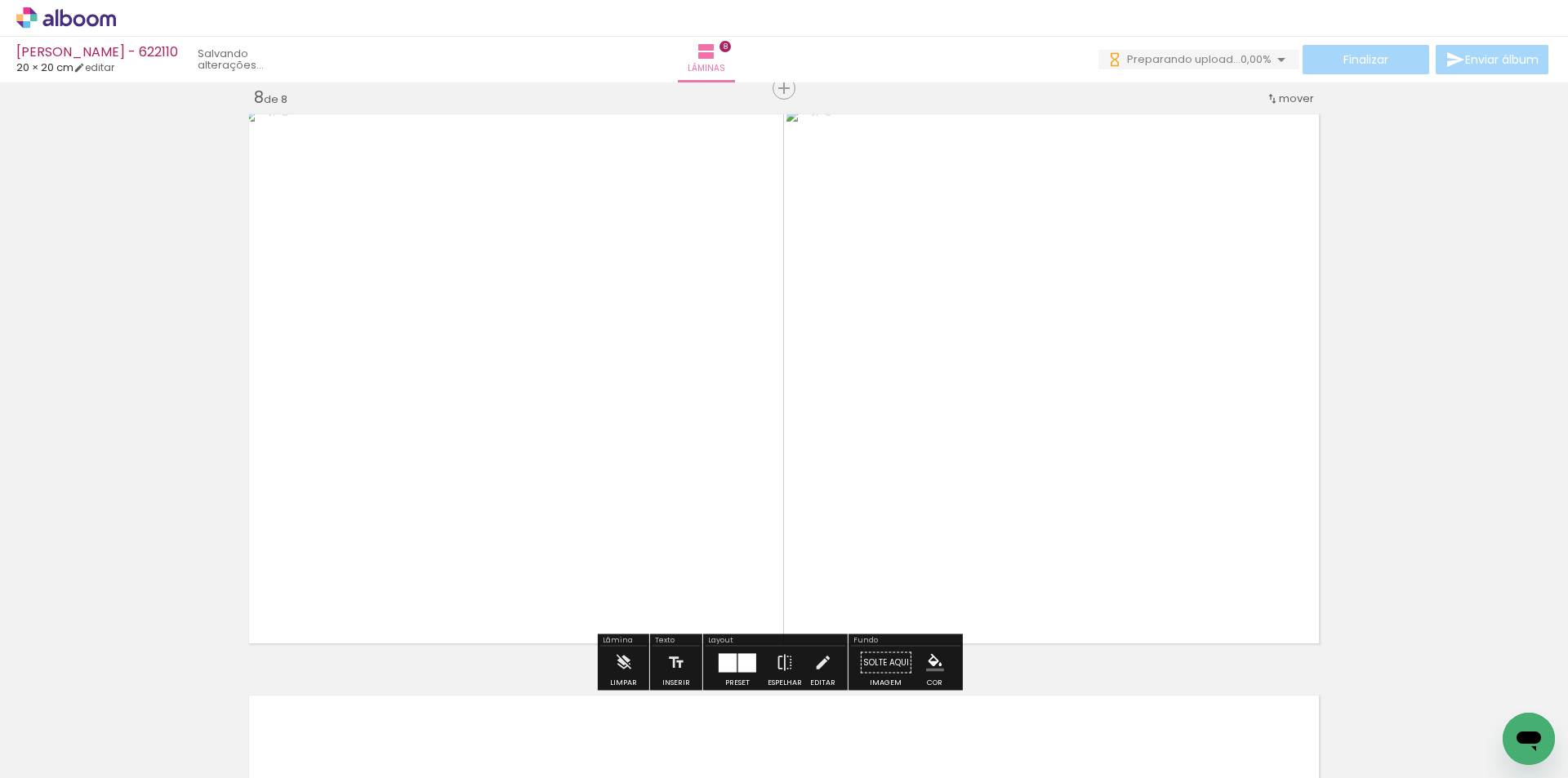
scroll to position [4498, 0]
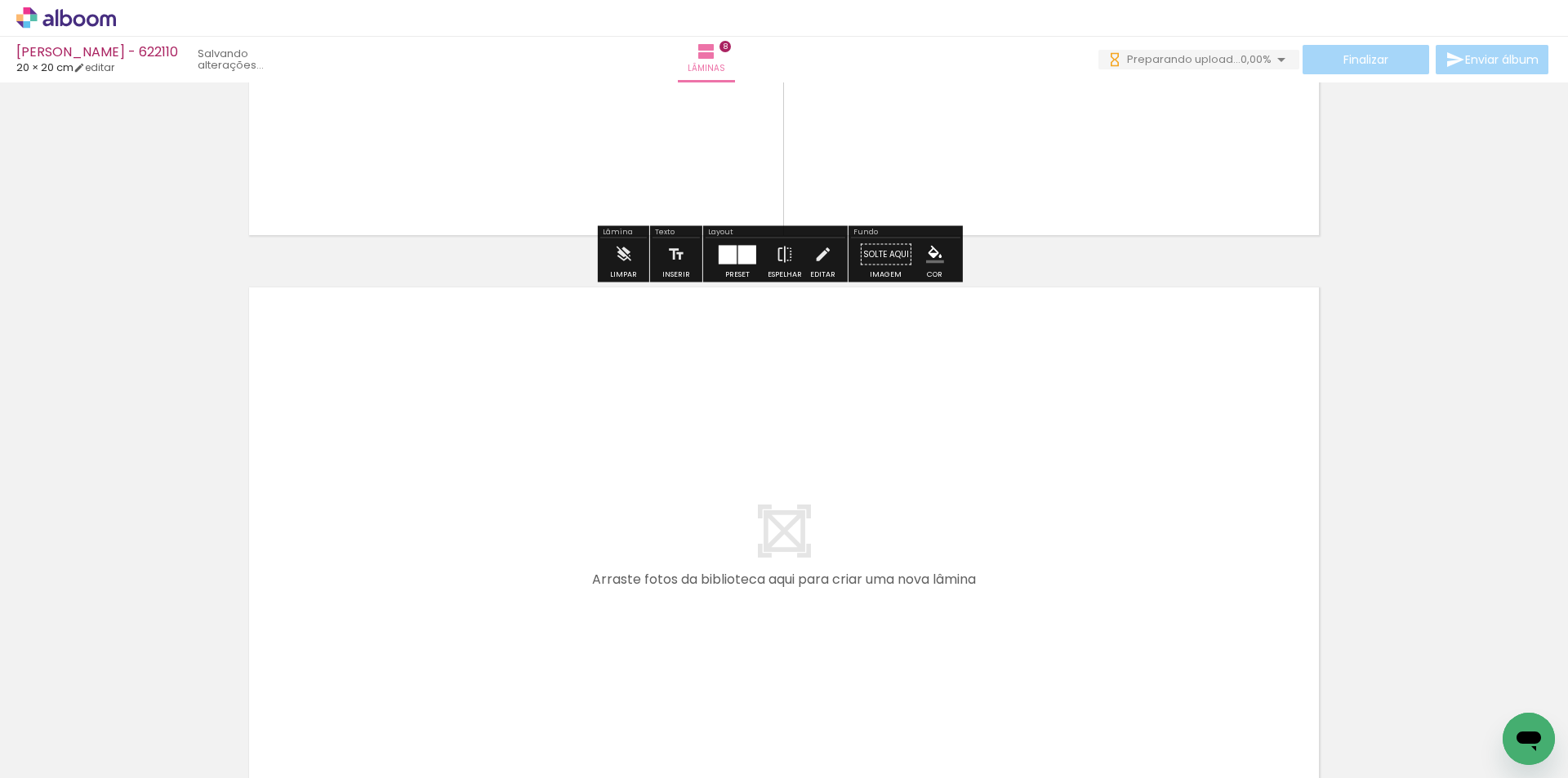
drag, startPoint x: 646, startPoint y: 683, endPoint x: 739, endPoint y: 703, distance: 95.1
click at [668, 568] on quentale-workspace at bounding box center [784, 389] width 1568 height 778
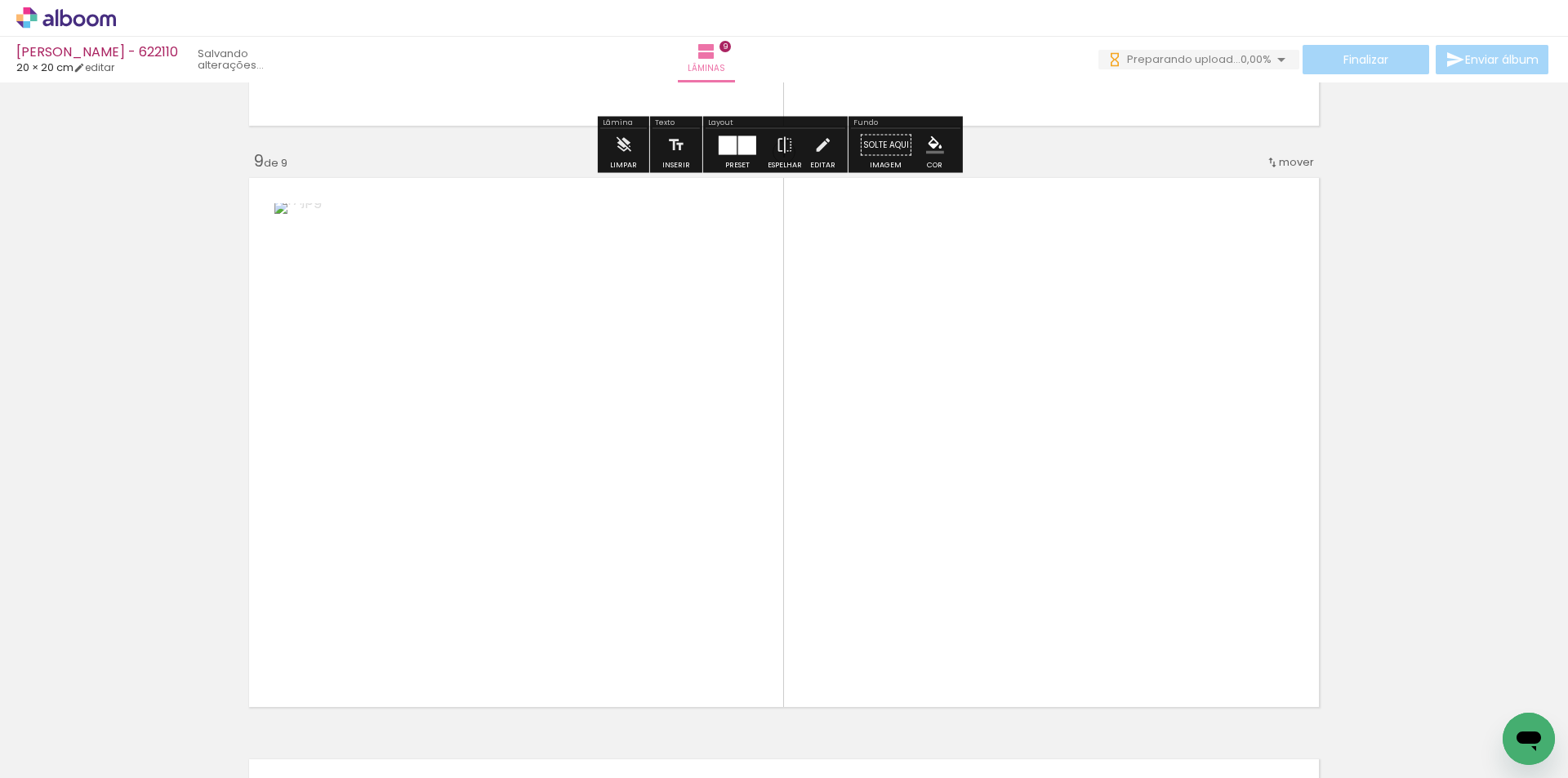
drag, startPoint x: 739, startPoint y: 707, endPoint x: 805, endPoint y: 549, distance: 171.2
click at [805, 549] on quentale-workspace at bounding box center [784, 389] width 1568 height 778
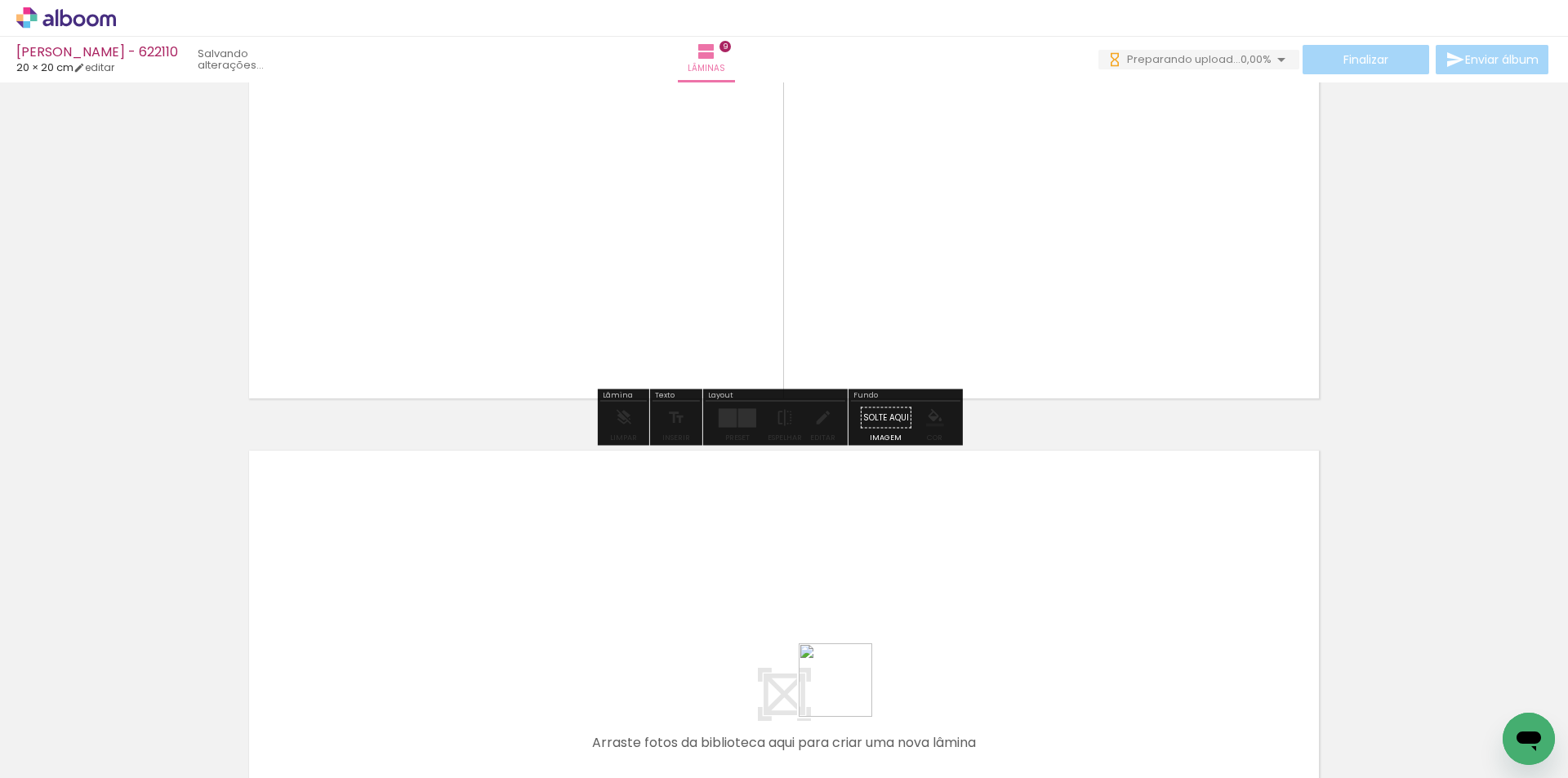
drag, startPoint x: 848, startPoint y: 707, endPoint x: 919, endPoint y: 702, distance: 71.2
click at [848, 590] on quentale-workspace at bounding box center [784, 389] width 1568 height 778
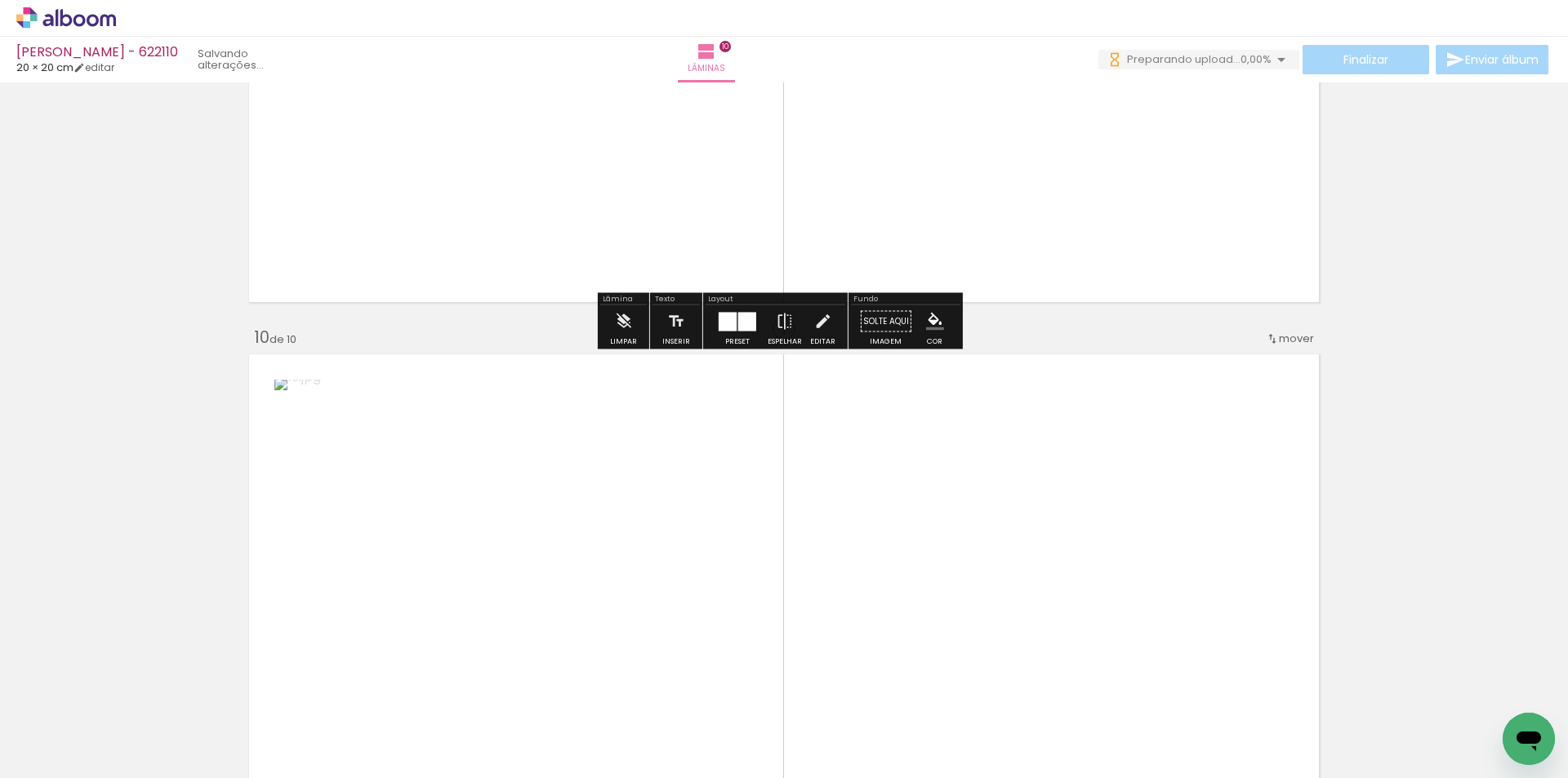
drag, startPoint x: 919, startPoint y: 702, endPoint x: 941, endPoint y: 574, distance: 129.9
click at [941, 574] on quentale-workspace at bounding box center [784, 389] width 1568 height 778
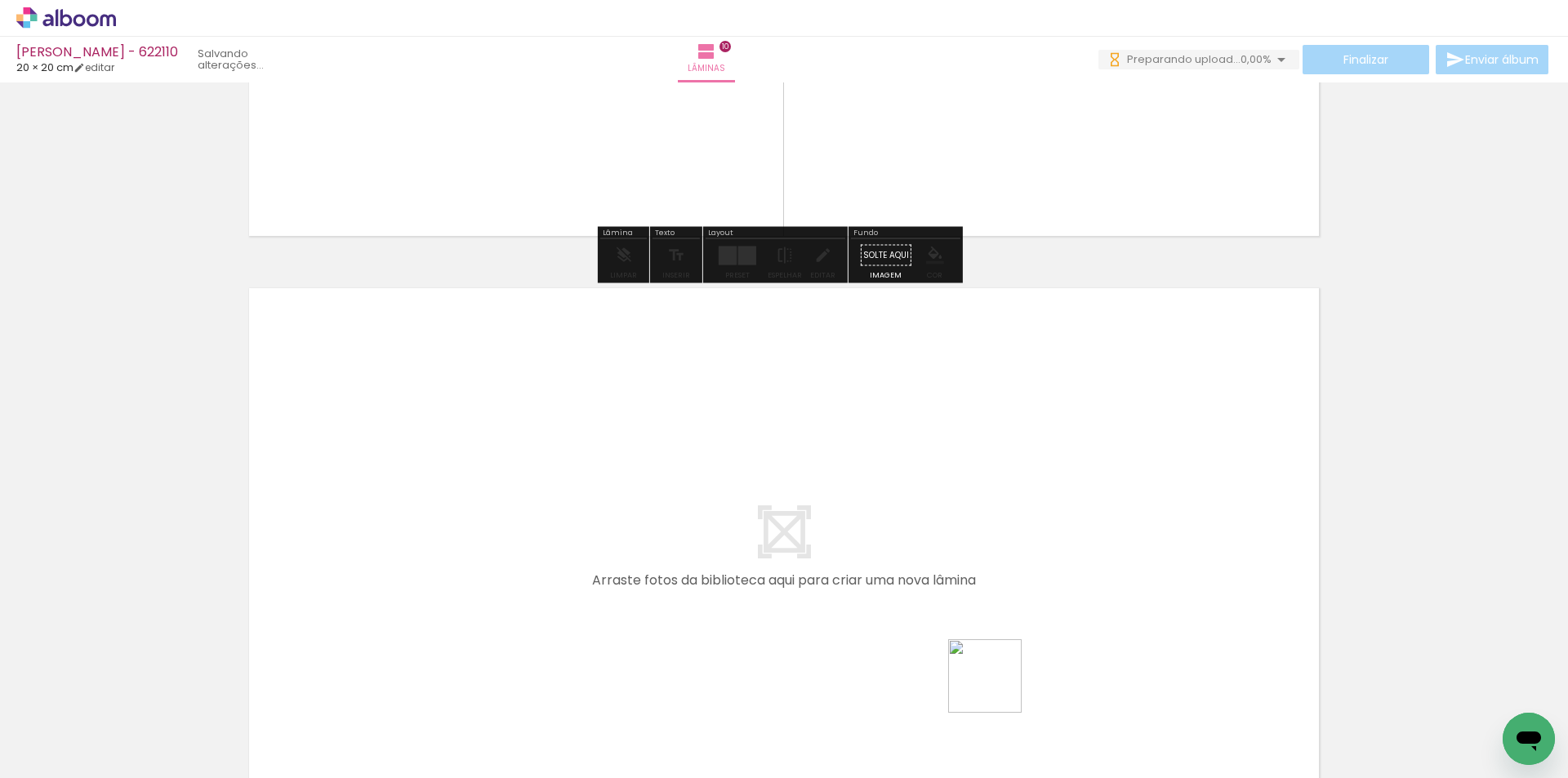
drag, startPoint x: 997, startPoint y: 689, endPoint x: 1097, endPoint y: 731, distance: 108.5
click at [1001, 631] on quentale-workspace at bounding box center [784, 389] width 1568 height 778
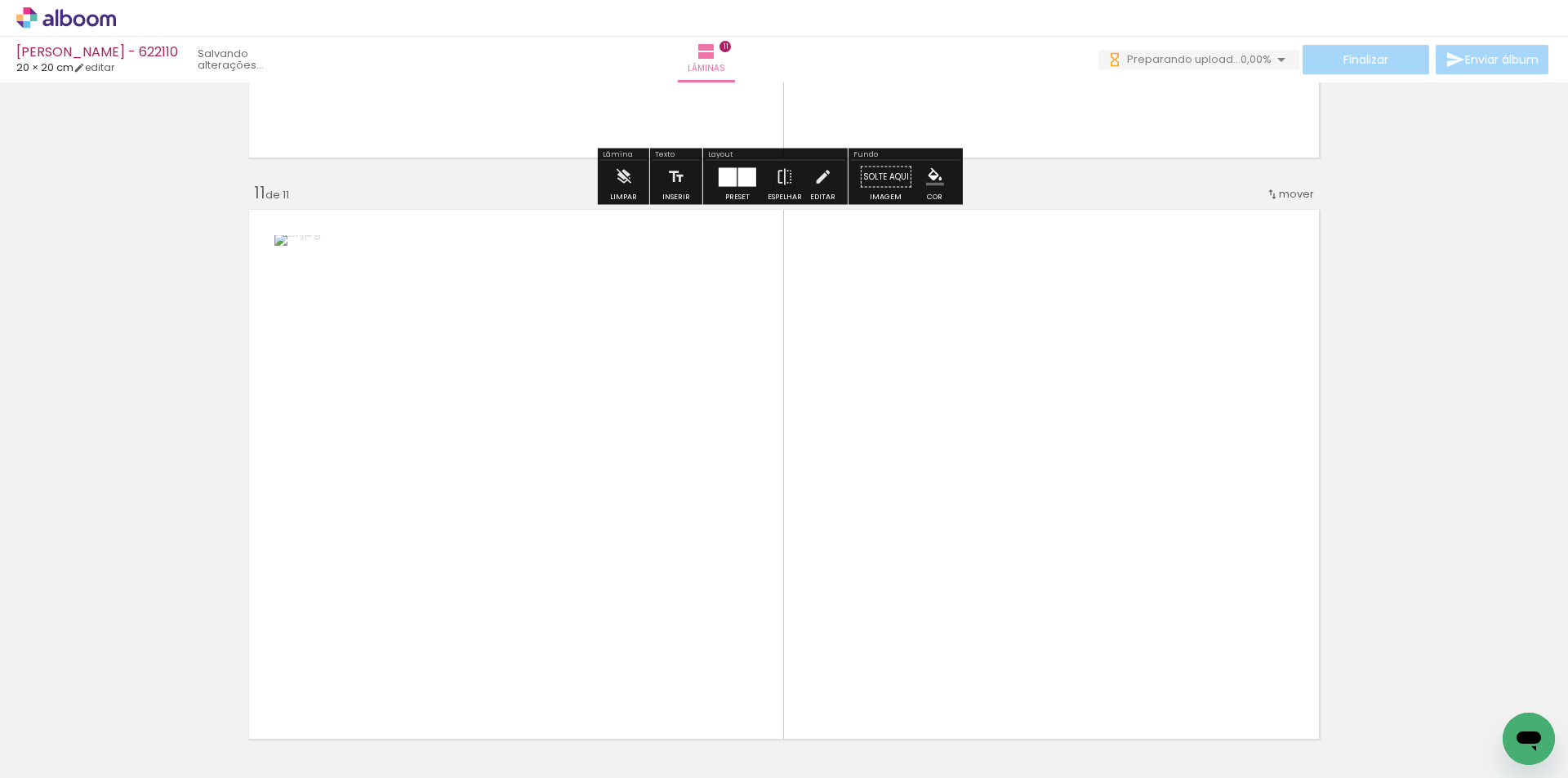
drag, startPoint x: 1097, startPoint y: 731, endPoint x: 1075, endPoint y: 602, distance: 130.9
click at [1075, 602] on quentale-workspace at bounding box center [784, 389] width 1568 height 778
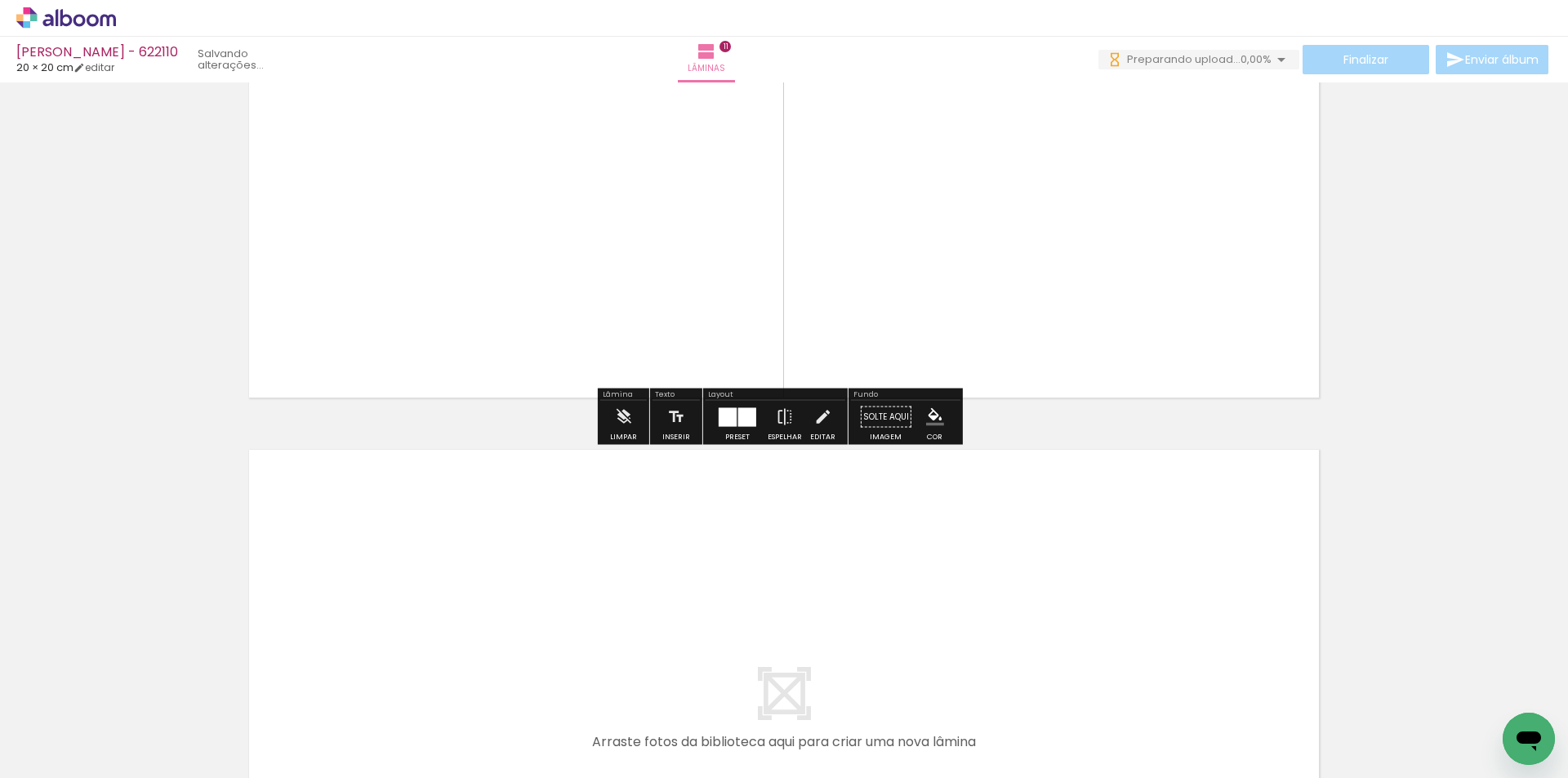
drag, startPoint x: 1177, startPoint y: 723, endPoint x: 1258, endPoint y: 706, distance: 82.8
click at [1173, 630] on quentale-workspace at bounding box center [784, 389] width 1568 height 778
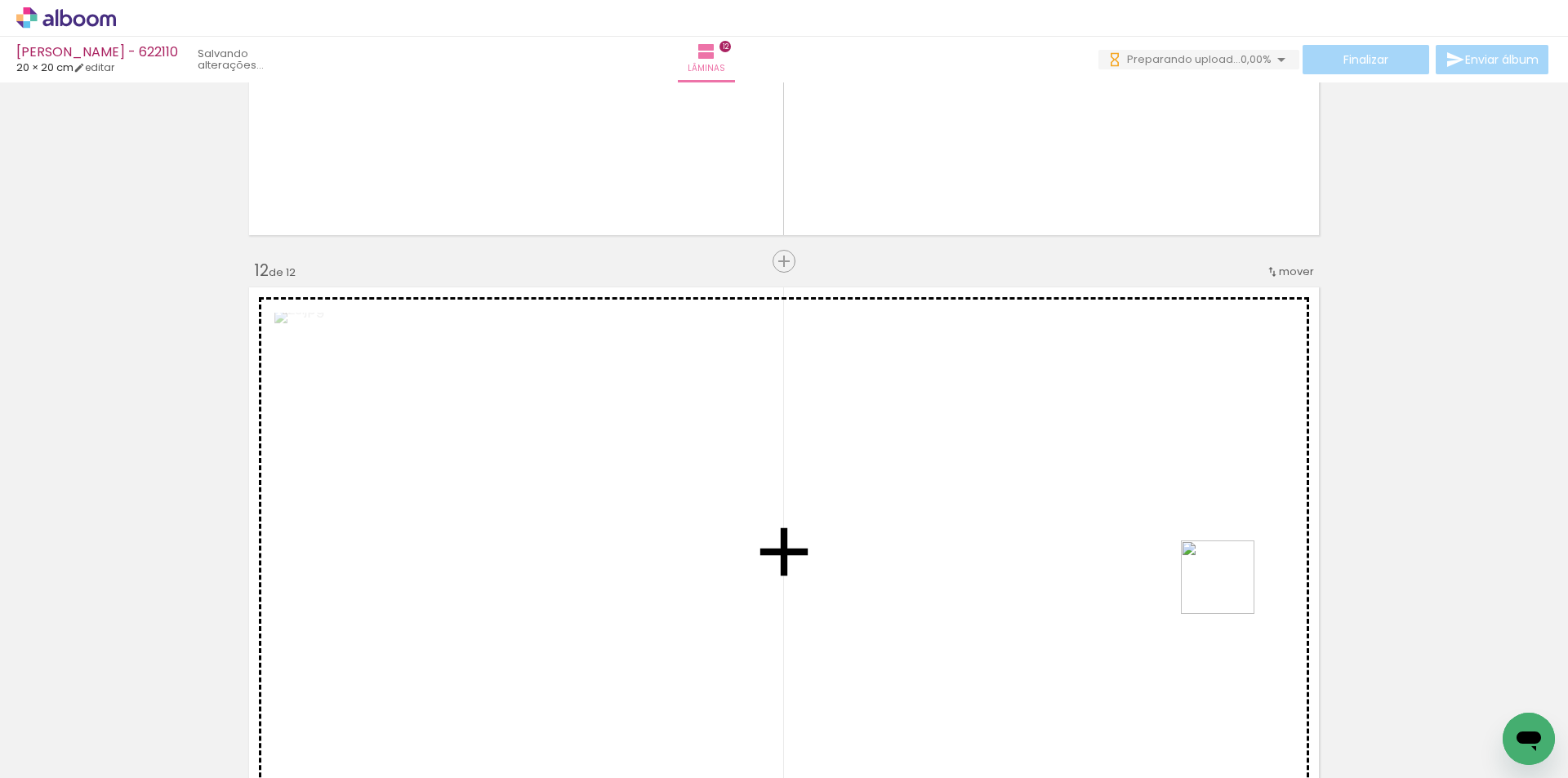
drag, startPoint x: 1230, startPoint y: 590, endPoint x: 1196, endPoint y: 552, distance: 51.0
click at [1196, 552] on quentale-workspace at bounding box center [784, 389] width 1568 height 778
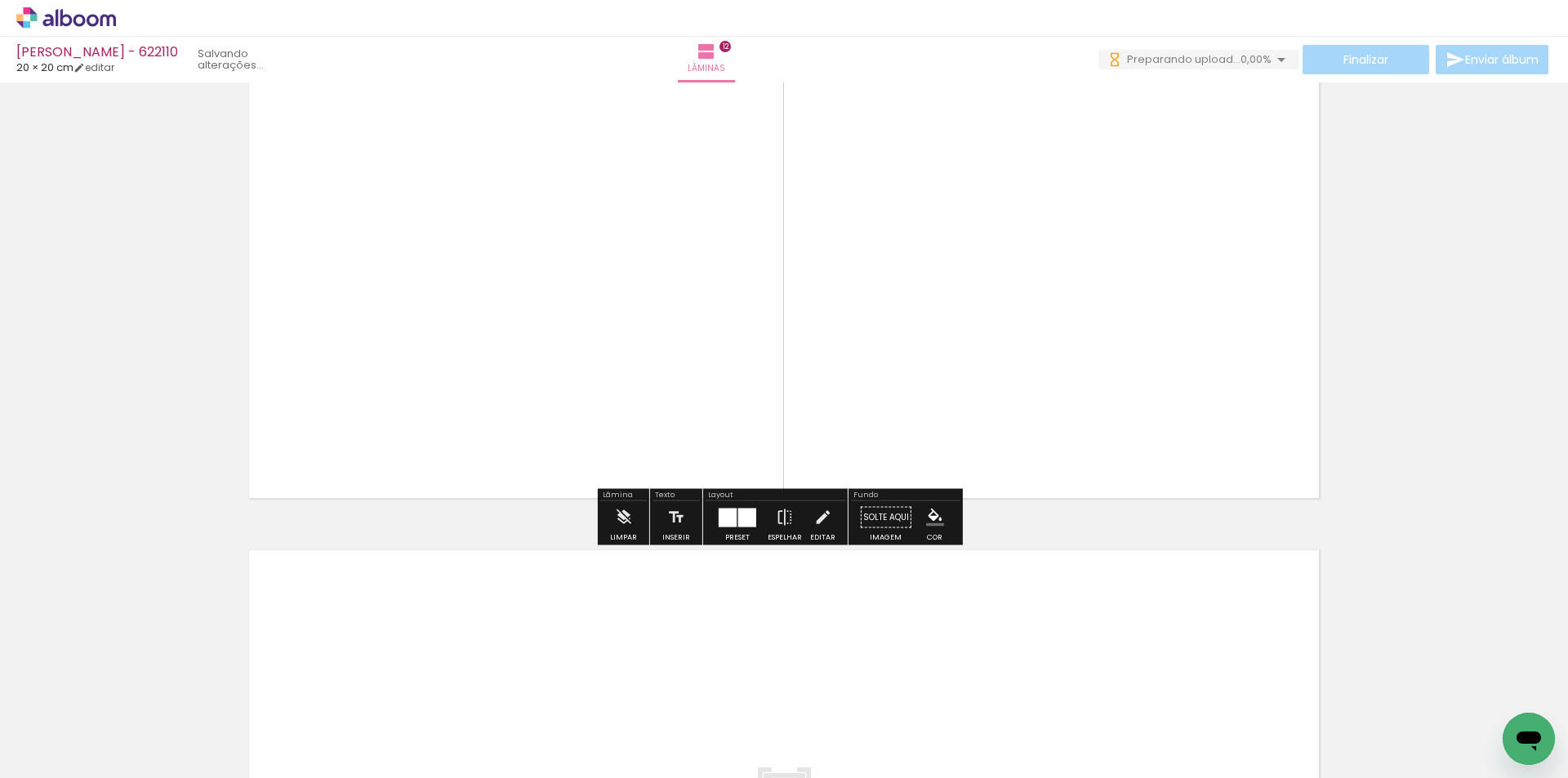
scroll to position [6741, 0]
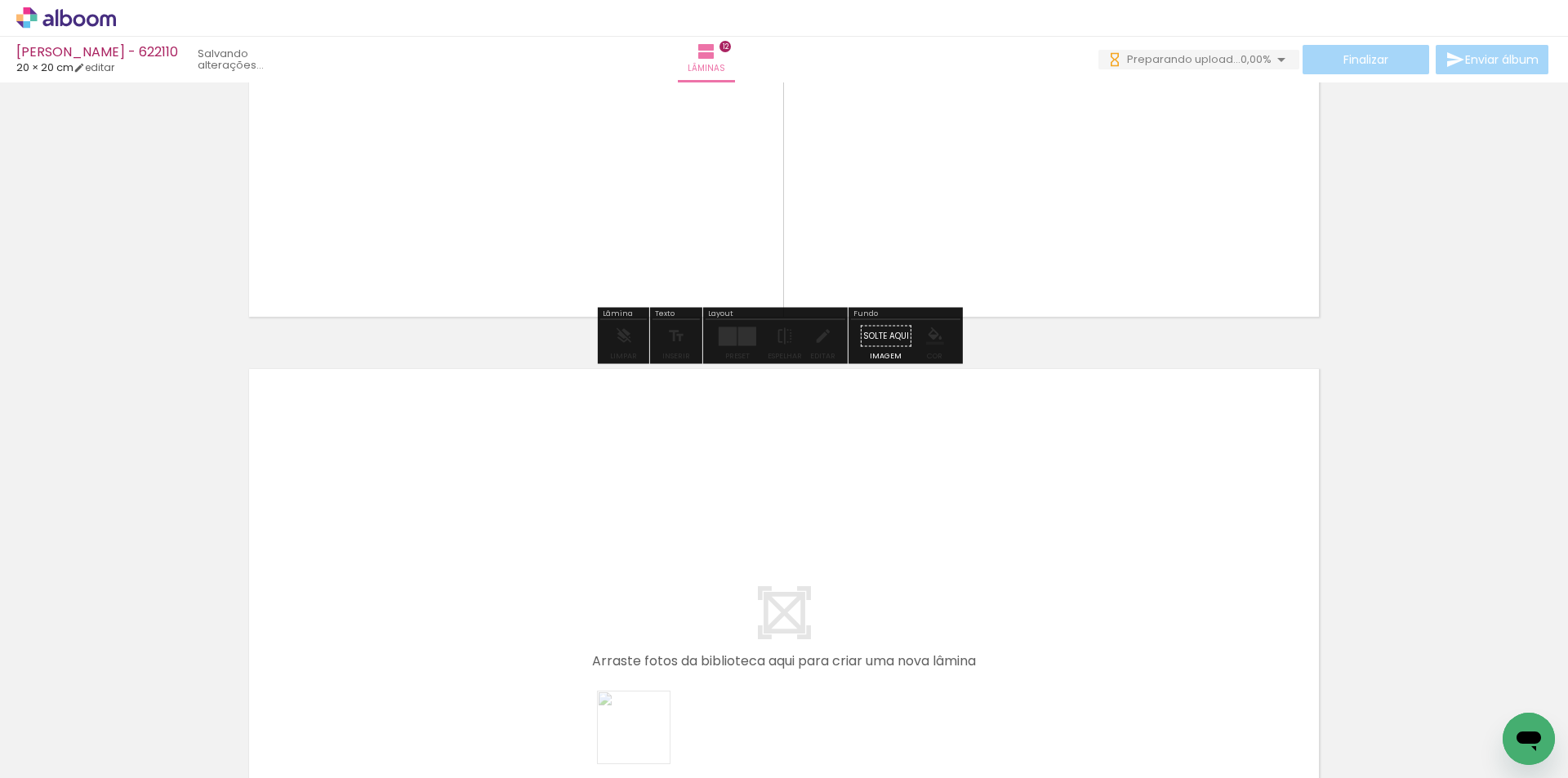
drag, startPoint x: 667, startPoint y: 765, endPoint x: 646, endPoint y: 740, distance: 32.6
click at [646, 740] on quentale-thumb at bounding box center [631, 723] width 91 height 94
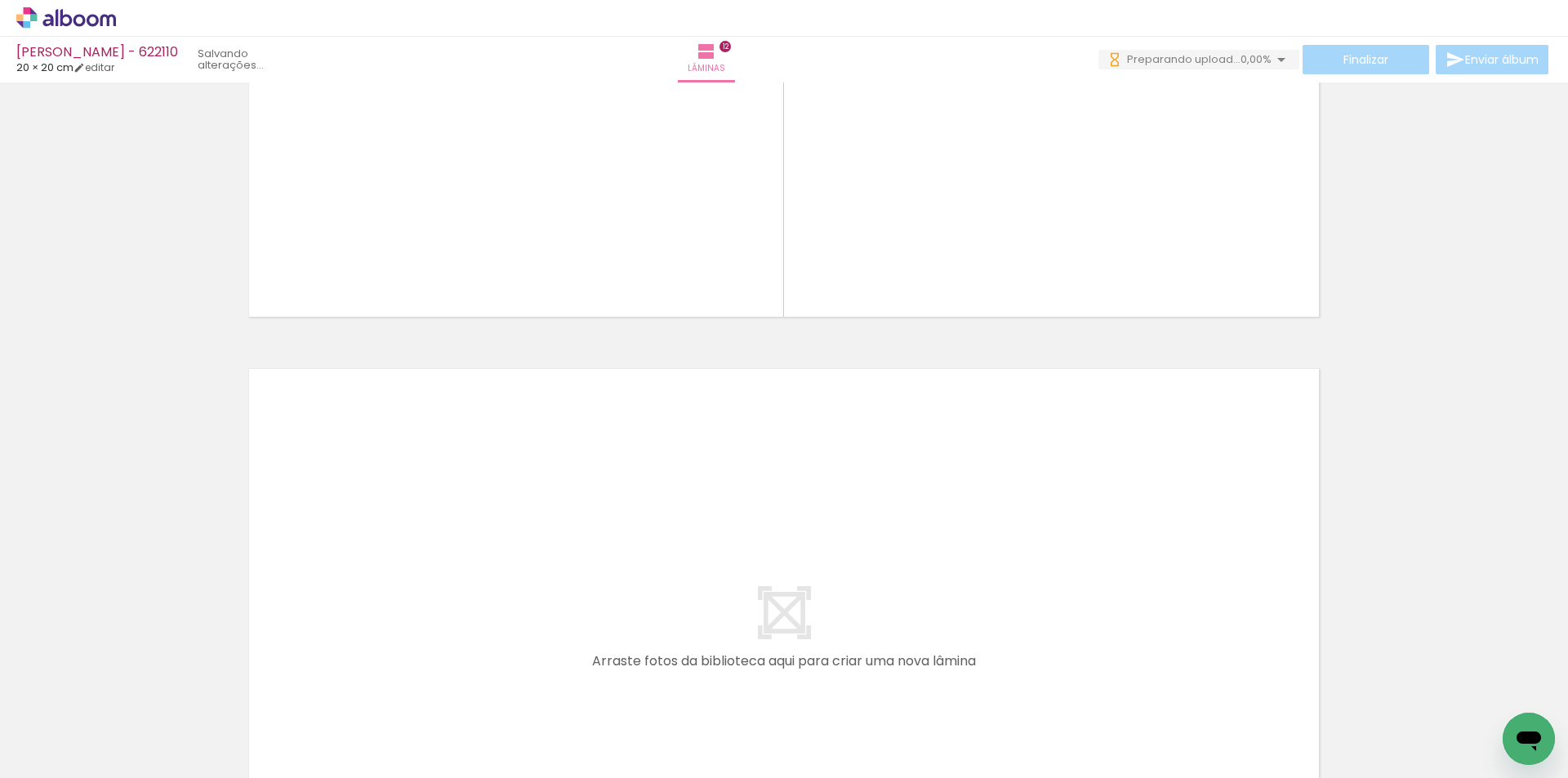
scroll to position [0, 1772]
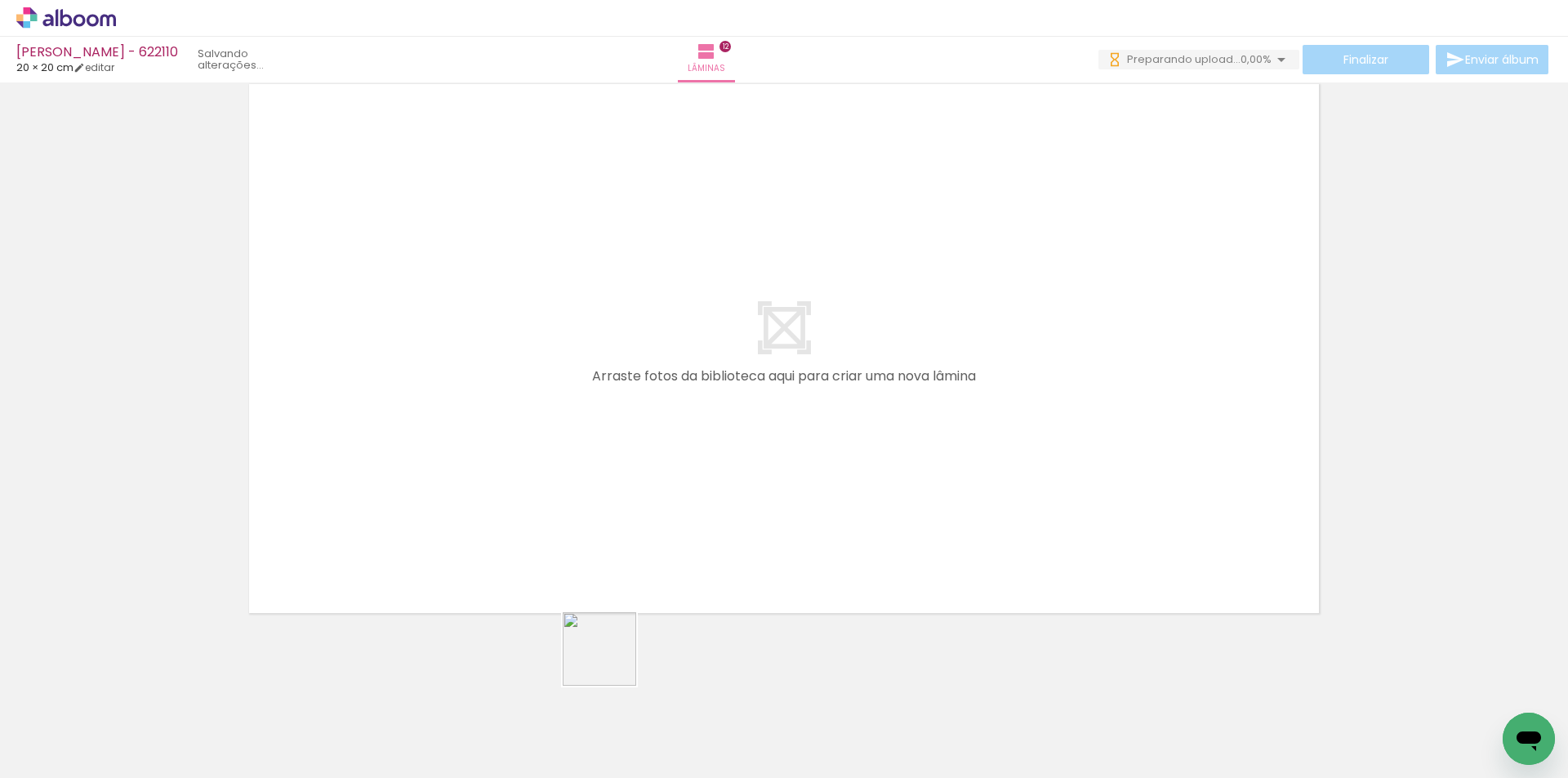
drag, startPoint x: 603, startPoint y: 695, endPoint x: 699, endPoint y: 722, distance: 99.7
click at [637, 613] on quentale-workspace at bounding box center [784, 389] width 1568 height 778
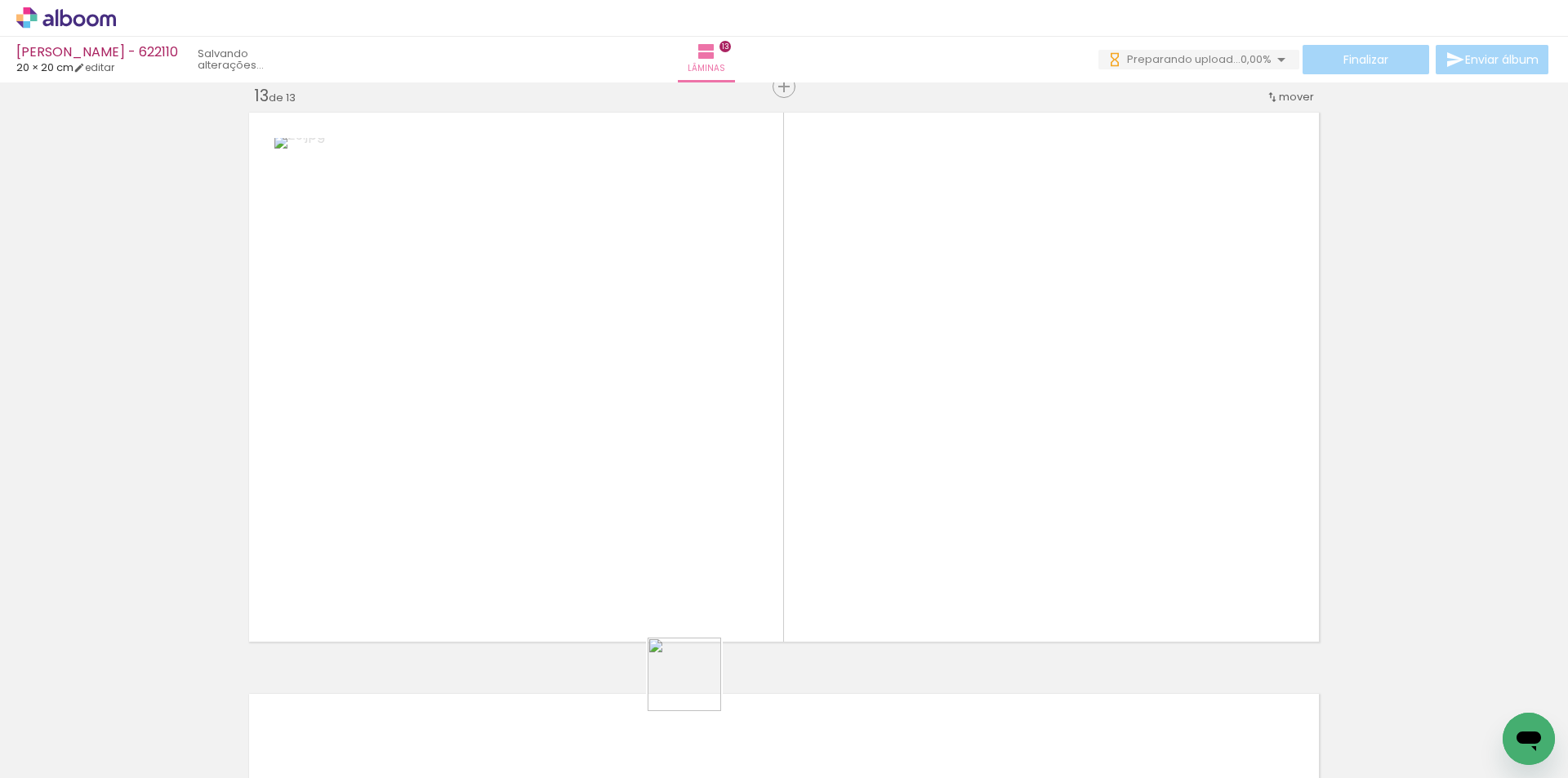
drag, startPoint x: 696, startPoint y: 687, endPoint x: 803, endPoint y: 426, distance: 282.1
click at [803, 426] on quentale-workspace at bounding box center [784, 389] width 1568 height 778
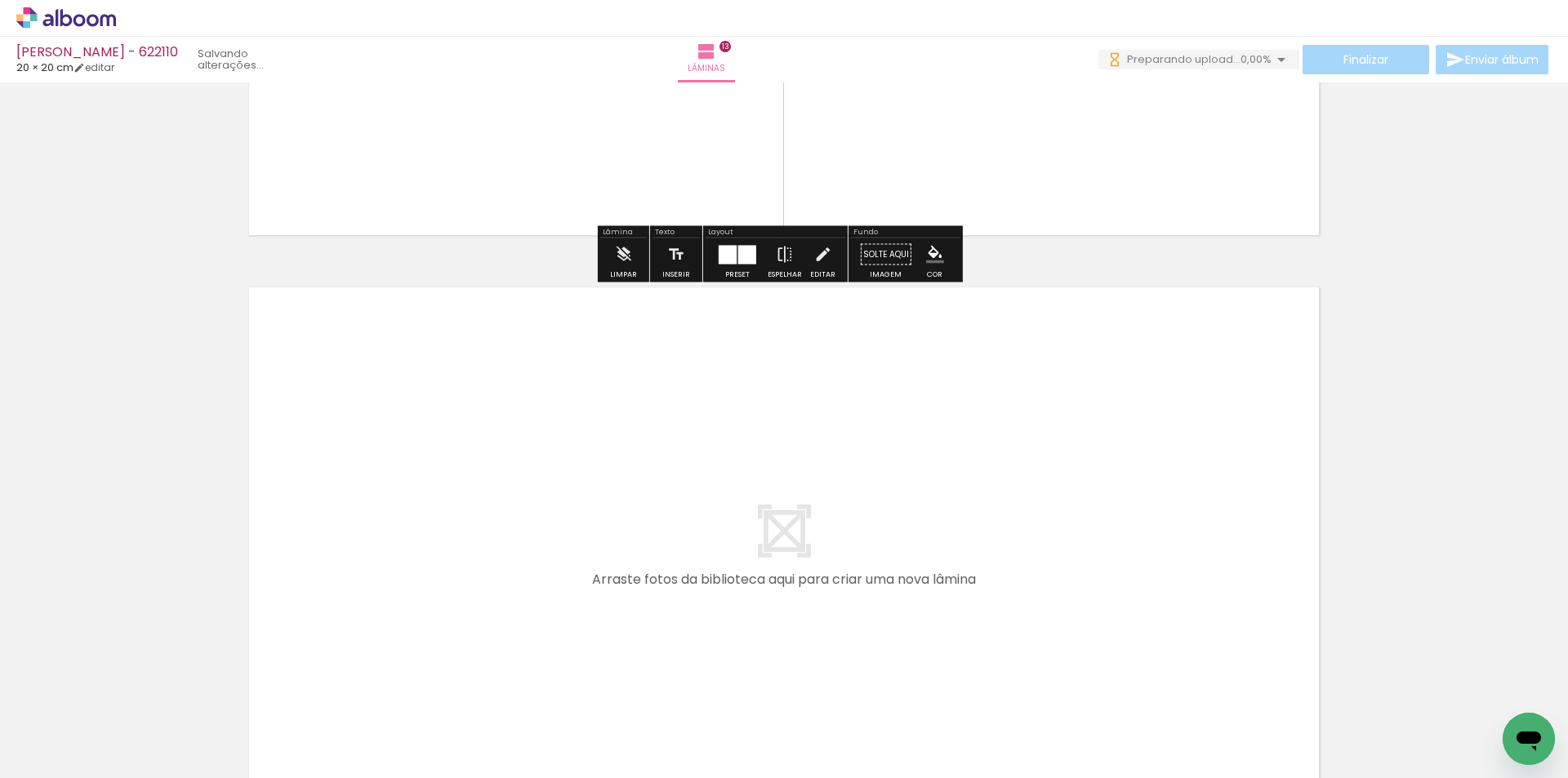
drag, startPoint x: 808, startPoint y: 711, endPoint x: 863, endPoint y: 683, distance: 61.7
click at [808, 599] on quentale-workspace at bounding box center [784, 389] width 1568 height 778
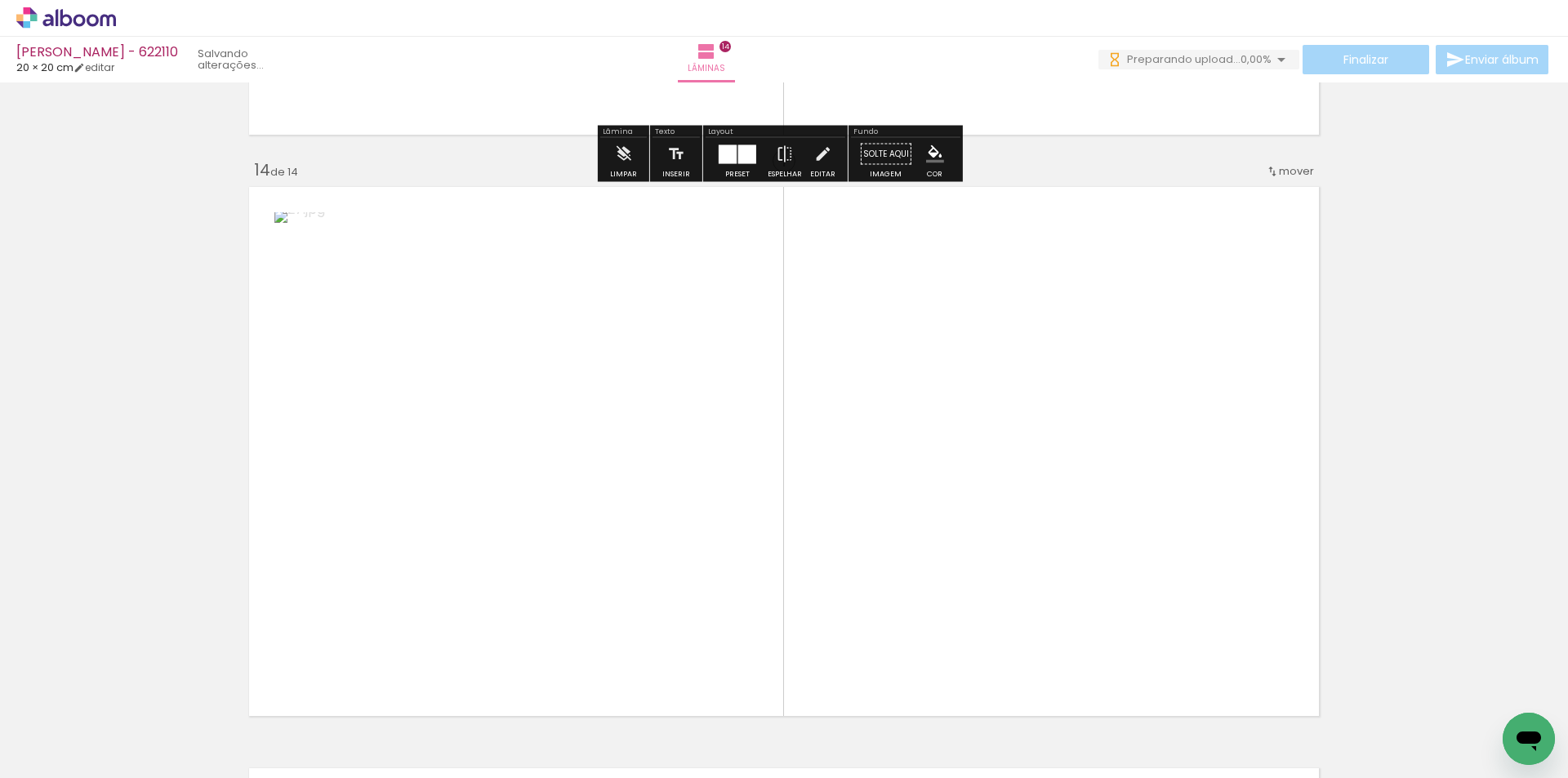
drag, startPoint x: 863, startPoint y: 683, endPoint x: 889, endPoint y: 569, distance: 116.9
click at [889, 569] on quentale-workspace at bounding box center [784, 389] width 1568 height 778
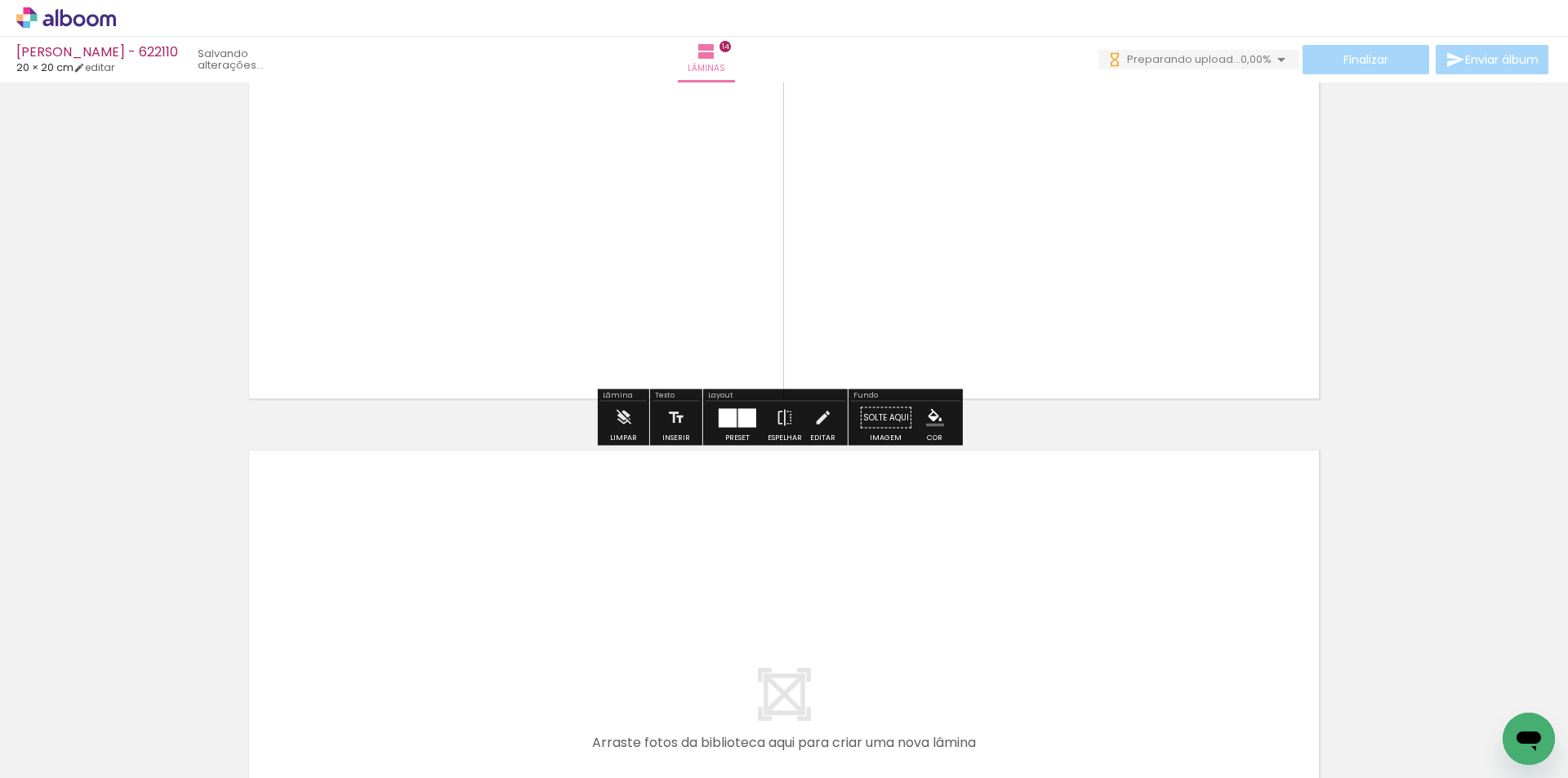
click at [938, 608] on quentale-workspace at bounding box center [784, 389] width 1568 height 778
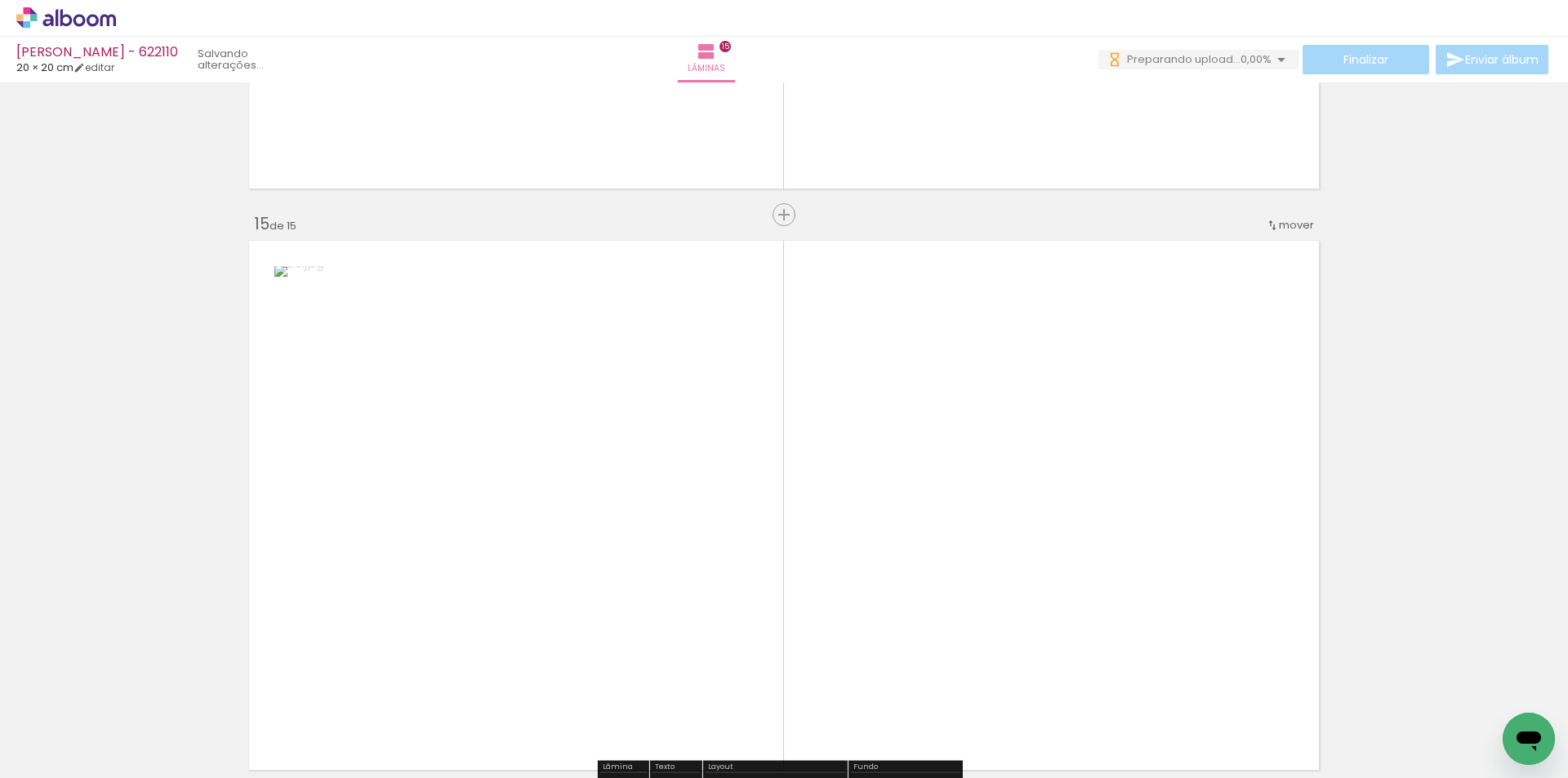
drag, startPoint x: 1049, startPoint y: 614, endPoint x: 1036, endPoint y: 565, distance: 50.7
click at [1042, 574] on quentale-layouter at bounding box center [784, 505] width 1081 height 540
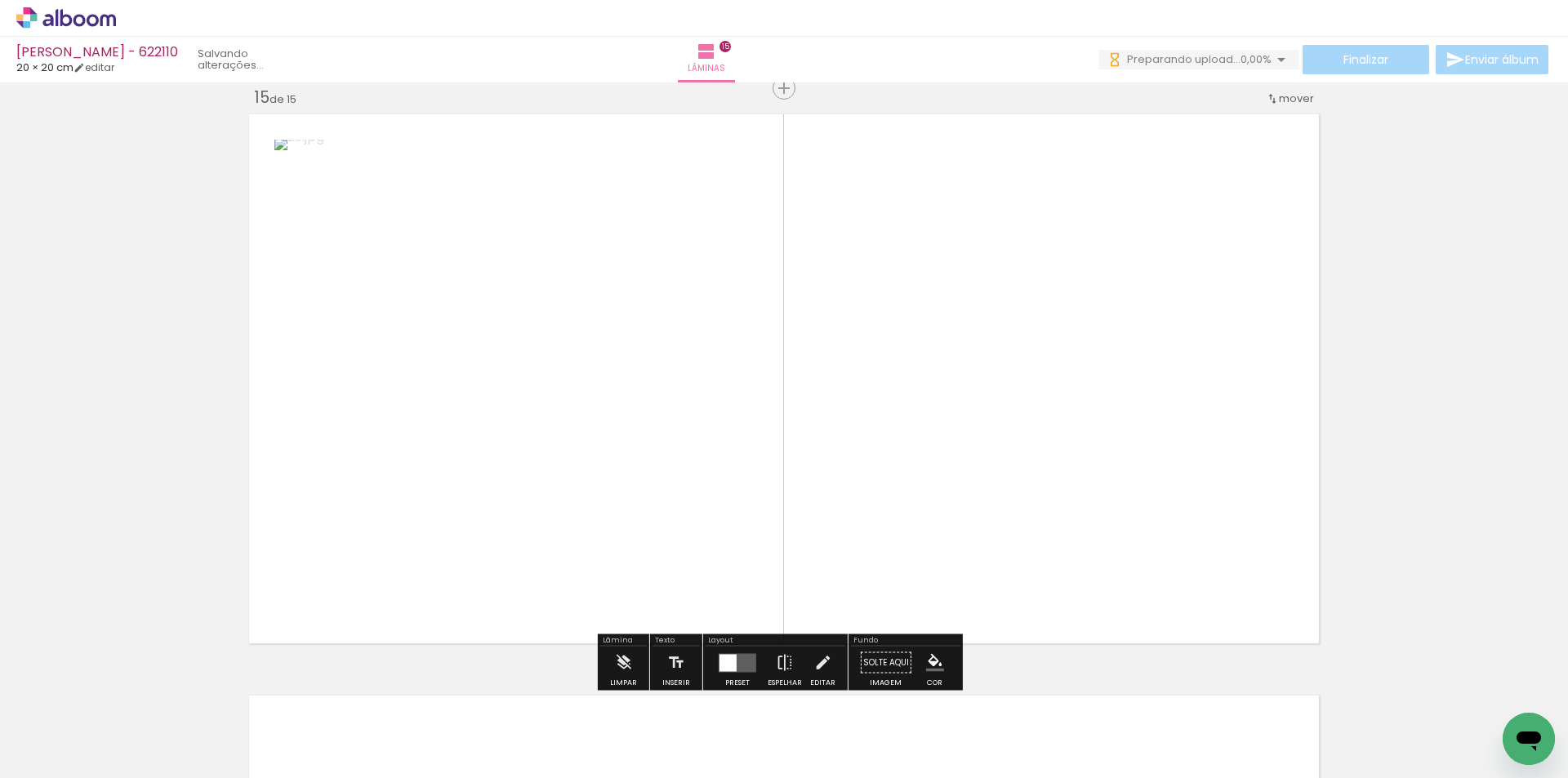
drag, startPoint x: 1057, startPoint y: 653, endPoint x: 1009, endPoint y: 514, distance: 147.1
click at [1009, 514] on quentale-workspace at bounding box center [784, 389] width 1568 height 778
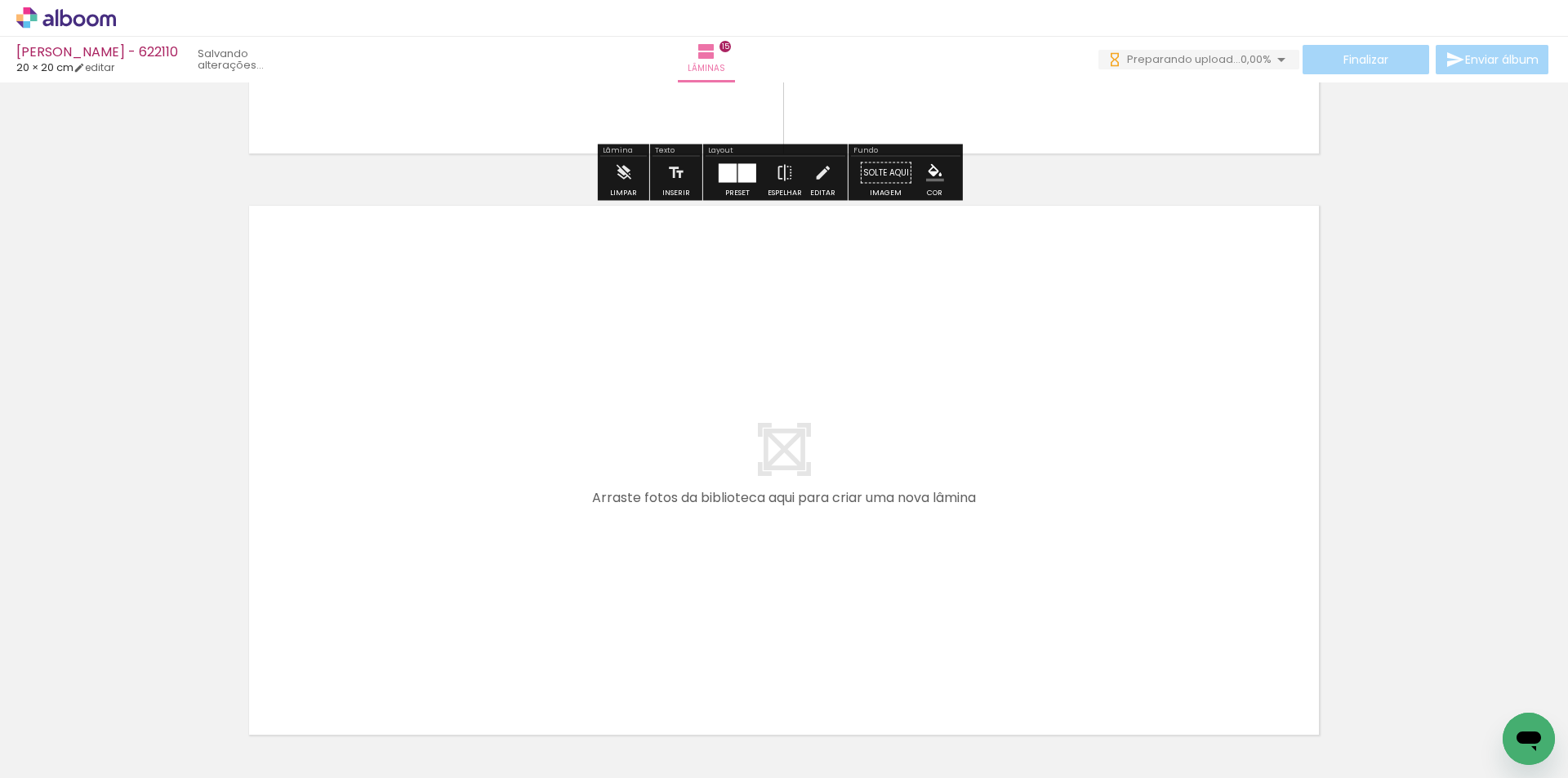
click at [1120, 618] on quentale-workspace at bounding box center [784, 389] width 1568 height 778
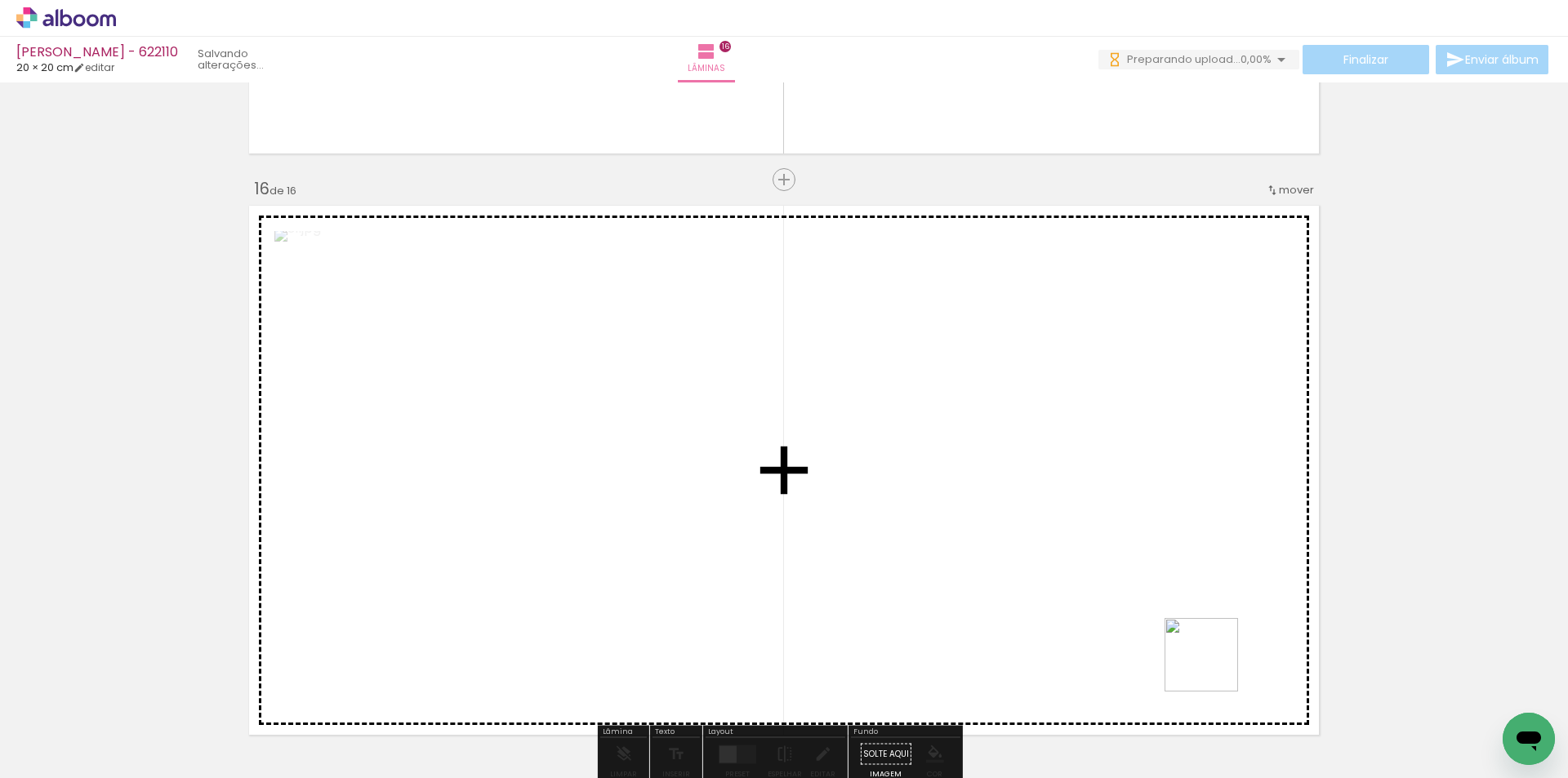
drag
click at [1163, 561] on quentale-workspace at bounding box center [784, 389] width 1568 height 778
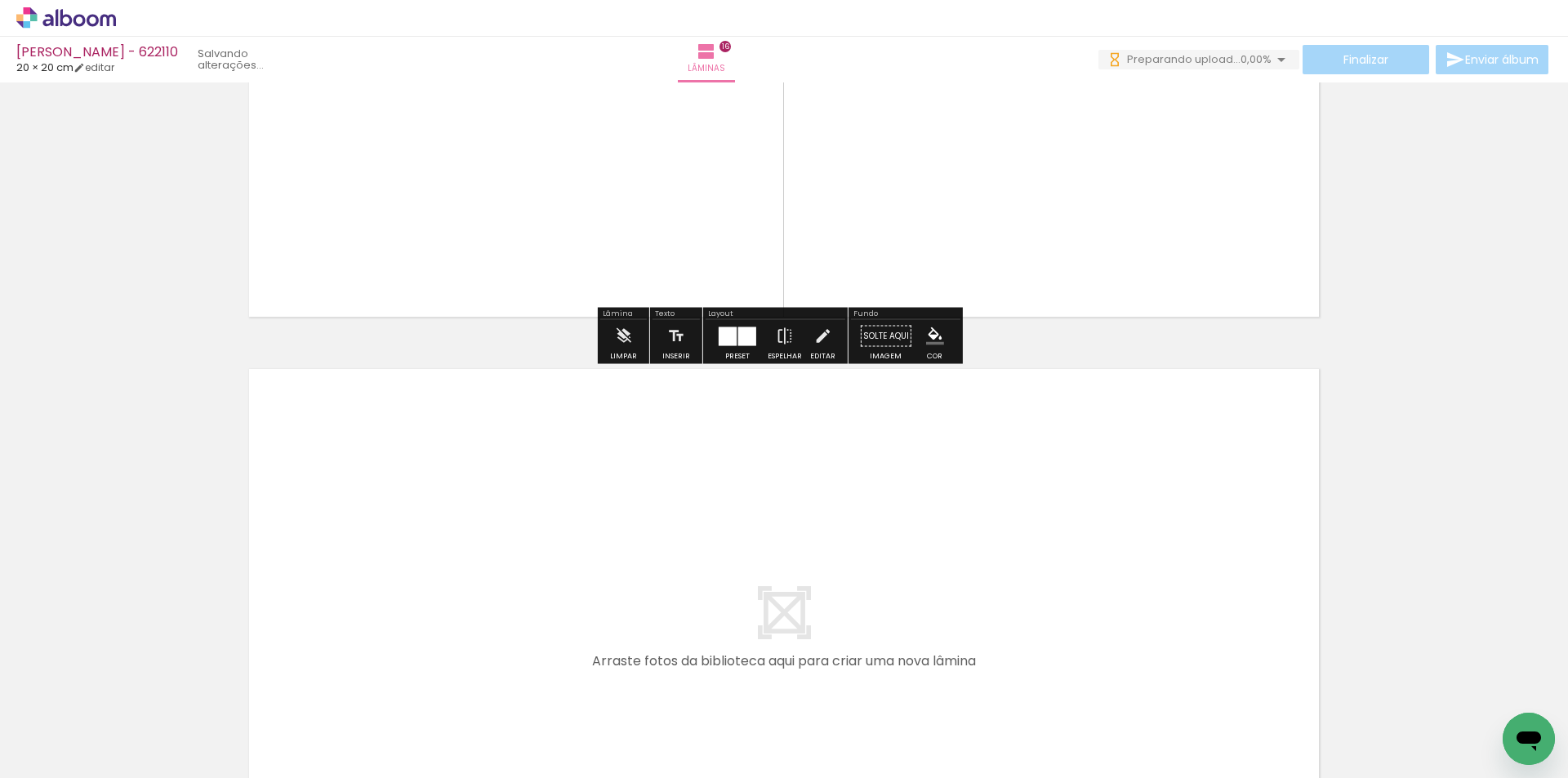
click at [1134, 582] on quentale-workspace at bounding box center [784, 389] width 1568 height 778
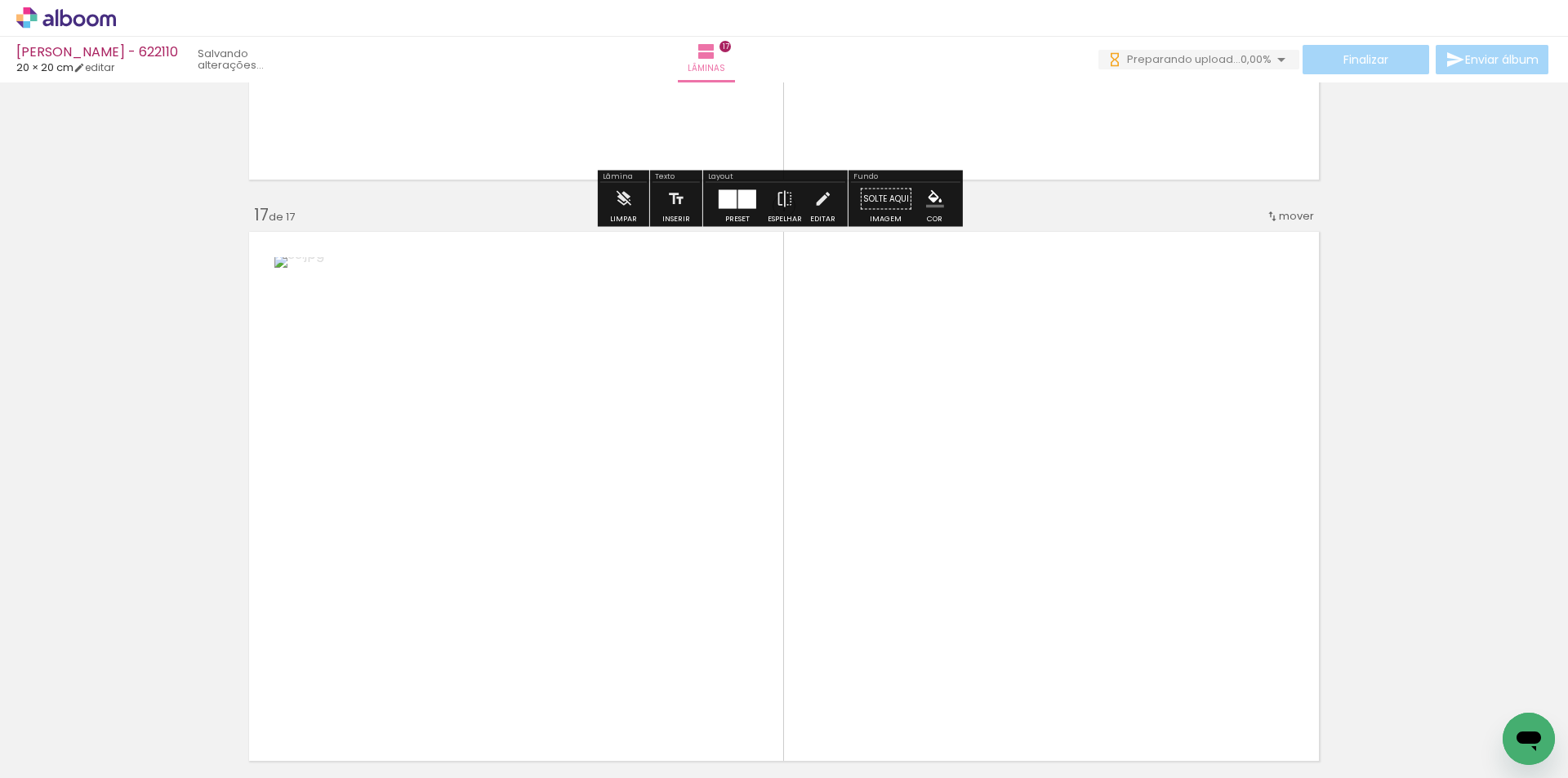
scroll to position [9321, 0]
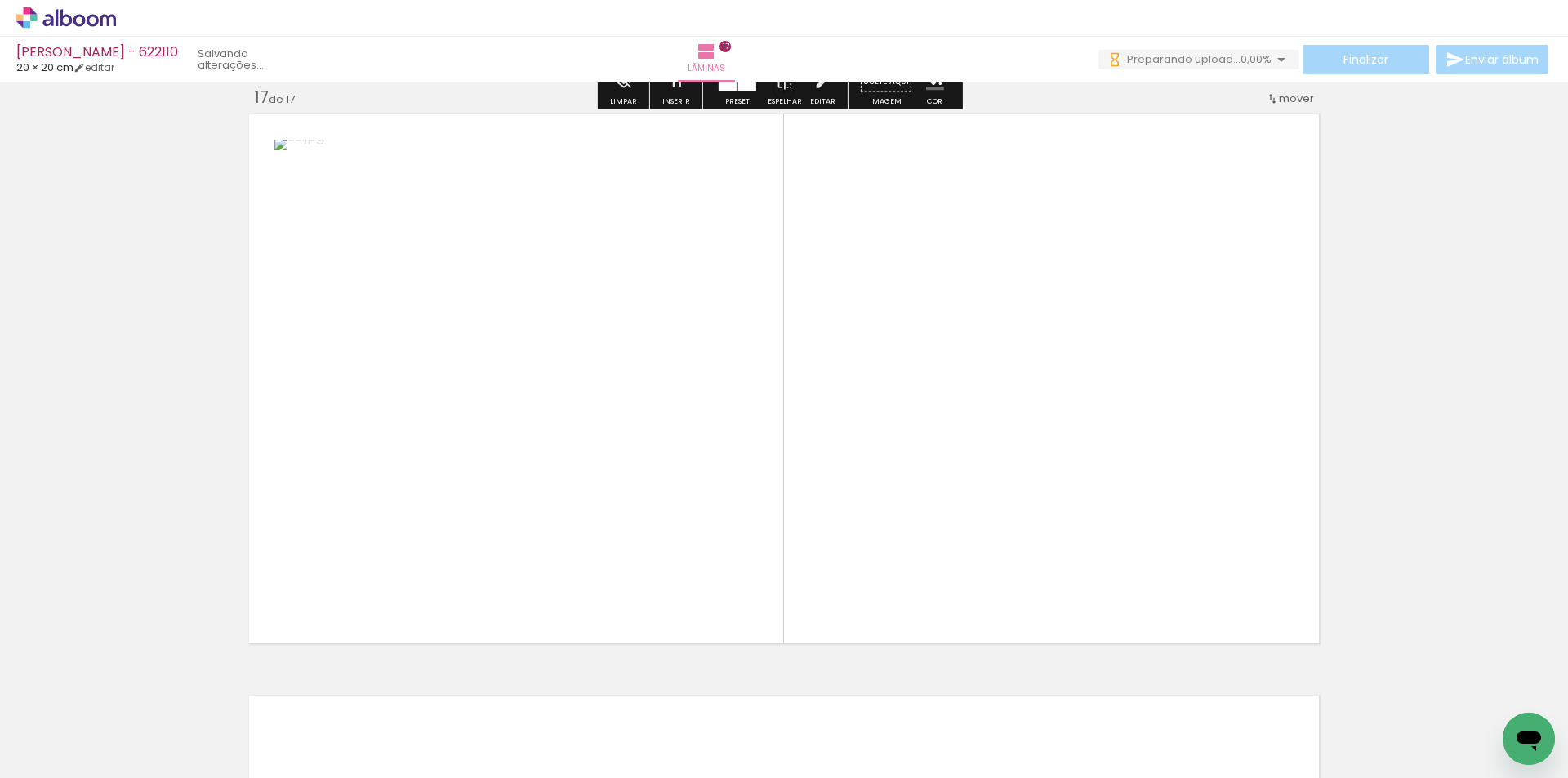
click at [1059, 487] on quentale-workspace at bounding box center [784, 389] width 1568 height 778
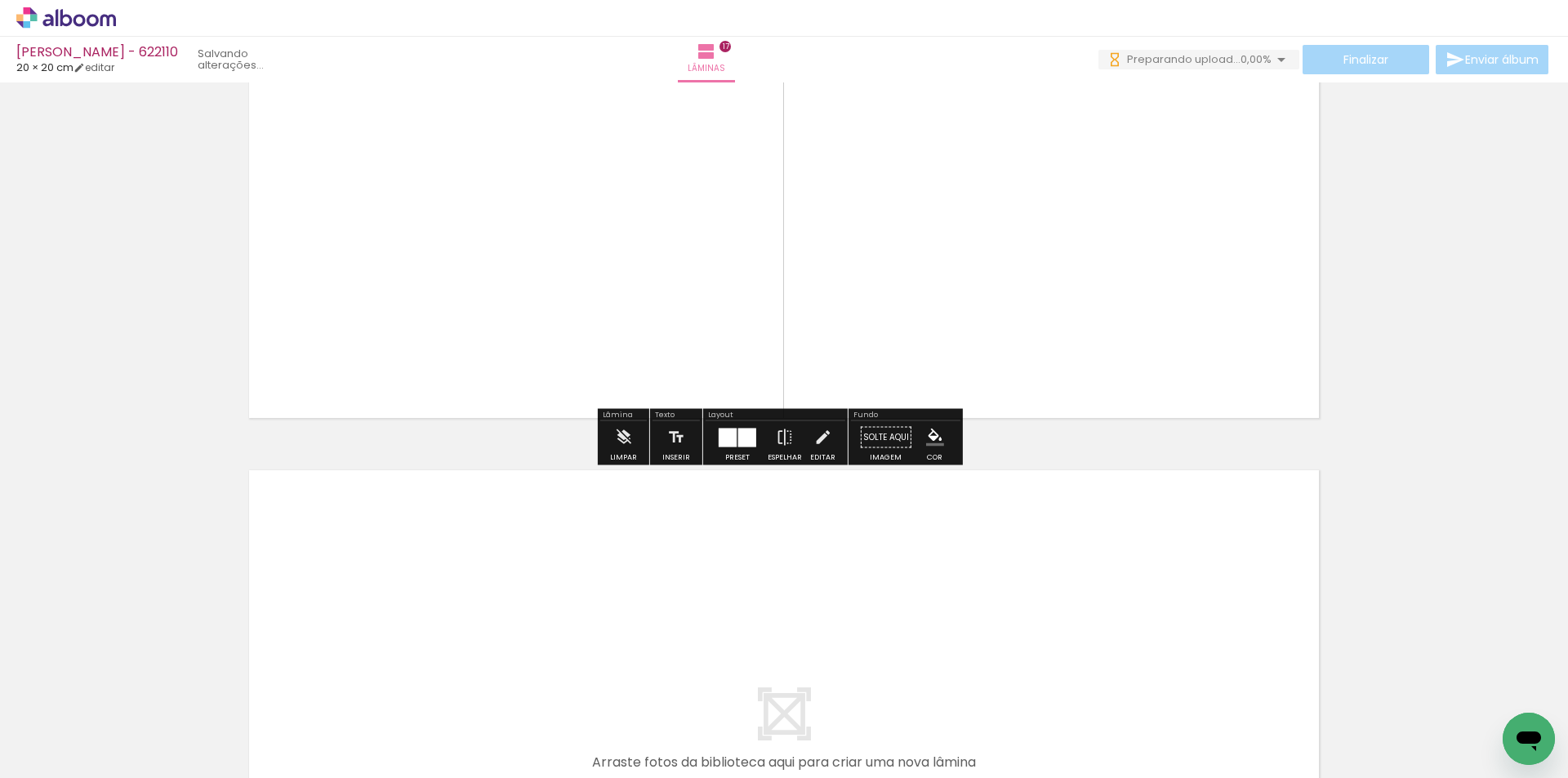
scroll to position [9565, 0]
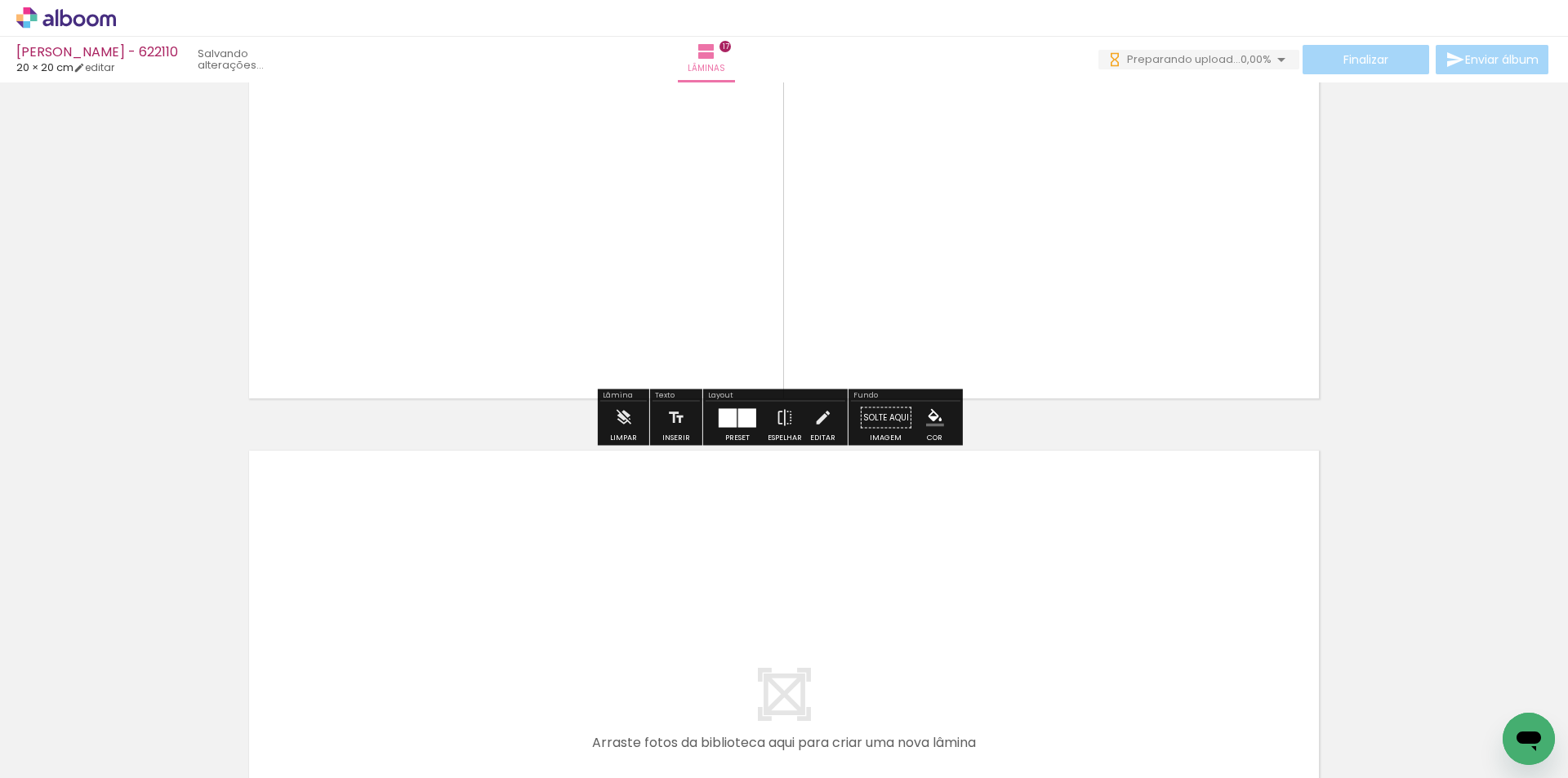
click at [1121, 604] on quentale-workspace at bounding box center [784, 389] width 1568 height 778
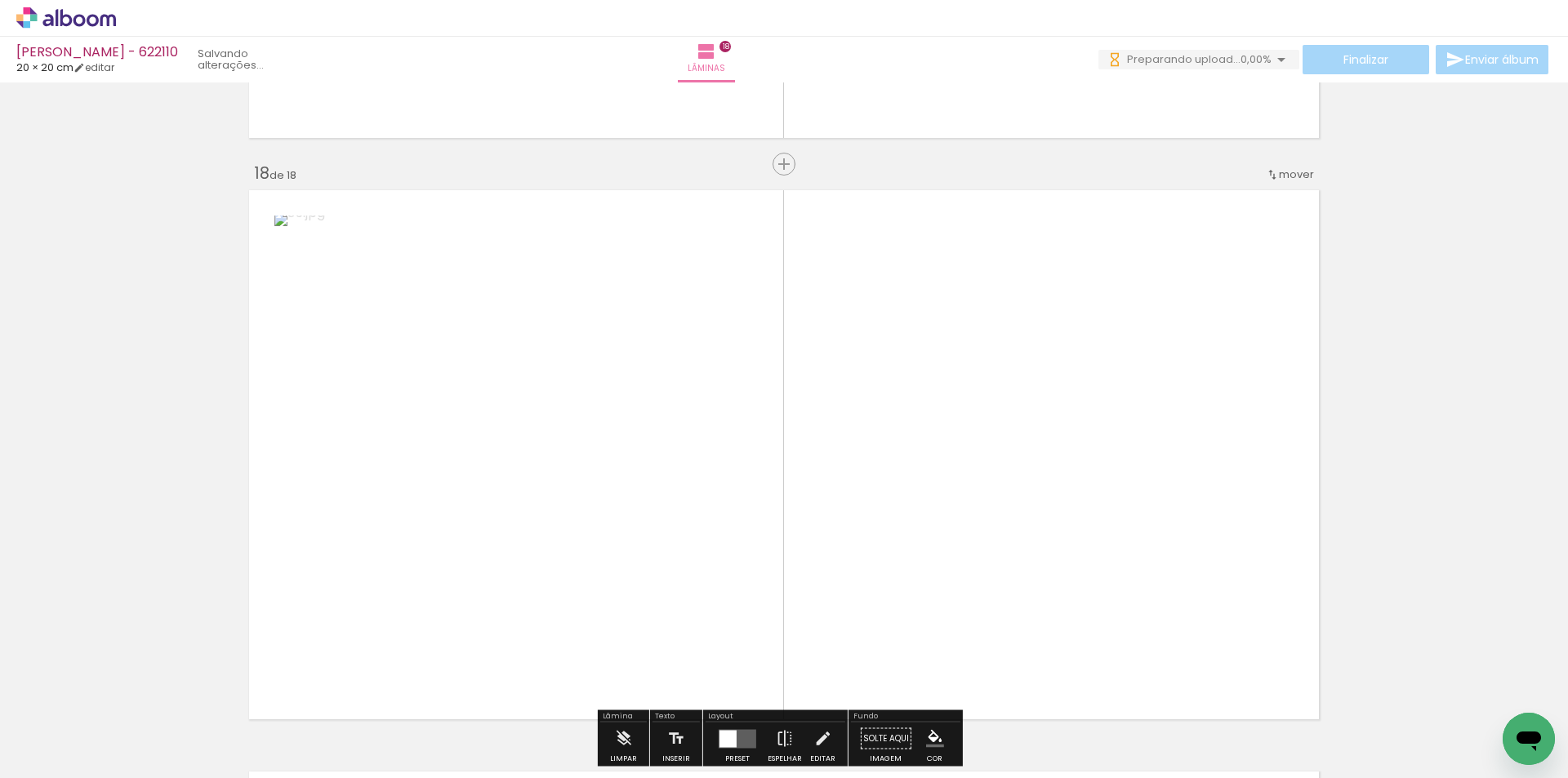
scroll to position [9902, 0]
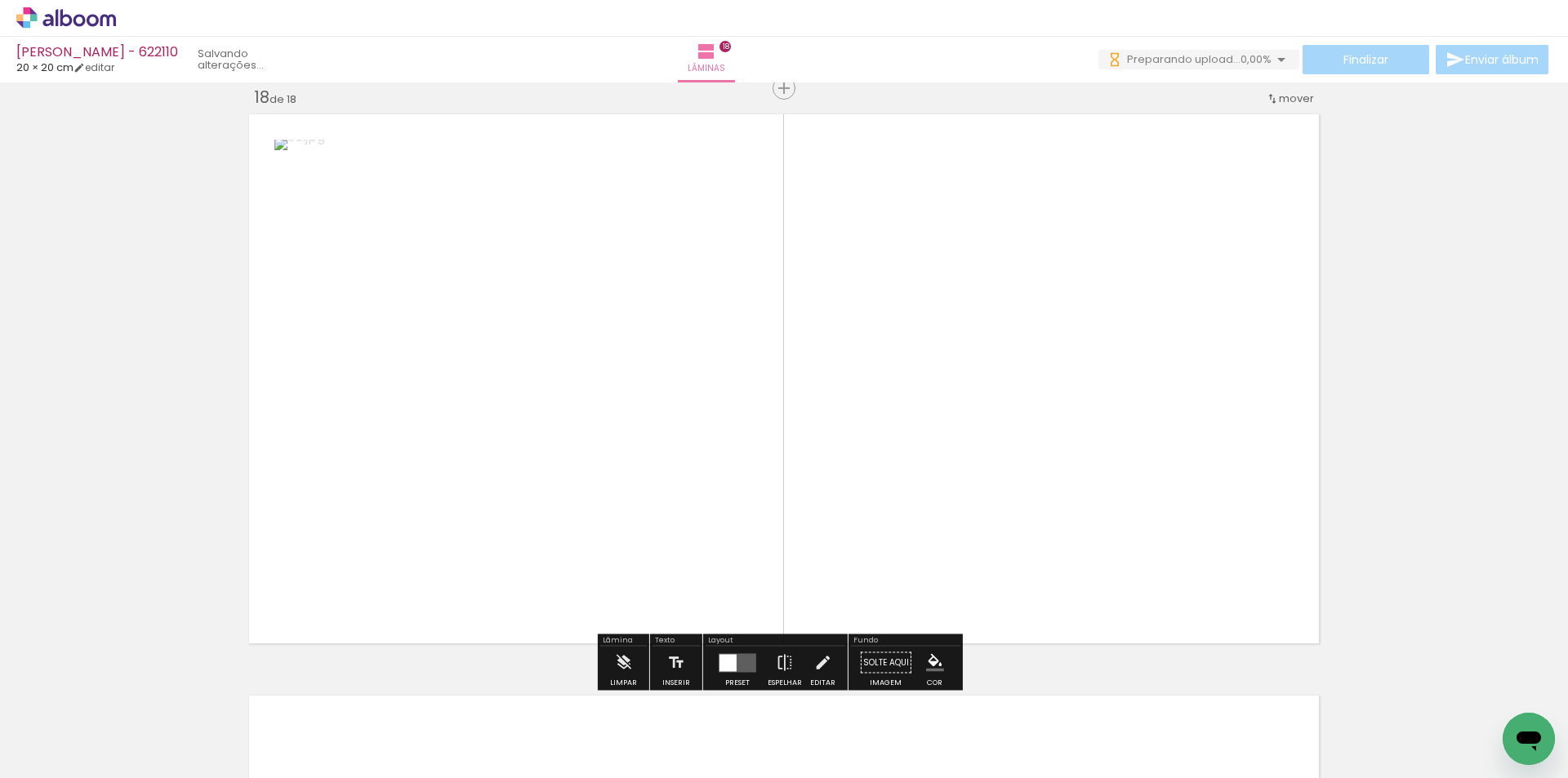
click at [733, 659] on div at bounding box center [728, 662] width 17 height 17
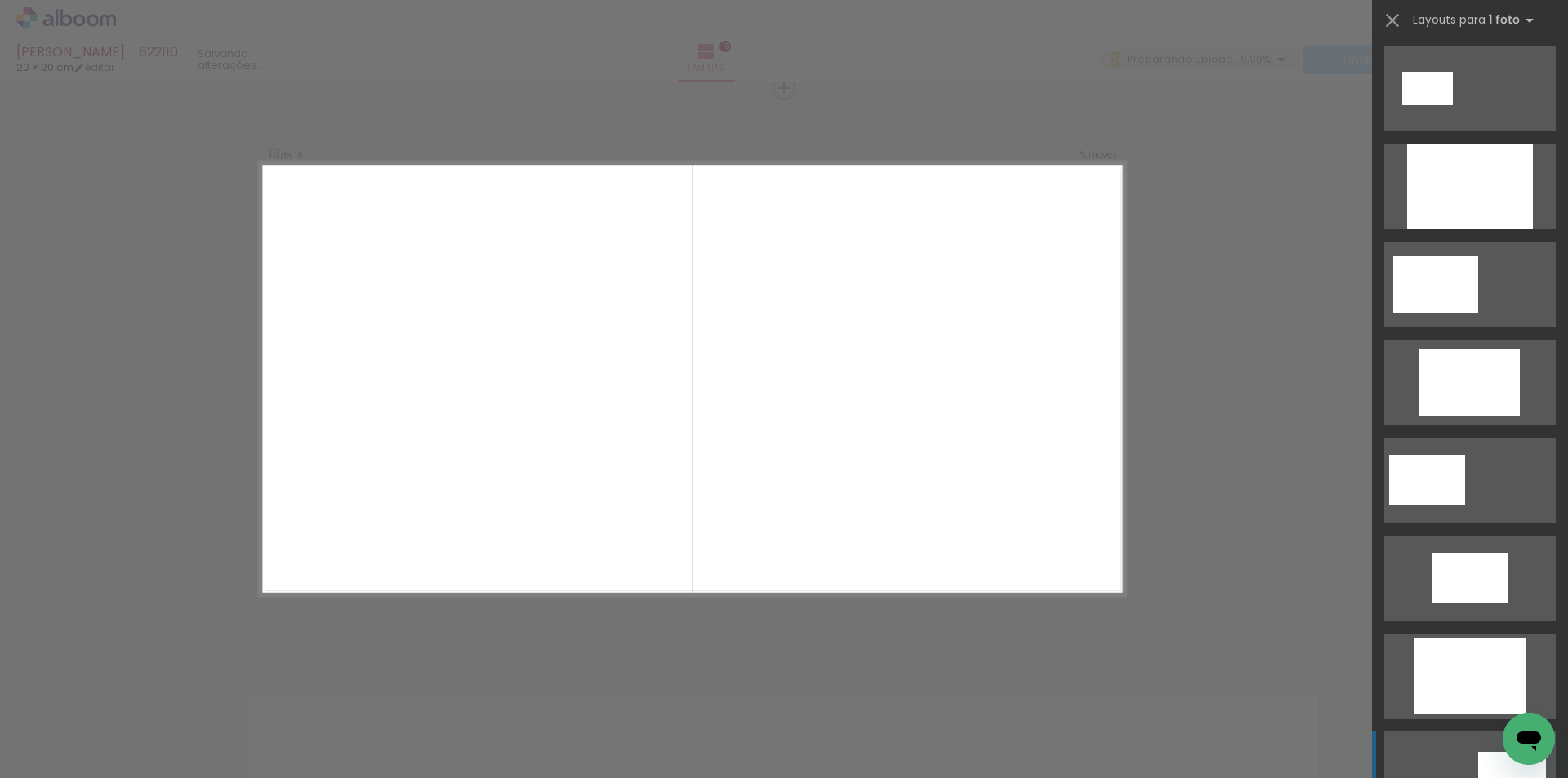
scroll to position [2857, 0]
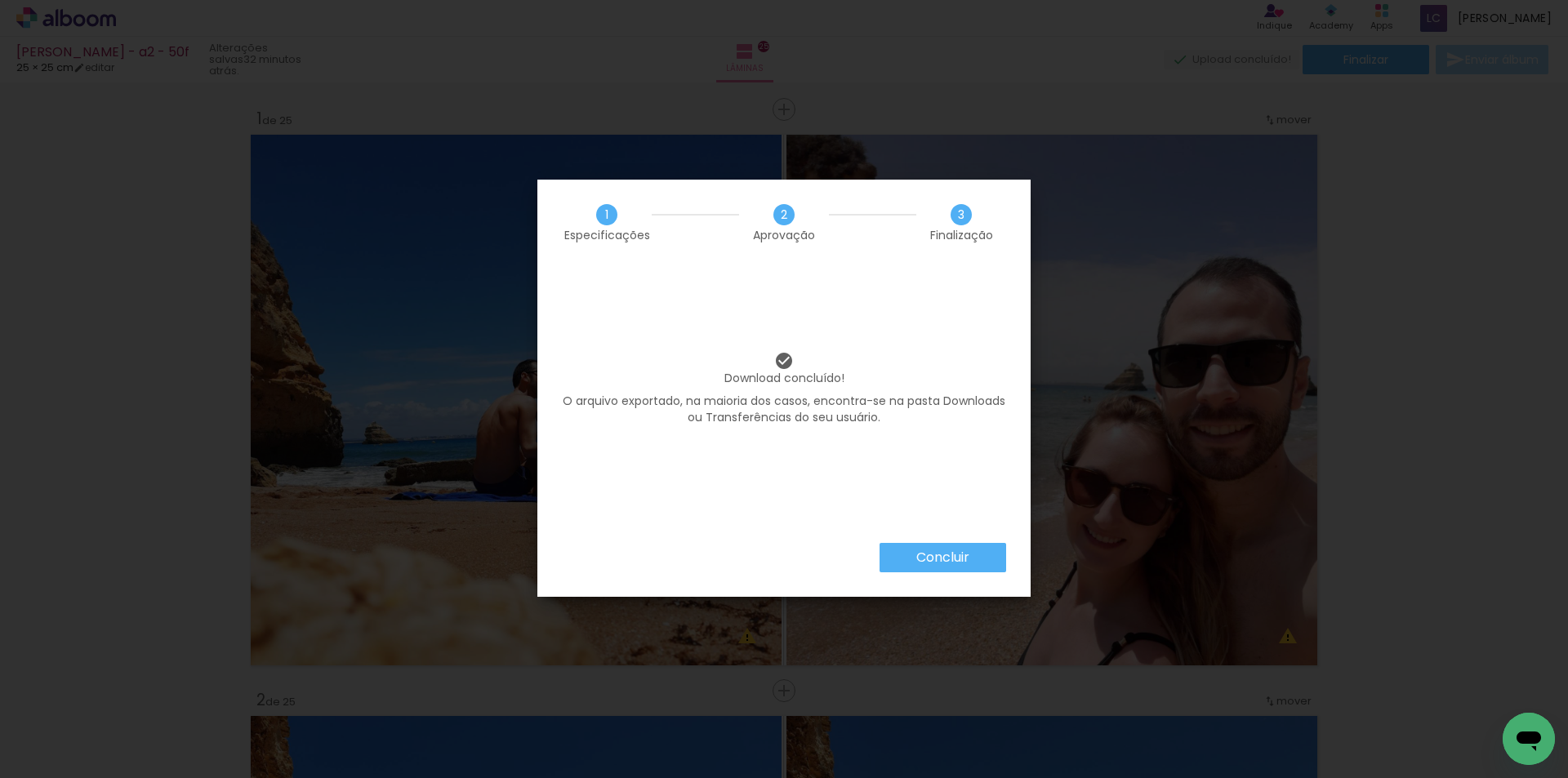
scroll to position [10156, 0]
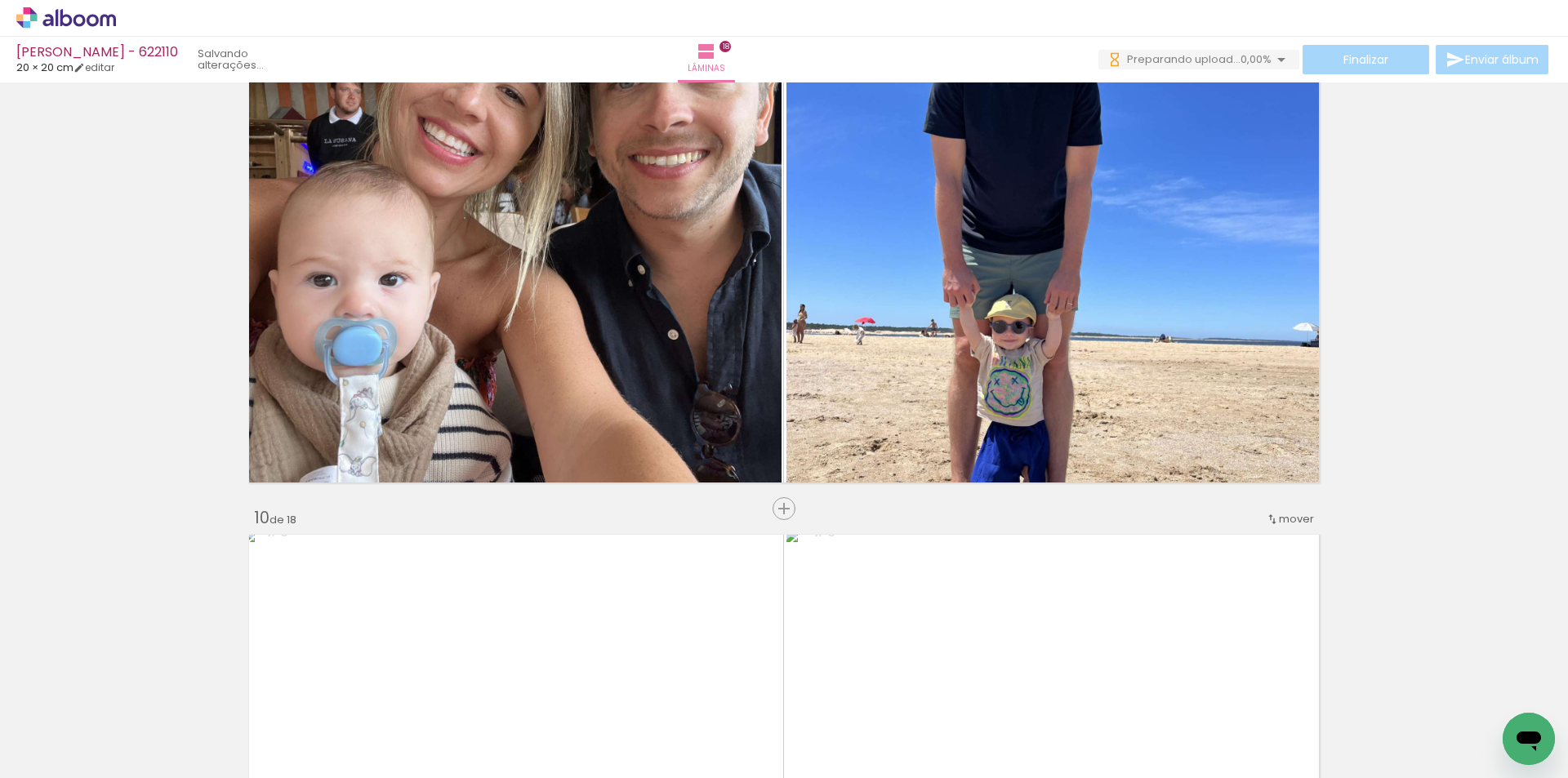
scroll to position [4759, 0]
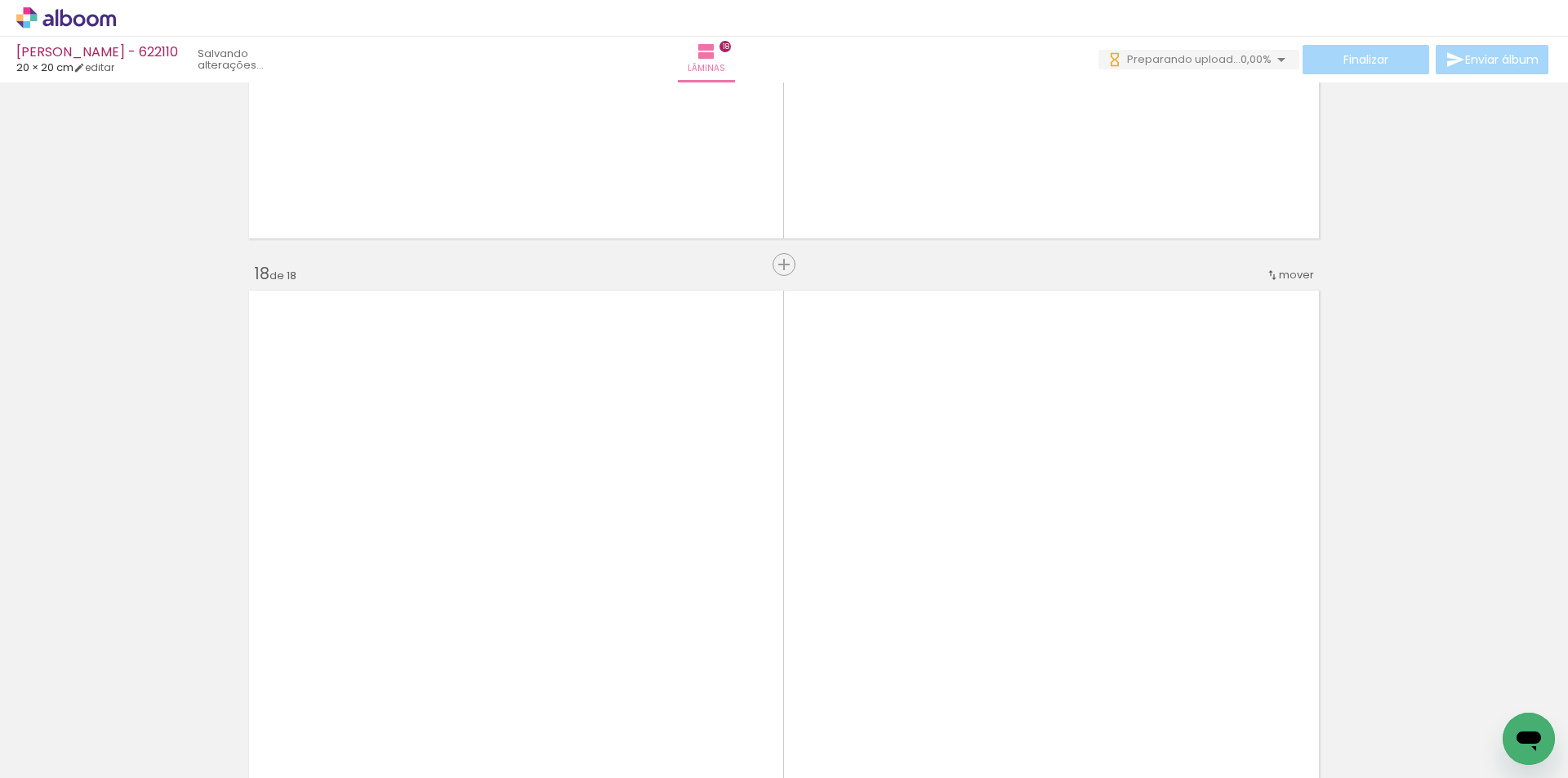
scroll to position [10042, 0]
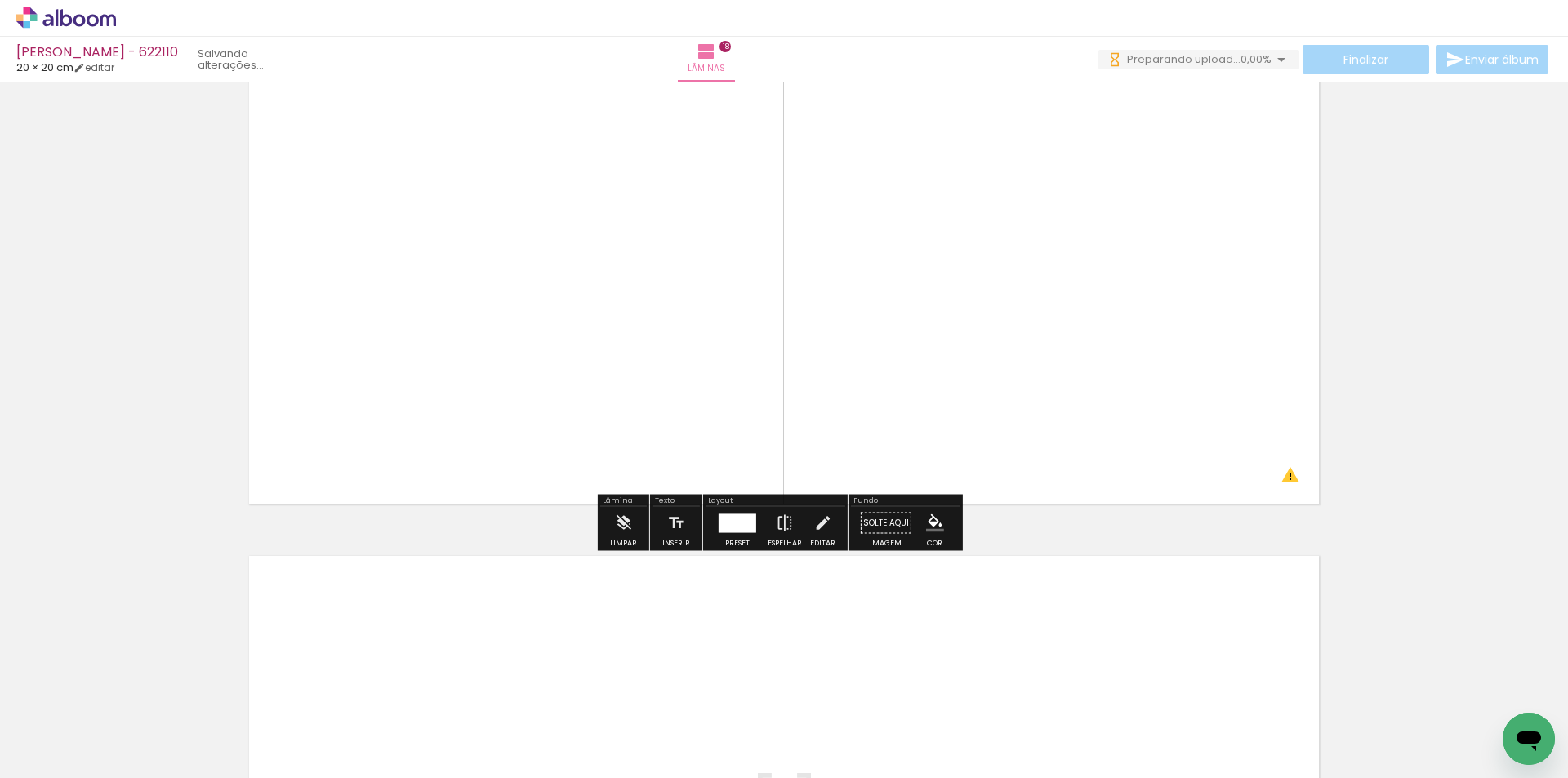
click at [768, 497] on div "Layout" at bounding box center [775, 502] width 140 height 10
click at [763, 533] on paper-button "Espelhar" at bounding box center [784, 528] width 43 height 42
click at [746, 535] on div at bounding box center [737, 523] width 44 height 32
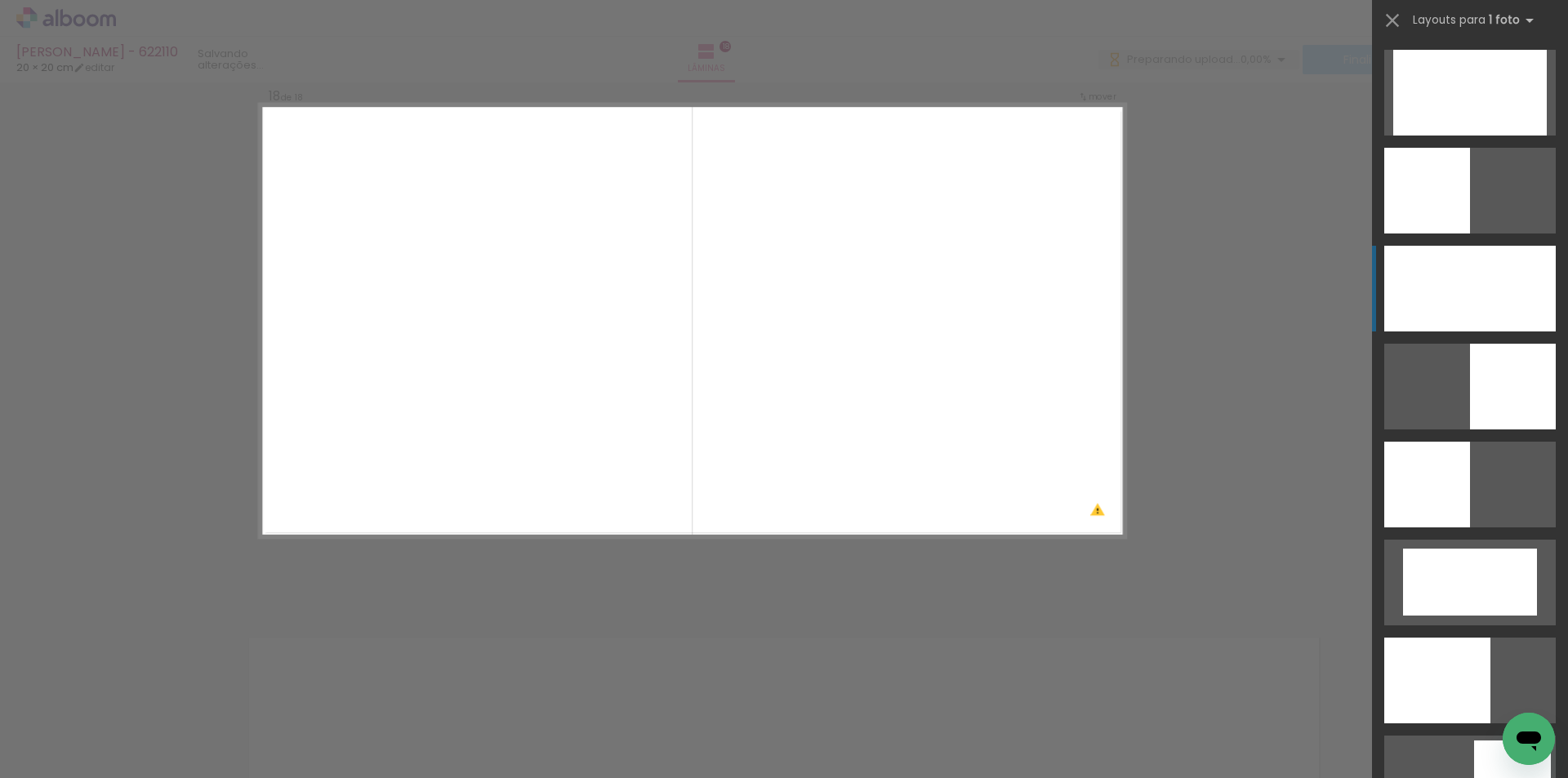
scroll to position [9902, 0]
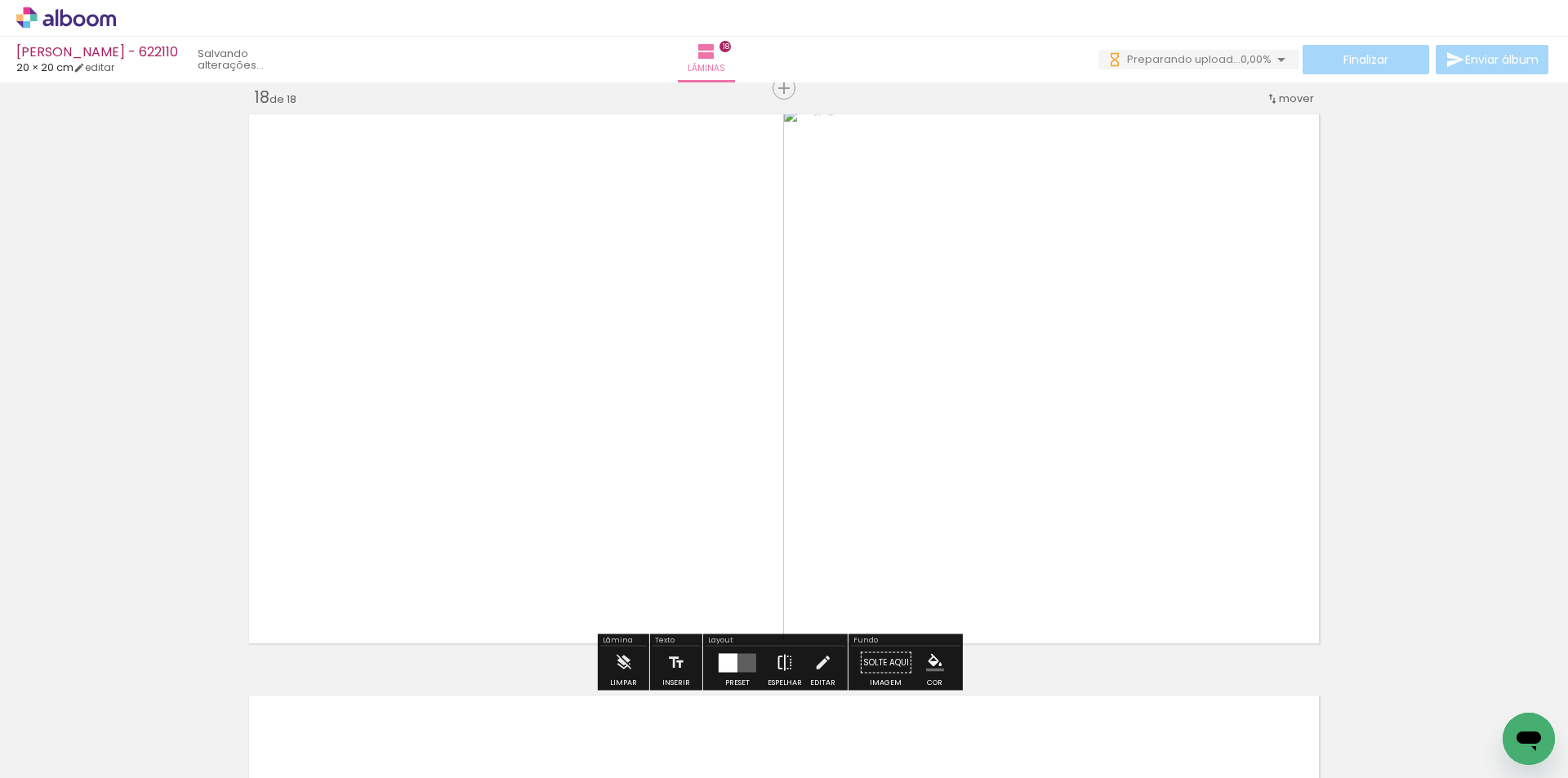
click at [785, 660] on iron-icon at bounding box center [784, 663] width 18 height 32
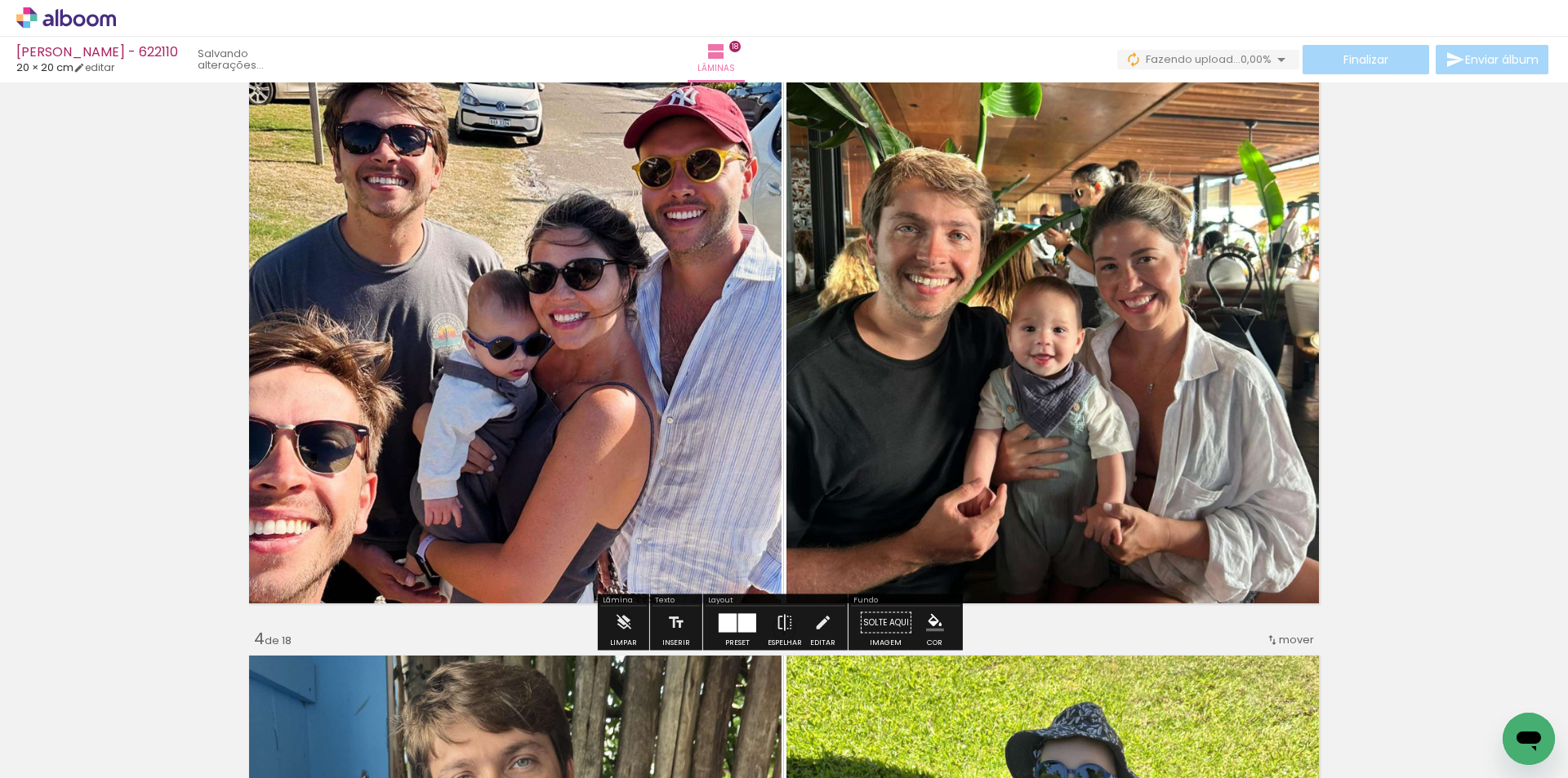
scroll to position [1249, 0]
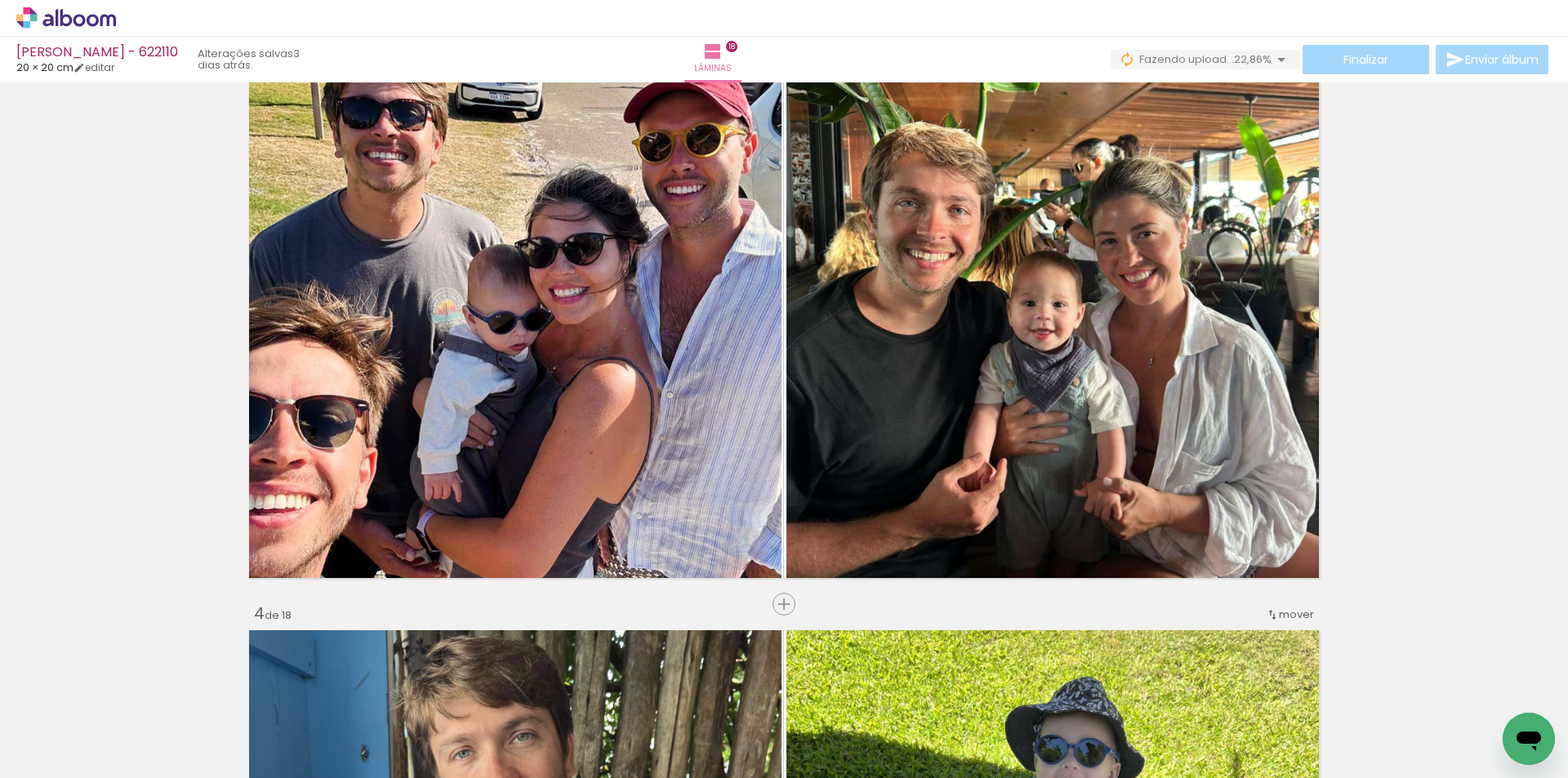
scroll to position [0, 1772]
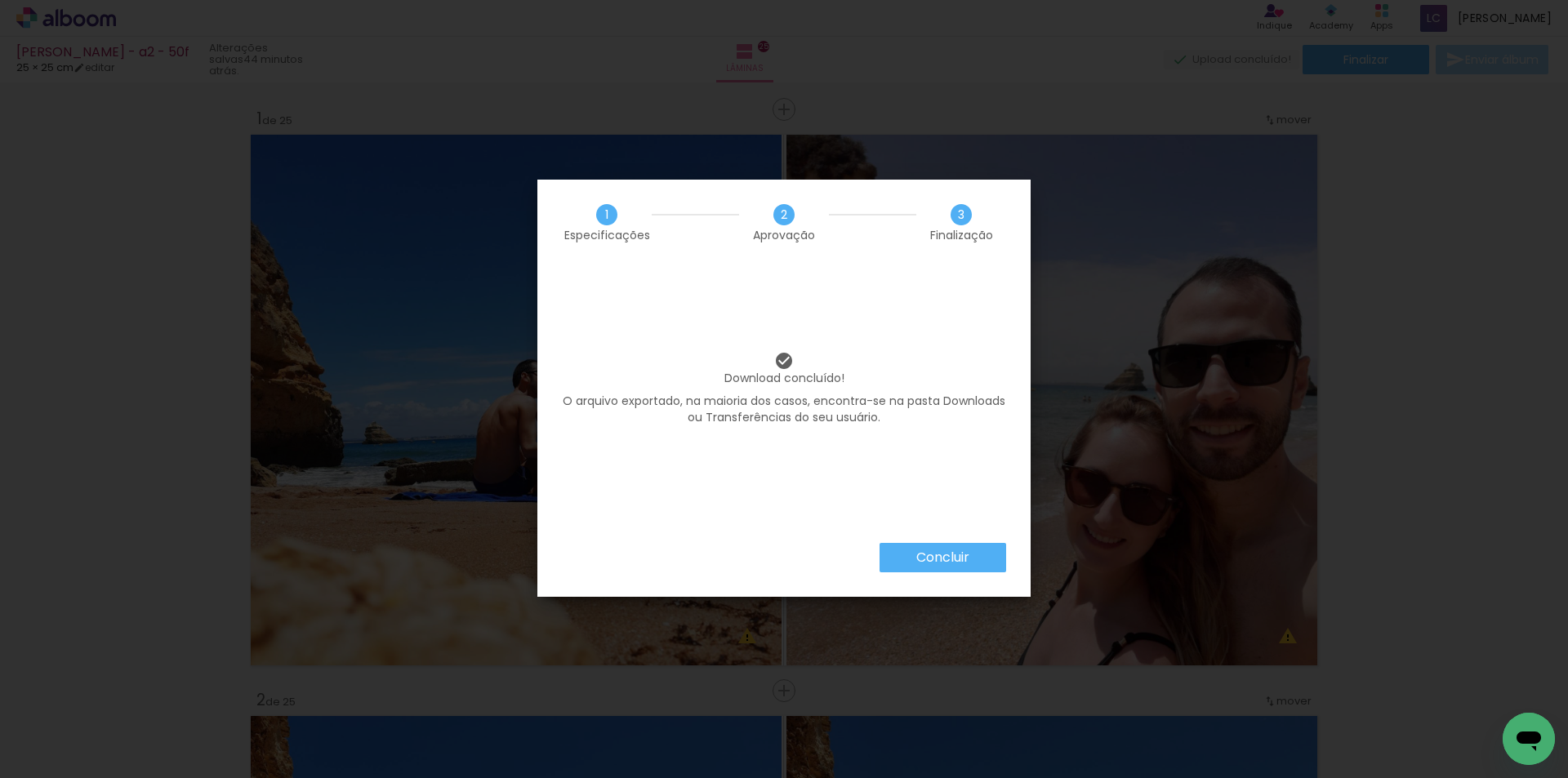
scroll to position [10156, 0]
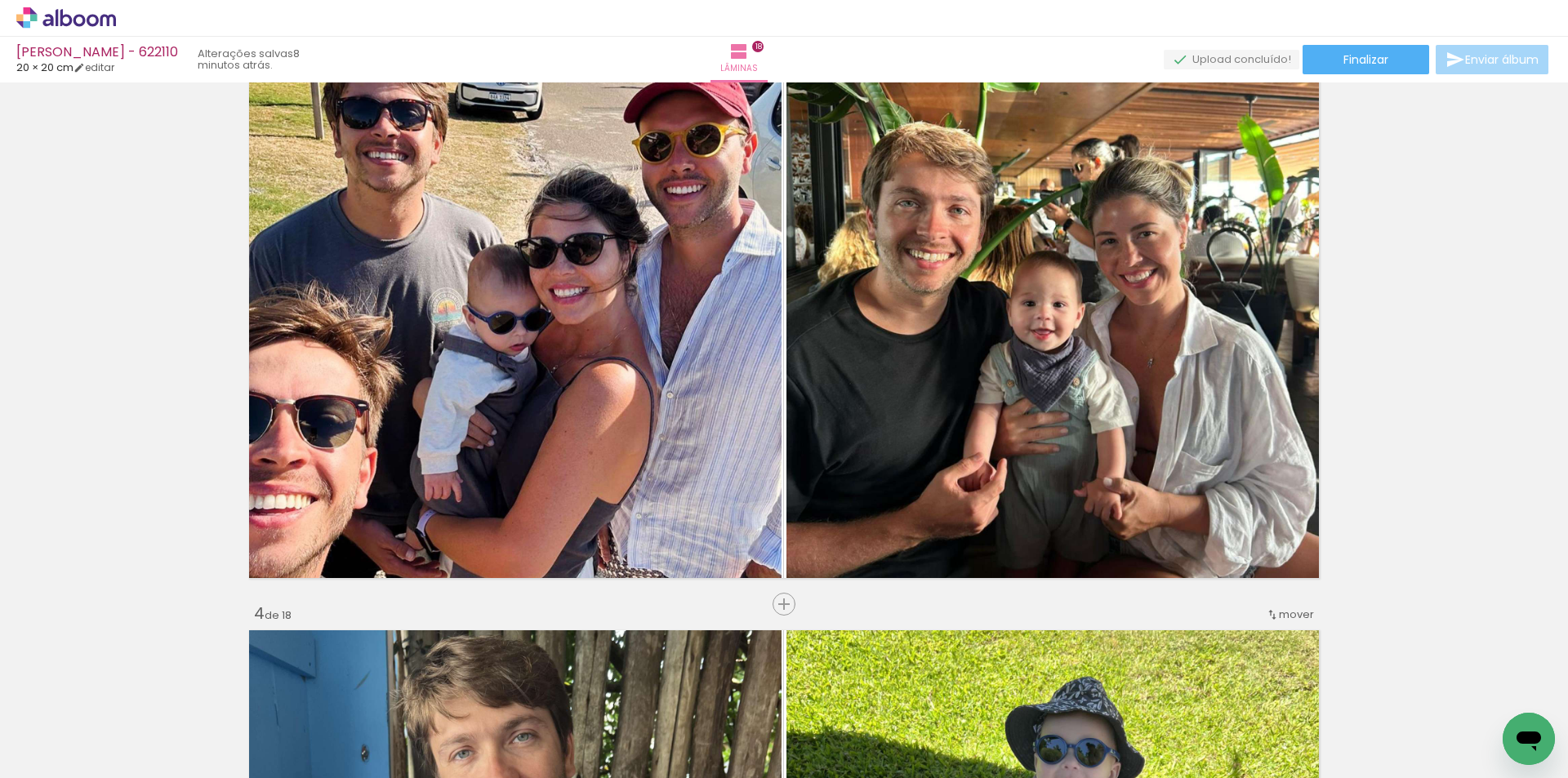
scroll to position [0, 1772]
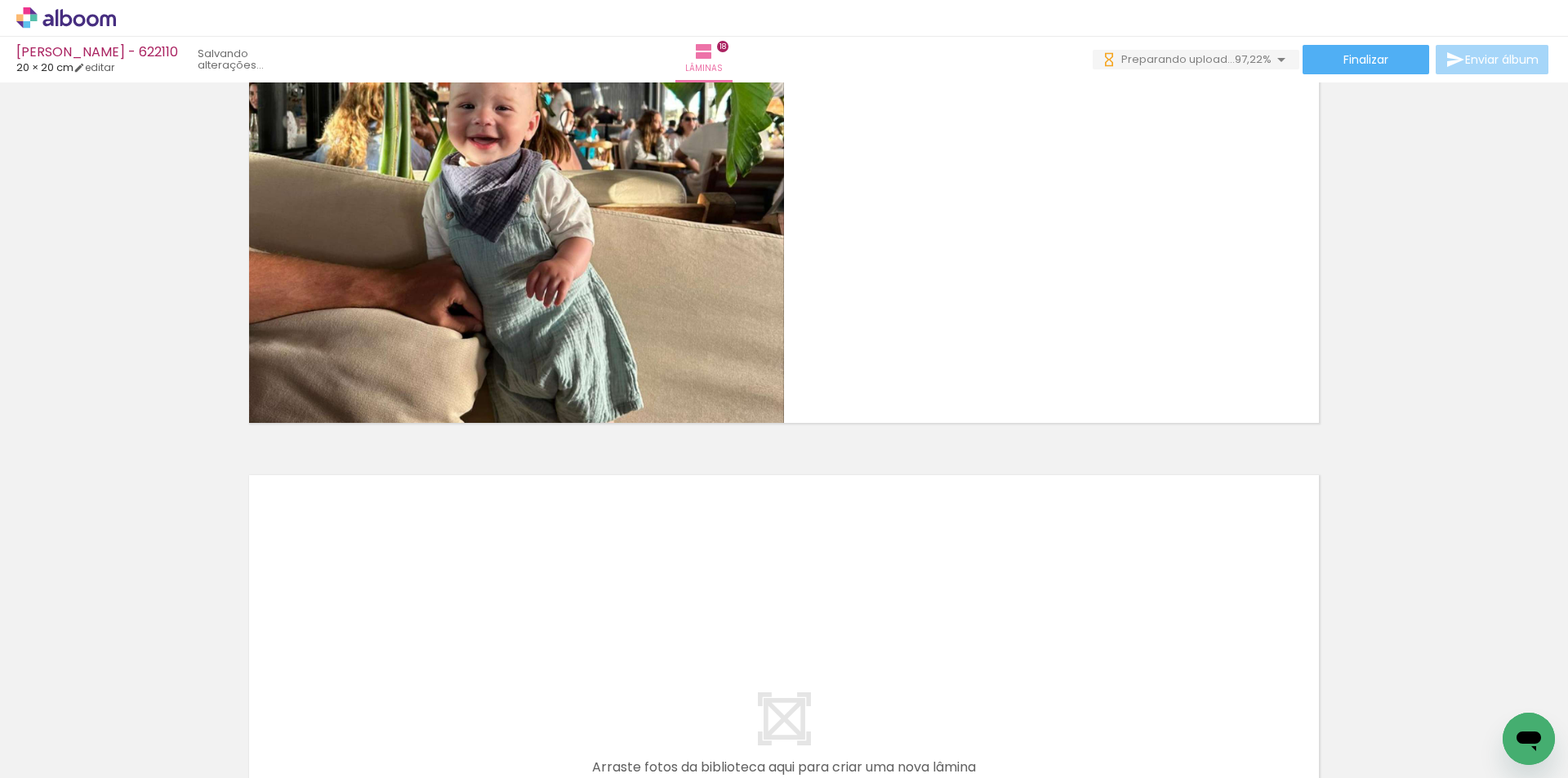
scroll to position [0, 1864]
drag, startPoint x: 1496, startPoint y: 707, endPoint x: 997, endPoint y: 371, distance: 601.6
click at [1167, 412] on quentale-workspace at bounding box center [784, 389] width 1568 height 778
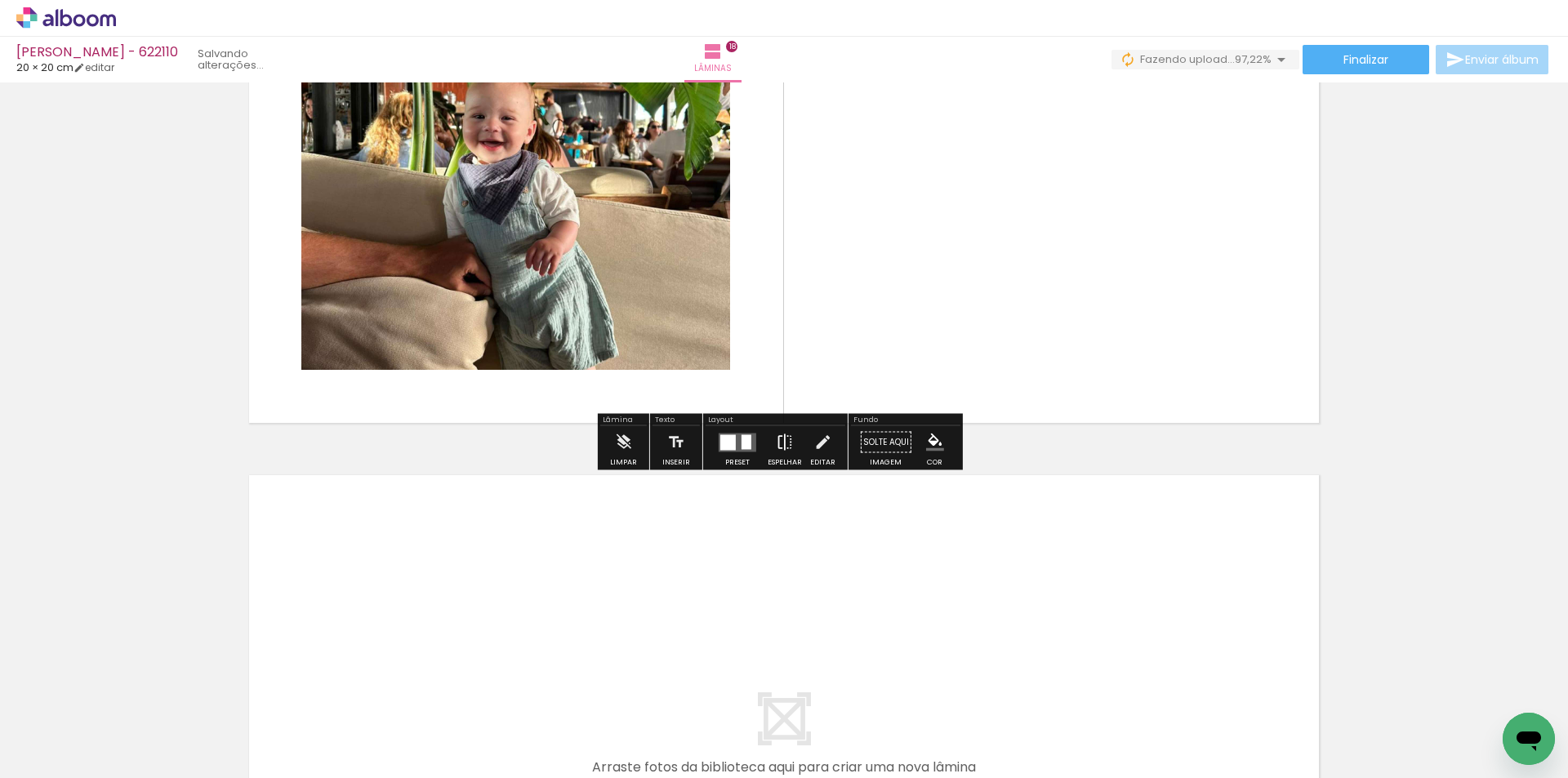
click at [780, 443] on iron-icon at bounding box center [784, 442] width 18 height 32
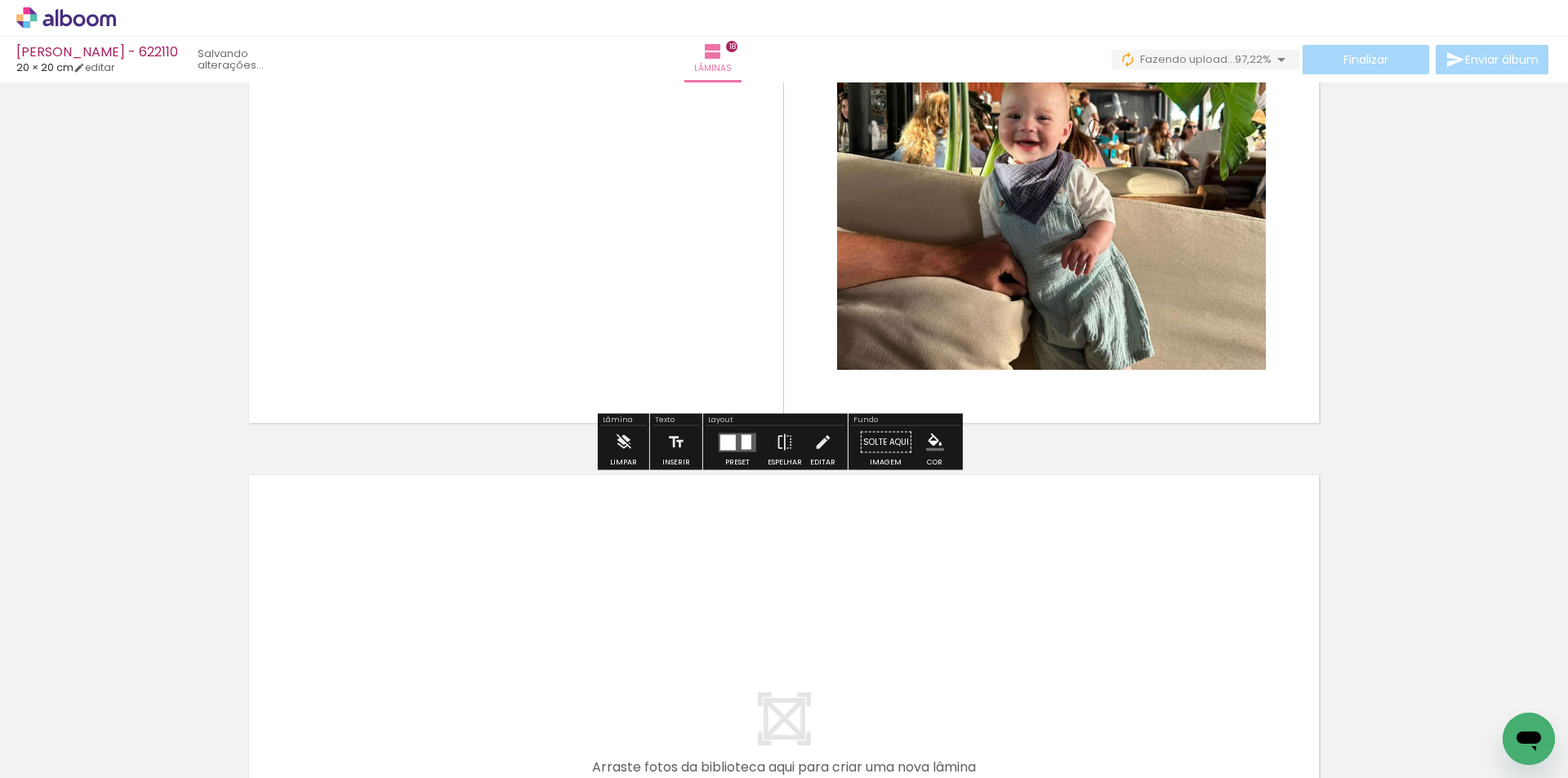
click at [726, 446] on div at bounding box center [728, 442] width 15 height 15
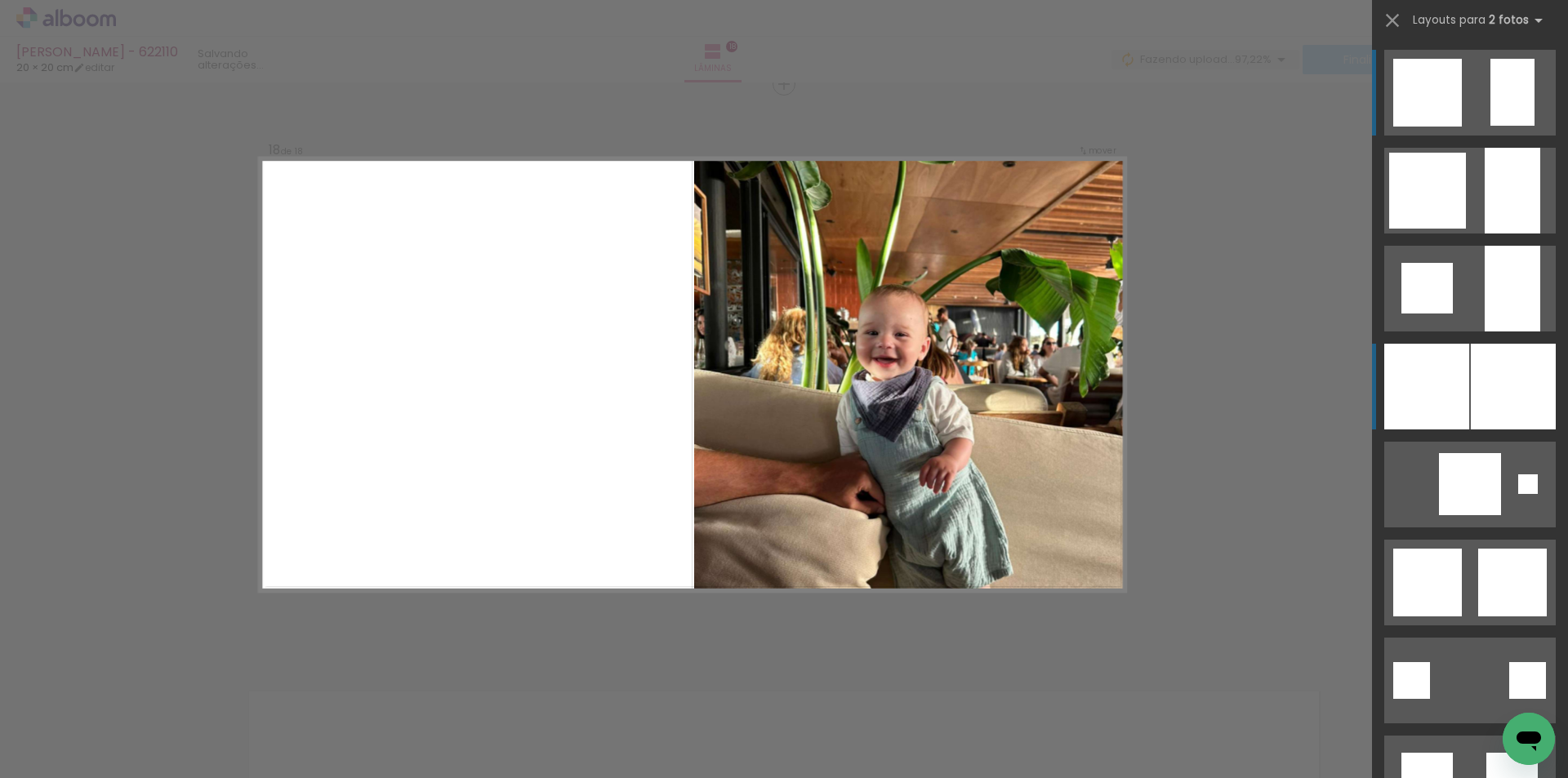
scroll to position [9902, 0]
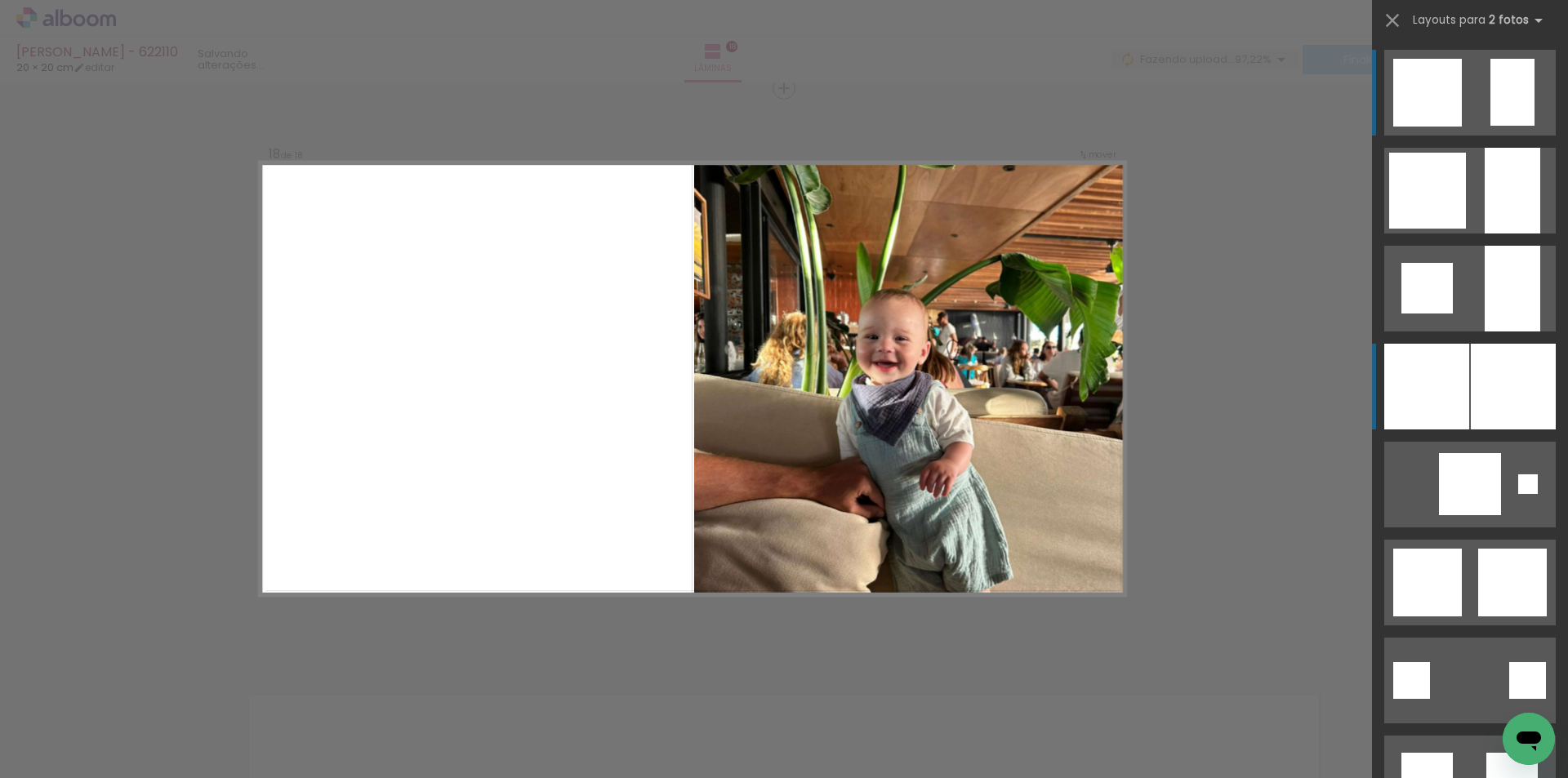
click at [1519, 233] on div at bounding box center [1512, 190] width 55 height 86
